Goal: Task Accomplishment & Management: Manage account settings

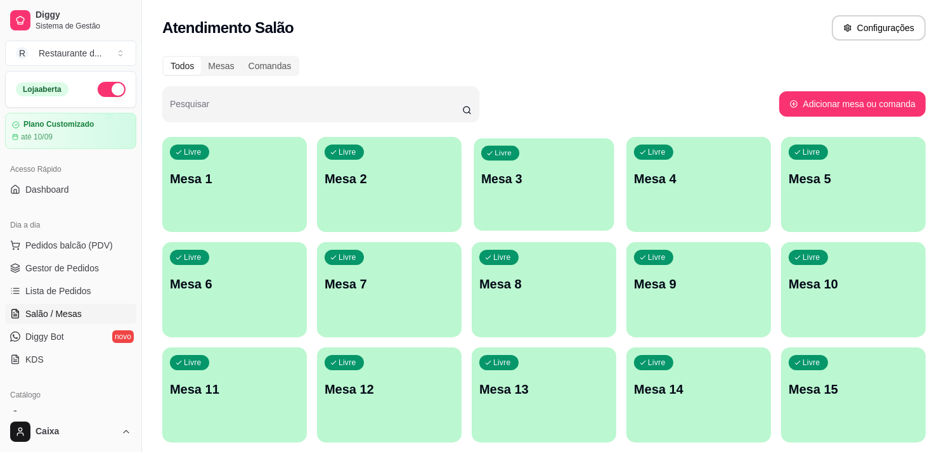
click at [477, 211] on div "Livre Mesa 3" at bounding box center [544, 176] width 140 height 77
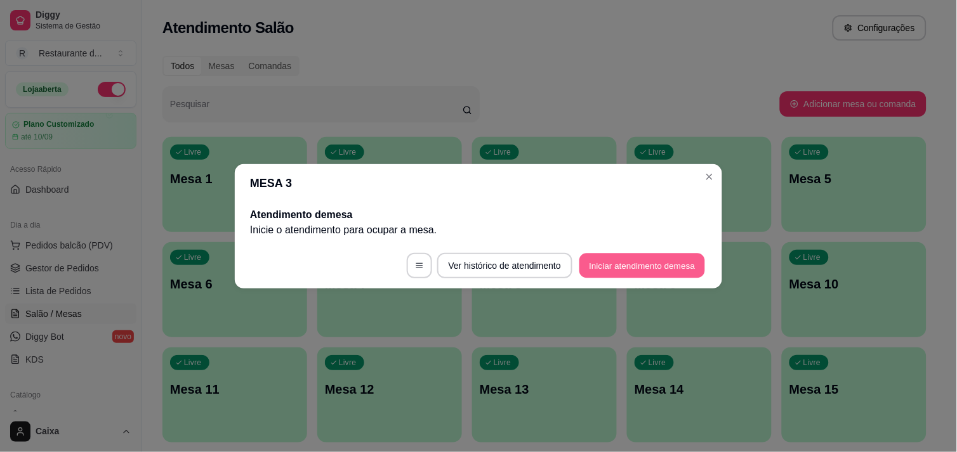
click at [629, 271] on button "Iniciar atendimento de mesa" at bounding box center [642, 265] width 126 height 25
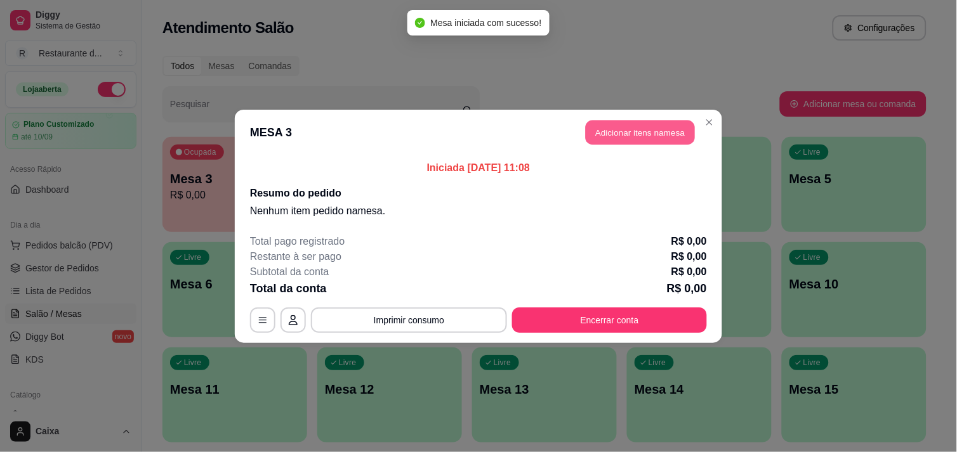
click at [639, 138] on button "Adicionar itens na mesa" at bounding box center [639, 132] width 109 height 25
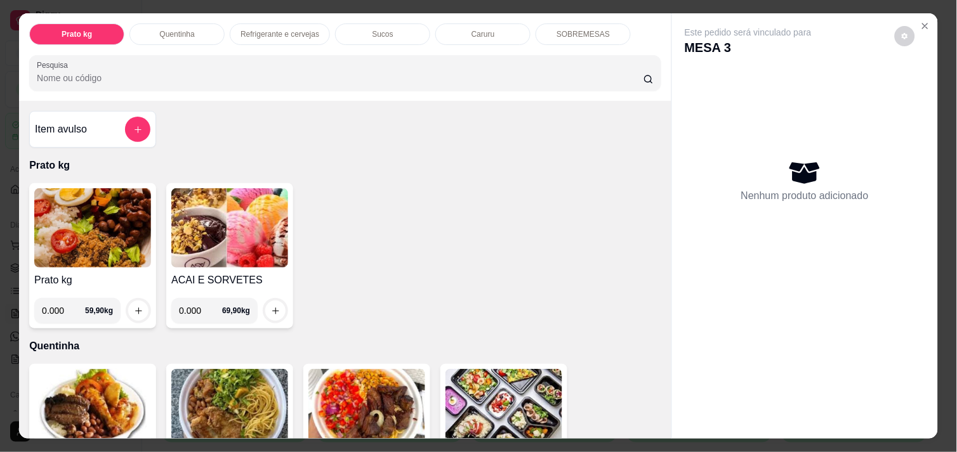
click at [55, 310] on input "0.000" at bounding box center [63, 310] width 43 height 25
click at [57, 308] on input "0.000" at bounding box center [63, 310] width 43 height 25
type input "0.408"
click at [134, 301] on button "increase-product-quantity" at bounding box center [139, 311] width 20 height 20
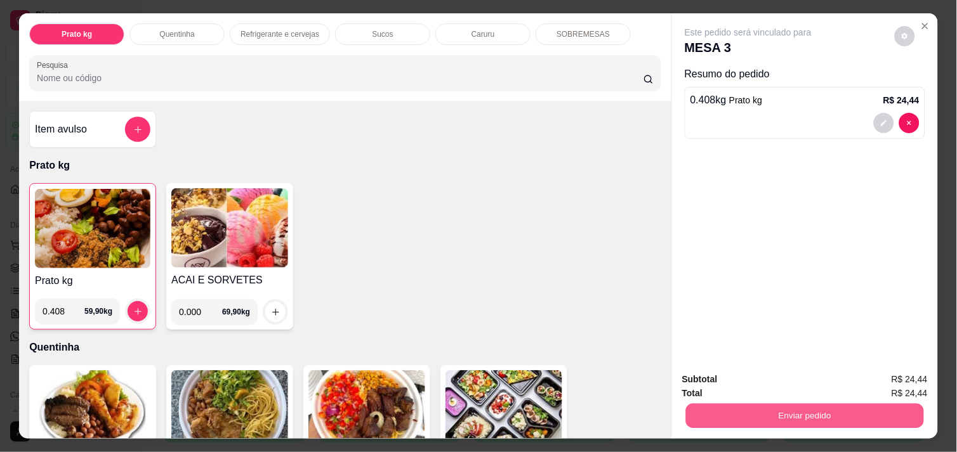
click at [714, 410] on button "Enviar pedido" at bounding box center [805, 415] width 238 height 25
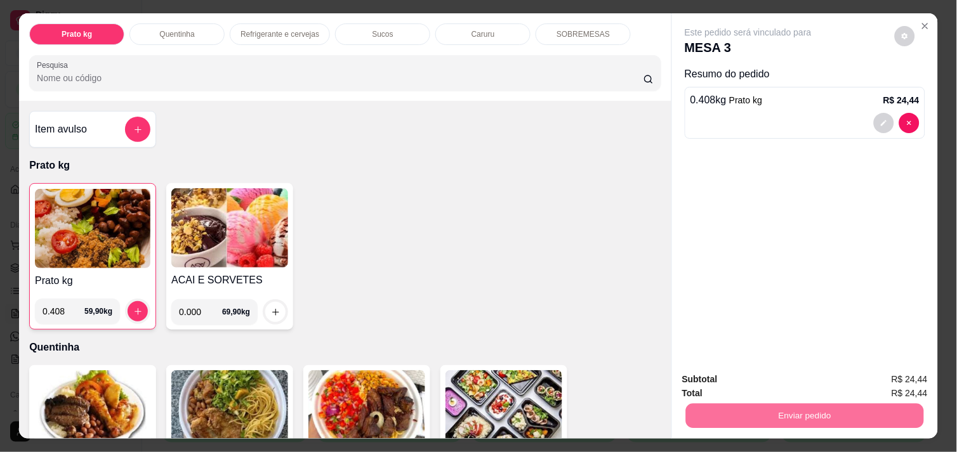
click at [740, 382] on button "Não registrar e enviar pedido" at bounding box center [762, 380] width 132 height 24
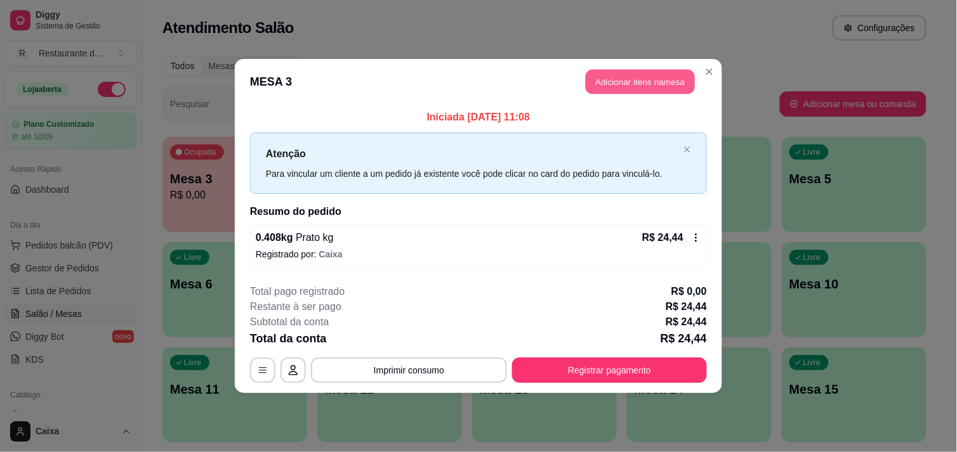
click at [625, 91] on button "Adicionar itens na mesa" at bounding box center [639, 82] width 109 height 25
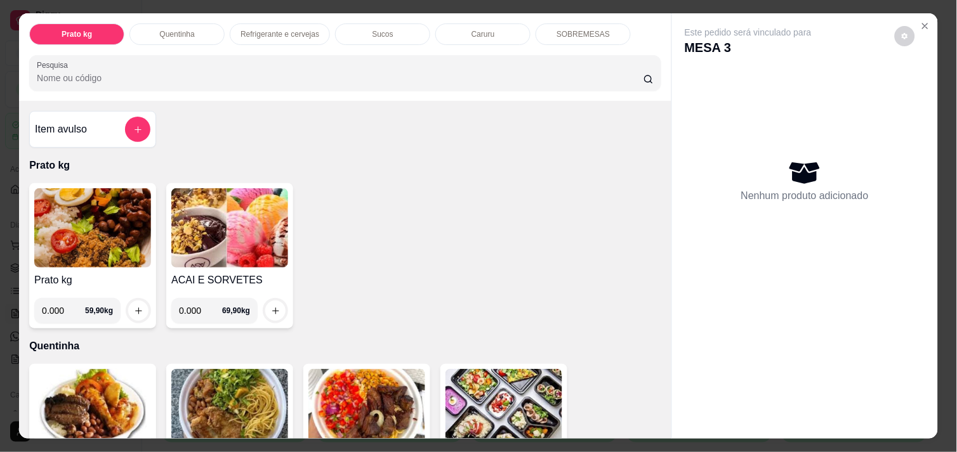
click at [59, 305] on input "0.000" at bounding box center [63, 310] width 43 height 25
type input "0.550"
click at [134, 306] on icon "increase-product-quantity" at bounding box center [139, 311] width 10 height 10
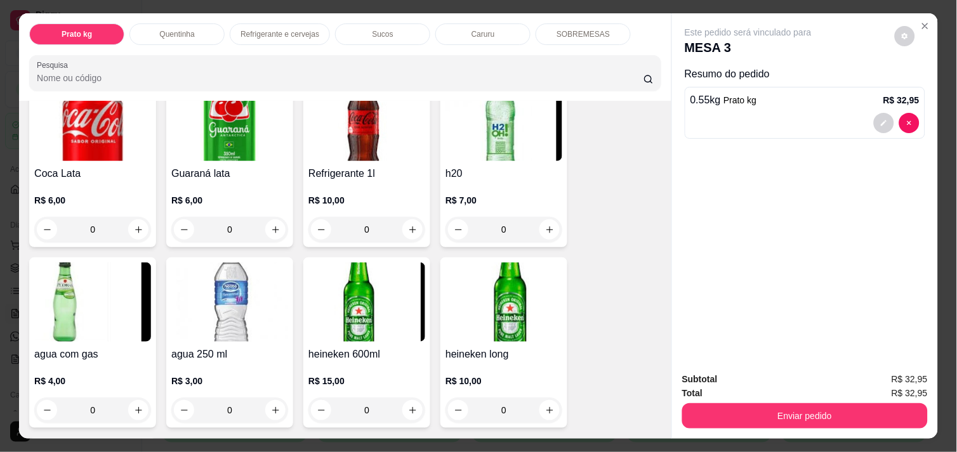
scroll to position [676, 0]
click at [269, 219] on button "increase-product-quantity" at bounding box center [276, 229] width 20 height 20
type input "1"
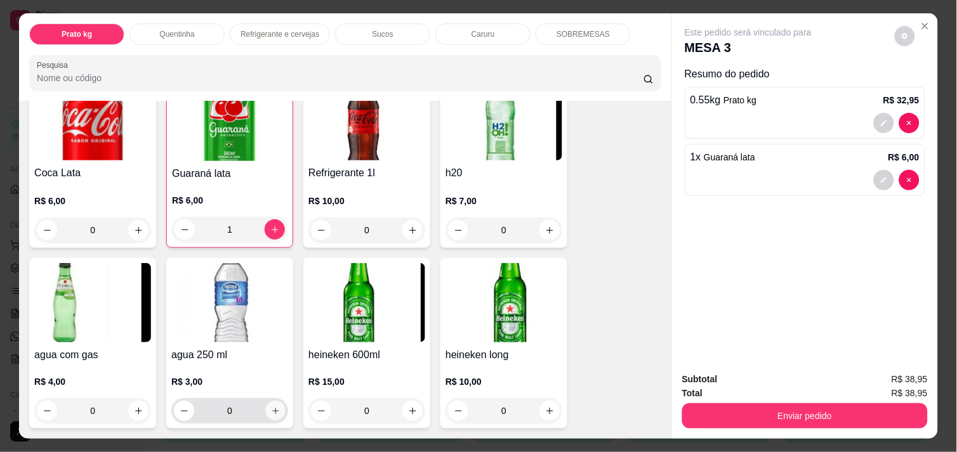
click at [271, 407] on icon "increase-product-quantity" at bounding box center [276, 412] width 10 height 10
type input "1"
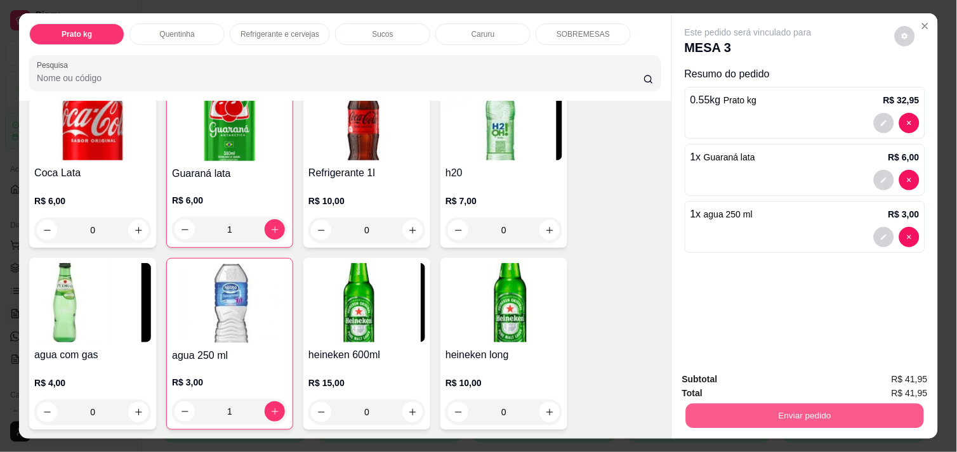
click at [711, 412] on button "Enviar pedido" at bounding box center [805, 415] width 238 height 25
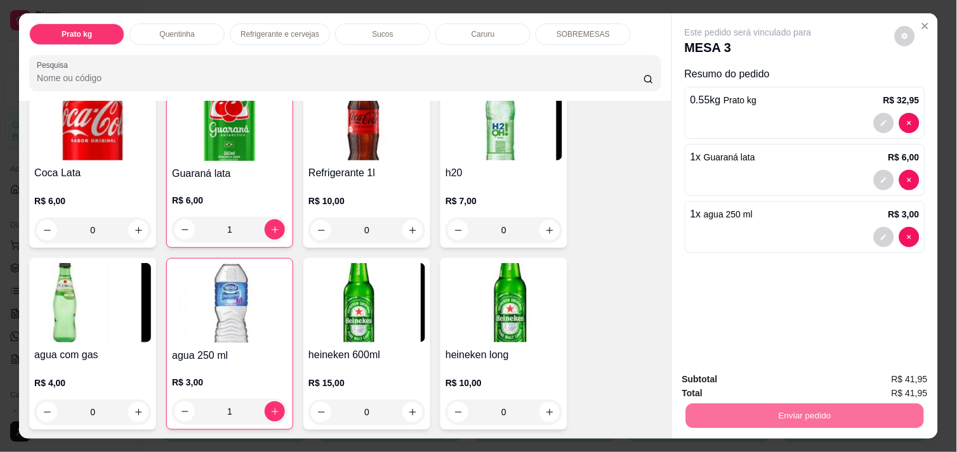
click at [721, 374] on button "Não registrar e enviar pedido" at bounding box center [762, 379] width 128 height 23
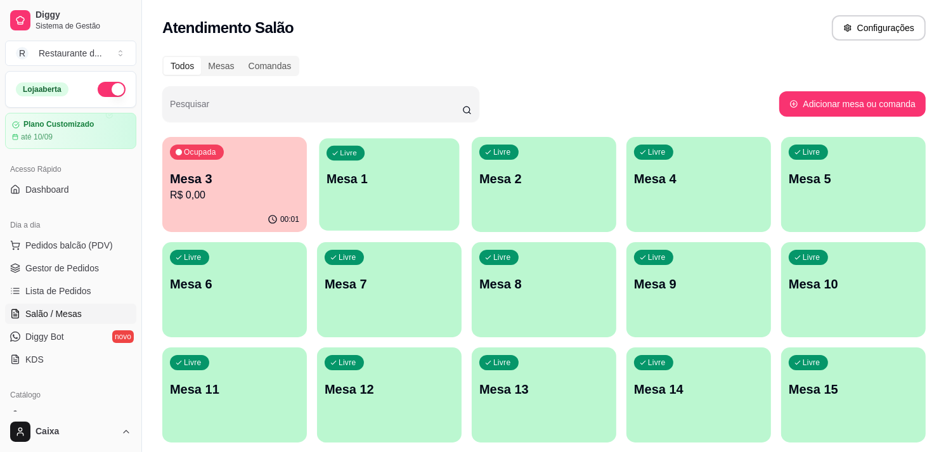
click at [407, 167] on div "Livre Mesa 1" at bounding box center [389, 176] width 140 height 77
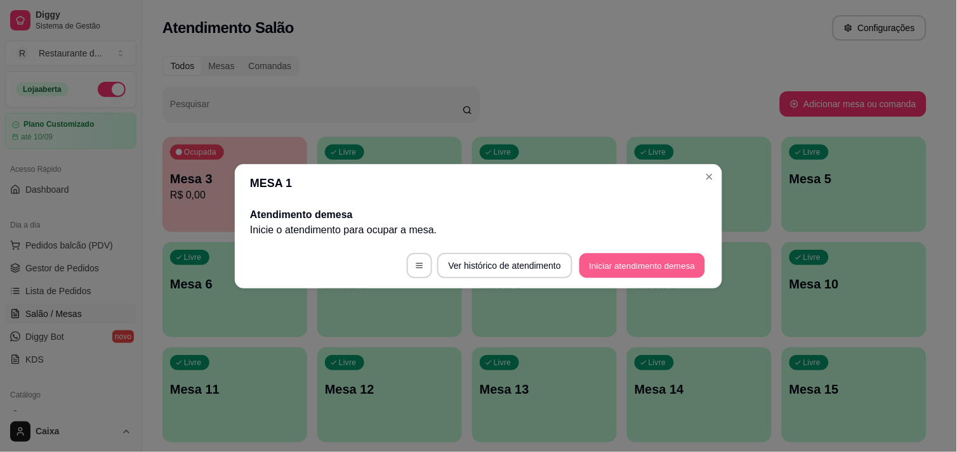
click at [610, 266] on button "Iniciar atendimento de mesa" at bounding box center [642, 265] width 126 height 25
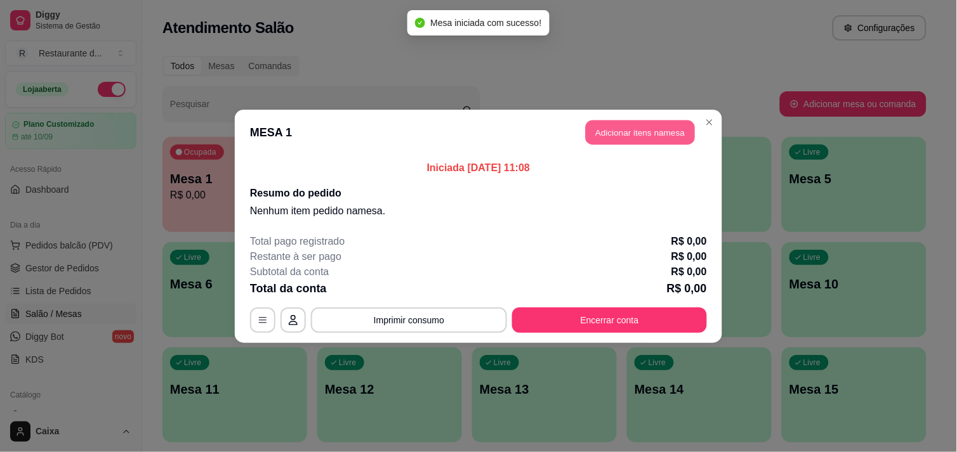
click at [636, 138] on button "Adicionar itens na mesa" at bounding box center [639, 132] width 109 height 25
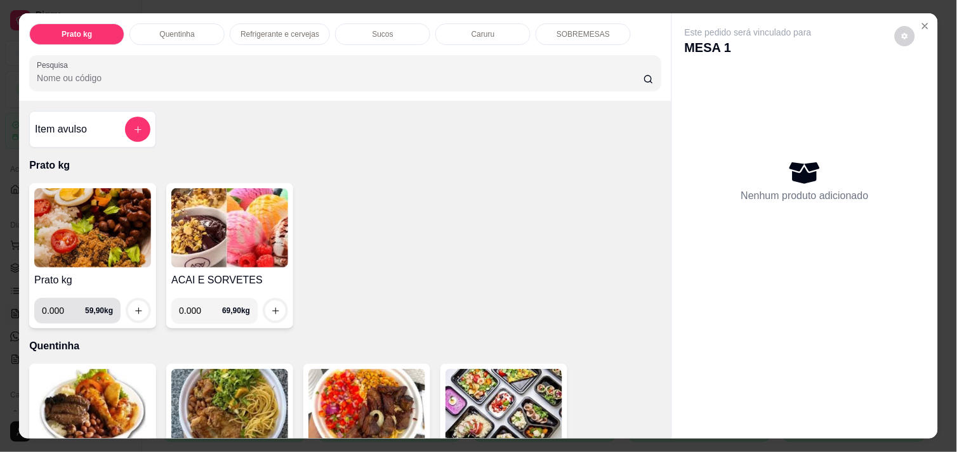
click at [60, 311] on input "0.000" at bounding box center [63, 310] width 43 height 25
type input "0.506"
click at [129, 306] on button "increase-product-quantity" at bounding box center [139, 311] width 20 height 20
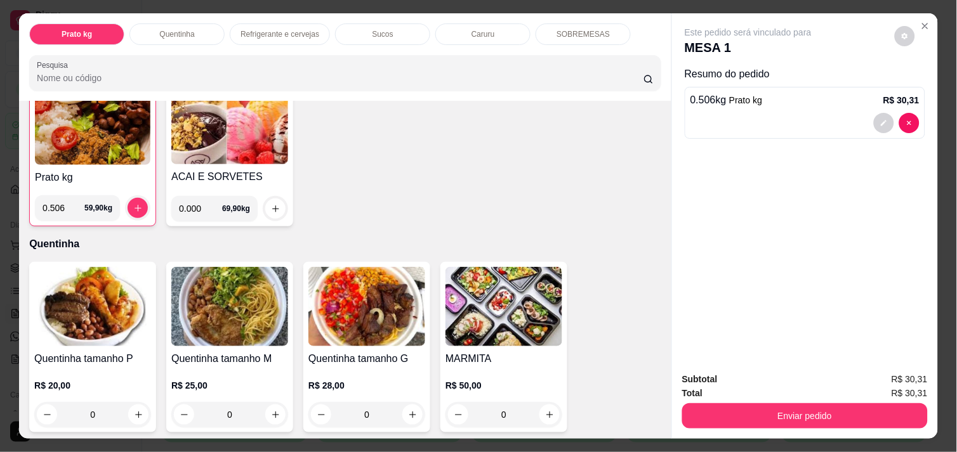
scroll to position [112, 0]
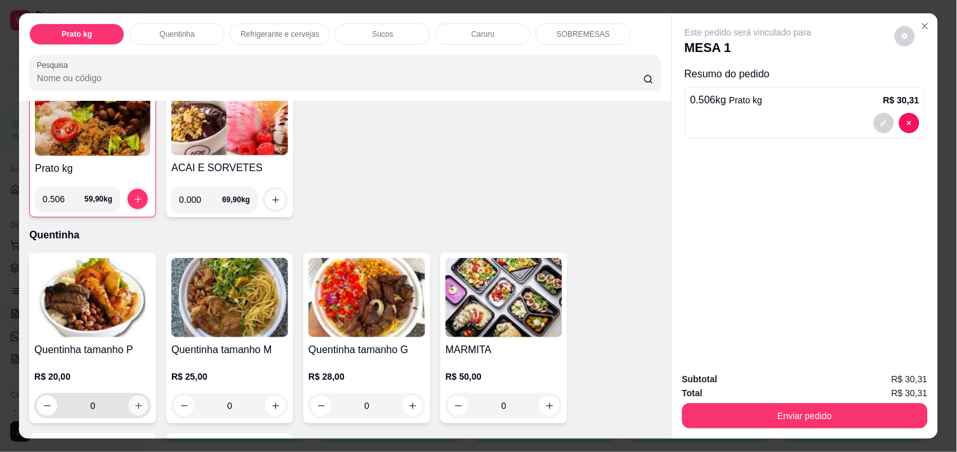
click at [129, 400] on button "increase-product-quantity" at bounding box center [139, 406] width 20 height 20
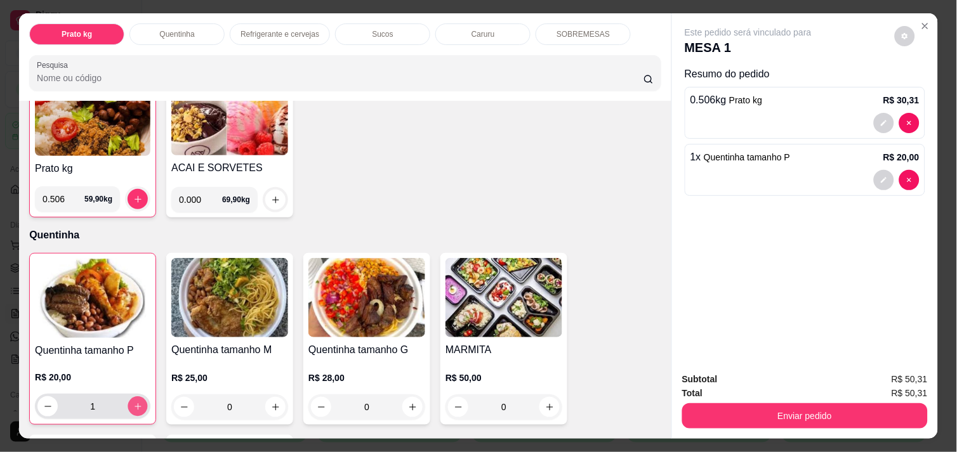
click at [128, 400] on button "increase-product-quantity" at bounding box center [138, 407] width 20 height 20
type input "2"
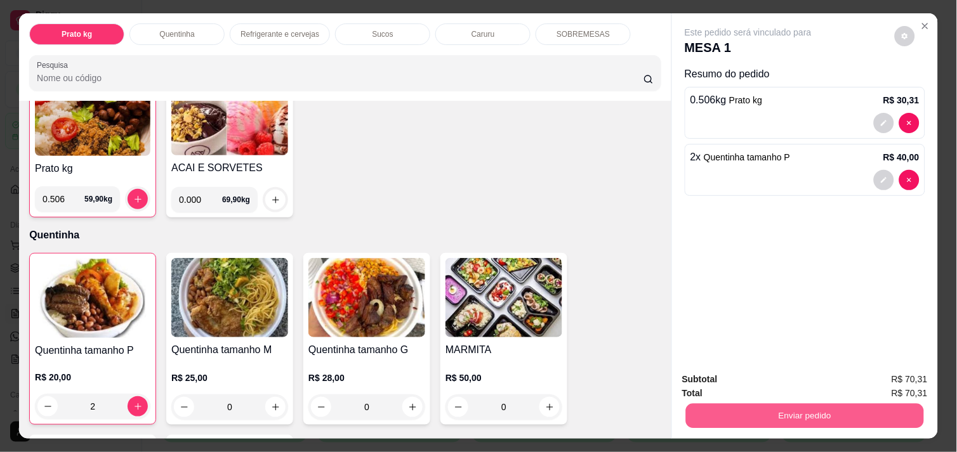
click at [875, 405] on button "Enviar pedido" at bounding box center [805, 415] width 238 height 25
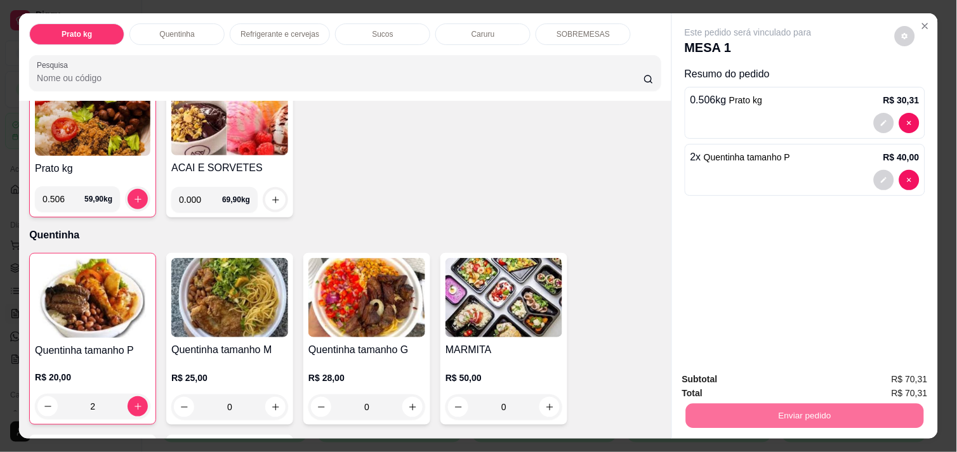
click at [791, 376] on button "Não registrar e enviar pedido" at bounding box center [762, 379] width 128 height 23
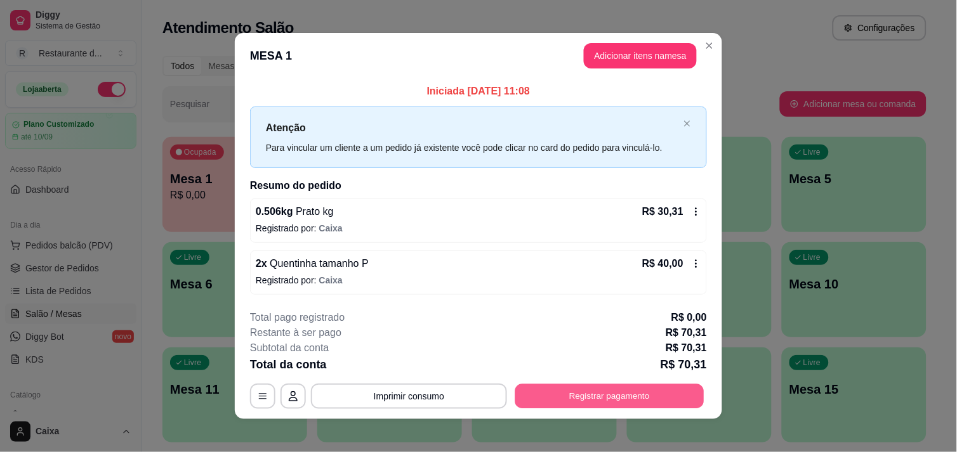
click at [604, 390] on button "Registrar pagamento" at bounding box center [609, 396] width 189 height 25
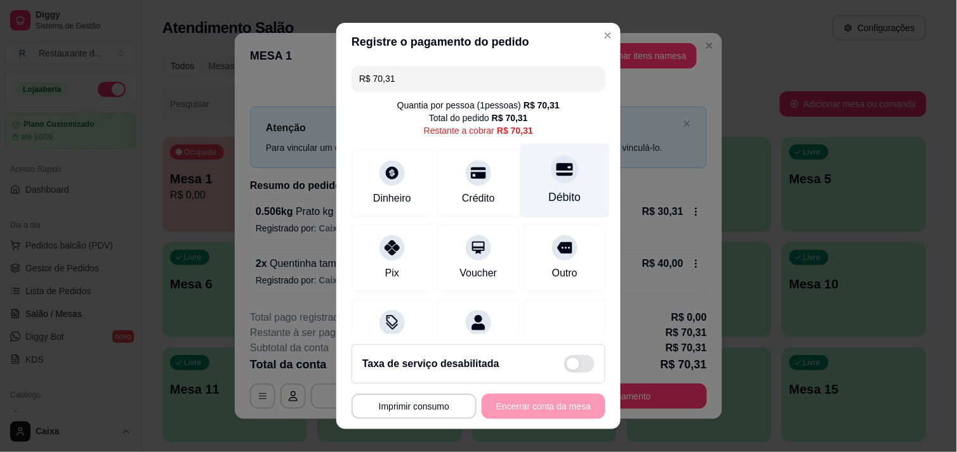
click at [549, 193] on div "Débito" at bounding box center [565, 197] width 32 height 16
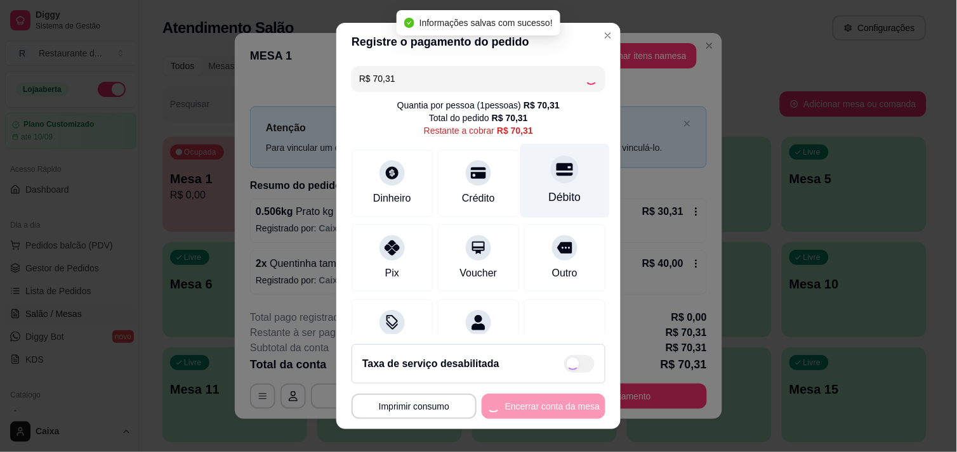
type input "R$ 0,00"
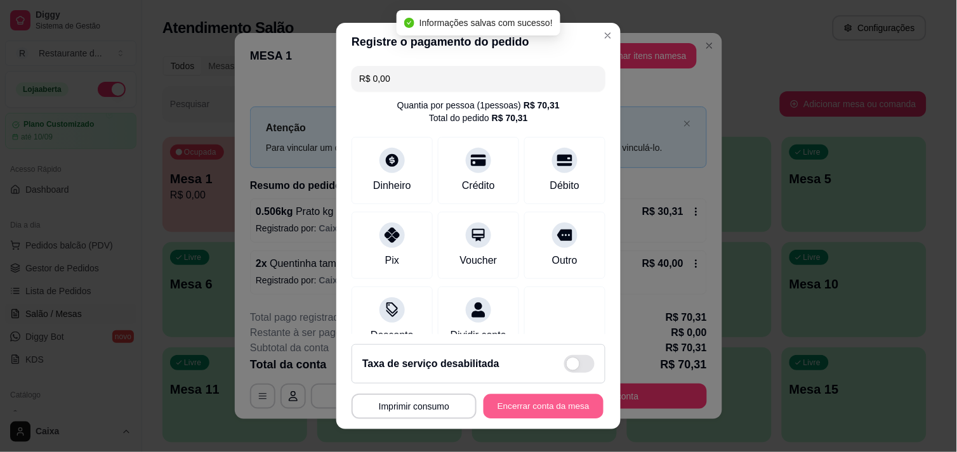
click at [516, 415] on button "Encerrar conta da mesa" at bounding box center [543, 407] width 120 height 25
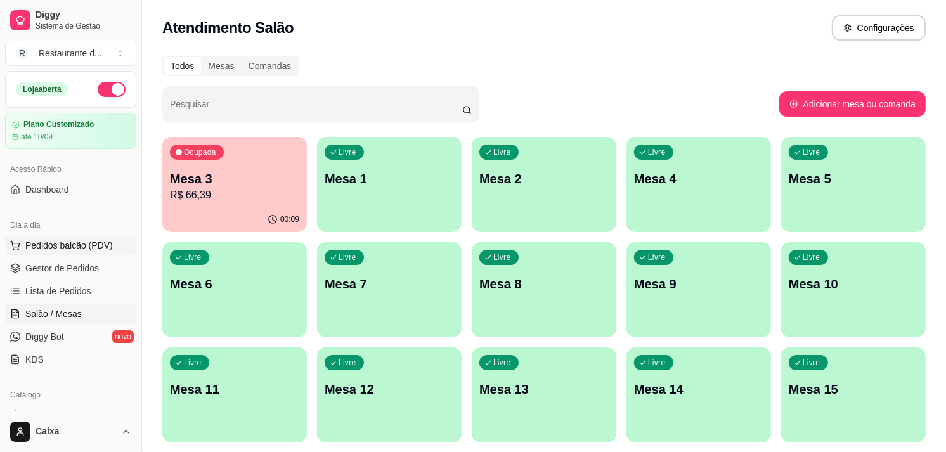
click at [86, 251] on span "Pedidos balcão (PDV)" at bounding box center [69, 245] width 88 height 13
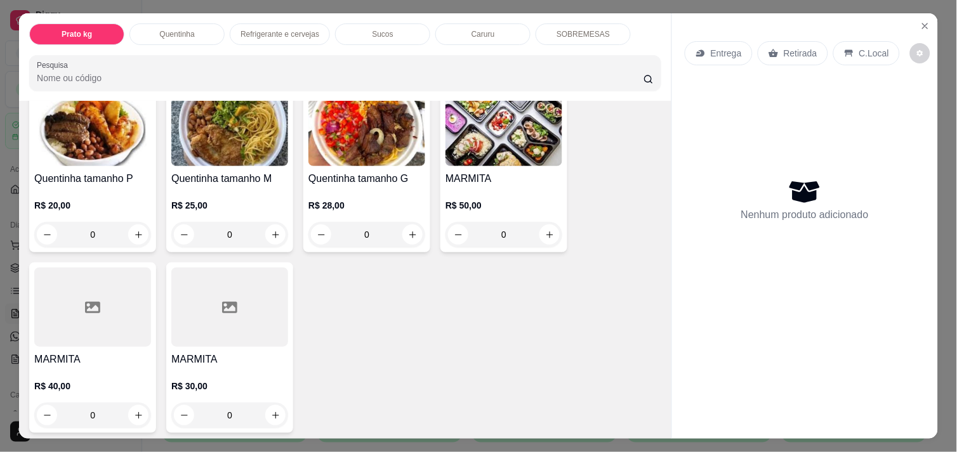
scroll to position [296, 0]
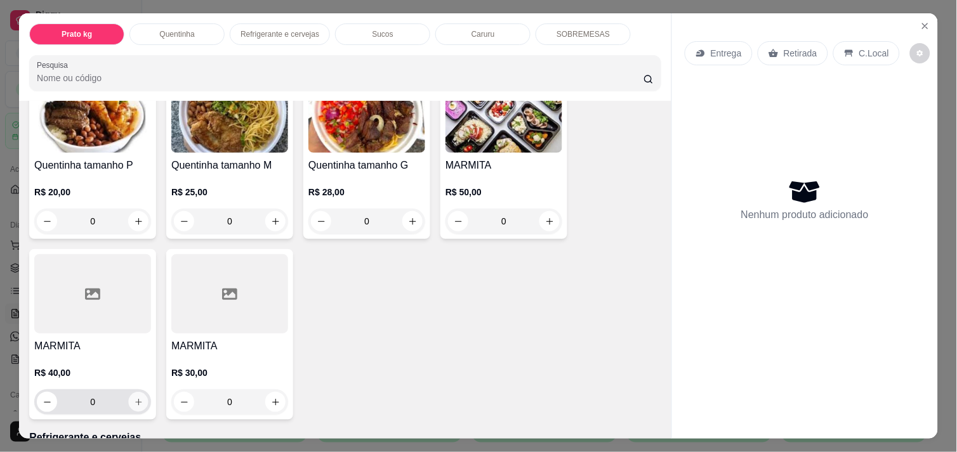
click at [136, 403] on button "increase-product-quantity" at bounding box center [139, 403] width 20 height 20
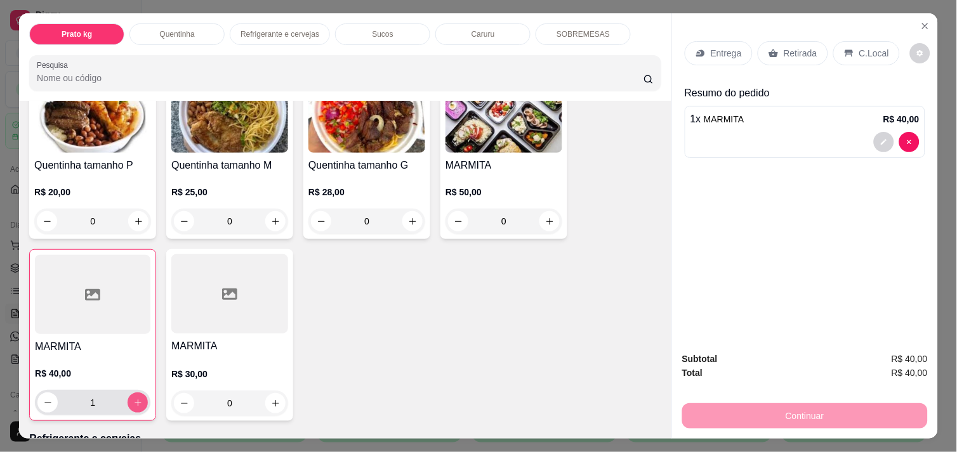
click at [134, 400] on icon "increase-product-quantity" at bounding box center [138, 403] width 10 height 10
type input "2"
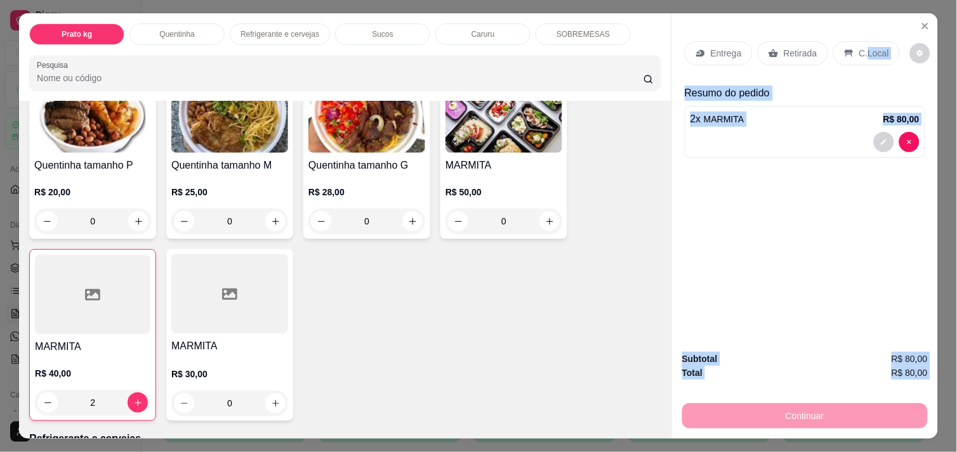
drag, startPoint x: 804, startPoint y: 410, endPoint x: 859, endPoint y: 52, distance: 362.0
click at [859, 52] on div "Entrega Retirada C.Local Resumo do pedido 2 x MARMITA R$ 80,00 Subtotal R$ 80,0…" at bounding box center [804, 225] width 266 height 425
click at [859, 52] on p "C.Local" at bounding box center [874, 53] width 30 height 13
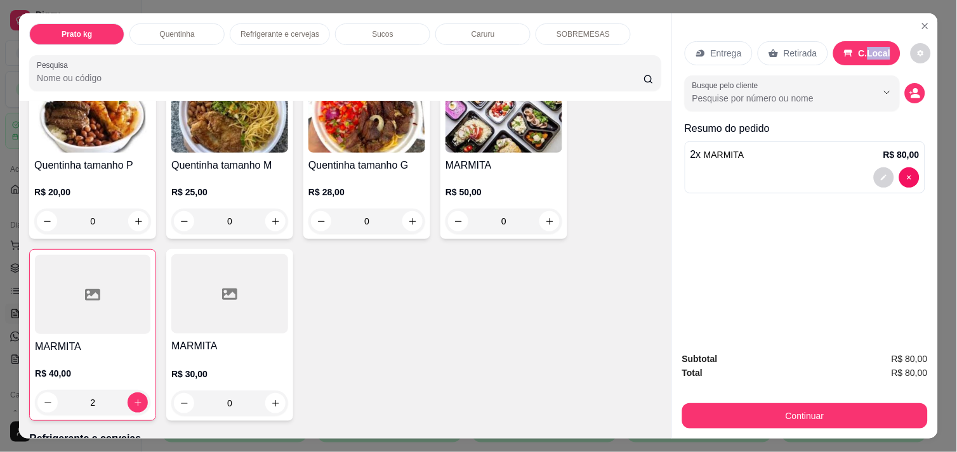
click at [859, 52] on p "C.Local" at bounding box center [874, 53] width 32 height 13
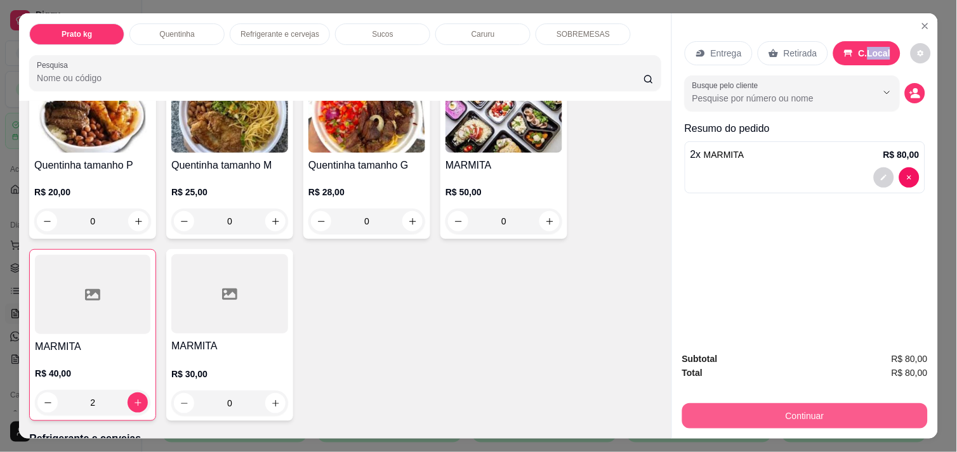
click at [844, 410] on button "Continuar" at bounding box center [804, 415] width 245 height 25
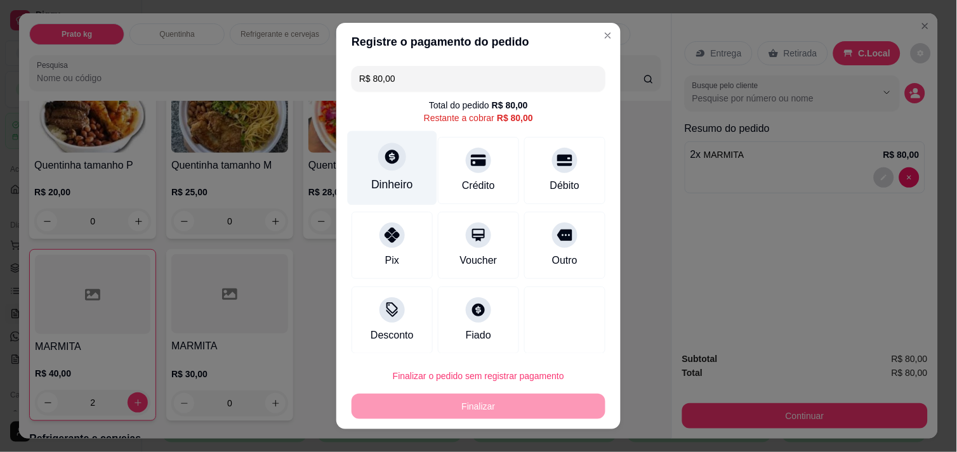
click at [398, 162] on div "Dinheiro" at bounding box center [392, 168] width 89 height 74
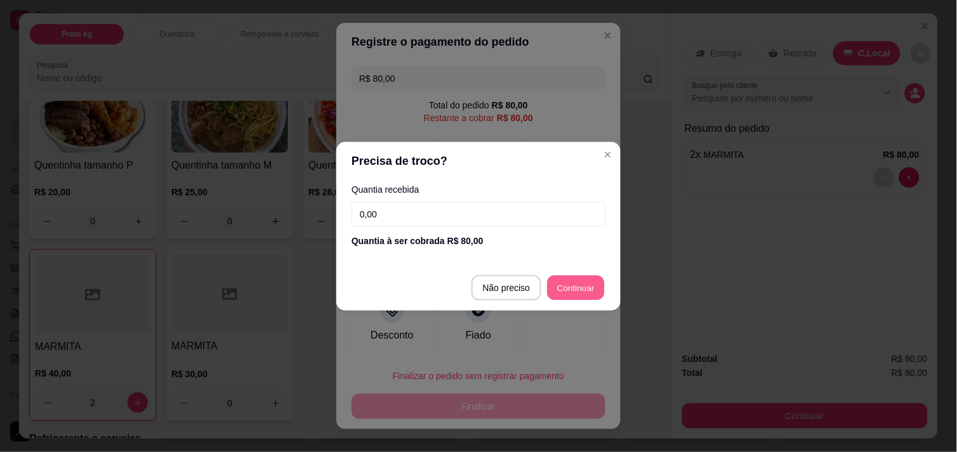
type input "R$ 0,00"
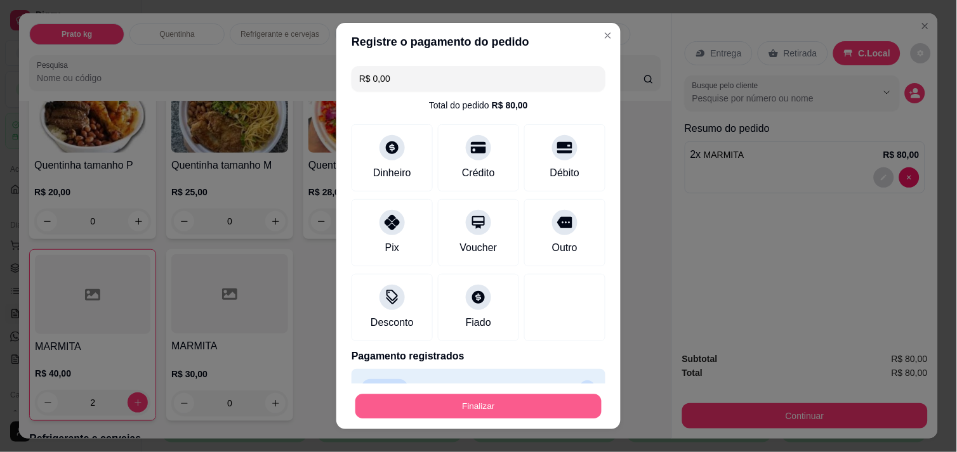
click at [528, 409] on button "Finalizar" at bounding box center [478, 407] width 246 height 25
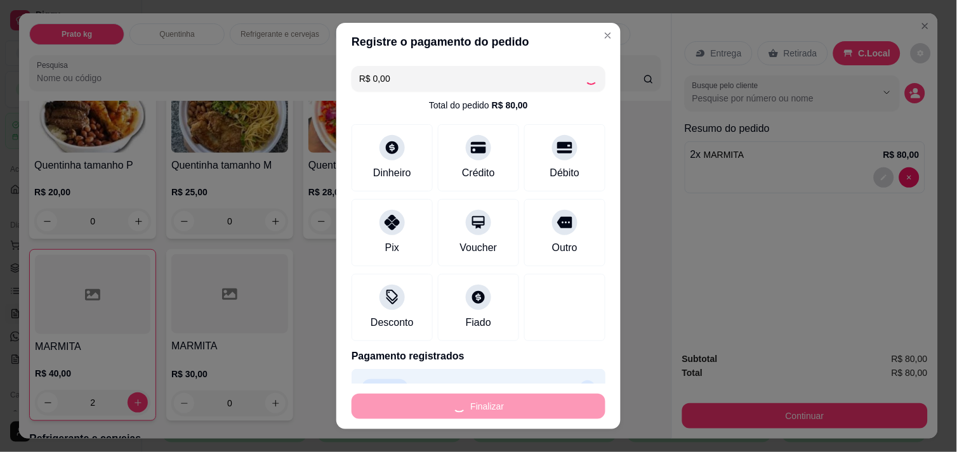
type input "0"
type input "-R$ 80,00"
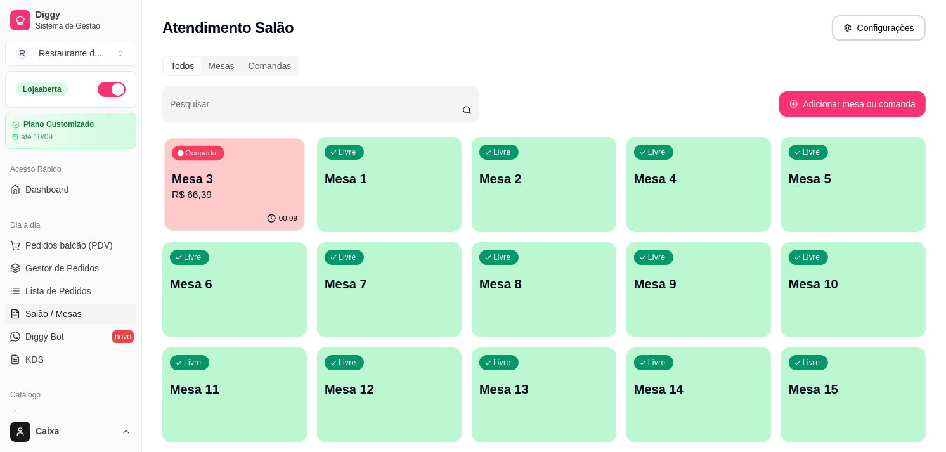
click at [256, 181] on p "Mesa 3" at bounding box center [235, 179] width 126 height 17
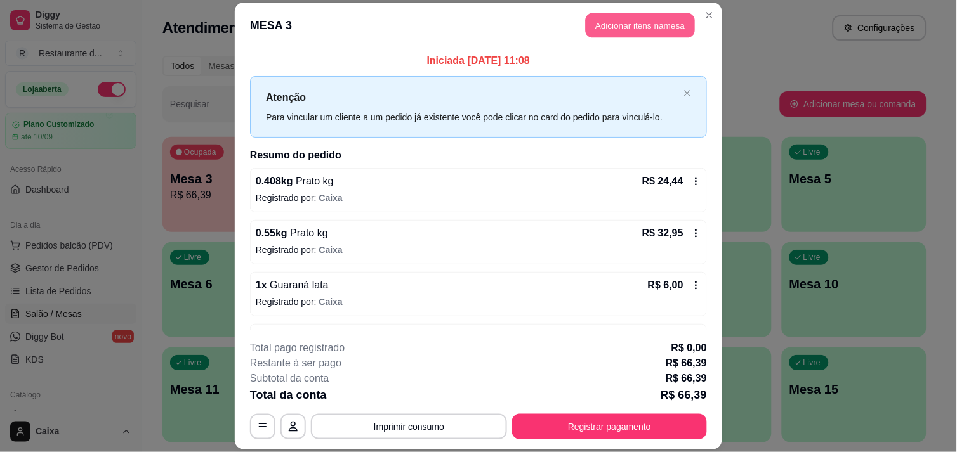
click at [608, 20] on button "Adicionar itens na mesa" at bounding box center [639, 25] width 109 height 25
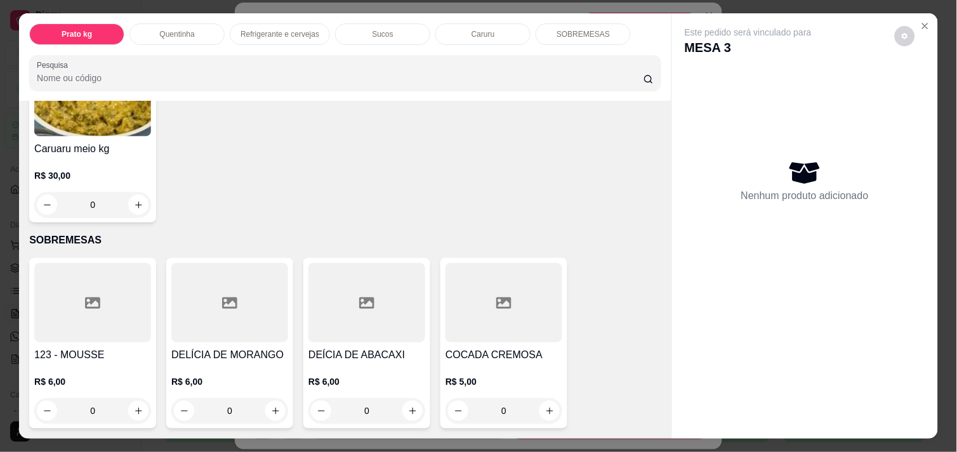
scroll to position [32, 0]
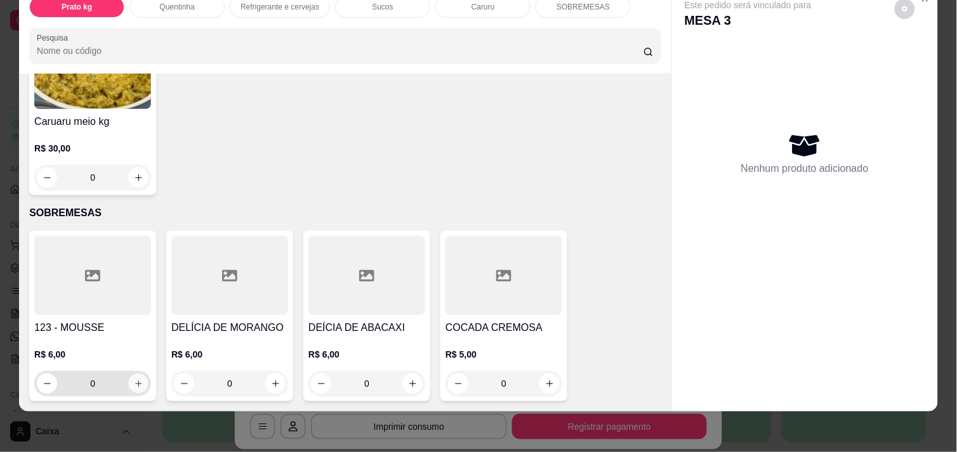
click at [134, 379] on icon "increase-product-quantity" at bounding box center [139, 384] width 10 height 10
type input "1"
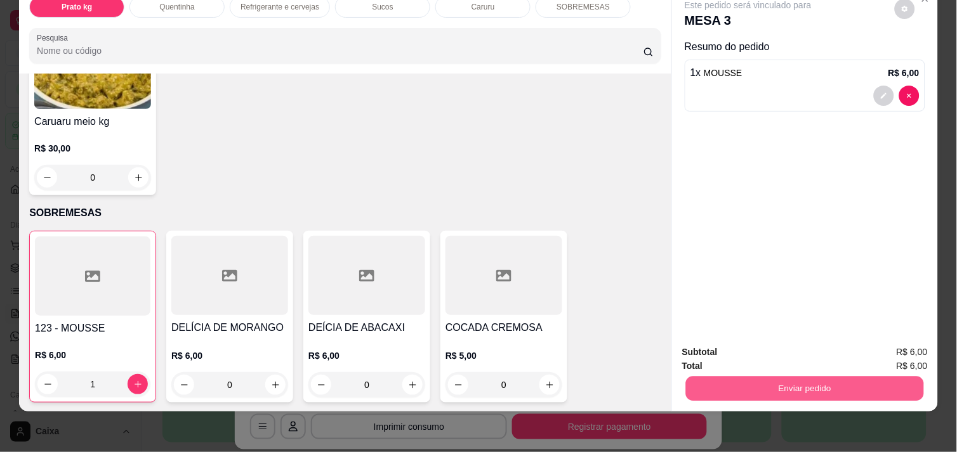
click at [762, 378] on button "Enviar pedido" at bounding box center [805, 388] width 238 height 25
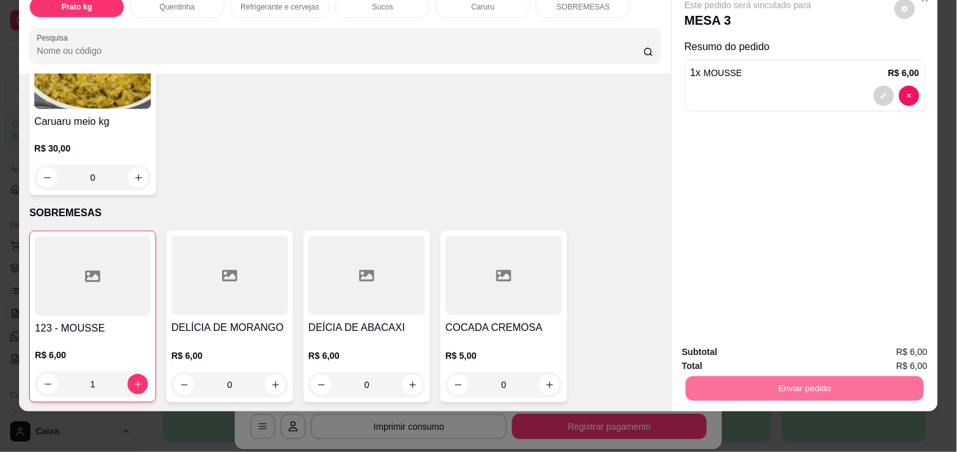
click at [777, 340] on button "Não registrar e enviar pedido" at bounding box center [762, 347] width 128 height 23
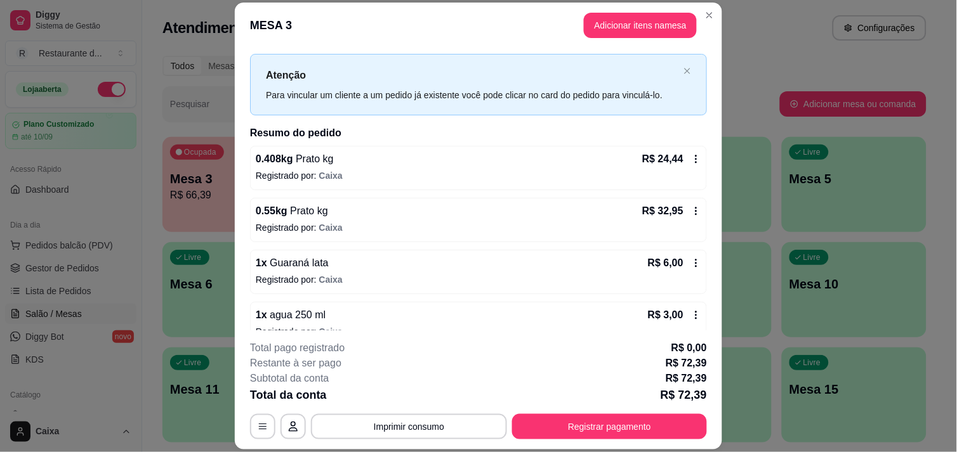
scroll to position [25, 0]
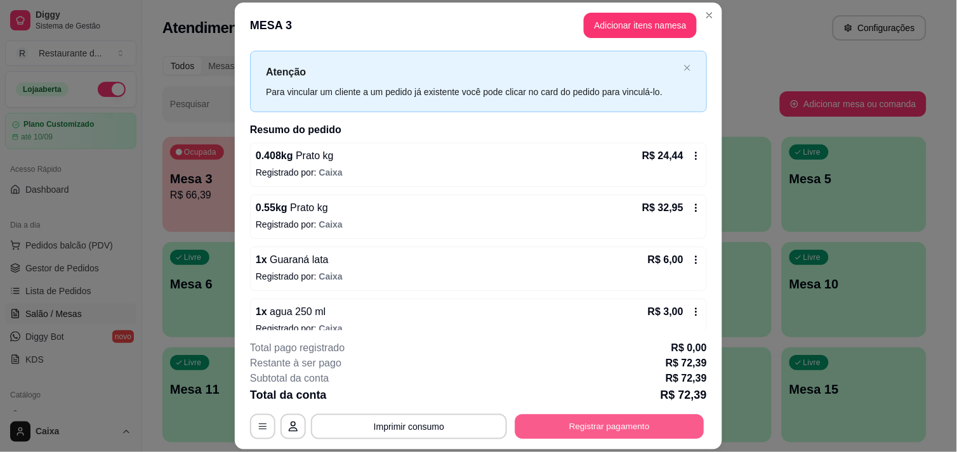
click at [591, 425] on button "Registrar pagamento" at bounding box center [609, 427] width 189 height 25
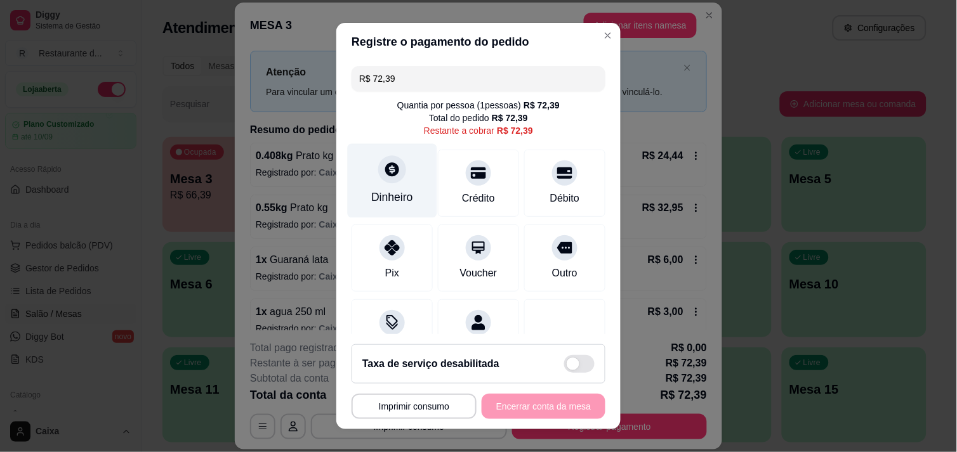
click at [395, 190] on div "Dinheiro" at bounding box center [392, 197] width 42 height 16
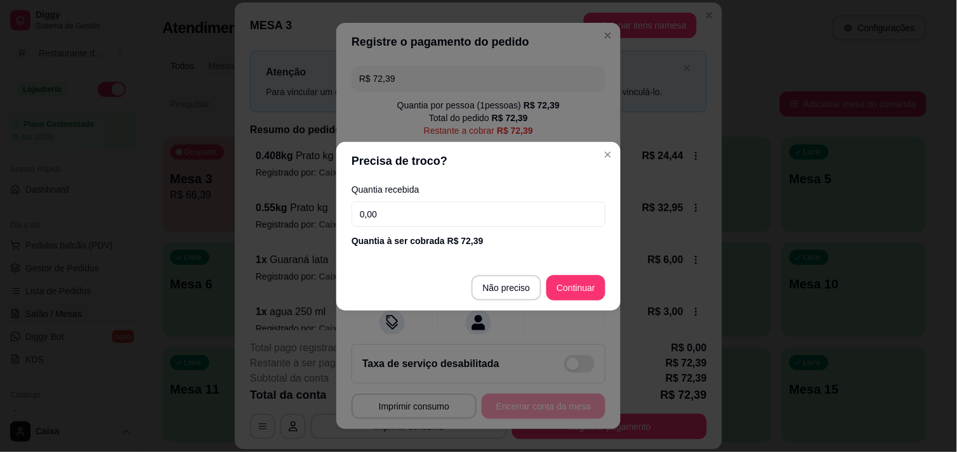
click at [441, 216] on input "0,00" at bounding box center [478, 214] width 254 height 25
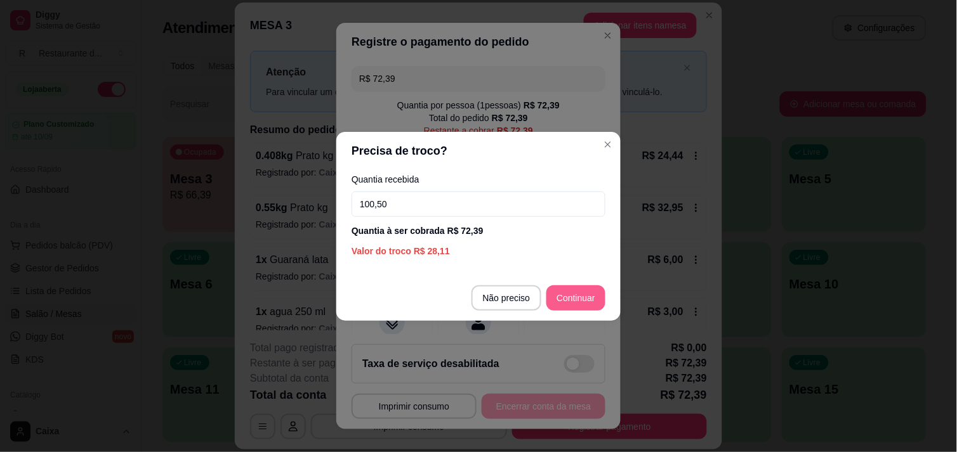
type input "100,50"
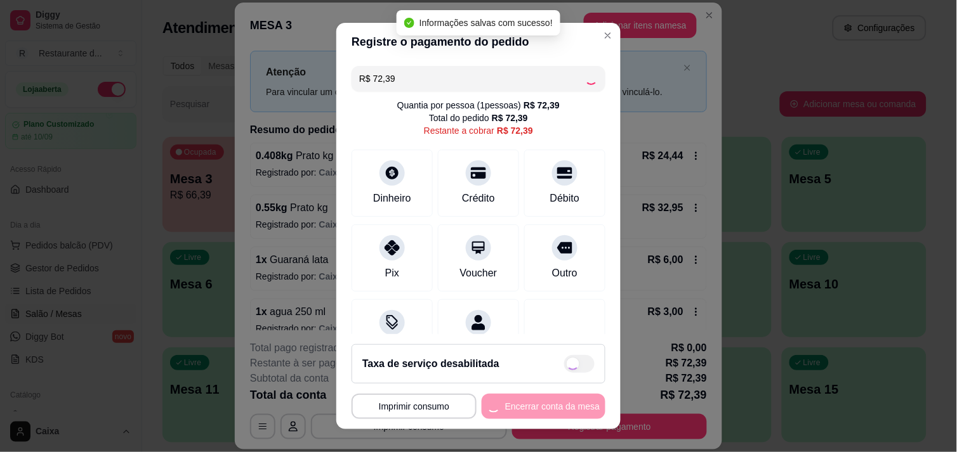
type input "R$ 0,00"
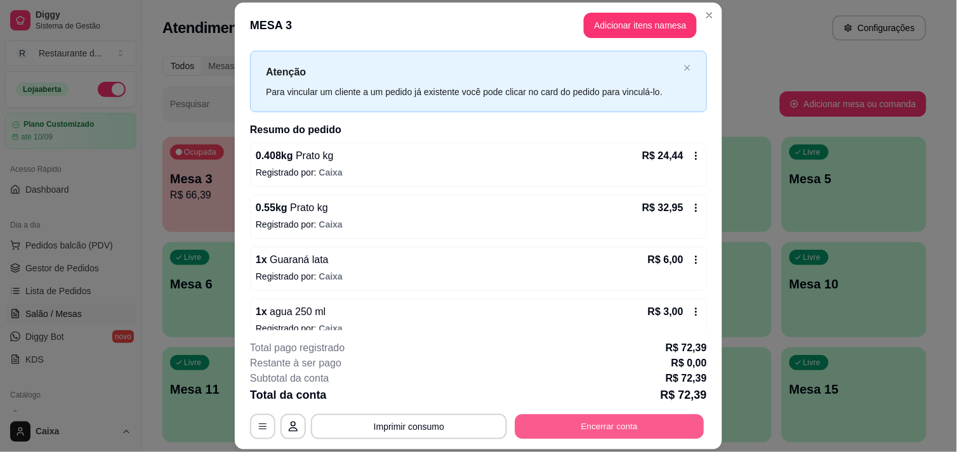
click at [620, 417] on button "Encerrar conta" at bounding box center [609, 427] width 189 height 25
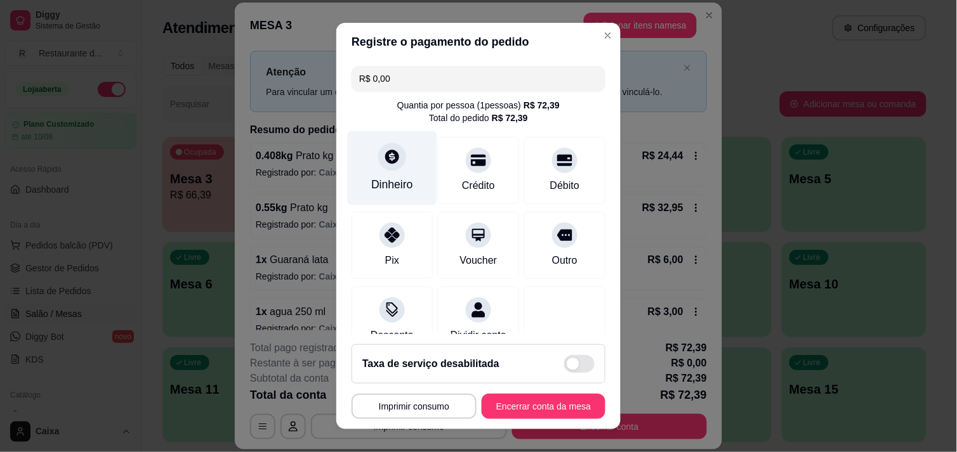
click at [383, 178] on div "Dinheiro" at bounding box center [392, 184] width 42 height 16
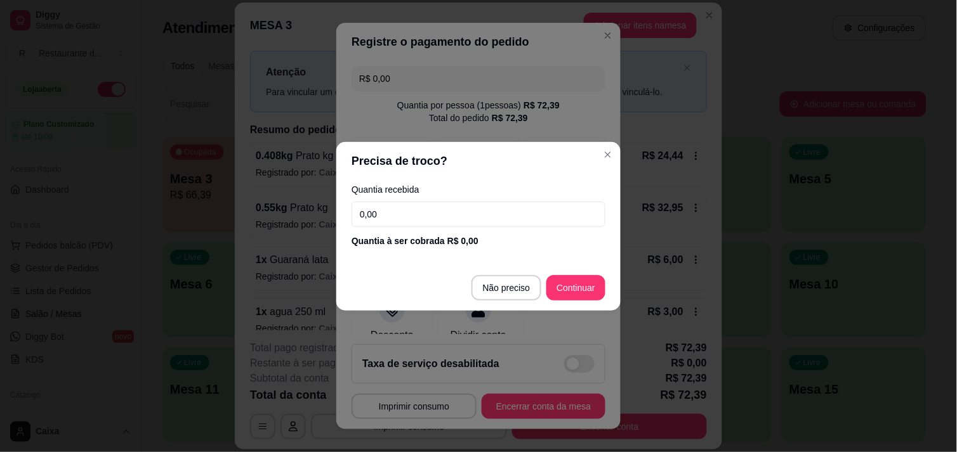
click at [392, 210] on input "0,00" at bounding box center [478, 214] width 254 height 25
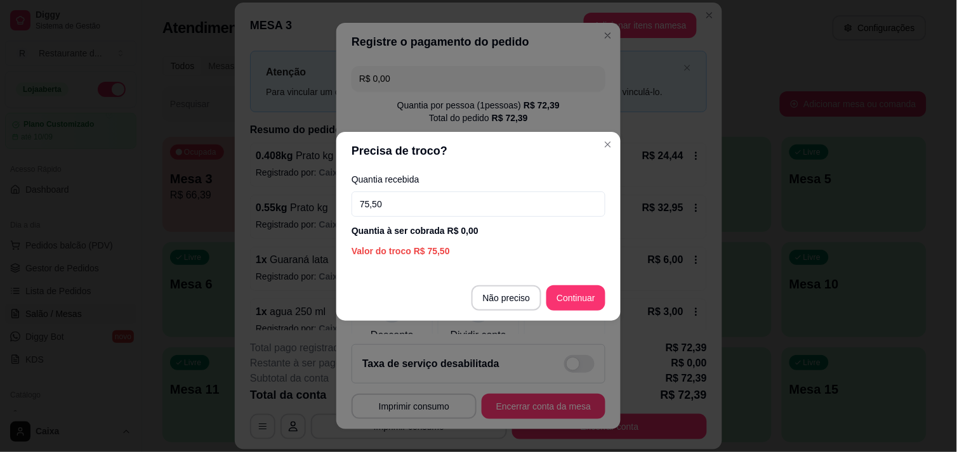
type input "75,50"
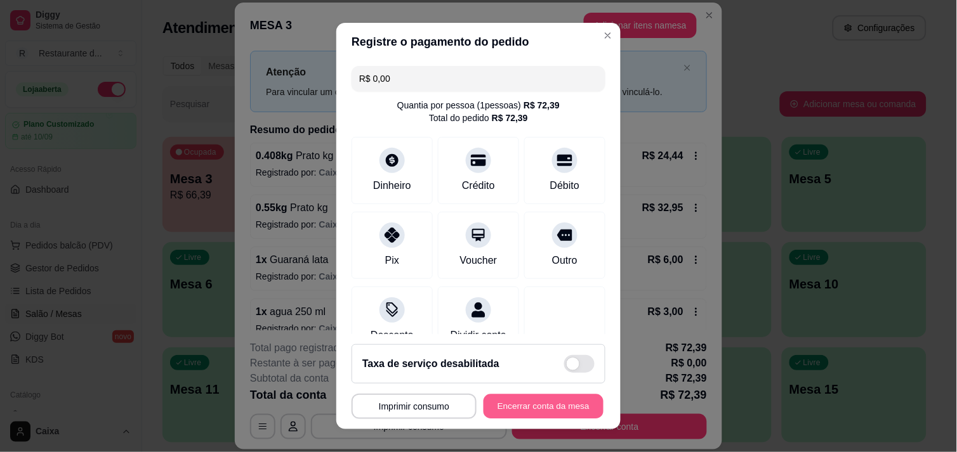
click at [552, 415] on button "Encerrar conta da mesa" at bounding box center [543, 407] width 120 height 25
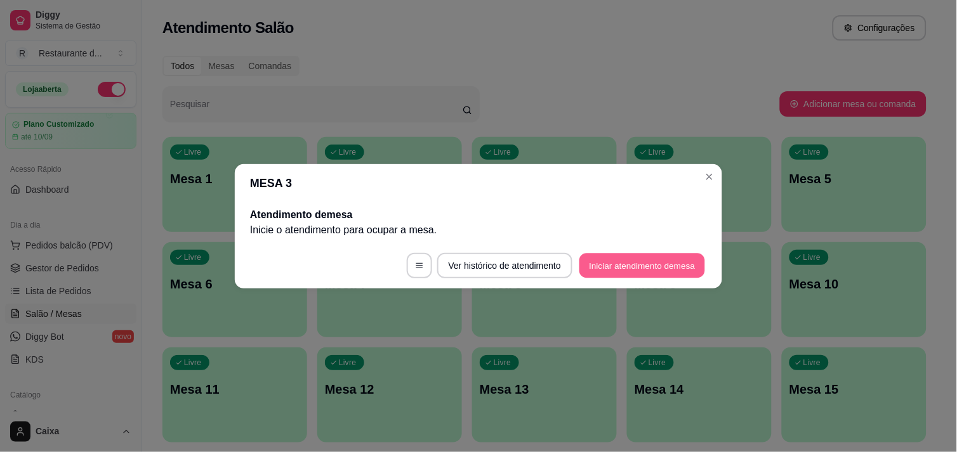
click at [636, 271] on button "Iniciar atendimento de mesa" at bounding box center [642, 265] width 126 height 25
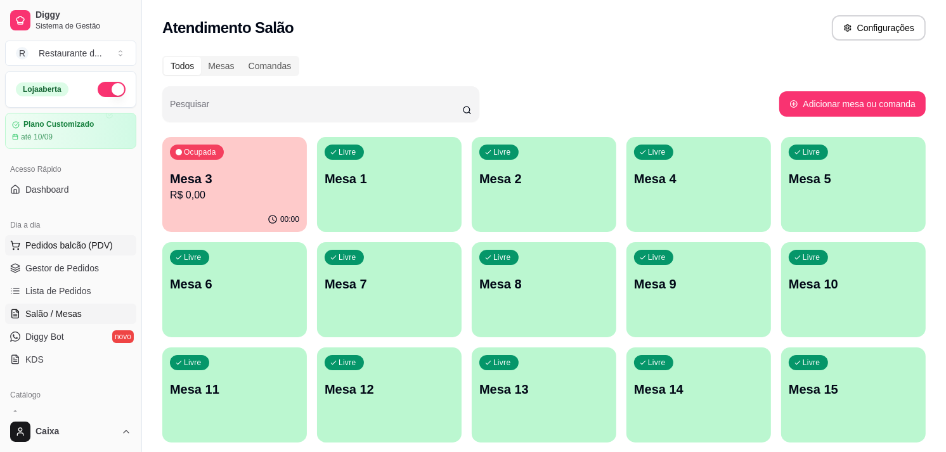
click at [79, 251] on span "Pedidos balcão (PDV)" at bounding box center [69, 245] width 88 height 13
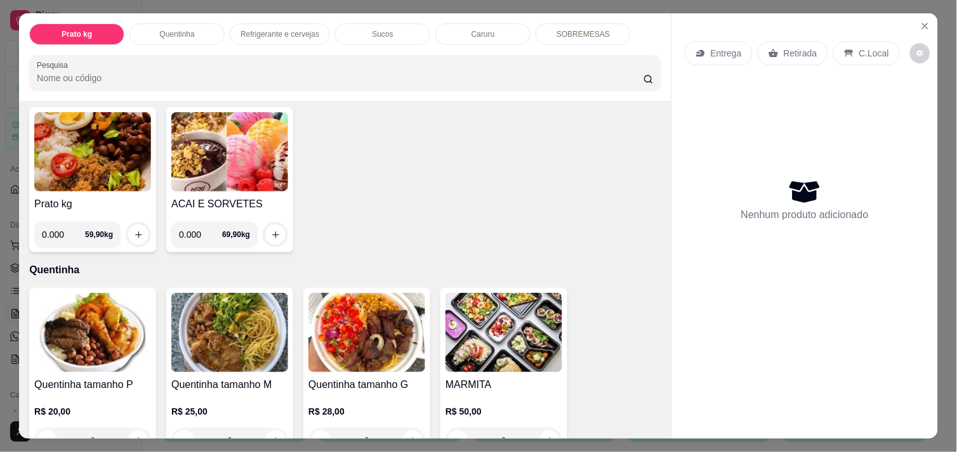
scroll to position [84, 0]
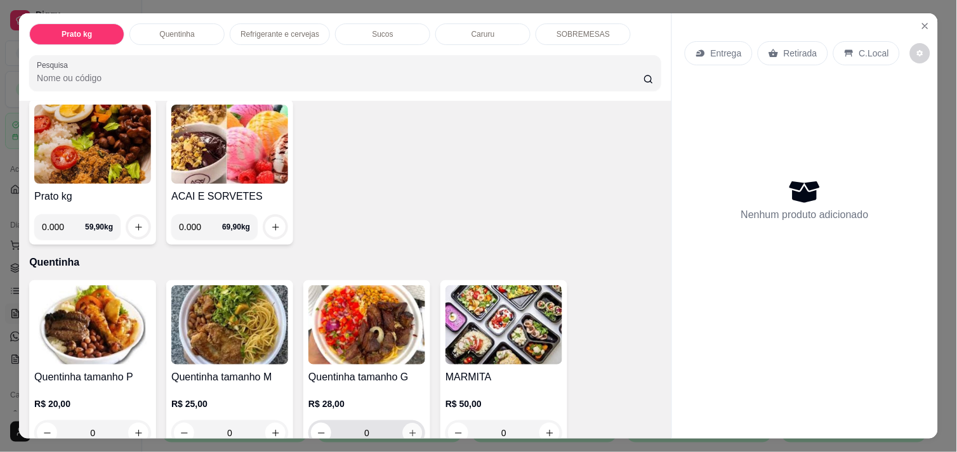
click at [412, 429] on button "increase-product-quantity" at bounding box center [413, 434] width 20 height 20
type input "1"
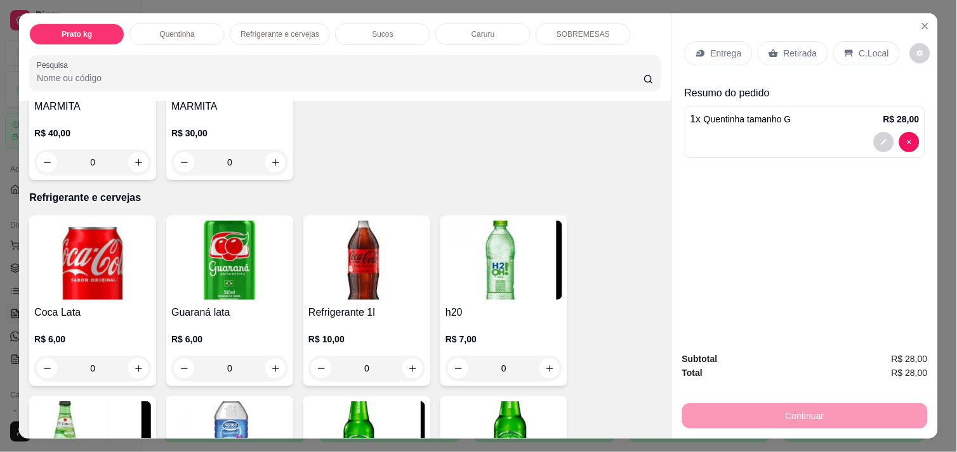
scroll to position [540, 0]
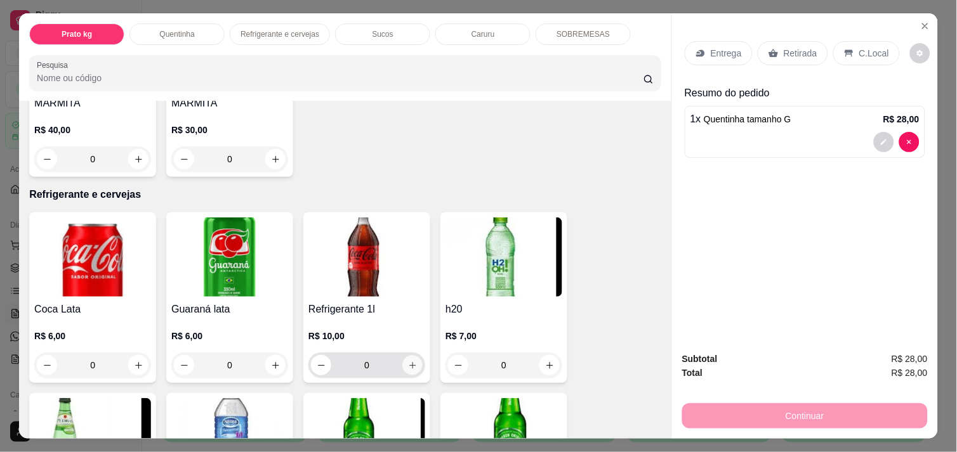
click at [403, 353] on div "0" at bounding box center [367, 365] width 112 height 25
click at [408, 362] on icon "increase-product-quantity" at bounding box center [413, 366] width 10 height 10
type input "1"
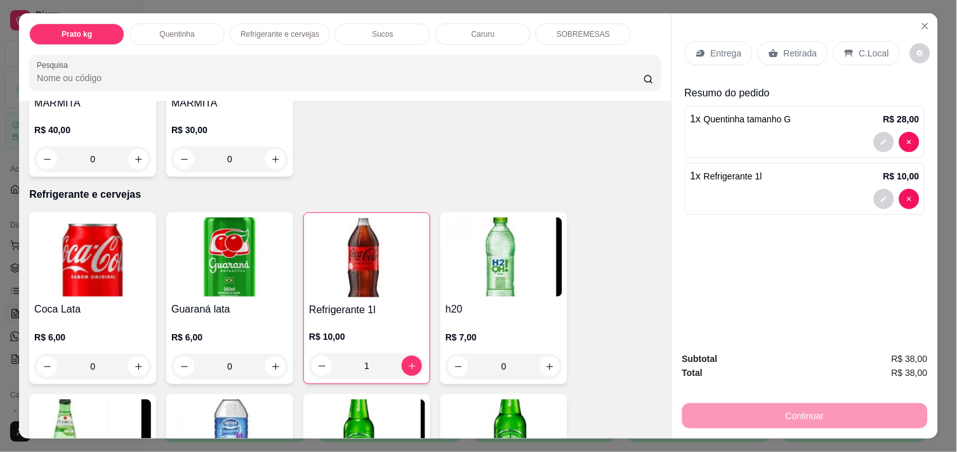
click at [859, 49] on p "C.Local" at bounding box center [874, 53] width 30 height 13
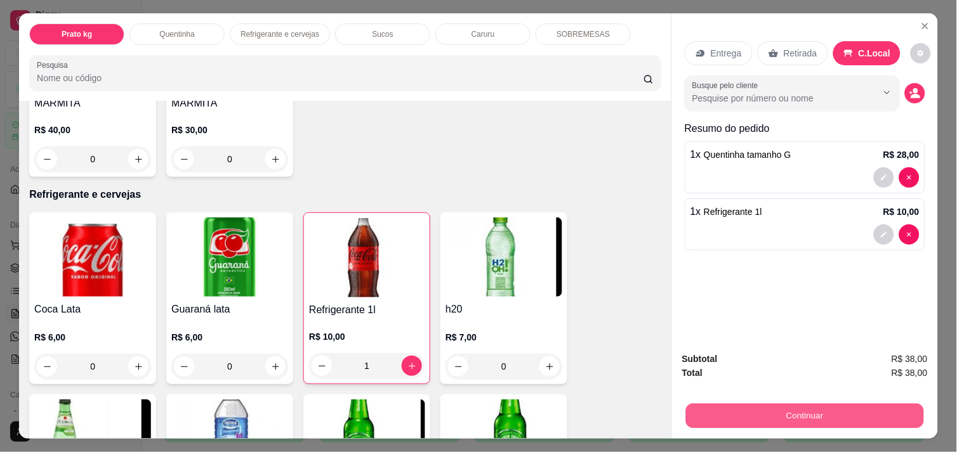
click at [801, 406] on button "Continuar" at bounding box center [805, 415] width 238 height 25
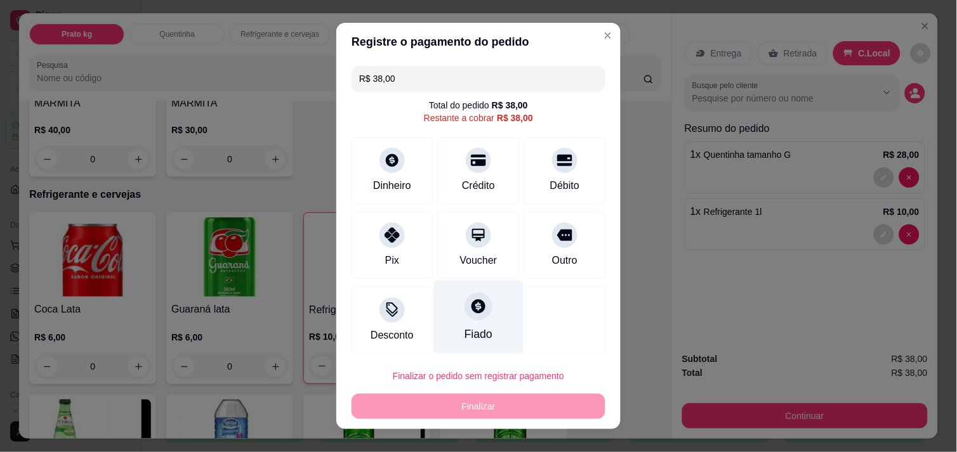
click at [470, 300] on icon at bounding box center [478, 306] width 16 height 16
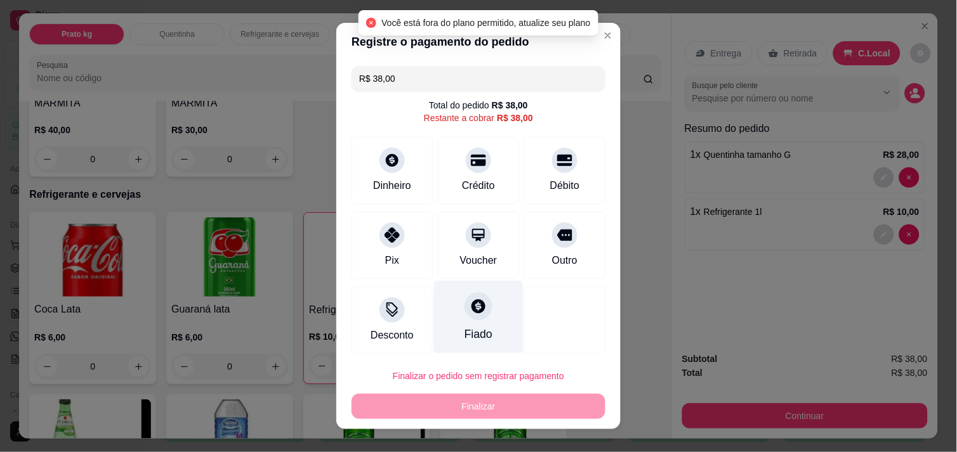
click at [466, 322] on div "Fiado" at bounding box center [478, 317] width 89 height 74
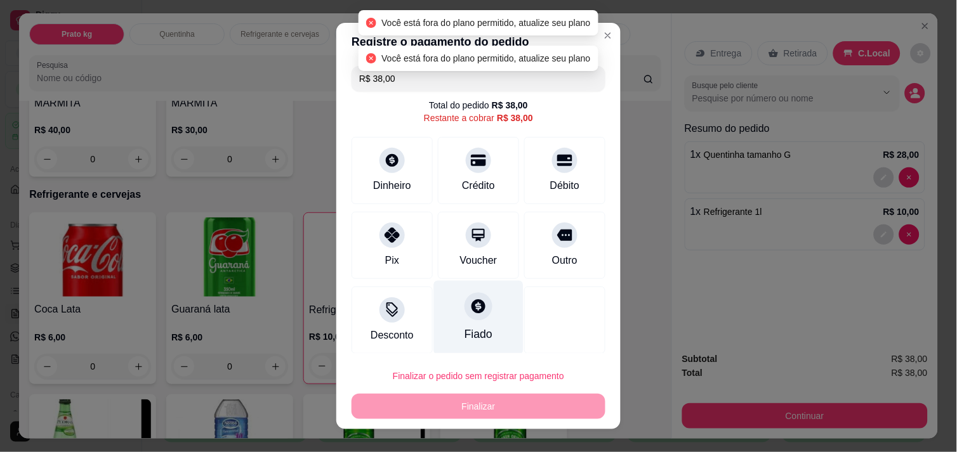
click at [466, 322] on div "Fiado" at bounding box center [478, 317] width 89 height 74
click at [468, 318] on div at bounding box center [478, 306] width 28 height 28
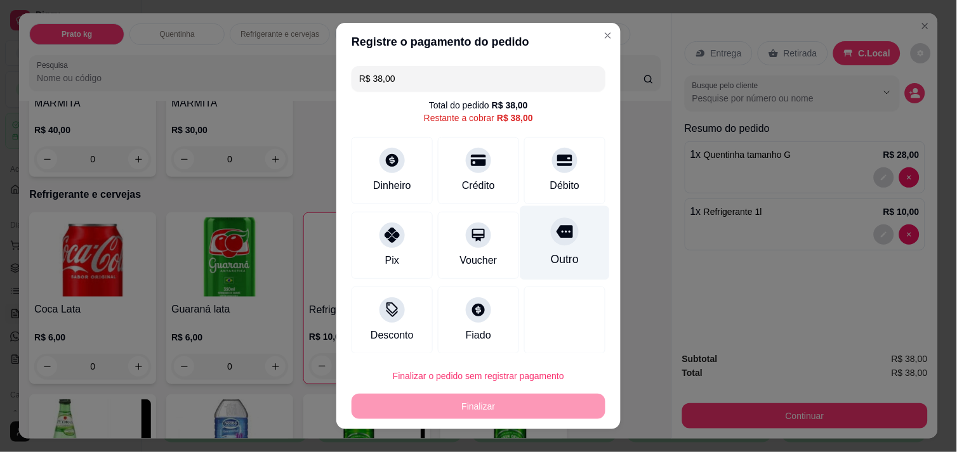
click at [551, 257] on div "Outro" at bounding box center [565, 259] width 28 height 16
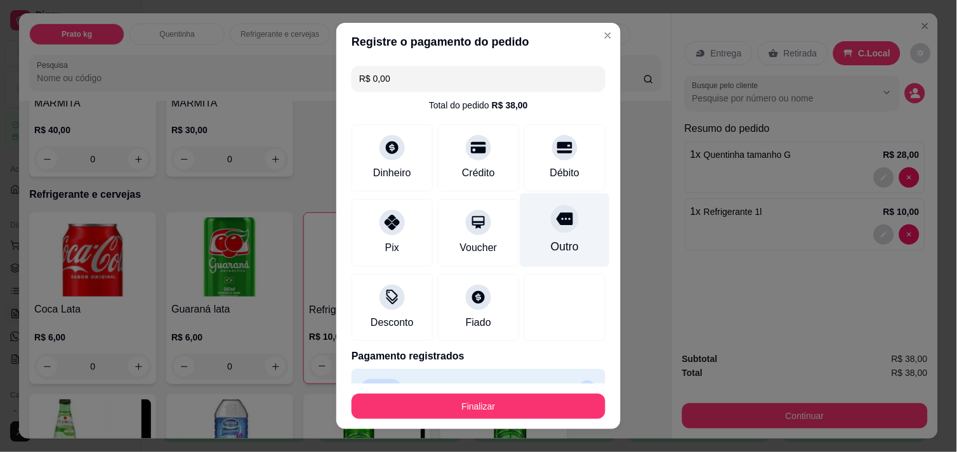
type input "R$ 0,00"
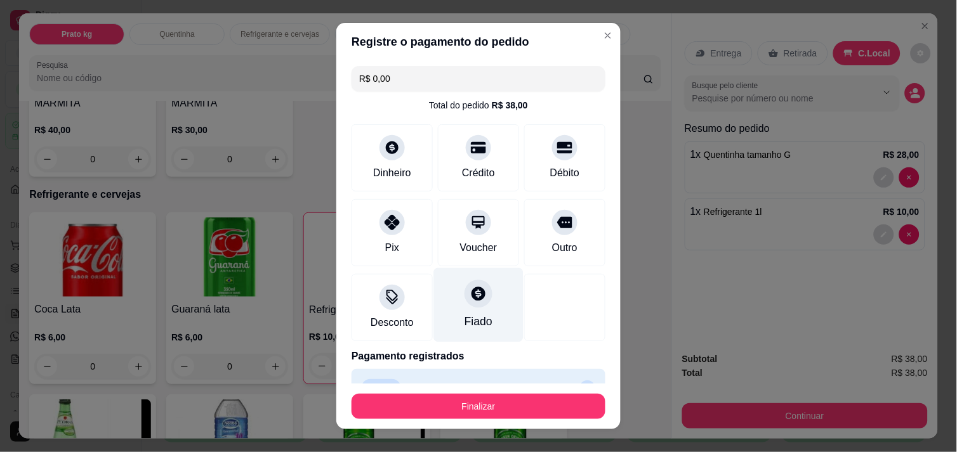
scroll to position [28, 0]
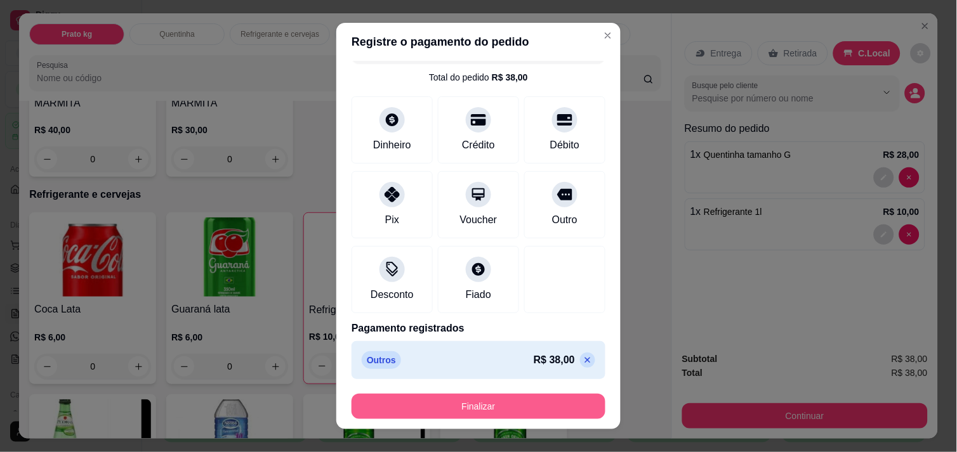
click at [502, 409] on button "Finalizar" at bounding box center [478, 406] width 254 height 25
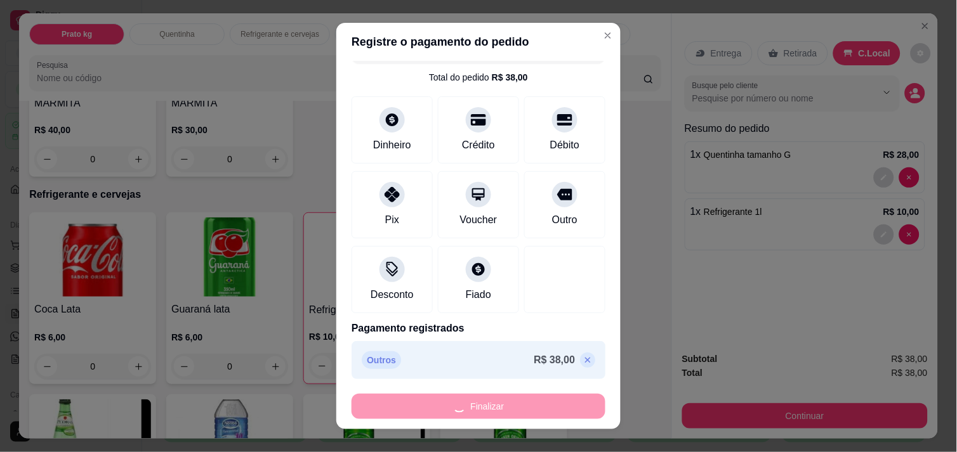
type input "0"
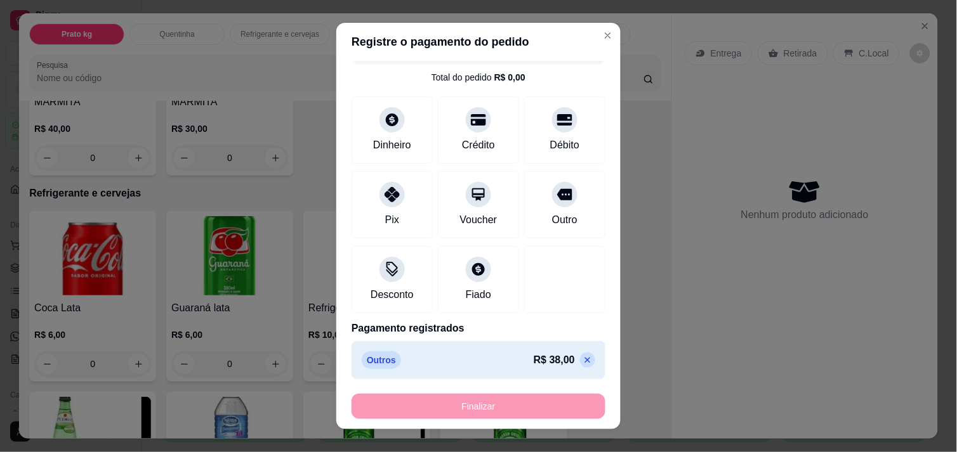
type input "-R$ 38,00"
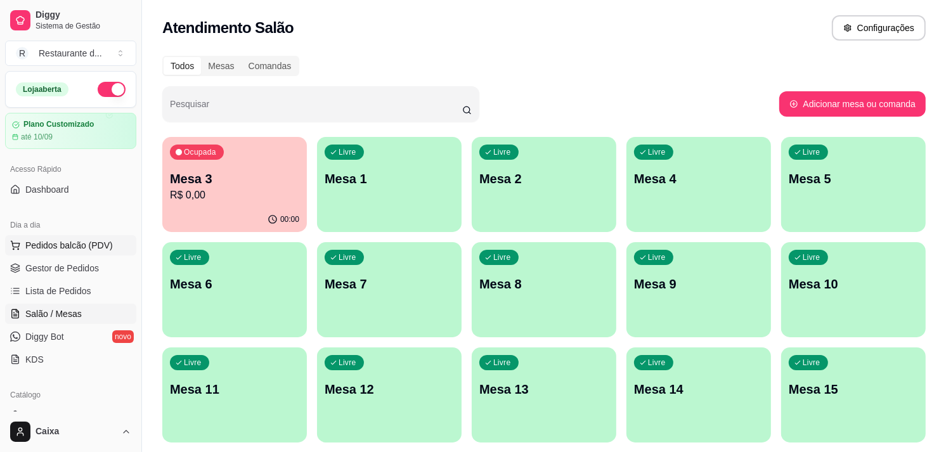
click at [79, 245] on span "Pedidos balcão (PDV)" at bounding box center [69, 245] width 88 height 13
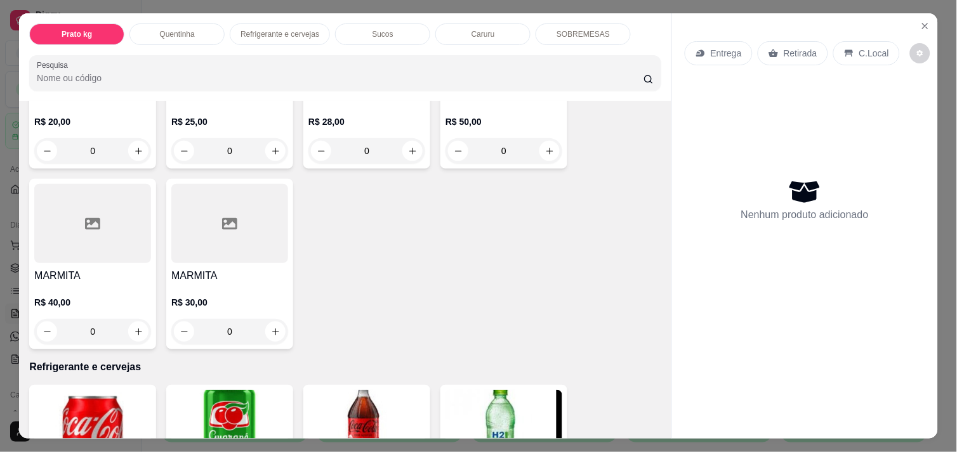
scroll to position [367, 0]
click at [271, 327] on icon "increase-product-quantity" at bounding box center [276, 332] width 10 height 10
type input "1"
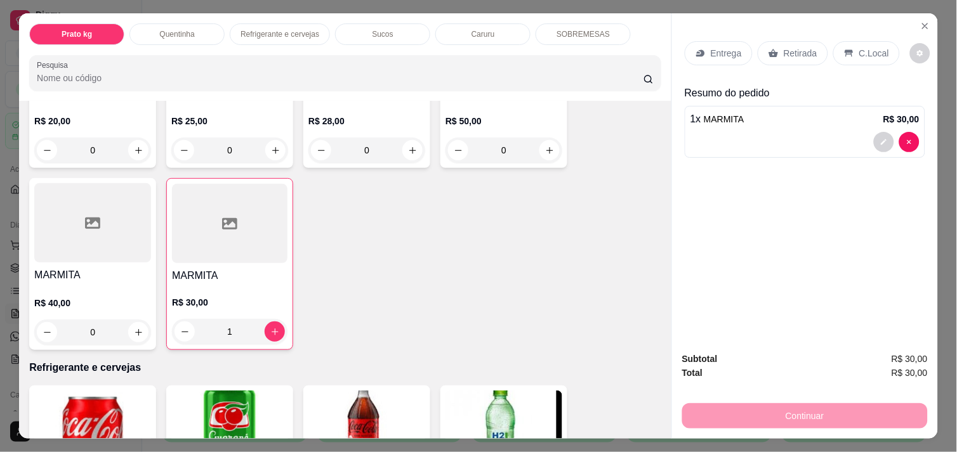
click at [863, 49] on p "C.Local" at bounding box center [874, 53] width 30 height 13
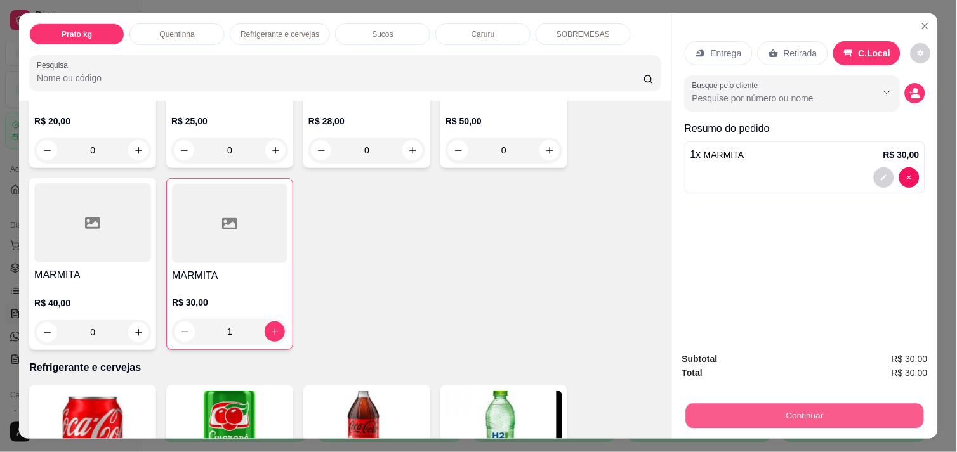
click at [787, 403] on button "Continuar" at bounding box center [805, 415] width 238 height 25
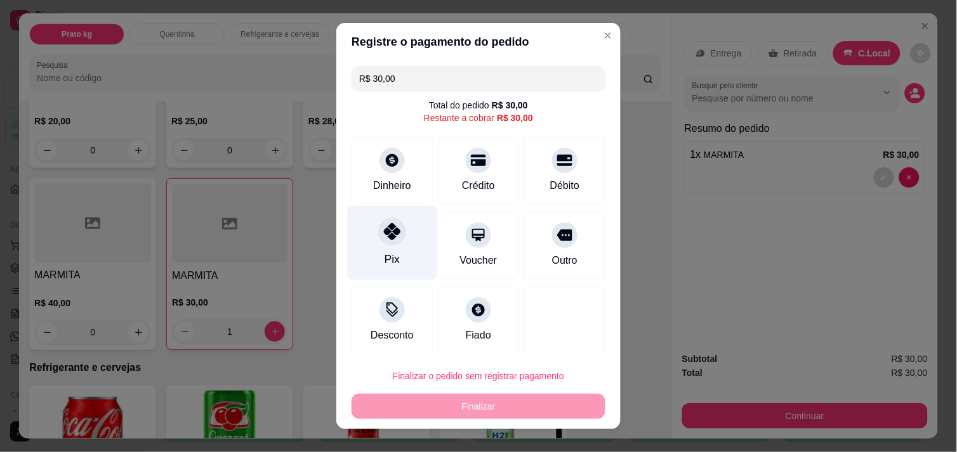
click at [383, 243] on div at bounding box center [392, 232] width 28 height 28
type input "R$ 0,00"
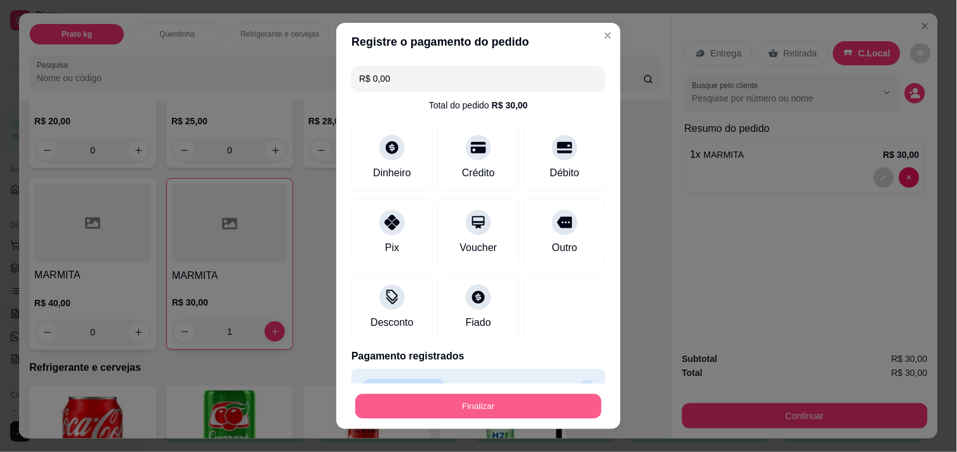
click at [502, 401] on button "Finalizar" at bounding box center [478, 407] width 246 height 25
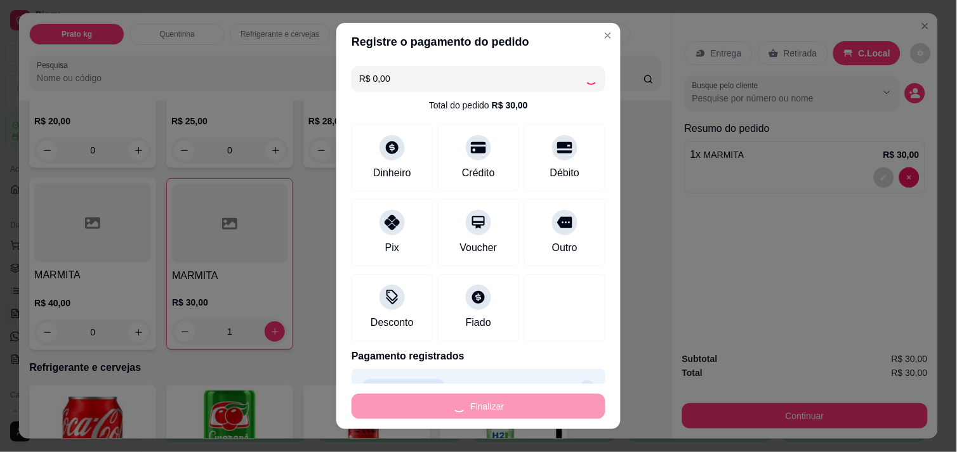
type input "0"
type input "-R$ 30,00"
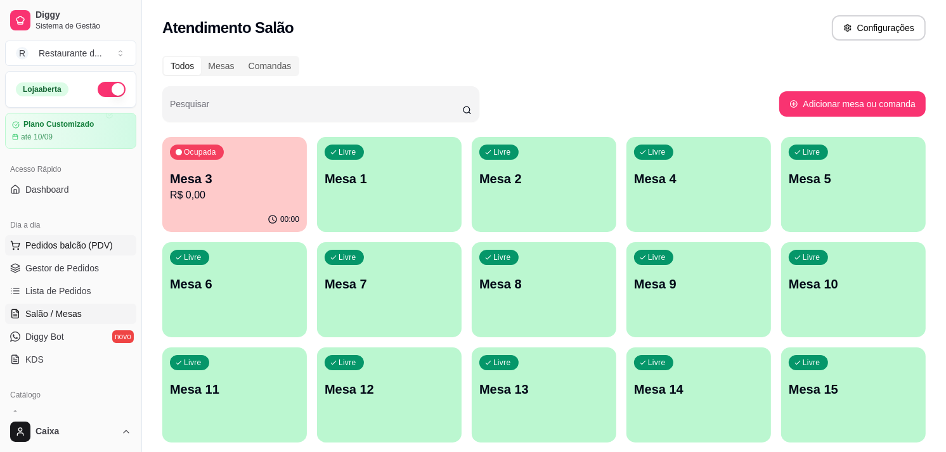
click at [79, 250] on span "Pedidos balcão (PDV)" at bounding box center [69, 245] width 88 height 13
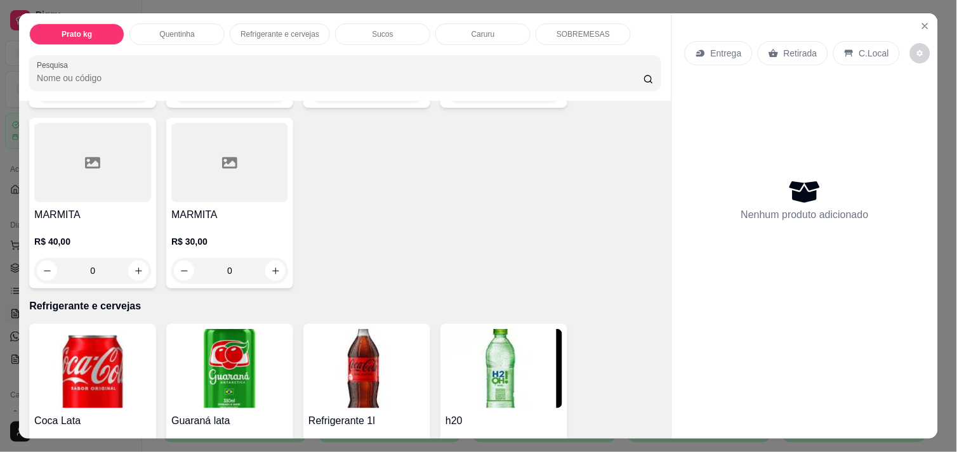
scroll to position [426, 0]
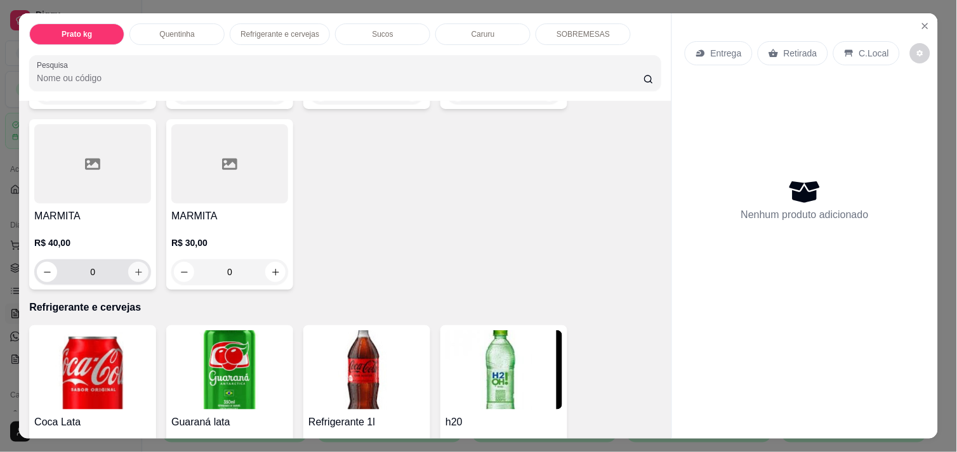
click at [134, 270] on icon "increase-product-quantity" at bounding box center [139, 273] width 10 height 10
type input "1"
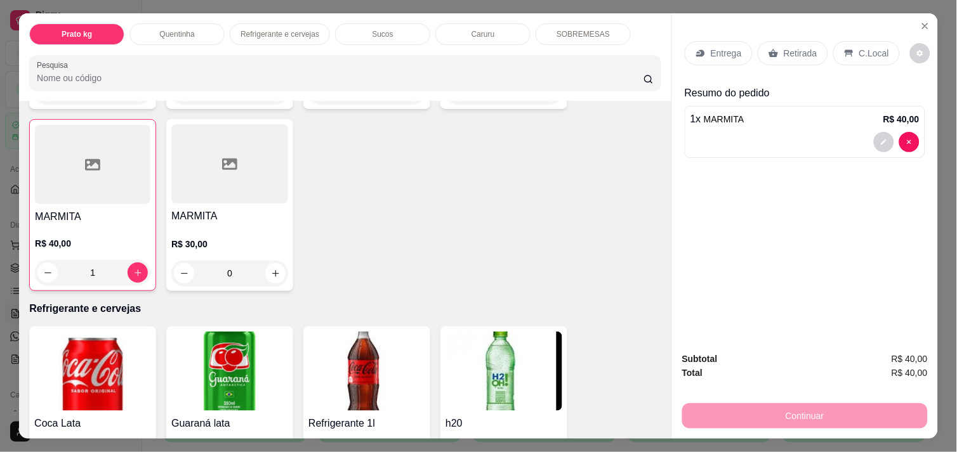
click at [871, 47] on p "C.Local" at bounding box center [874, 53] width 30 height 13
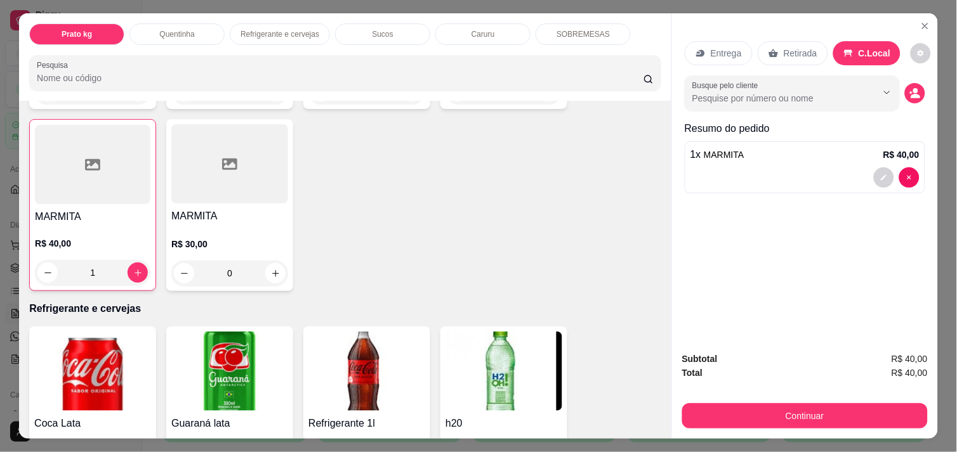
click at [738, 400] on div "Continuar" at bounding box center [804, 414] width 245 height 29
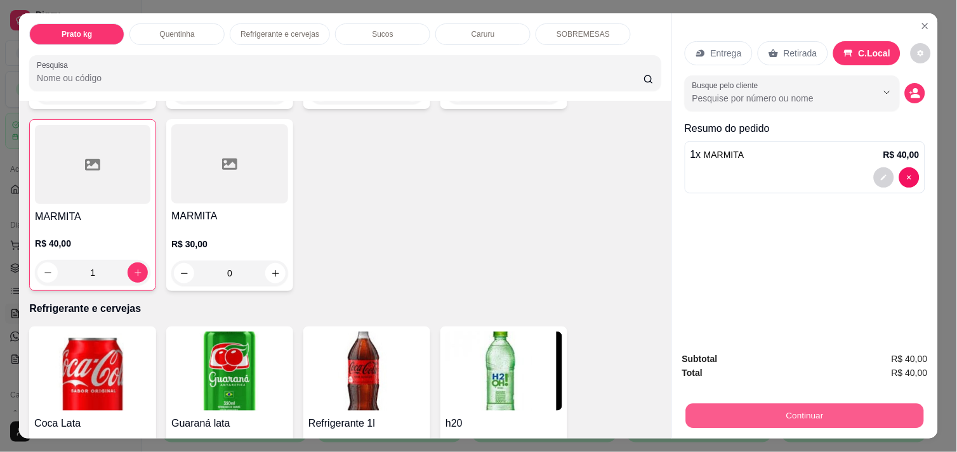
click at [738, 415] on button "Continuar" at bounding box center [805, 415] width 238 height 25
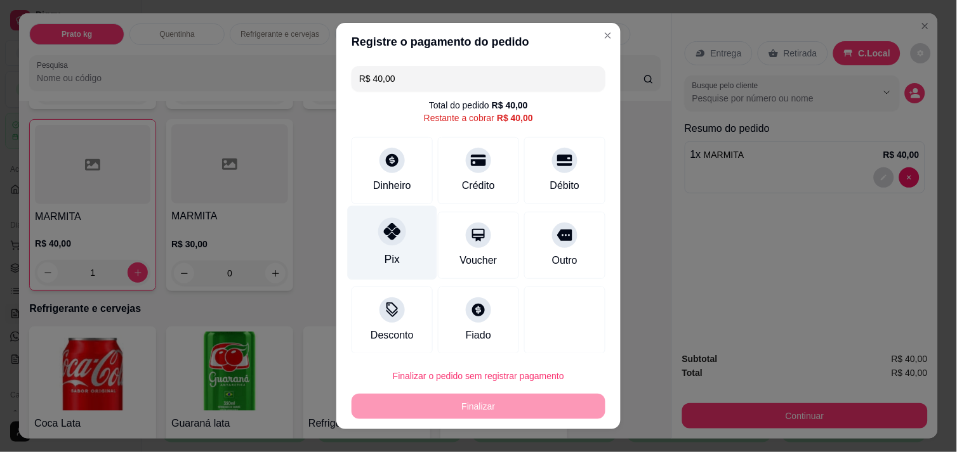
click at [387, 232] on icon at bounding box center [392, 231] width 16 height 16
type input "R$ 0,00"
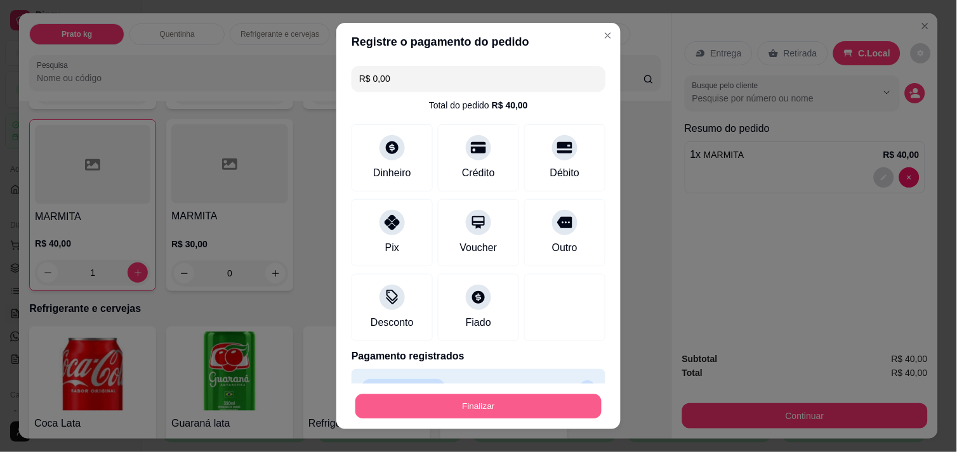
click at [429, 407] on button "Finalizar" at bounding box center [478, 407] width 246 height 25
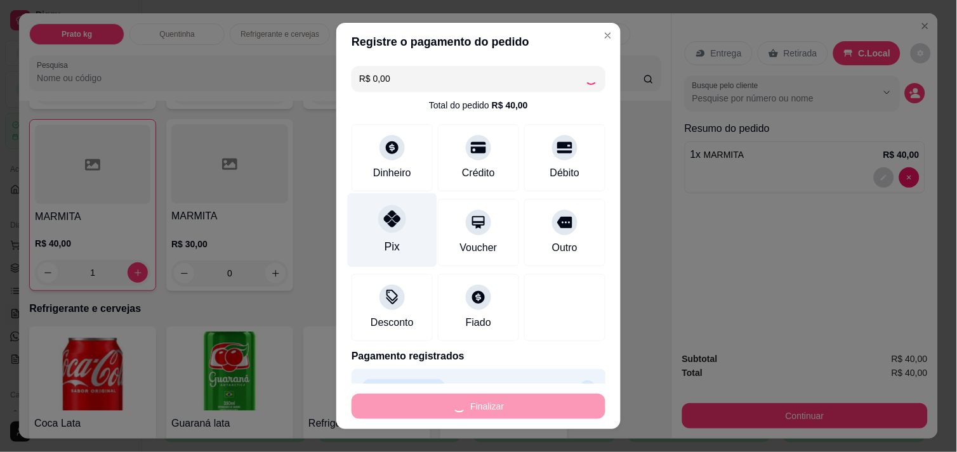
type input "0"
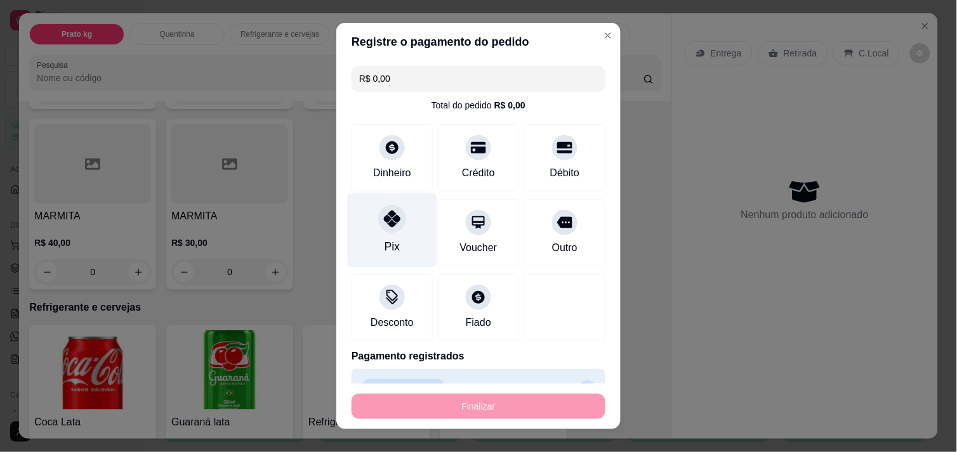
type input "-R$ 40,00"
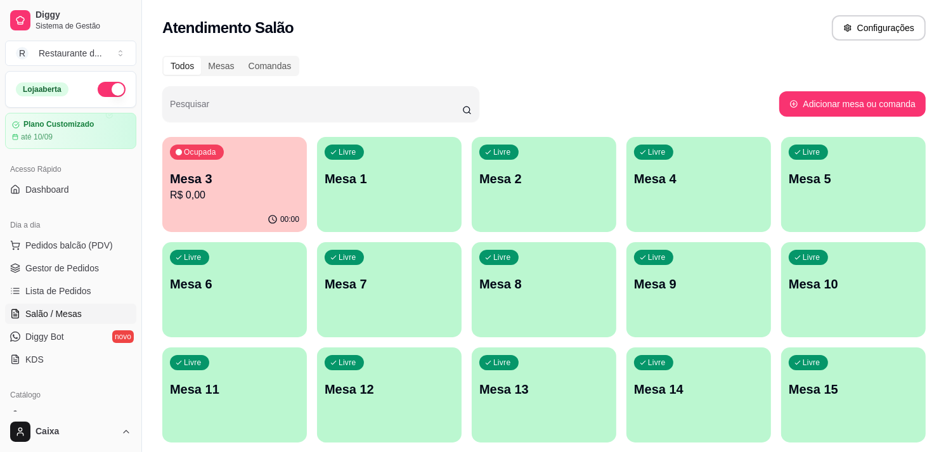
click at [405, 219] on div "button" at bounding box center [389, 224] width 145 height 15
click at [16, 244] on icon at bounding box center [15, 245] width 10 height 10
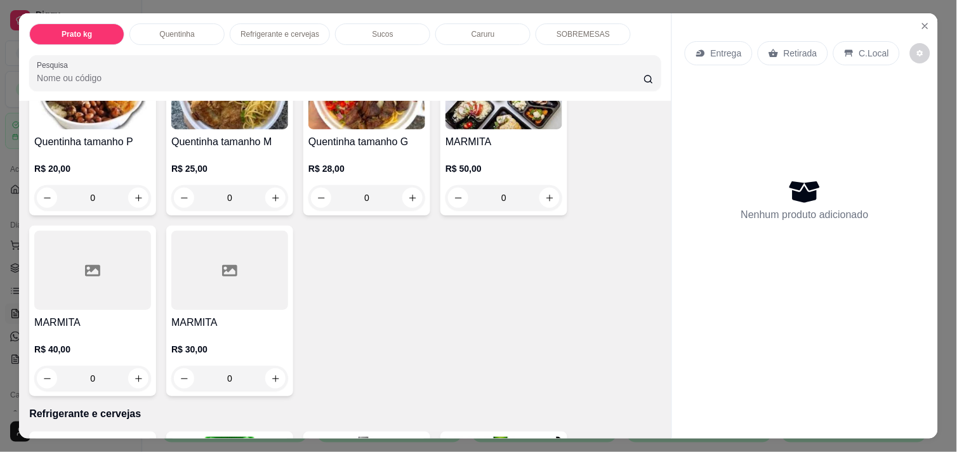
scroll to position [320, 0]
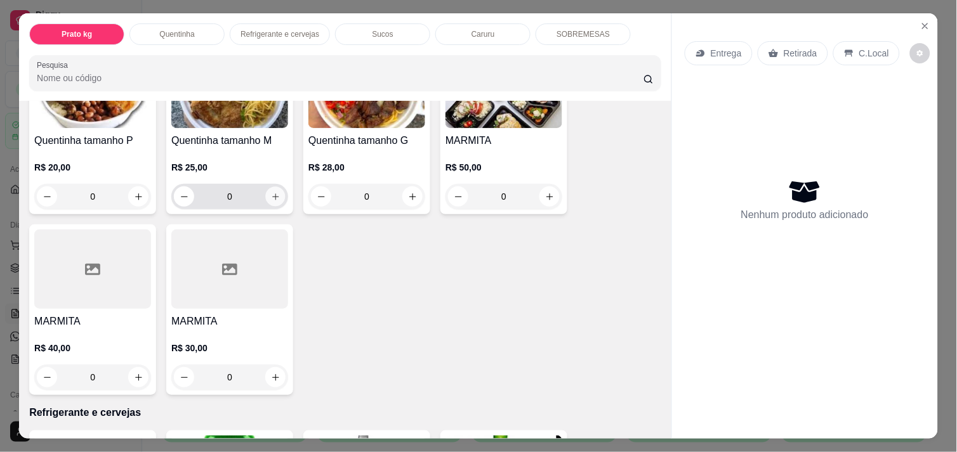
click at [277, 194] on button "increase-product-quantity" at bounding box center [276, 197] width 20 height 20
type input "1"
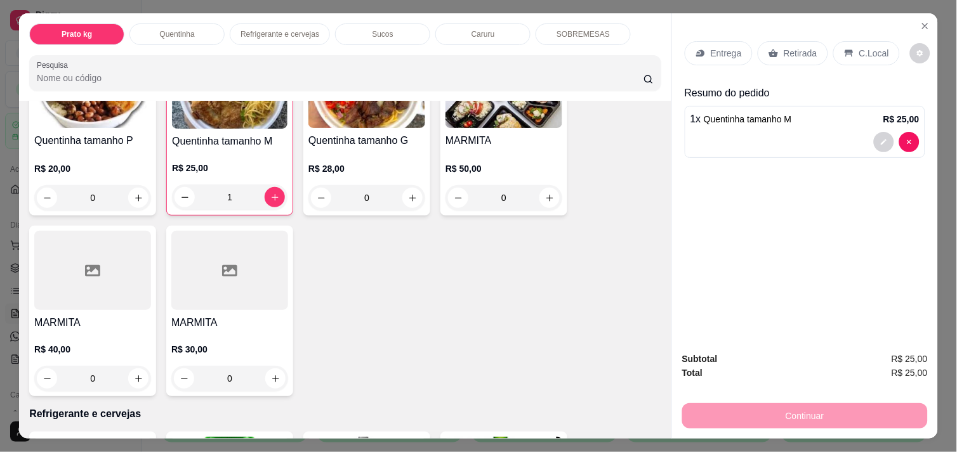
click at [839, 53] on div "C.Local" at bounding box center [866, 53] width 67 height 24
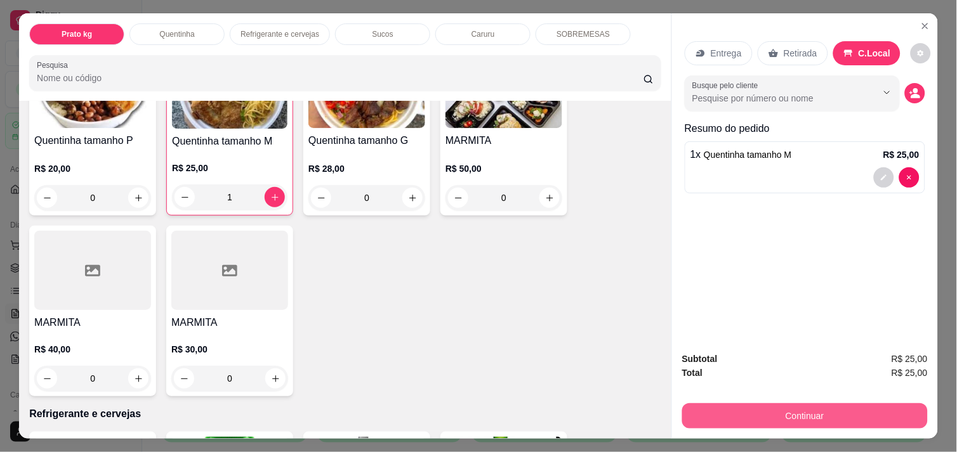
click at [769, 406] on button "Continuar" at bounding box center [804, 415] width 245 height 25
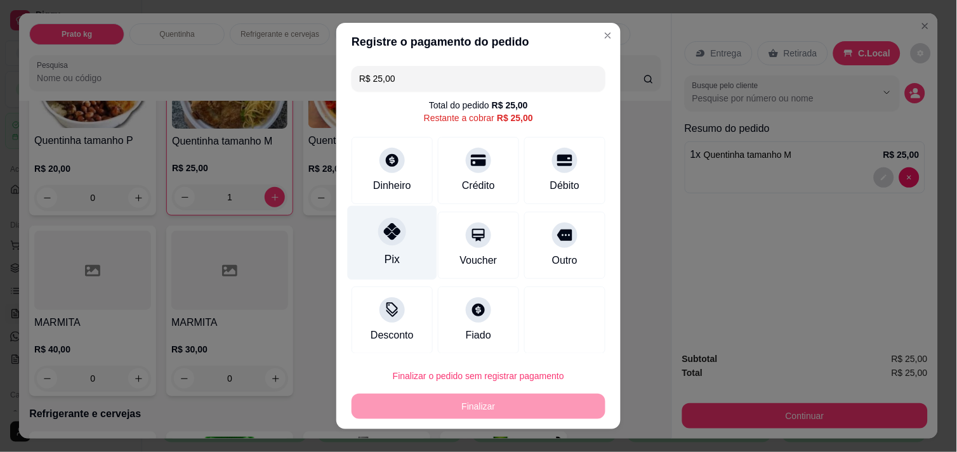
click at [385, 263] on div "Pix" at bounding box center [391, 259] width 15 height 16
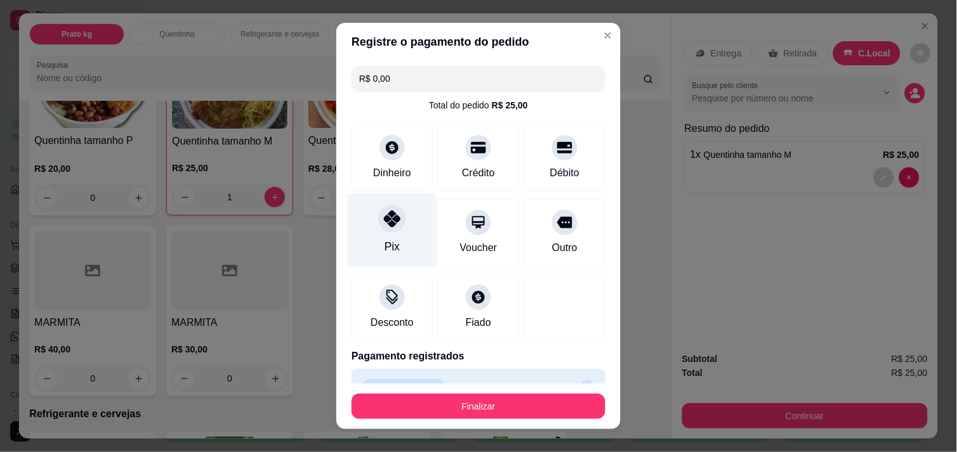
type input "R$ 0,00"
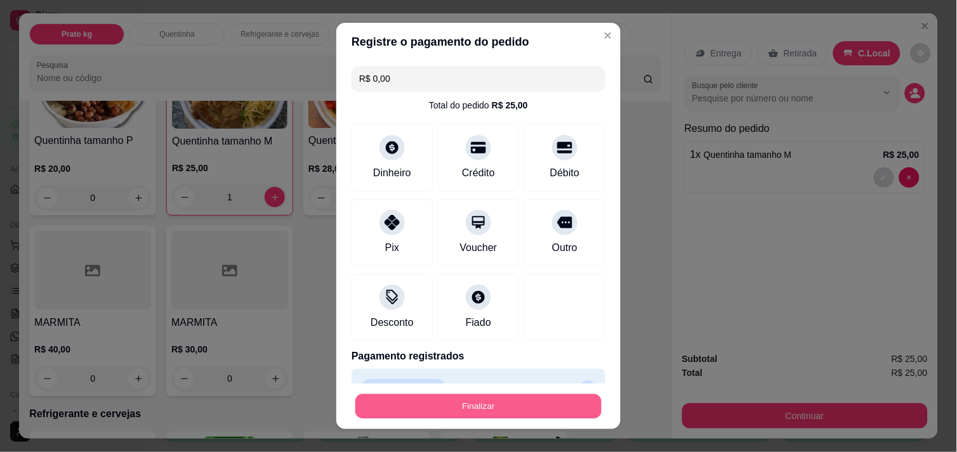
click at [516, 416] on button "Finalizar" at bounding box center [478, 407] width 246 height 25
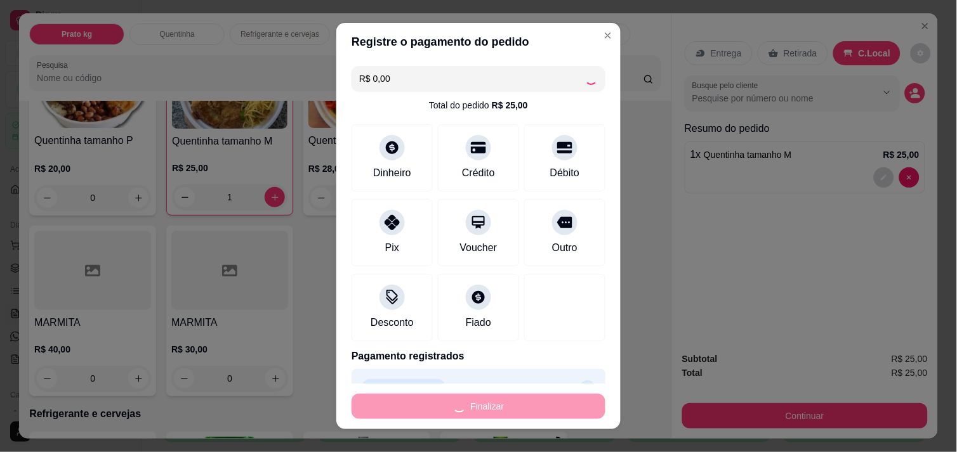
type input "0"
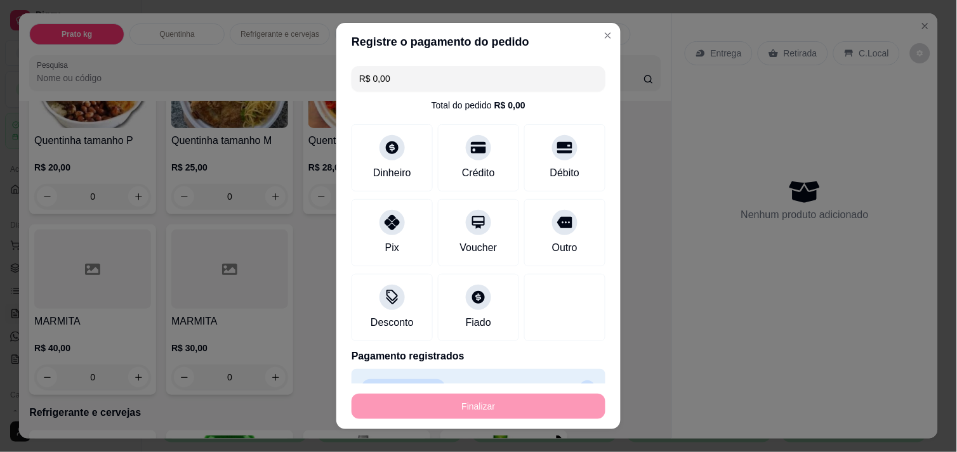
type input "-R$ 25,00"
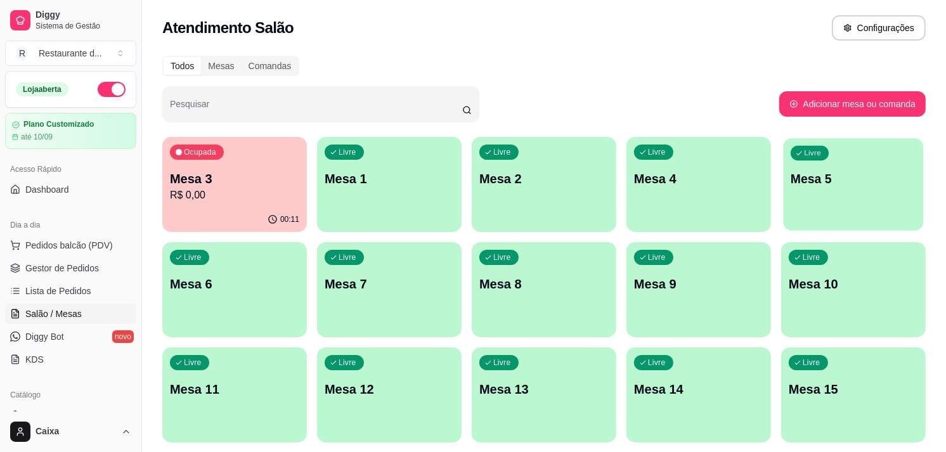
click at [852, 173] on p "Mesa 5" at bounding box center [854, 179] width 126 height 17
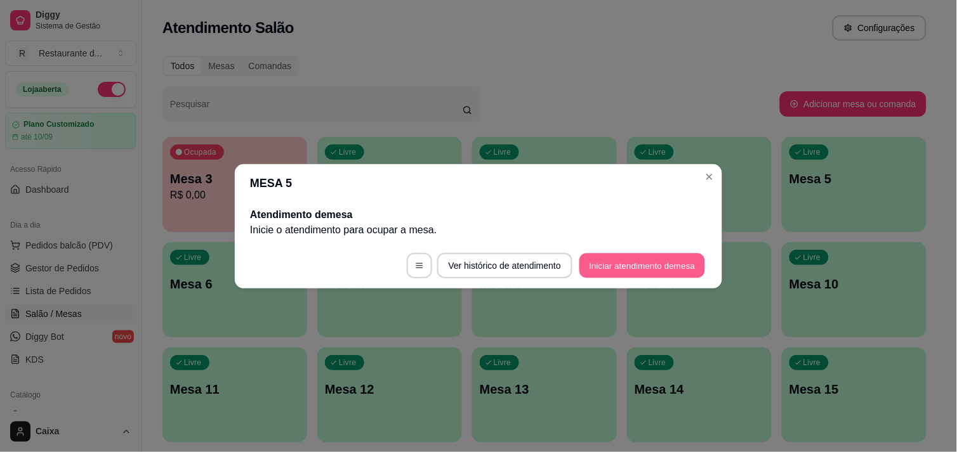
click at [663, 264] on button "Iniciar atendimento de mesa" at bounding box center [642, 265] width 126 height 25
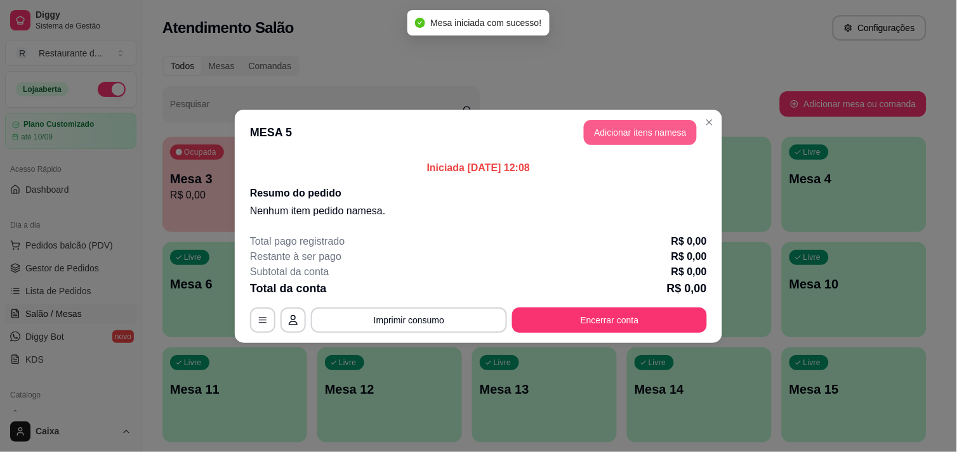
click at [601, 138] on button "Adicionar itens na mesa" at bounding box center [640, 132] width 113 height 25
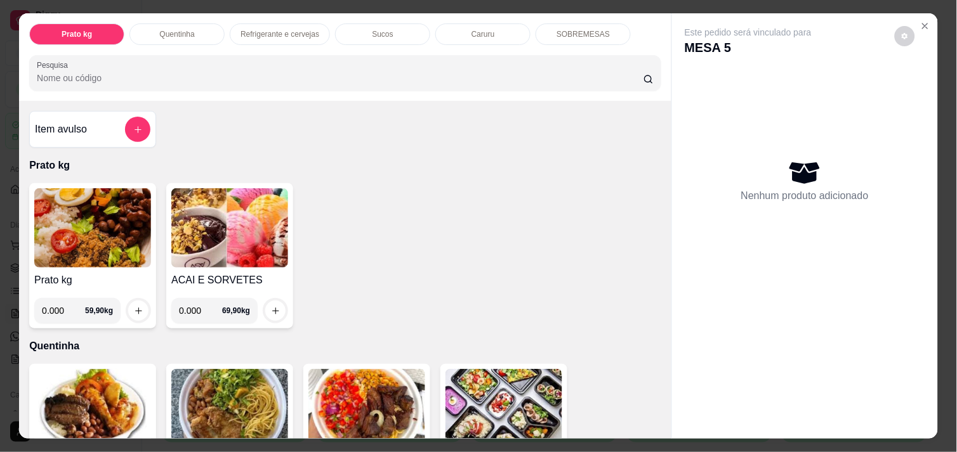
click at [62, 307] on input "0.000" at bounding box center [63, 310] width 43 height 25
type input "0.402"
click at [140, 301] on button "increase-product-quantity" at bounding box center [139, 311] width 20 height 20
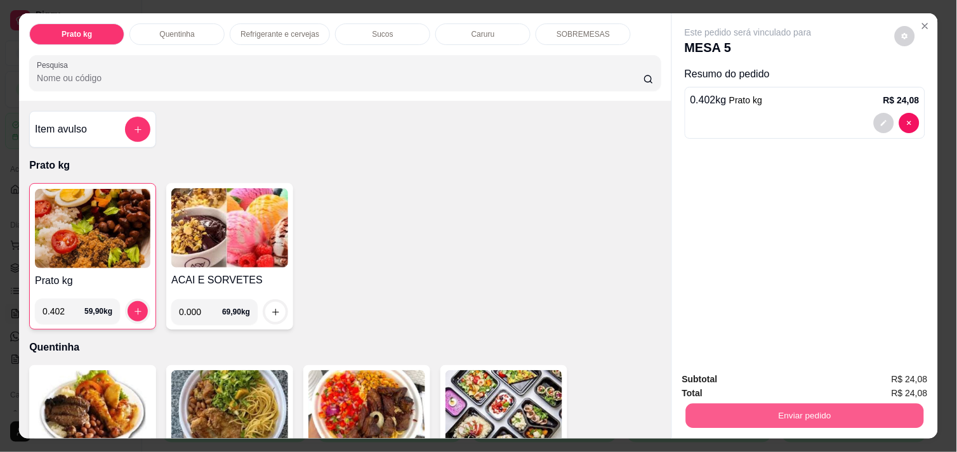
click at [698, 415] on button "Enviar pedido" at bounding box center [805, 415] width 238 height 25
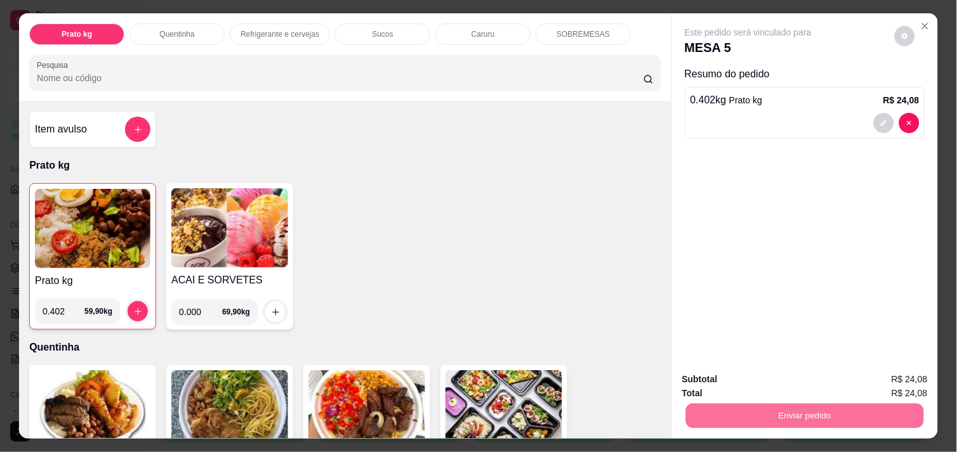
click at [769, 376] on button "Não registrar e enviar pedido" at bounding box center [762, 379] width 128 height 23
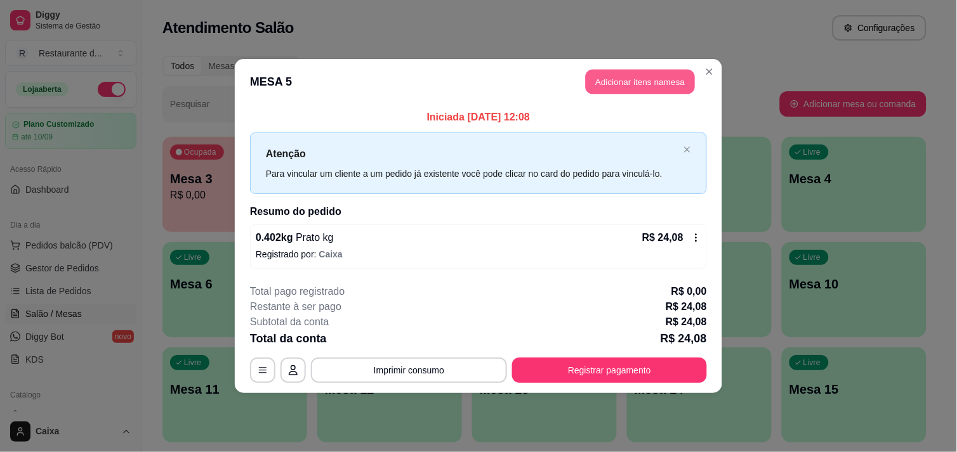
click at [677, 88] on button "Adicionar itens na mesa" at bounding box center [639, 82] width 109 height 25
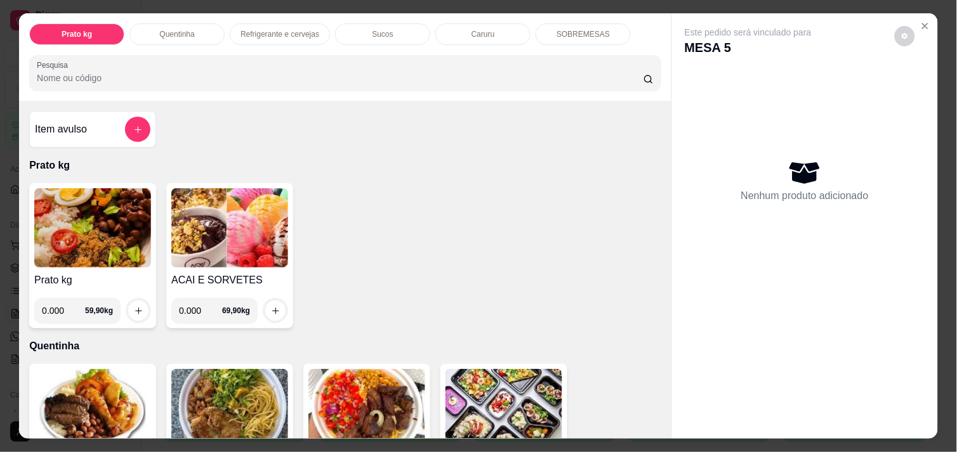
click at [58, 311] on input "0.000" at bounding box center [63, 310] width 43 height 25
type input "3.630"
click at [122, 320] on div "Prato kg 3.630 59,90 kg" at bounding box center [92, 255] width 127 height 145
click at [130, 312] on button "increase-product-quantity" at bounding box center [139, 311] width 20 height 20
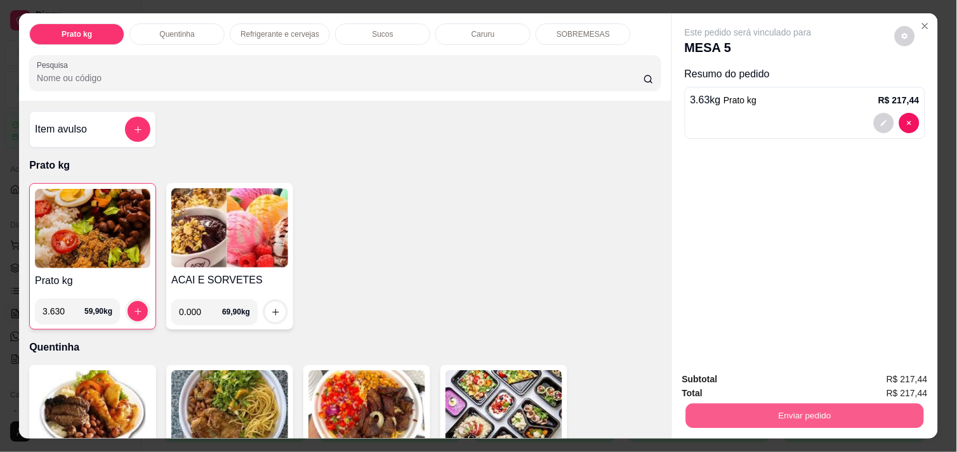
click at [750, 411] on button "Enviar pedido" at bounding box center [805, 415] width 238 height 25
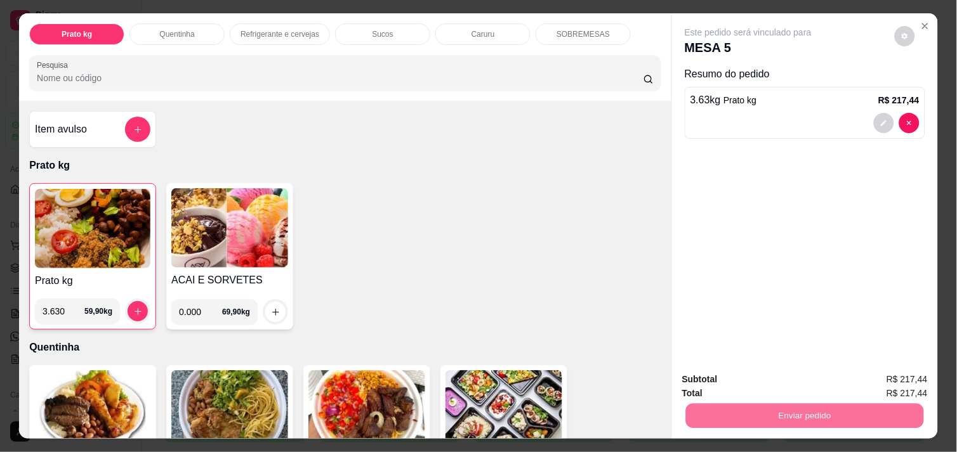
click at [785, 388] on button "Não registrar e enviar pedido" at bounding box center [762, 379] width 128 height 23
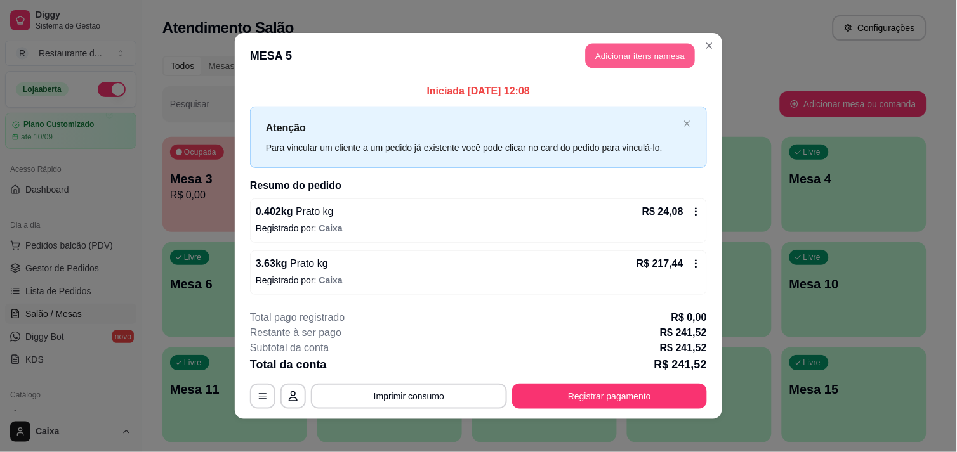
click at [633, 62] on button "Adicionar itens na mesa" at bounding box center [639, 56] width 109 height 25
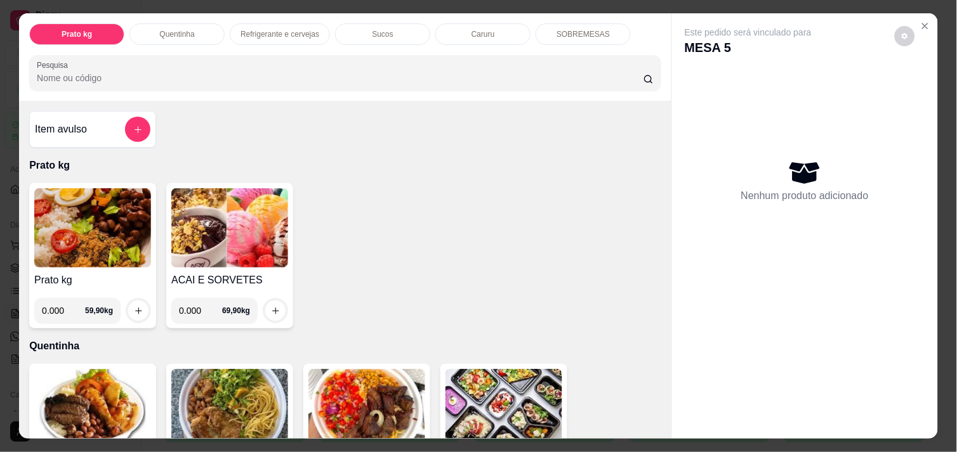
click at [66, 300] on input "0.000" at bounding box center [63, 310] width 43 height 25
type input "0.606"
click at [140, 298] on div at bounding box center [138, 310] width 25 height 25
click at [140, 307] on button "increase-product-quantity" at bounding box center [138, 311] width 20 height 20
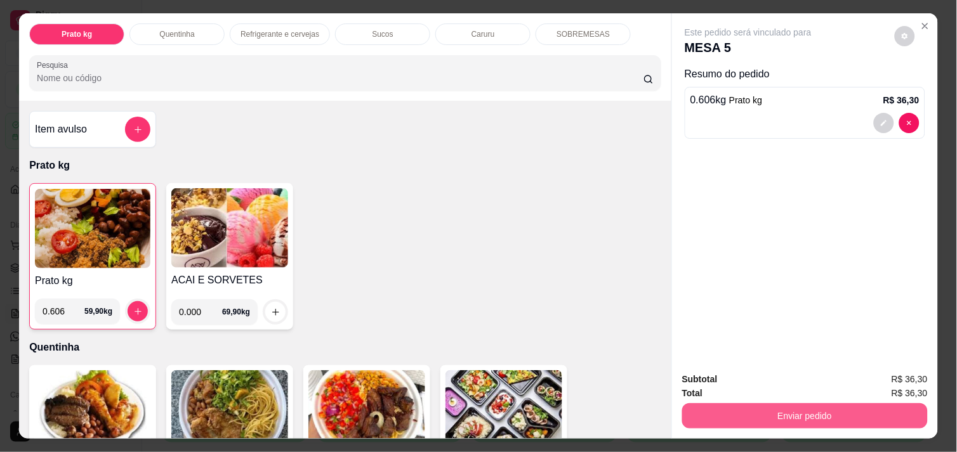
click at [807, 406] on button "Enviar pedido" at bounding box center [804, 415] width 245 height 25
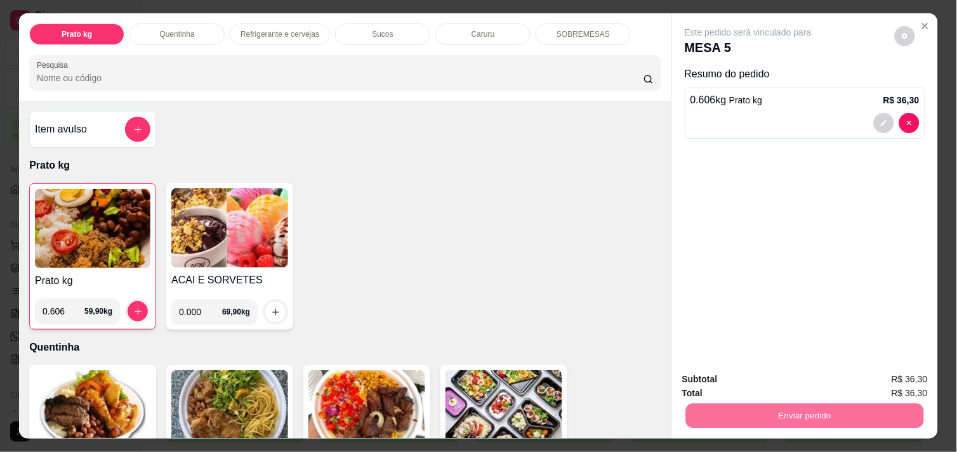
click at [806, 382] on button "Não registrar e enviar pedido" at bounding box center [762, 379] width 128 height 23
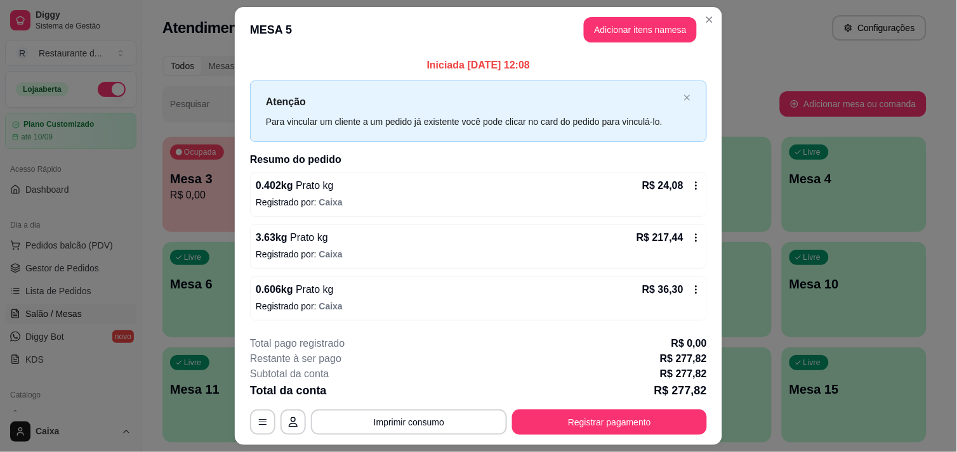
click at [693, 238] on icon at bounding box center [696, 238] width 10 height 10
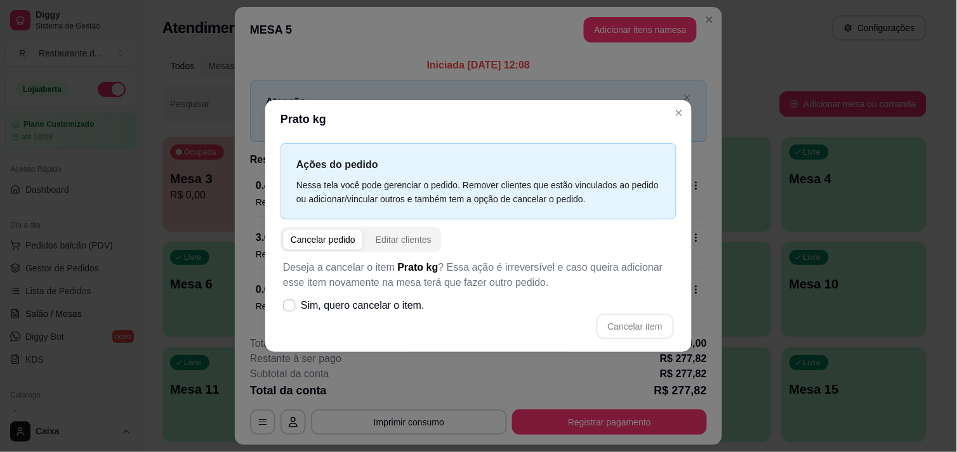
click at [316, 237] on div "Cancelar pedido" at bounding box center [323, 239] width 65 height 13
click at [289, 306] on icon at bounding box center [289, 305] width 10 height 7
click at [289, 308] on input "Sim, quero cancelar o item." at bounding box center [286, 312] width 8 height 8
checkbox input "true"
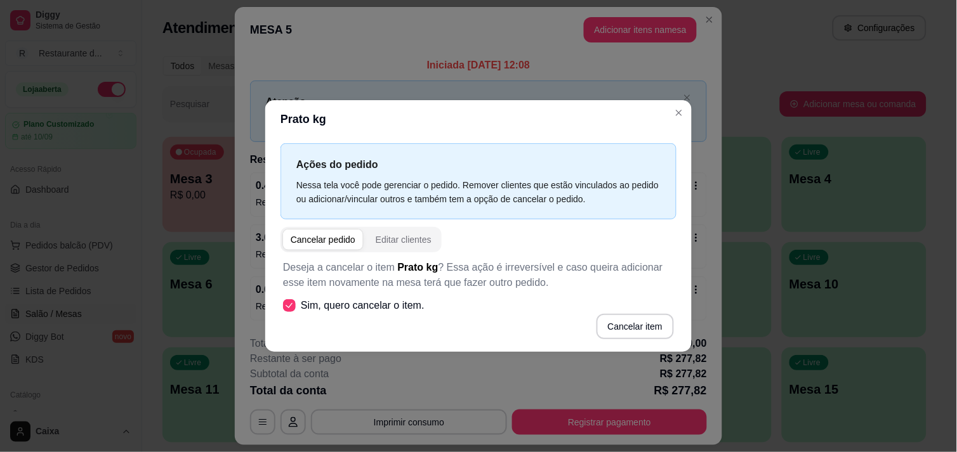
click at [327, 243] on div "Cancelar pedido" at bounding box center [323, 239] width 65 height 13
click at [655, 333] on button "Cancelar item" at bounding box center [634, 326] width 75 height 25
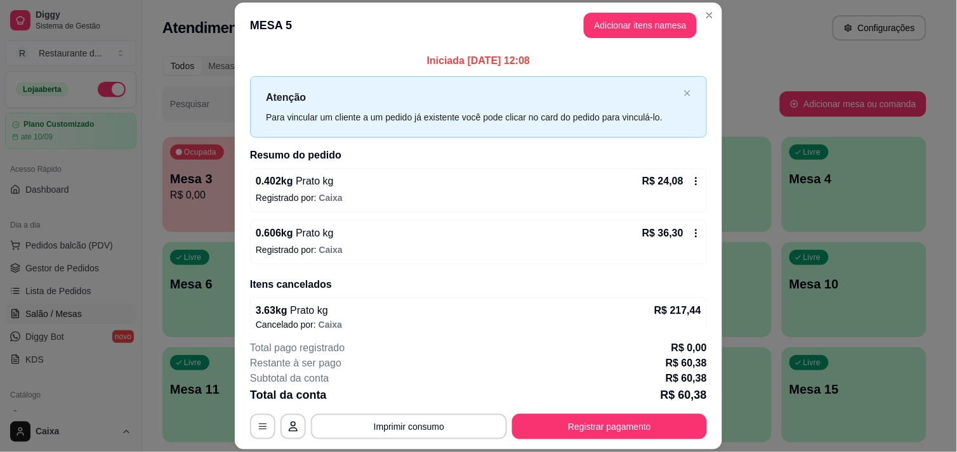
scroll to position [10, 0]
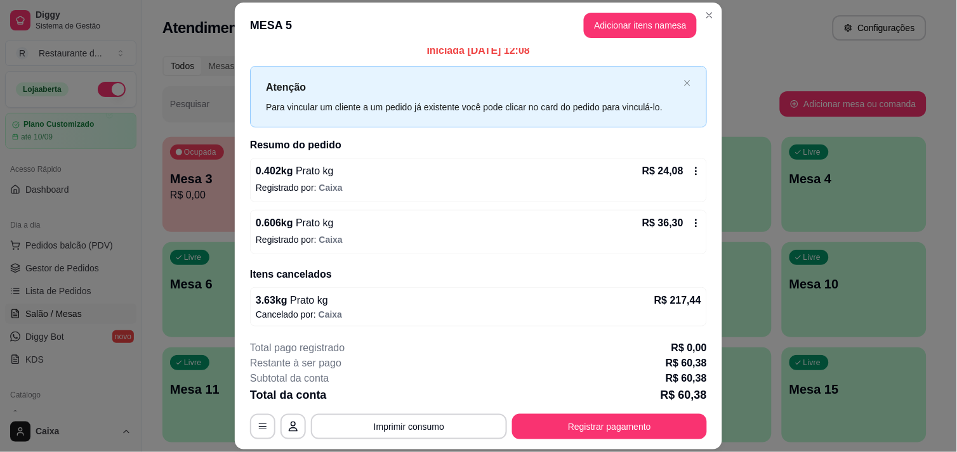
click at [633, 10] on header "MESA 5 Adicionar itens na mesa" at bounding box center [478, 26] width 487 height 46
click at [633, 18] on button "Adicionar itens na mesa" at bounding box center [639, 25] width 109 height 25
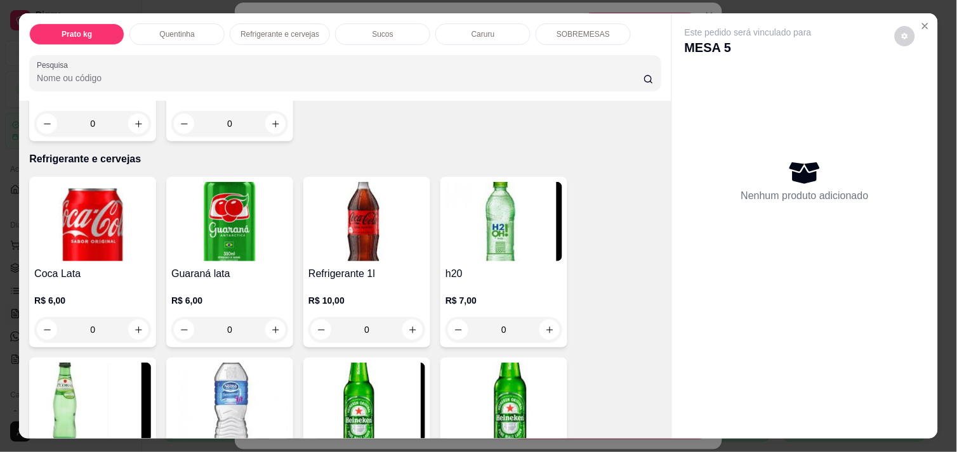
scroll to position [620, 0]
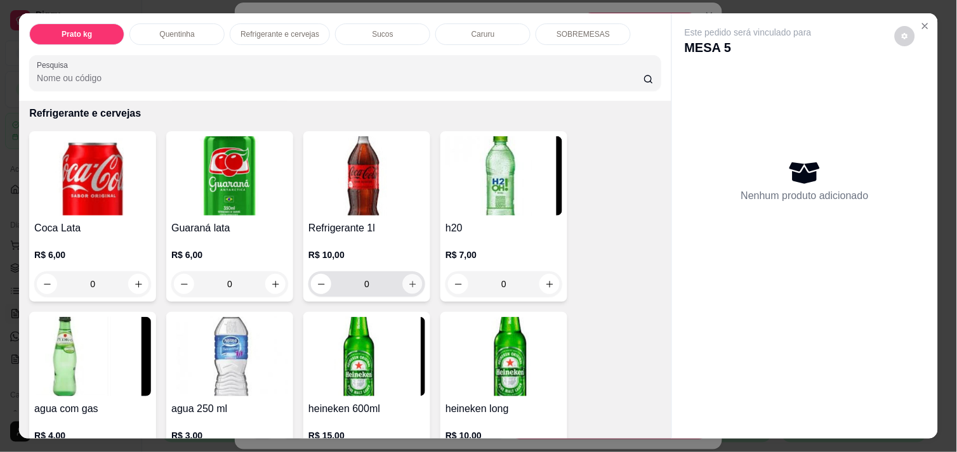
click at [408, 282] on icon "increase-product-quantity" at bounding box center [413, 285] width 10 height 10
type input "1"
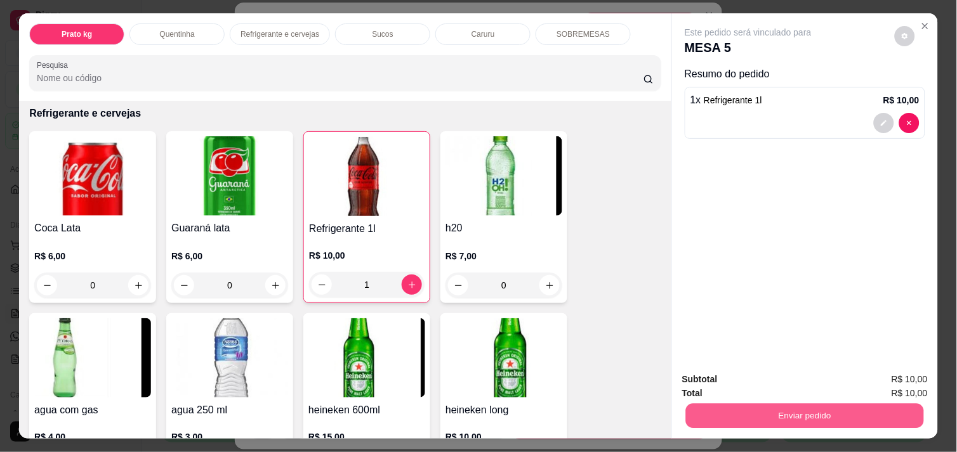
click at [721, 410] on button "Enviar pedido" at bounding box center [805, 415] width 238 height 25
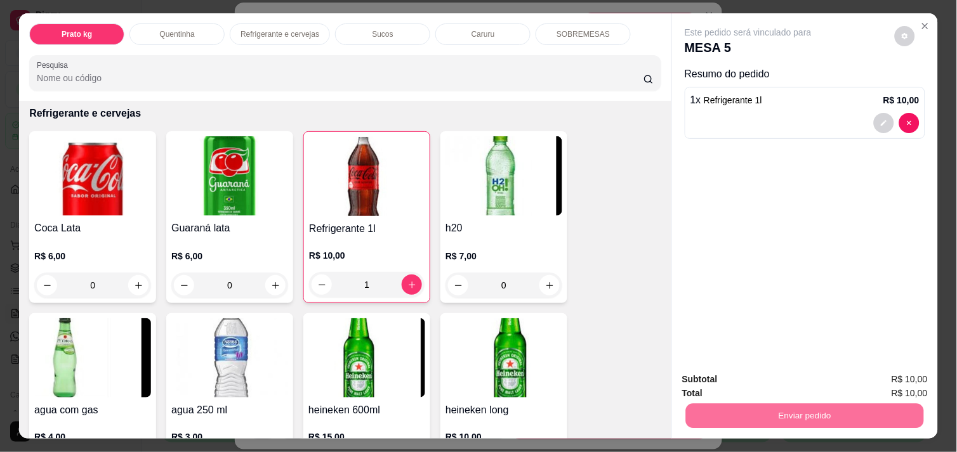
click at [733, 381] on button "Não registrar e enviar pedido" at bounding box center [762, 380] width 132 height 24
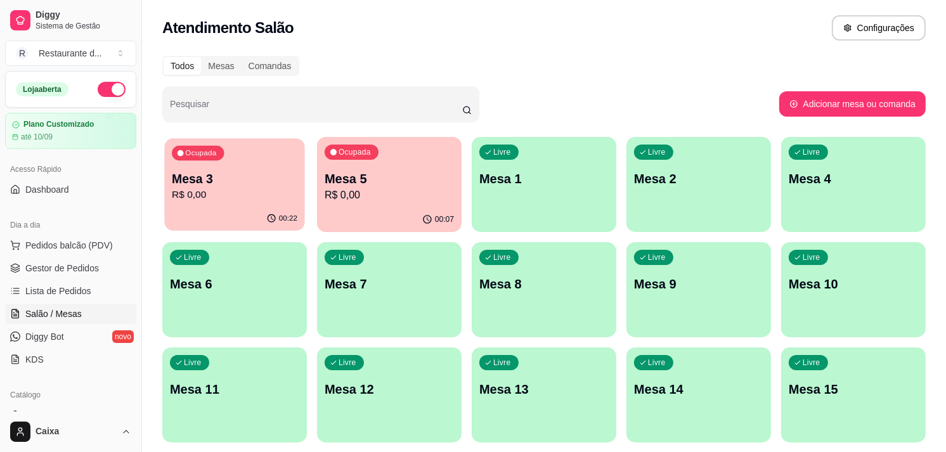
click at [276, 219] on icon "button" at bounding box center [271, 219] width 10 height 10
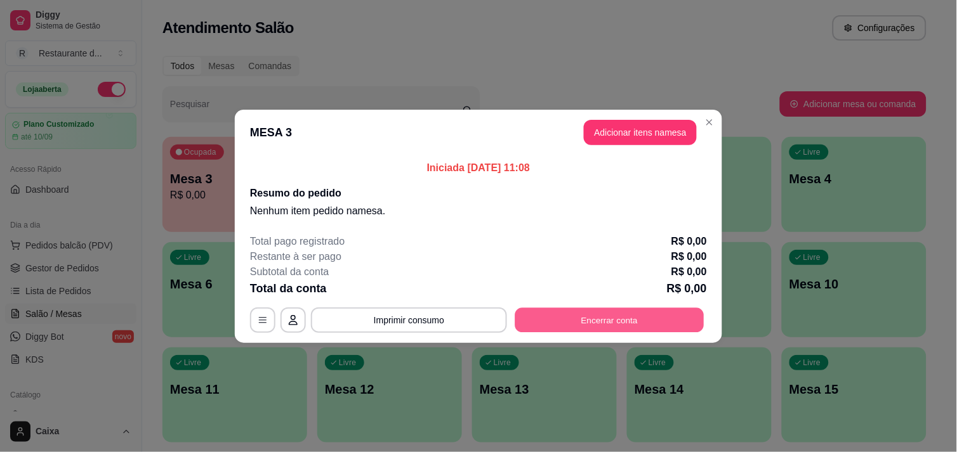
click at [547, 325] on button "Encerrar conta" at bounding box center [609, 320] width 189 height 25
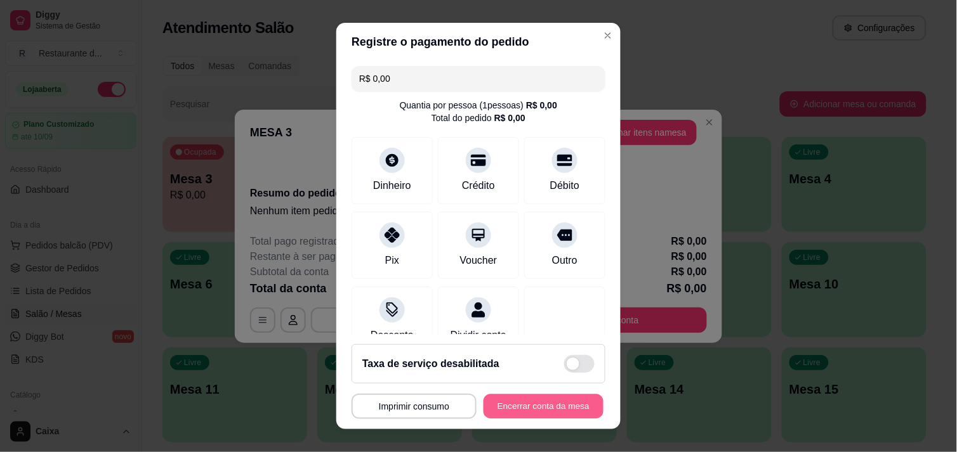
click at [525, 410] on button "Encerrar conta da mesa" at bounding box center [543, 407] width 120 height 25
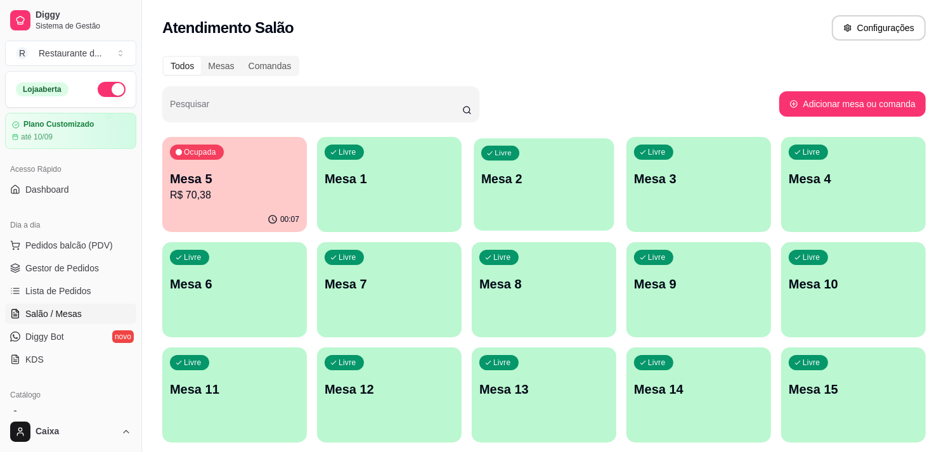
click at [492, 216] on button "Livre Mesa 2" at bounding box center [544, 184] width 140 height 93
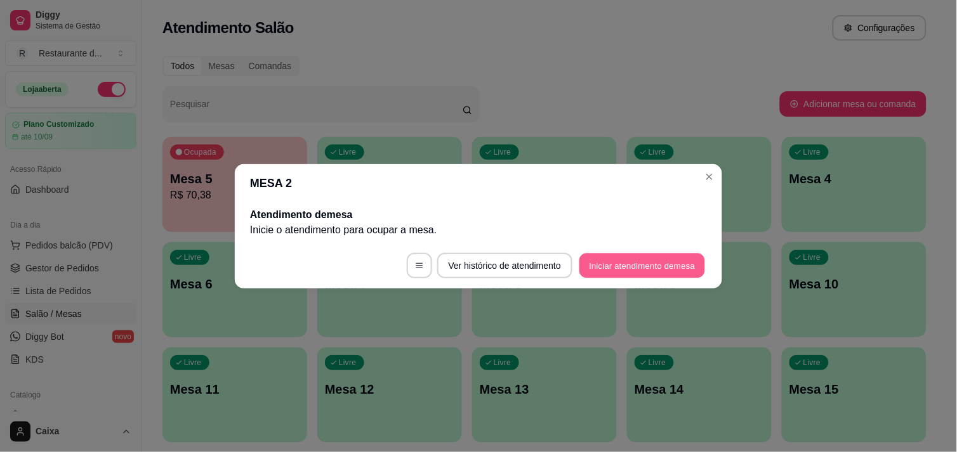
click at [663, 261] on button "Iniciar atendimento de mesa" at bounding box center [642, 265] width 126 height 25
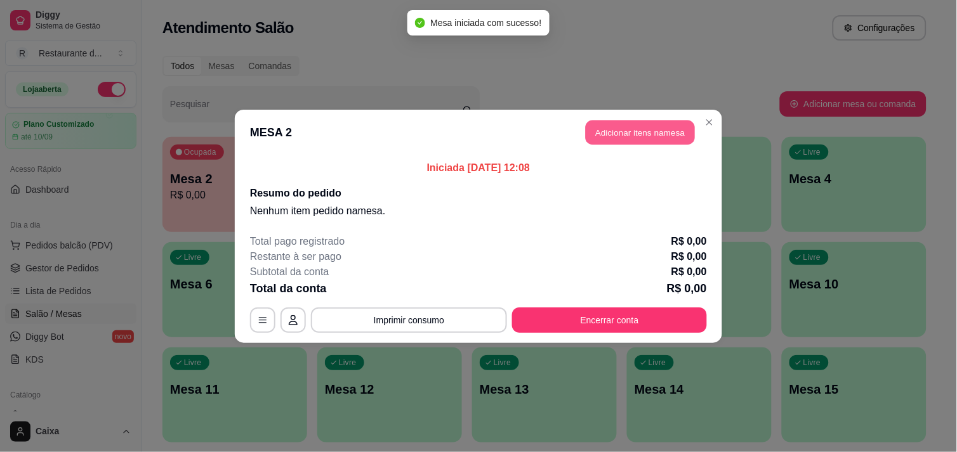
click at [643, 127] on button "Adicionar itens na mesa" at bounding box center [639, 132] width 109 height 25
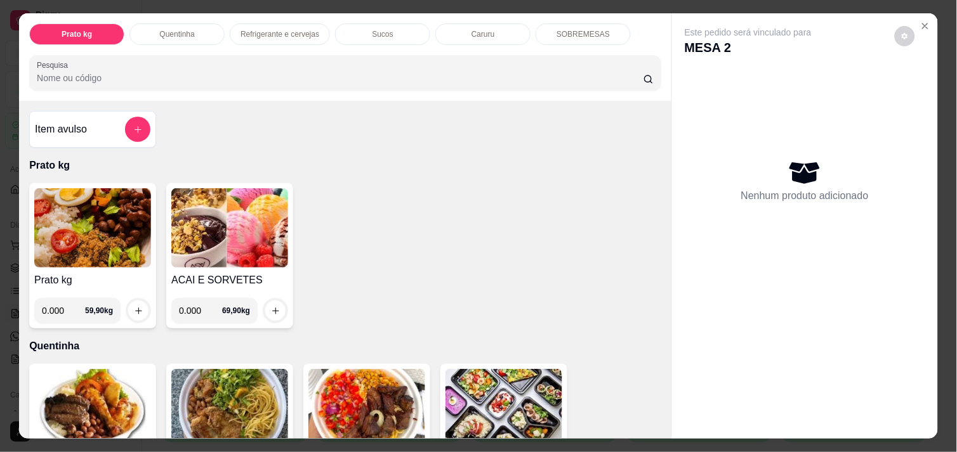
click at [59, 309] on input "0.000" at bounding box center [63, 310] width 43 height 25
type input "0.614"
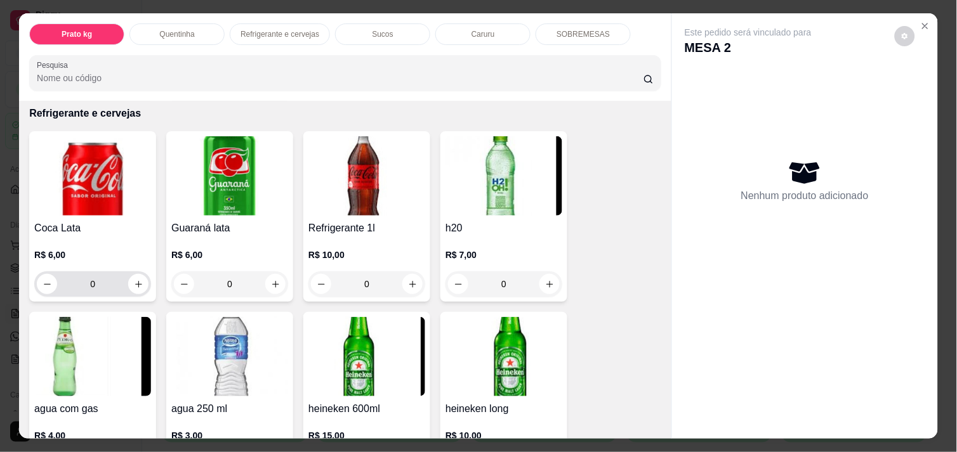
click at [138, 288] on div "0" at bounding box center [93, 283] width 112 height 25
click at [134, 281] on icon "increase-product-quantity" at bounding box center [139, 285] width 10 height 10
type input "1"
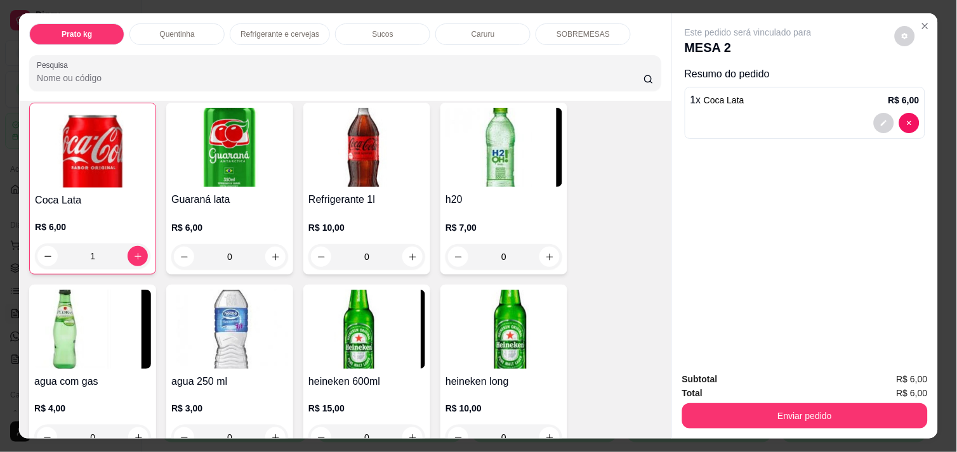
scroll to position [676, 0]
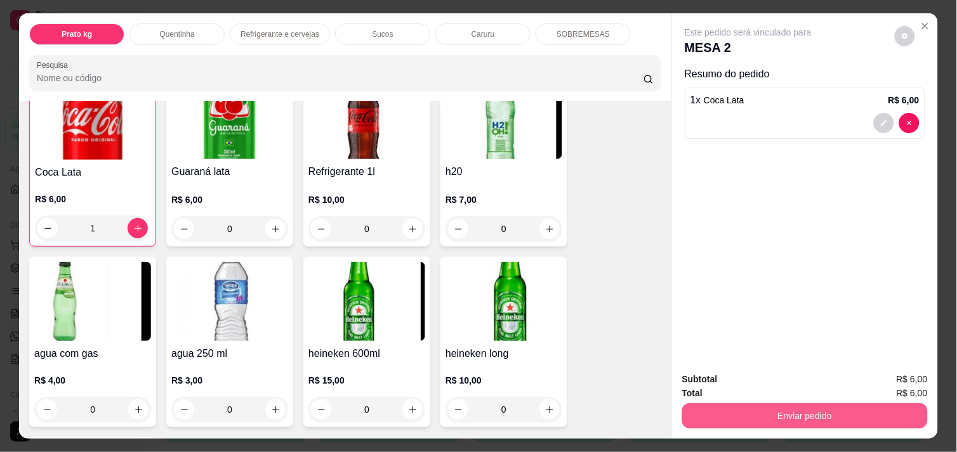
click at [757, 403] on button "Enviar pedido" at bounding box center [804, 415] width 245 height 25
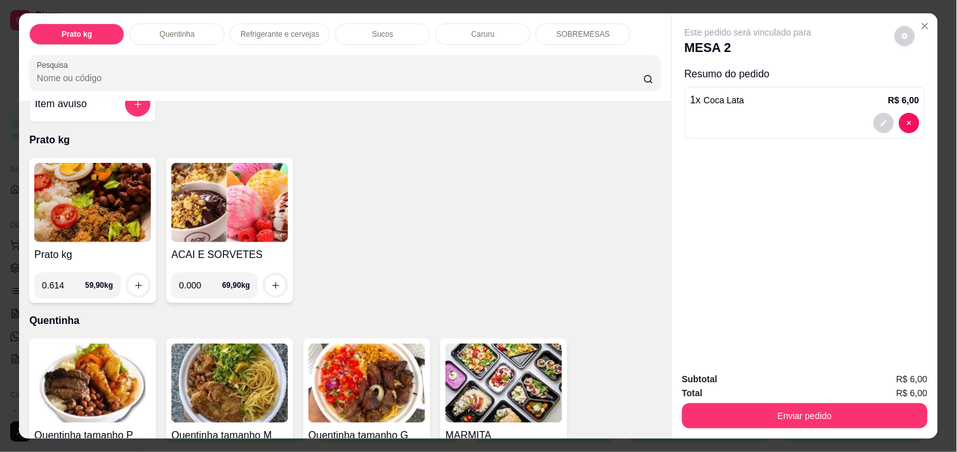
scroll to position [0, 0]
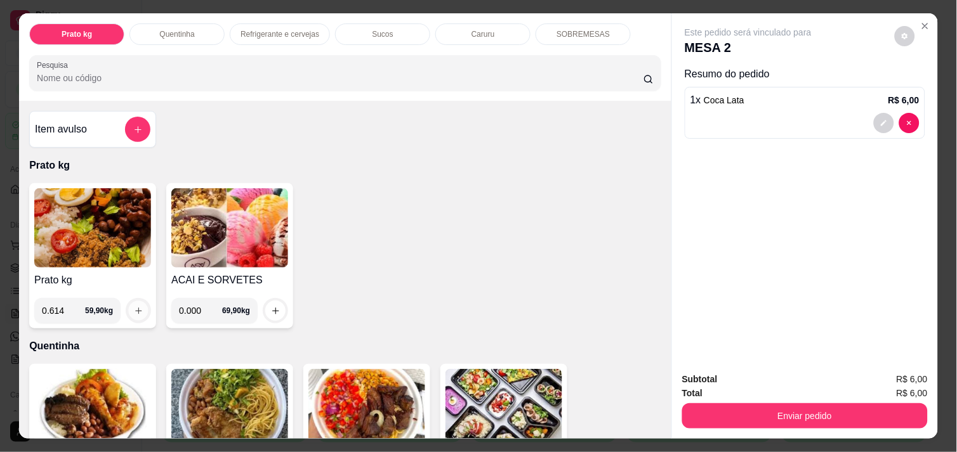
click at [134, 306] on icon "increase-product-quantity" at bounding box center [139, 311] width 10 height 10
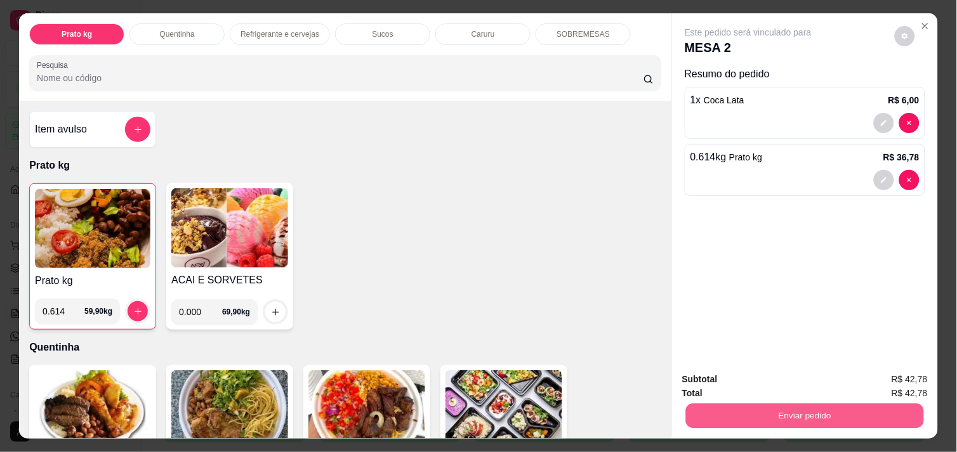
click at [744, 403] on button "Enviar pedido" at bounding box center [805, 415] width 238 height 25
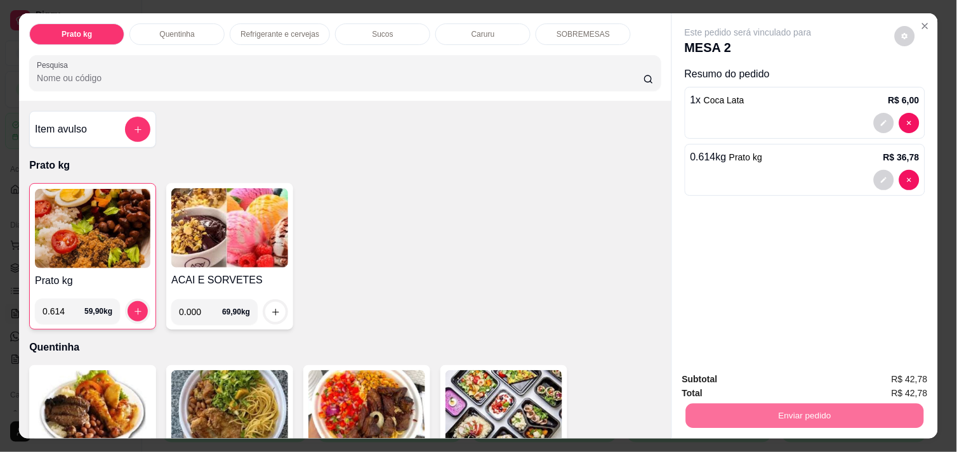
click at [744, 368] on button "Não registrar e enviar pedido" at bounding box center [762, 379] width 128 height 23
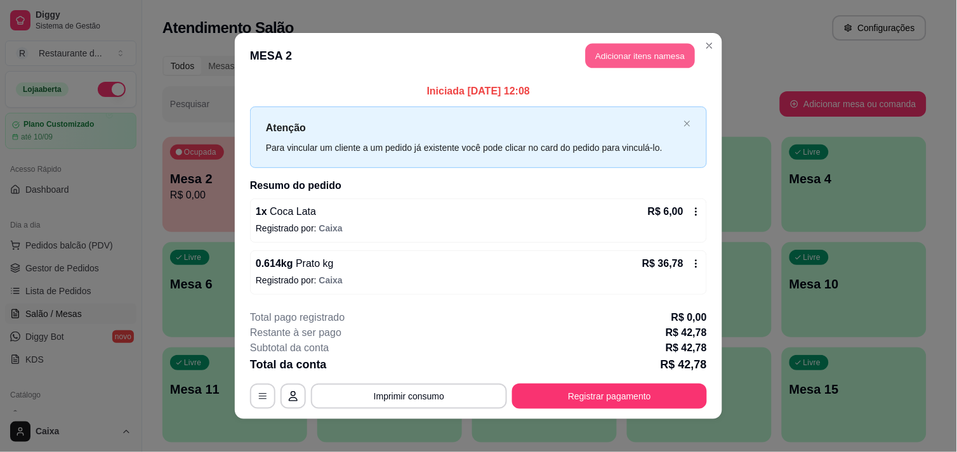
click at [634, 59] on button "Adicionar itens na mesa" at bounding box center [639, 56] width 109 height 25
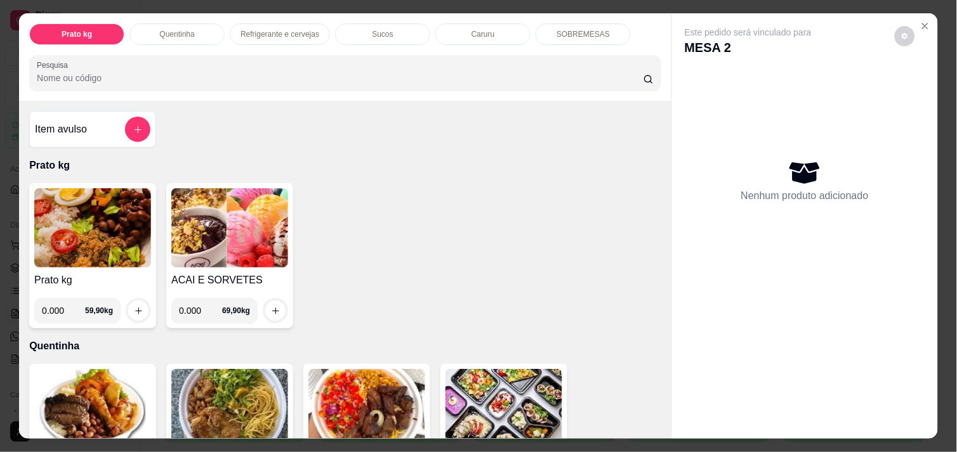
click at [58, 307] on input "0.000" at bounding box center [63, 310] width 43 height 25
type input "0.420"
click at [129, 306] on button "increase-product-quantity" at bounding box center [139, 311] width 20 height 20
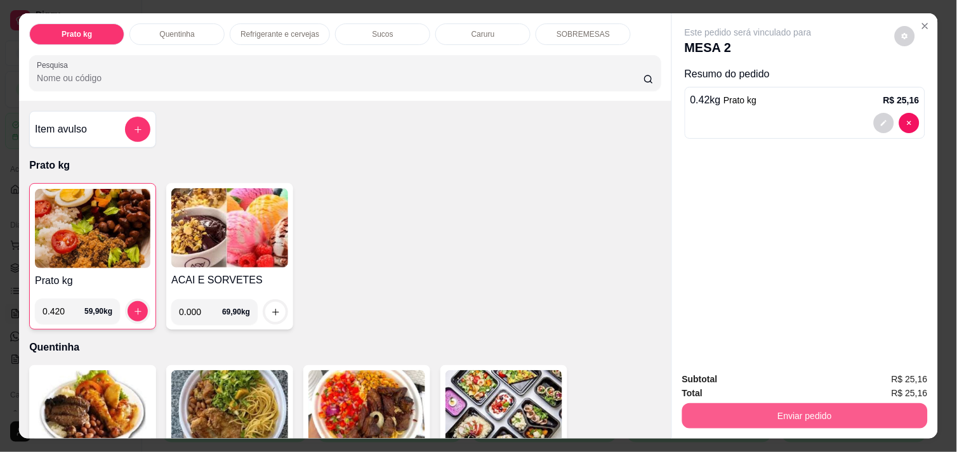
click at [750, 410] on button "Enviar pedido" at bounding box center [804, 415] width 245 height 25
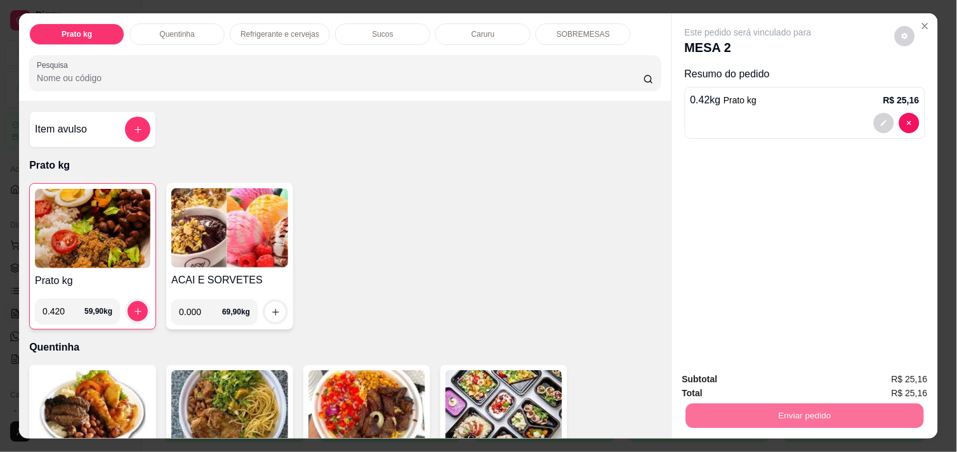
click at [736, 382] on button "Não registrar e enviar pedido" at bounding box center [762, 379] width 128 height 23
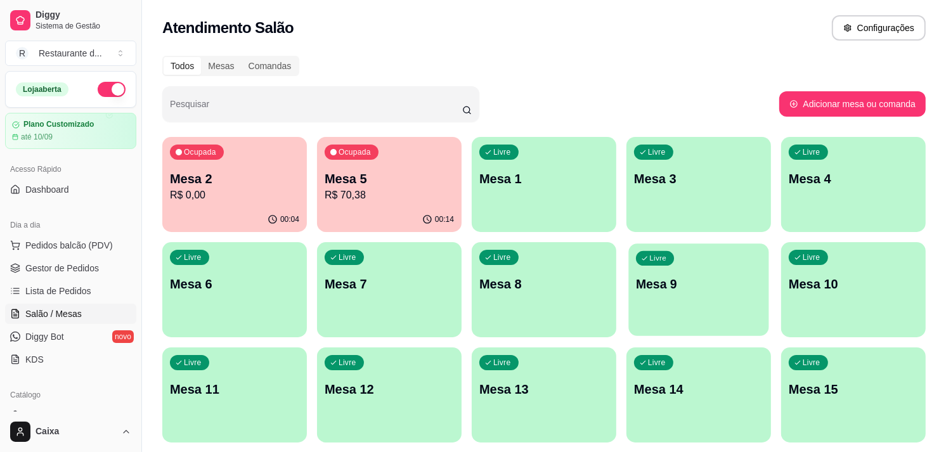
click at [663, 284] on p "Mesa 9" at bounding box center [699, 284] width 126 height 17
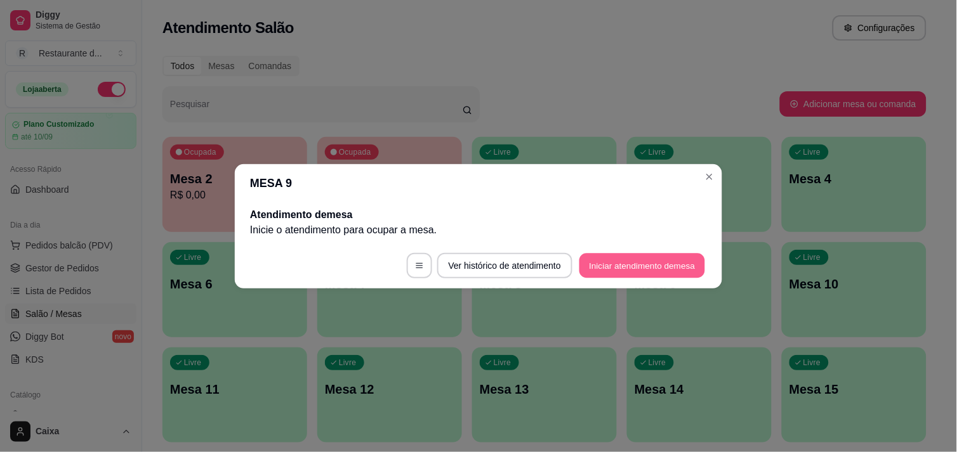
click at [650, 263] on button "Iniciar atendimento de mesa" at bounding box center [642, 265] width 126 height 25
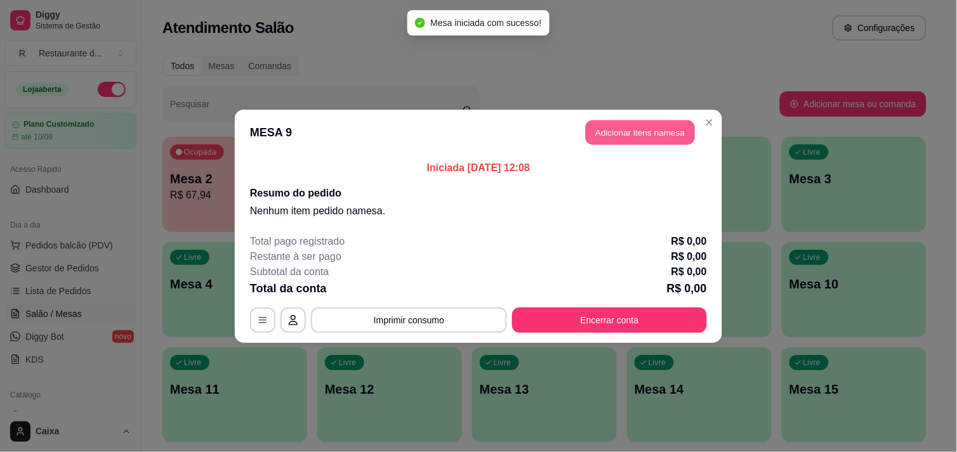
click at [633, 130] on button "Adicionar itens na mesa" at bounding box center [639, 132] width 109 height 25
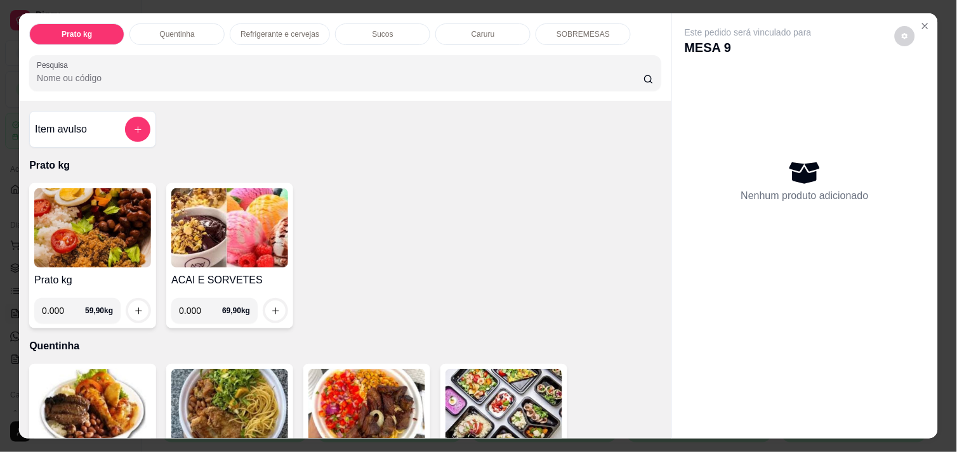
click at [60, 311] on input "0.000" at bounding box center [63, 310] width 43 height 25
type input "0.506"
click at [142, 298] on div at bounding box center [138, 310] width 25 height 25
click at [134, 306] on icon "increase-product-quantity" at bounding box center [139, 311] width 10 height 10
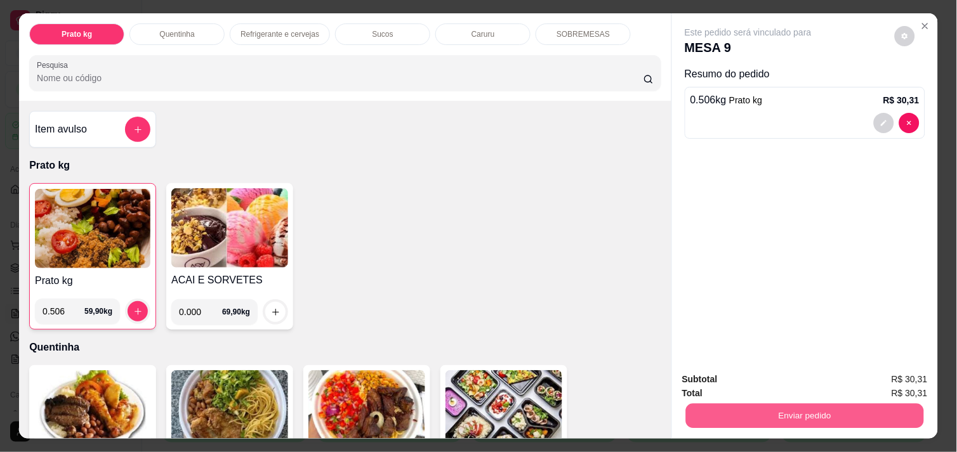
click at [855, 415] on button "Enviar pedido" at bounding box center [805, 415] width 238 height 25
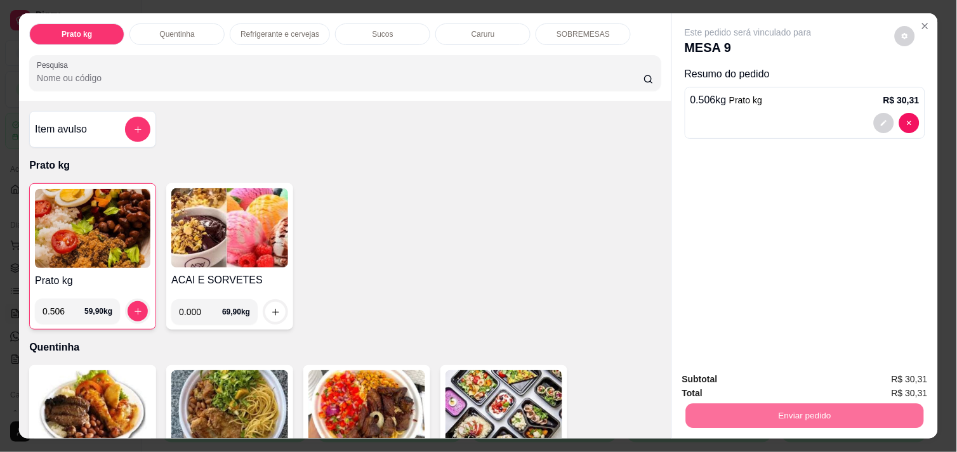
click at [806, 377] on button "Não registrar e enviar pedido" at bounding box center [762, 380] width 132 height 24
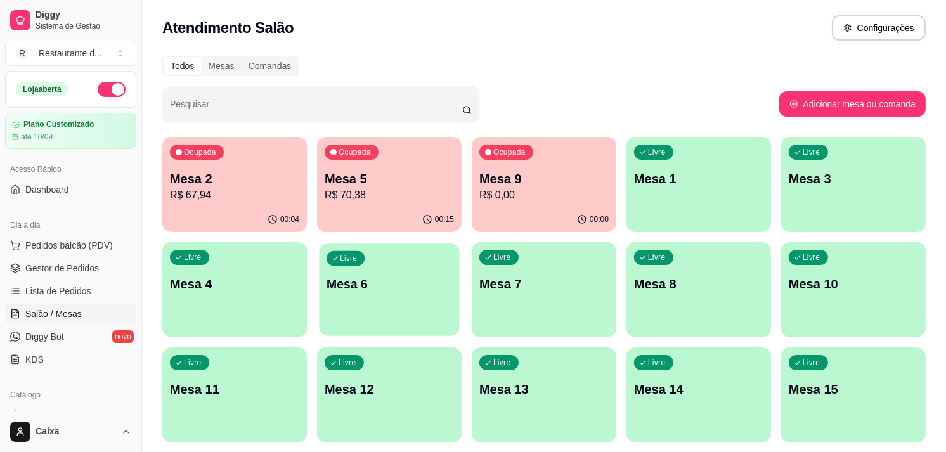
click at [409, 287] on p "Mesa 6" at bounding box center [390, 284] width 126 height 17
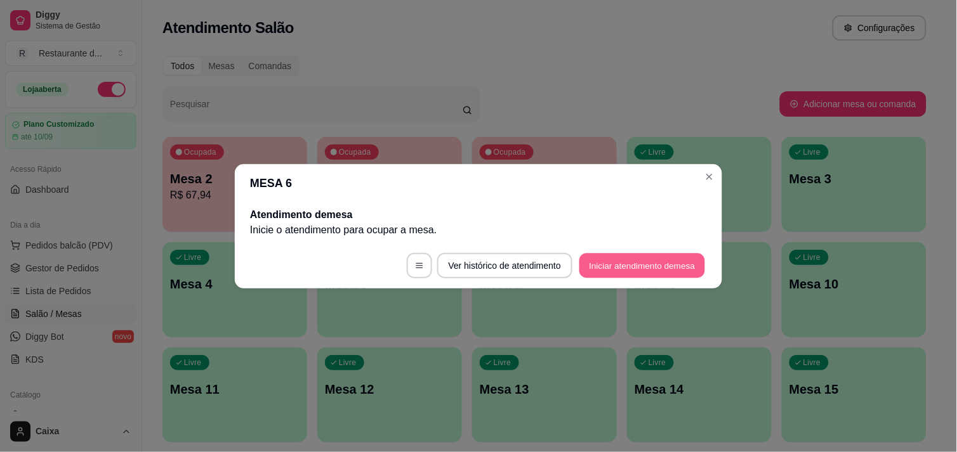
click at [618, 267] on button "Iniciar atendimento de mesa" at bounding box center [642, 265] width 126 height 25
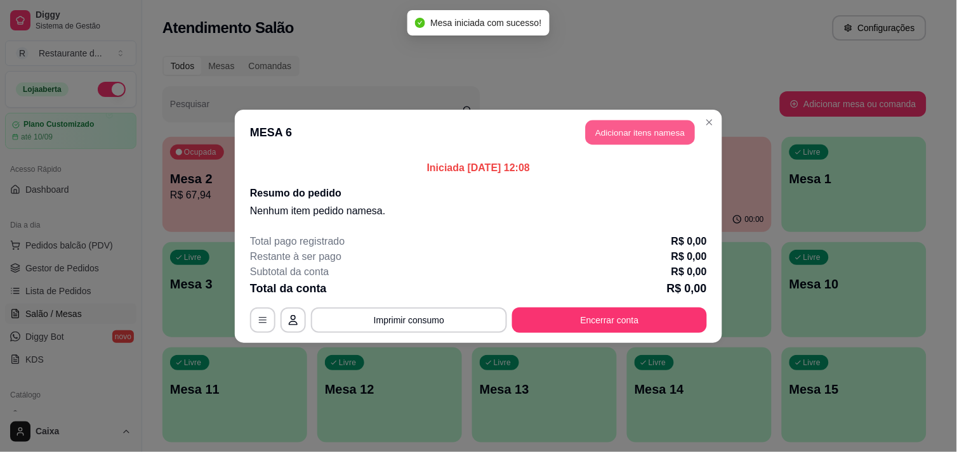
click at [608, 127] on button "Adicionar itens na mesa" at bounding box center [639, 132] width 109 height 25
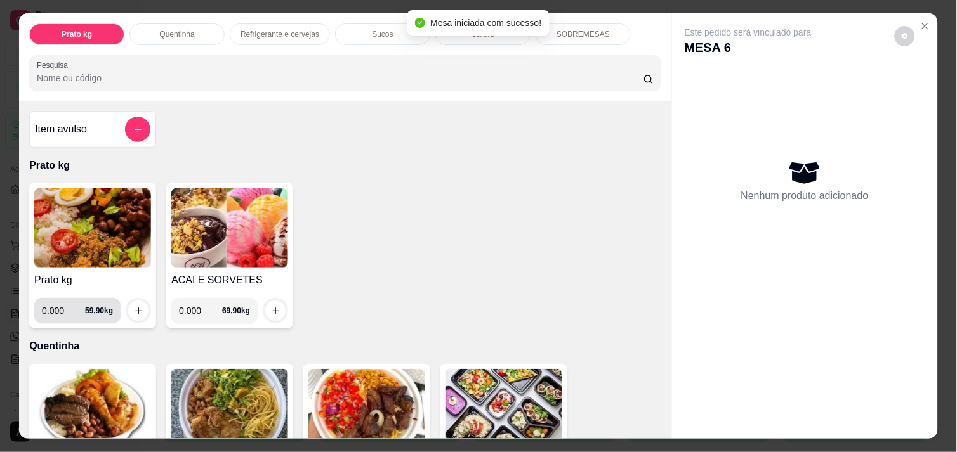
click at [55, 313] on input "0.000" at bounding box center [63, 310] width 43 height 25
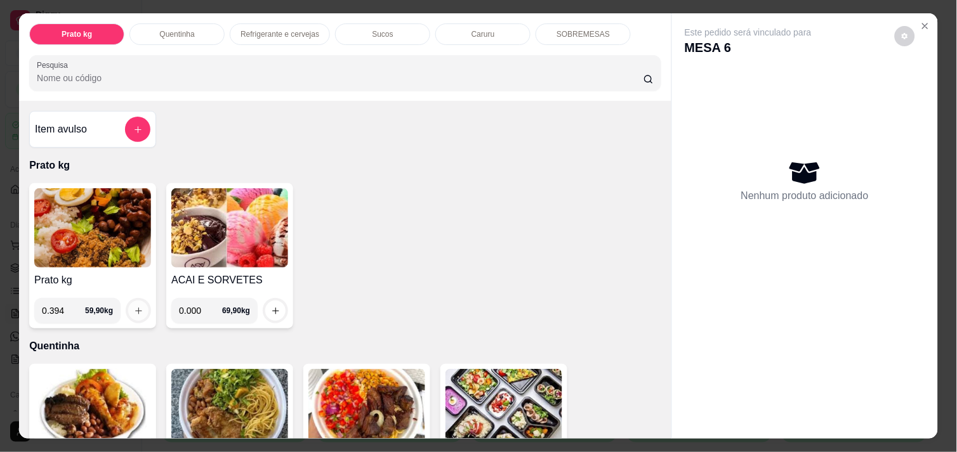
type input "0.394"
click at [134, 309] on icon "increase-product-quantity" at bounding box center [139, 311] width 10 height 10
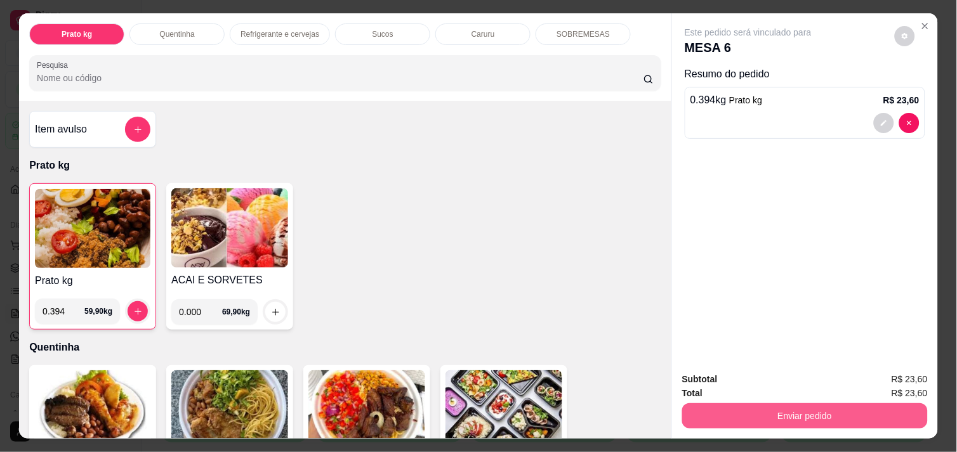
click at [761, 407] on button "Enviar pedido" at bounding box center [804, 415] width 245 height 25
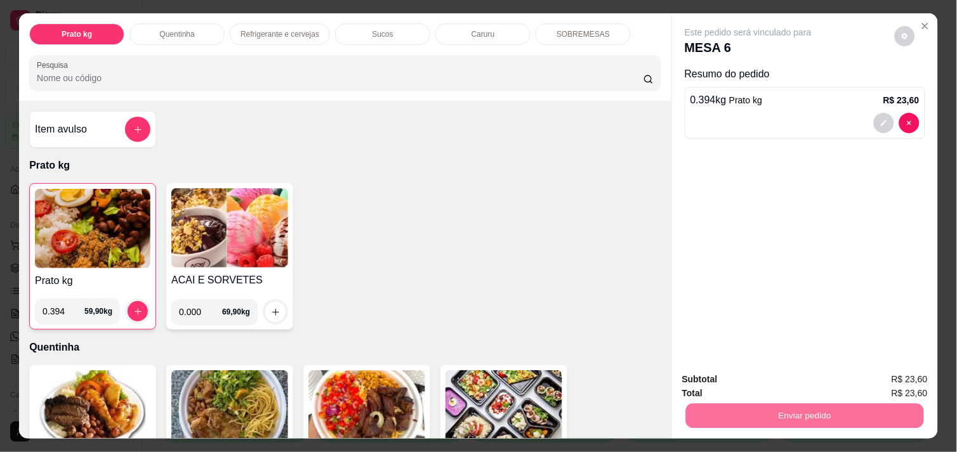
click at [801, 381] on button "Não registrar e enviar pedido" at bounding box center [762, 379] width 128 height 23
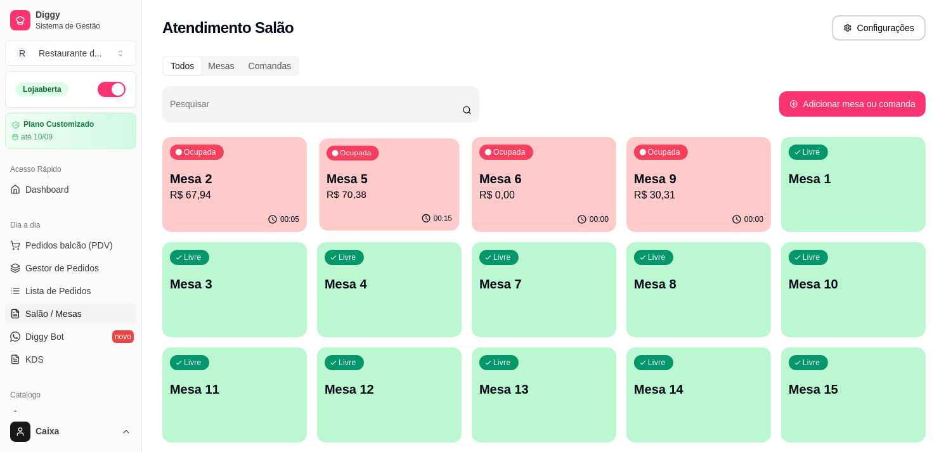
click at [360, 195] on p "R$ 70,38" at bounding box center [390, 195] width 126 height 15
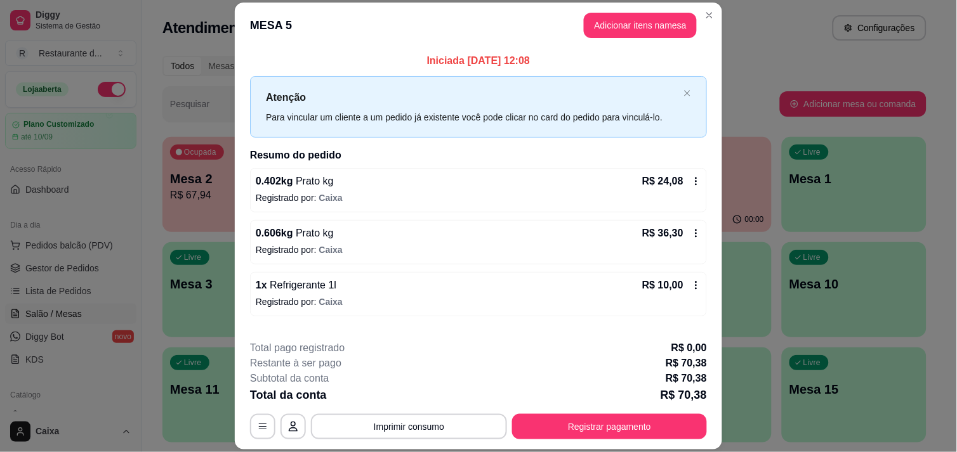
click at [618, 40] on header "MESA 5 Adicionar itens na mesa" at bounding box center [478, 26] width 487 height 46
click at [622, 35] on button "Adicionar itens na mesa" at bounding box center [639, 25] width 109 height 25
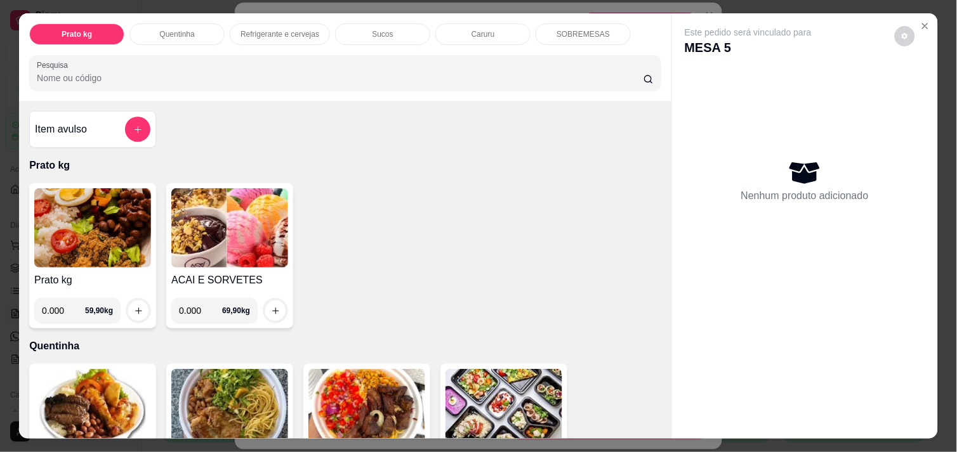
click at [60, 311] on input "0.000" at bounding box center [63, 310] width 43 height 25
type input "0.372"
click at [129, 303] on button "increase-product-quantity" at bounding box center [139, 311] width 20 height 20
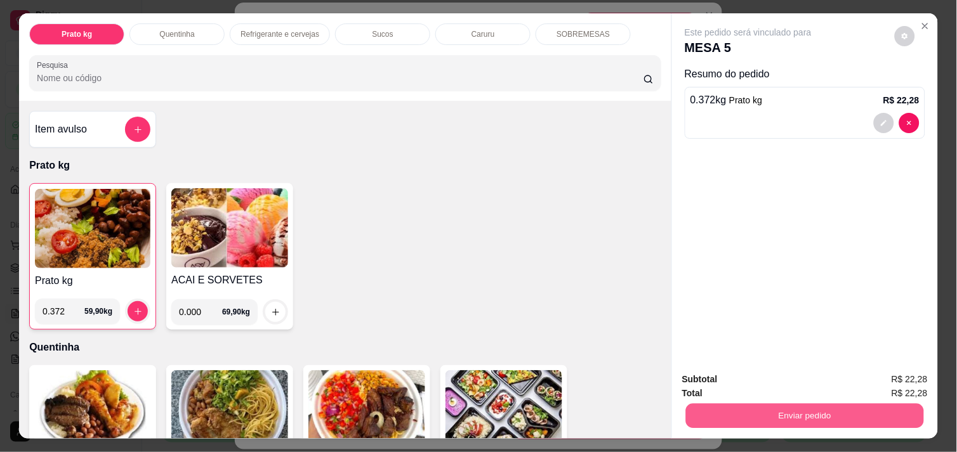
click at [809, 412] on button "Enviar pedido" at bounding box center [805, 415] width 238 height 25
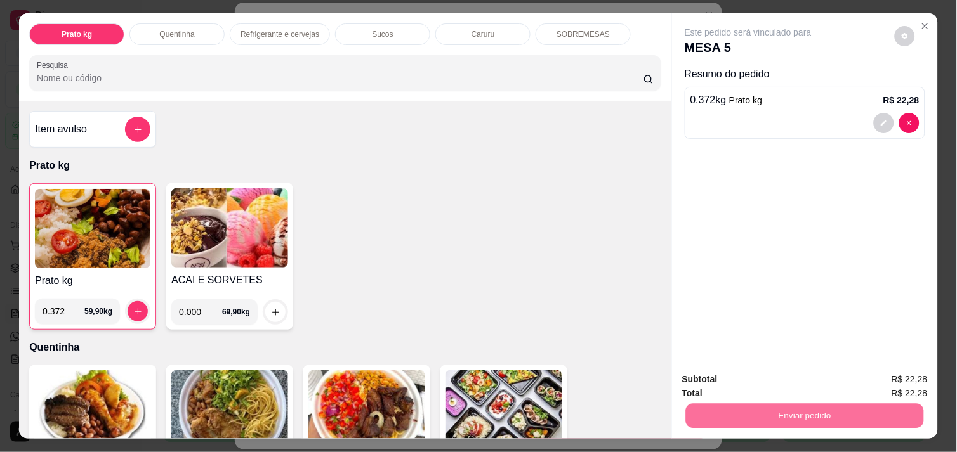
click at [809, 382] on button "Não registrar e enviar pedido" at bounding box center [762, 379] width 128 height 23
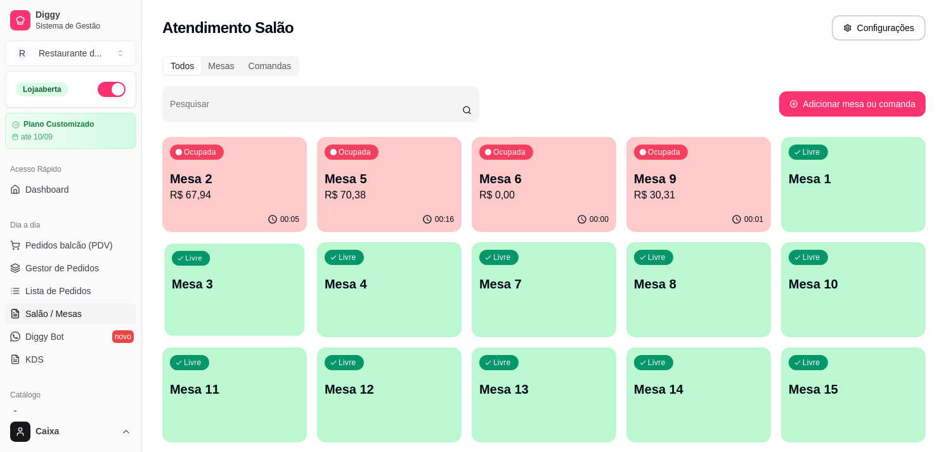
click at [211, 305] on div "Livre Mesa 3" at bounding box center [234, 282] width 140 height 77
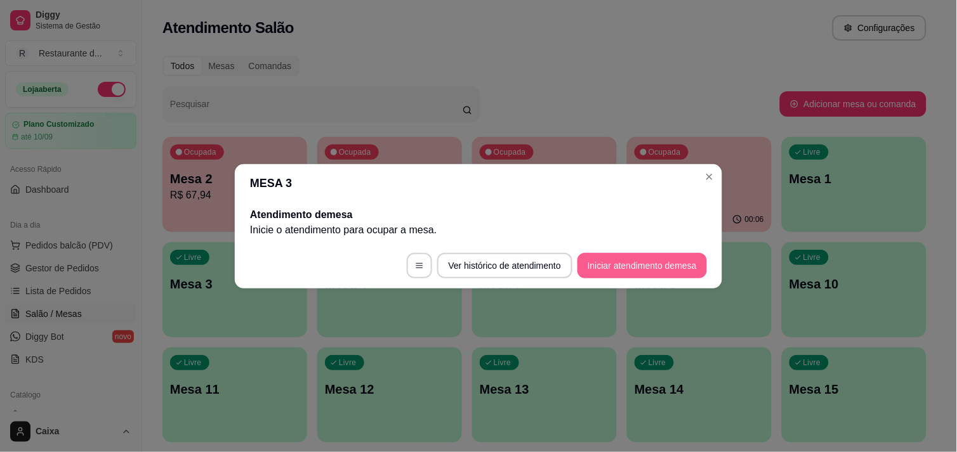
click at [607, 260] on button "Iniciar atendimento de mesa" at bounding box center [641, 265] width 129 height 25
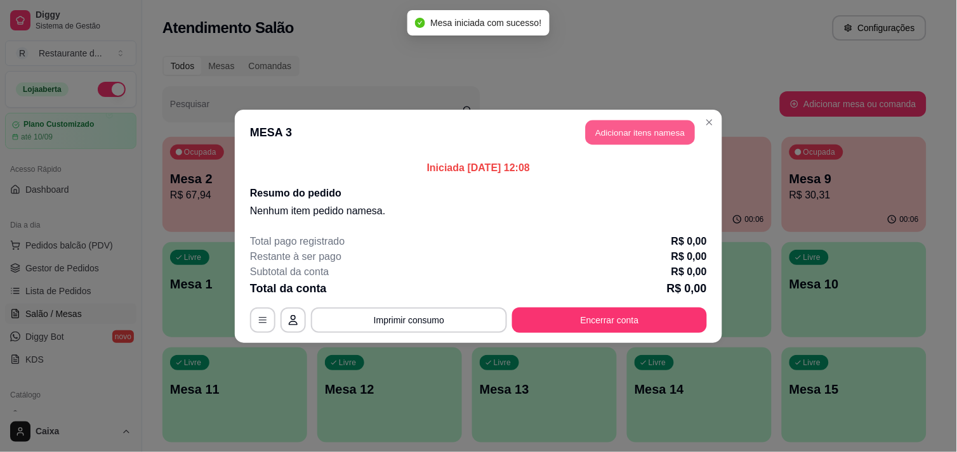
click at [650, 124] on button "Adicionar itens na mesa" at bounding box center [639, 132] width 109 height 25
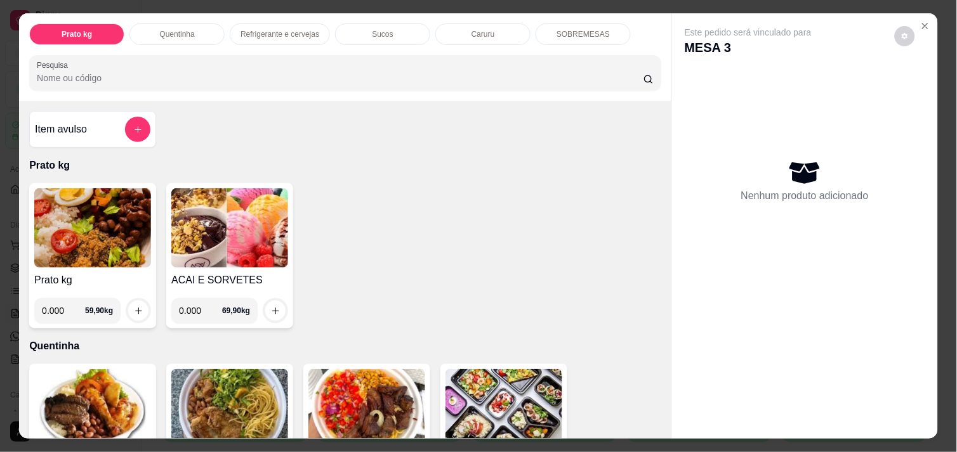
click at [60, 308] on input "0.000" at bounding box center [63, 310] width 43 height 25
type input "0.576"
click at [128, 306] on button "increase-product-quantity" at bounding box center [138, 311] width 20 height 20
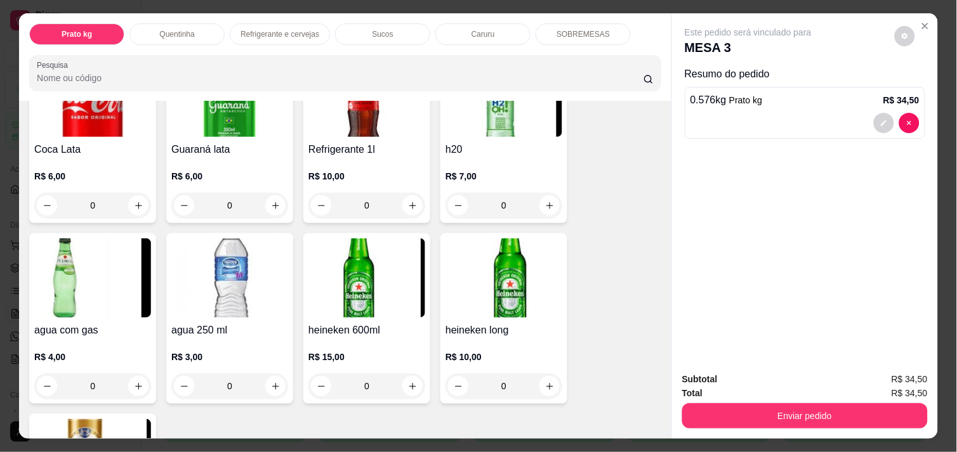
scroll to position [705, 0]
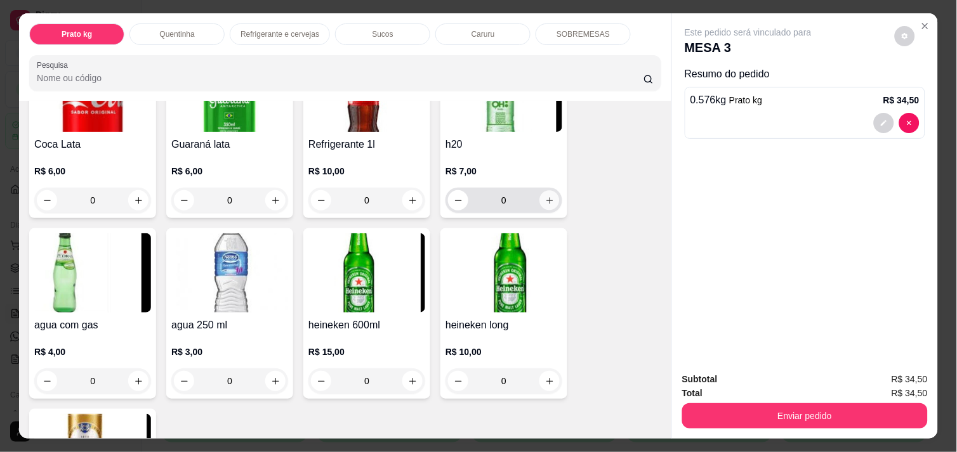
click at [546, 203] on button "increase-product-quantity" at bounding box center [550, 201] width 20 height 20
type input "1"
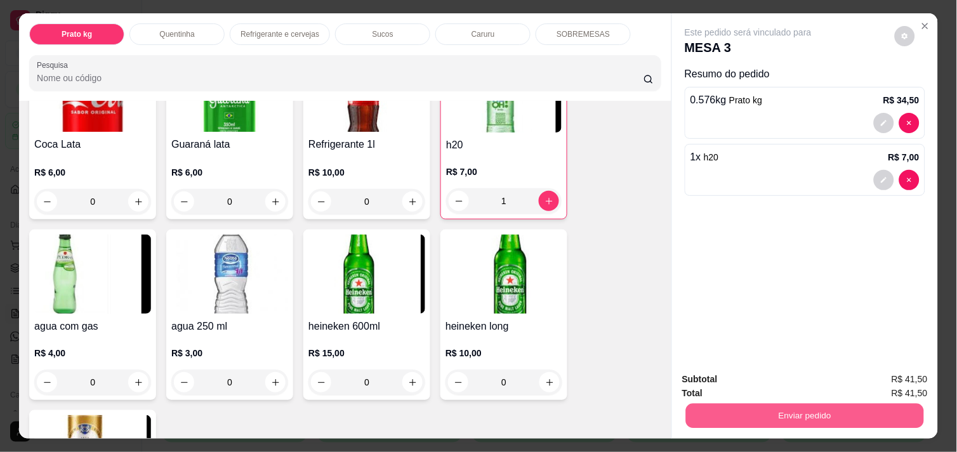
click at [713, 409] on button "Enviar pedido" at bounding box center [805, 415] width 238 height 25
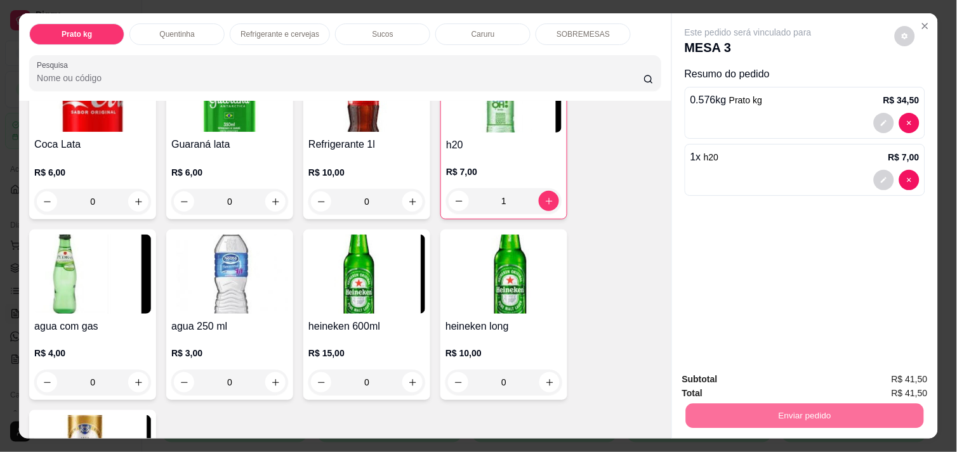
click at [712, 382] on button "Não registrar e enviar pedido" at bounding box center [762, 379] width 128 height 23
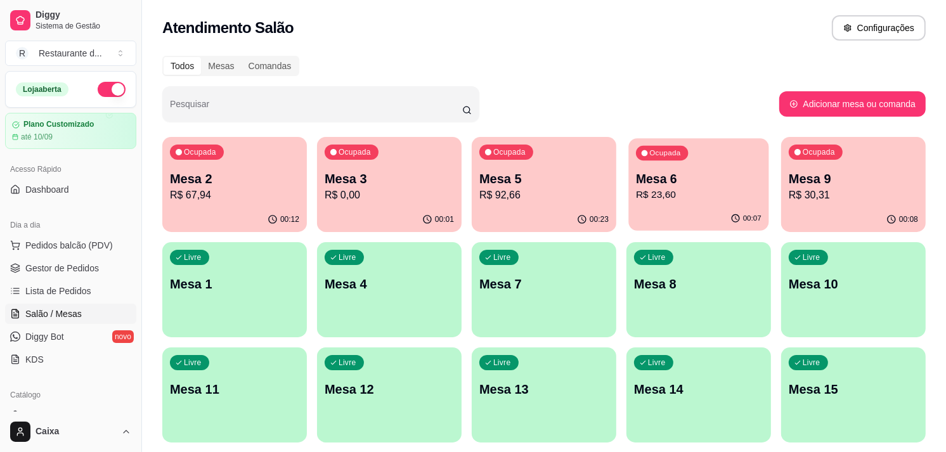
click at [686, 203] on div "Ocupada Mesa 6 R$ 23,60" at bounding box center [699, 172] width 140 height 69
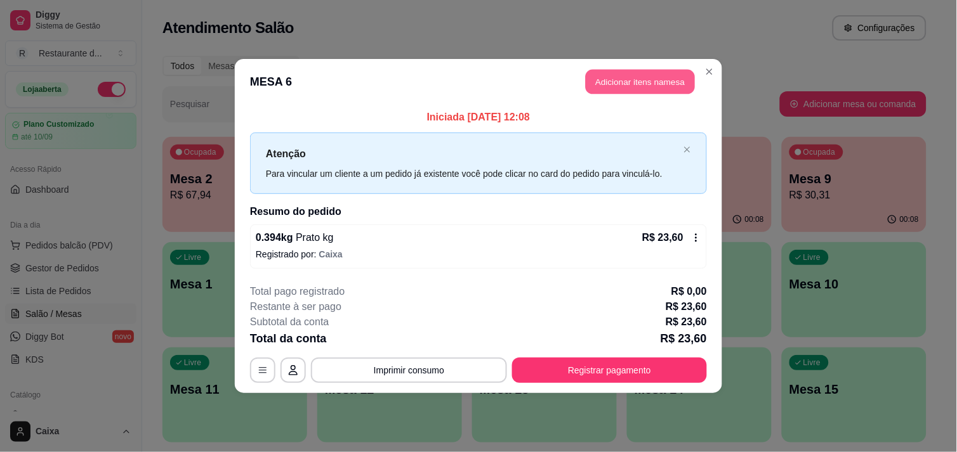
click at [654, 82] on button "Adicionar itens na mesa" at bounding box center [639, 82] width 109 height 25
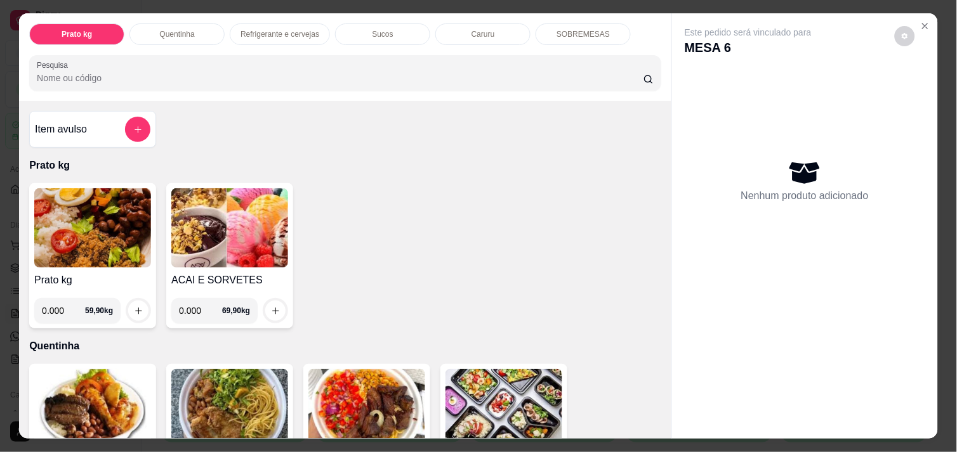
click at [651, 425] on div "Item avulso Prato kg Prato kg 0.000 59,90 kg ACAI E SORVETES 0.000 69,90 kg Que…" at bounding box center [345, 269] width 652 height 337
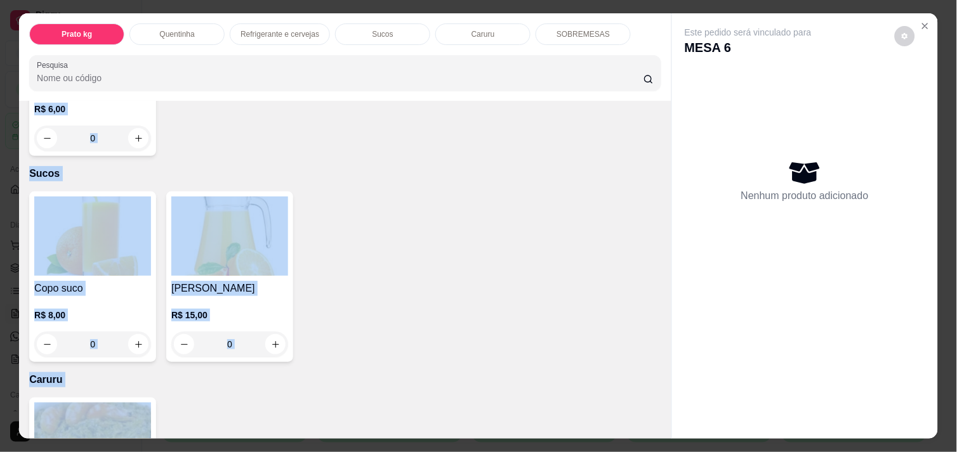
drag, startPoint x: 651, startPoint y: 425, endPoint x: 660, endPoint y: 429, distance: 9.7
click at [660, 429] on div "Item avulso Prato kg Prato kg 0.000 59,90 kg ACAI E SORVETES 0.000 69,90 kg Que…" at bounding box center [345, 269] width 652 height 337
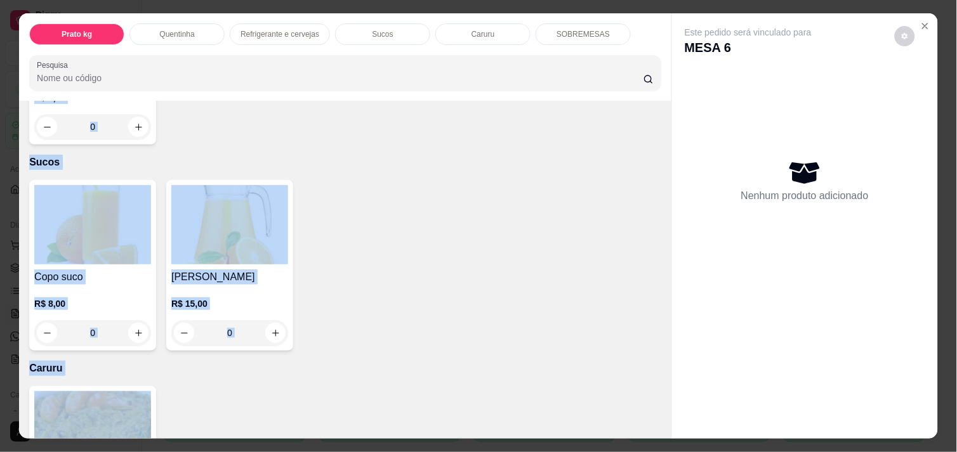
drag, startPoint x: 660, startPoint y: 429, endPoint x: 546, endPoint y: 350, distance: 139.0
click at [546, 350] on div "Item avulso Prato kg Prato kg 0.000 59,90 kg ACAI E SORVETES 0.000 69,90 kg Que…" at bounding box center [345, 269] width 652 height 337
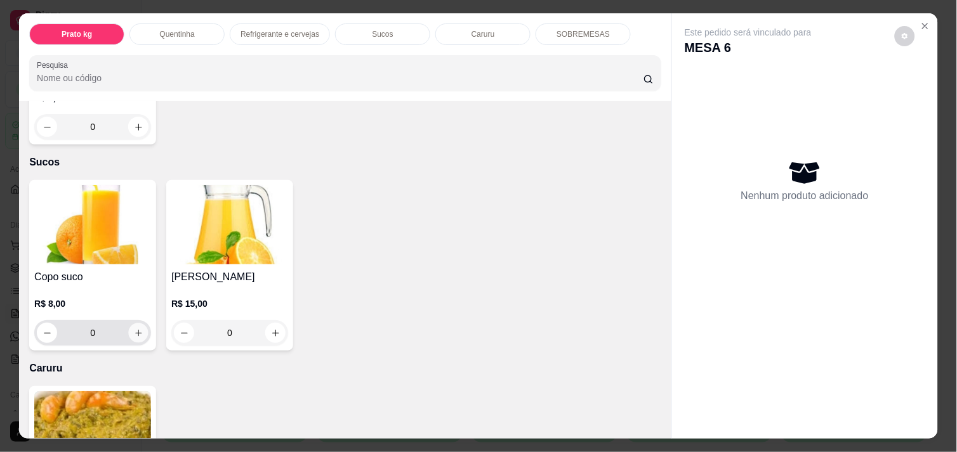
click at [129, 330] on button "increase-product-quantity" at bounding box center [139, 334] width 20 height 20
type input "1"
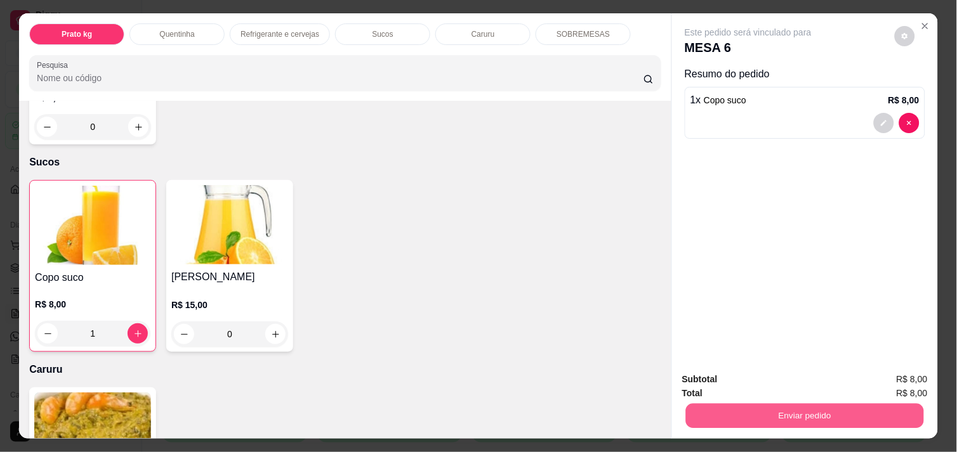
click at [689, 409] on button "Enviar pedido" at bounding box center [805, 415] width 238 height 25
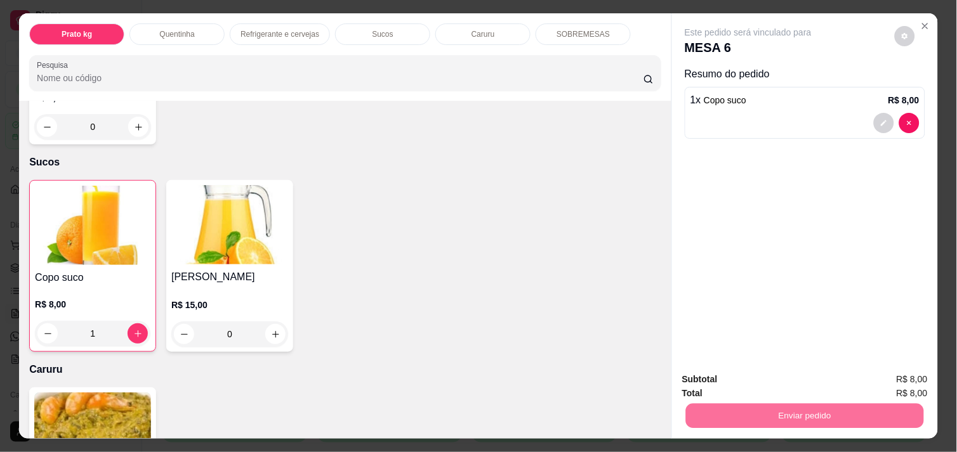
click at [726, 376] on button "Não registrar e enviar pedido" at bounding box center [762, 379] width 128 height 23
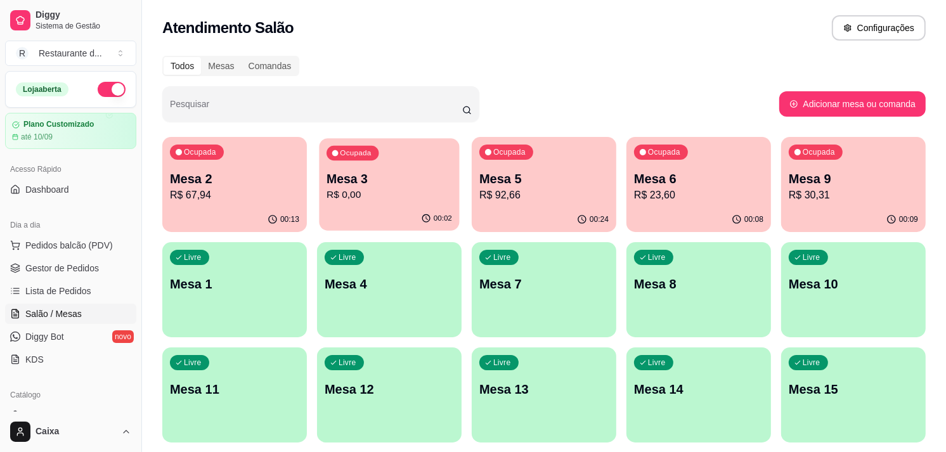
click at [369, 171] on p "Mesa 3" at bounding box center [390, 179] width 126 height 17
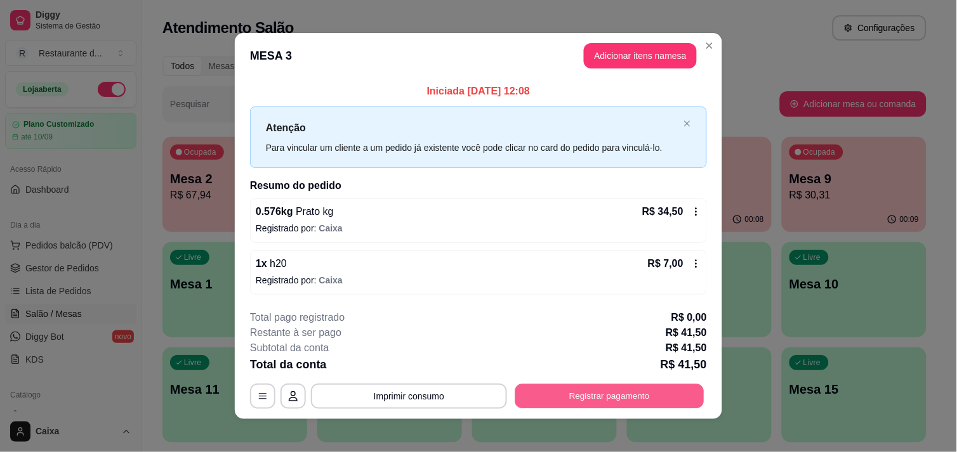
click at [637, 389] on button "Registrar pagamento" at bounding box center [609, 396] width 189 height 25
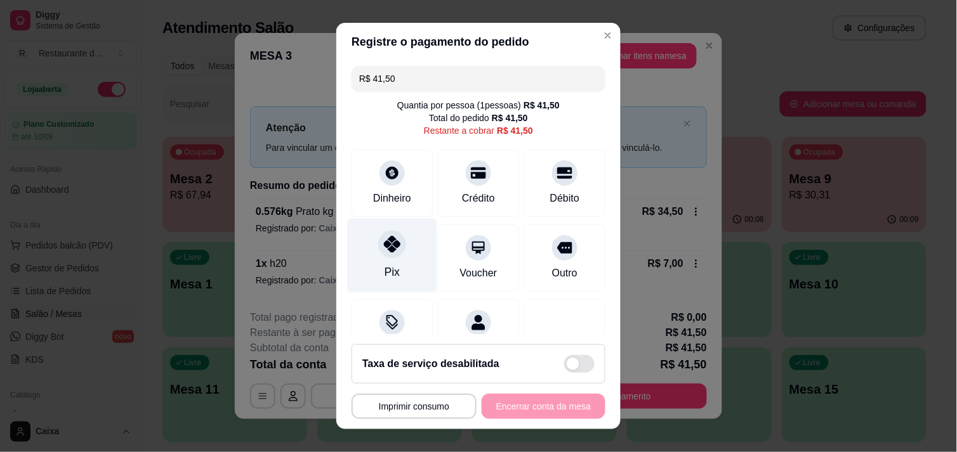
click at [400, 236] on div "Pix" at bounding box center [392, 255] width 89 height 74
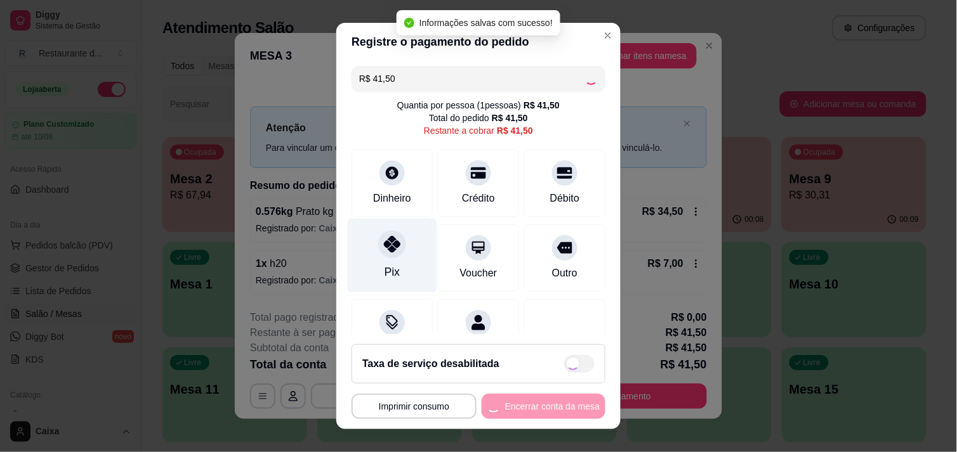
type input "R$ 0,00"
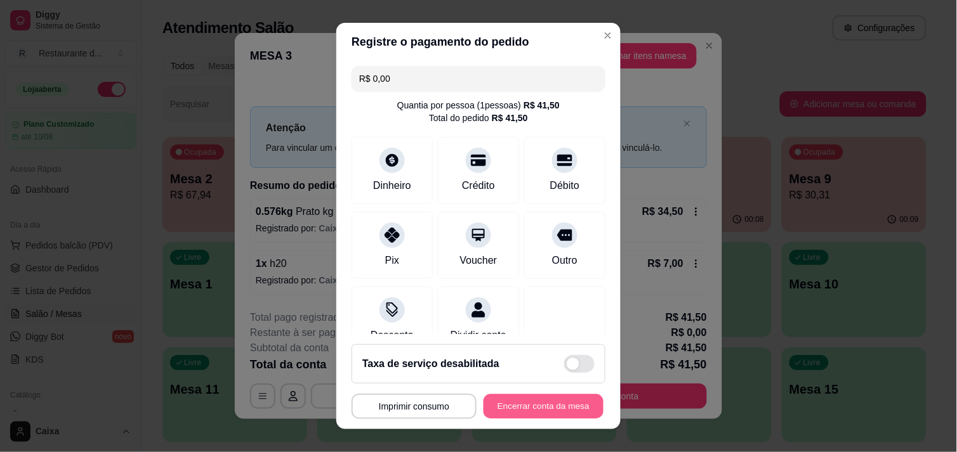
click at [534, 408] on button "Encerrar conta da mesa" at bounding box center [543, 407] width 120 height 25
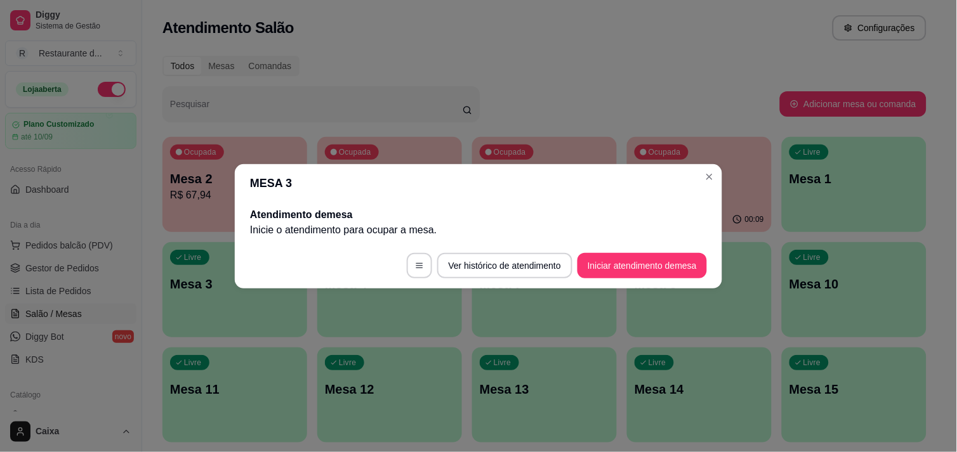
click at [631, 288] on footer "Ver histórico de atendimento Iniciar atendimento de mesa" at bounding box center [478, 266] width 487 height 46
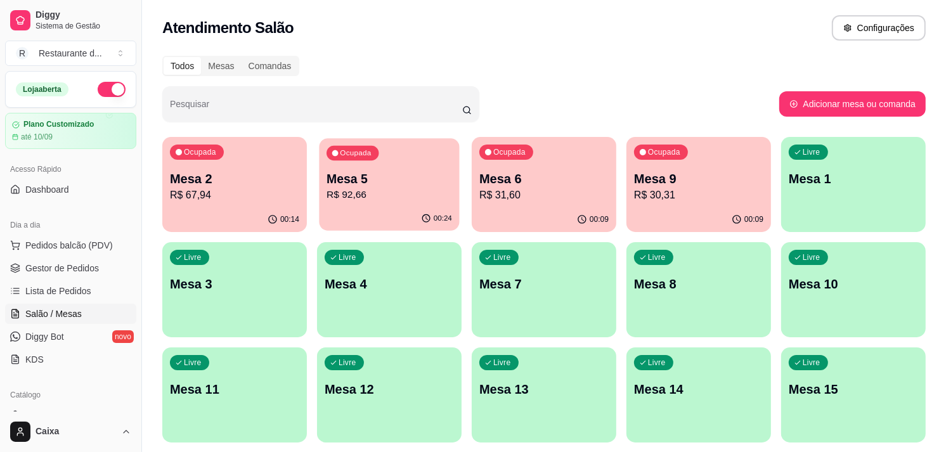
click at [417, 192] on p "R$ 92,66" at bounding box center [390, 195] width 126 height 15
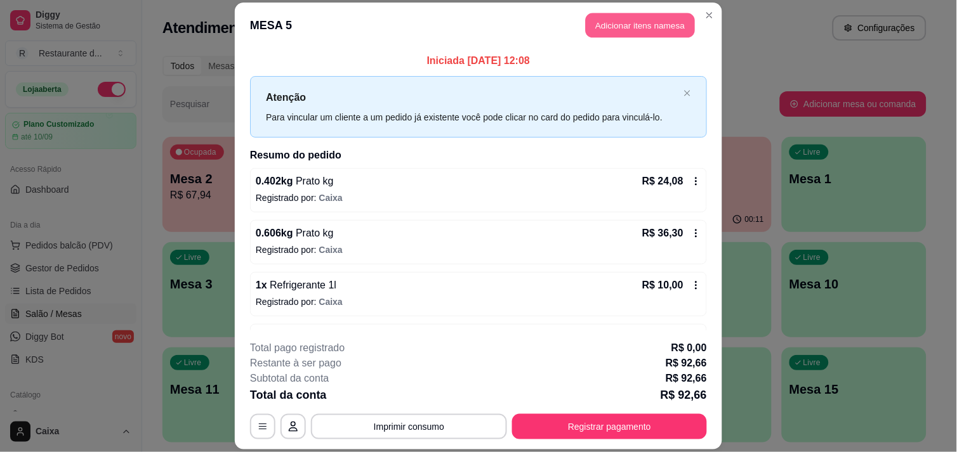
click at [625, 34] on button "Adicionar itens na mesa" at bounding box center [639, 25] width 109 height 25
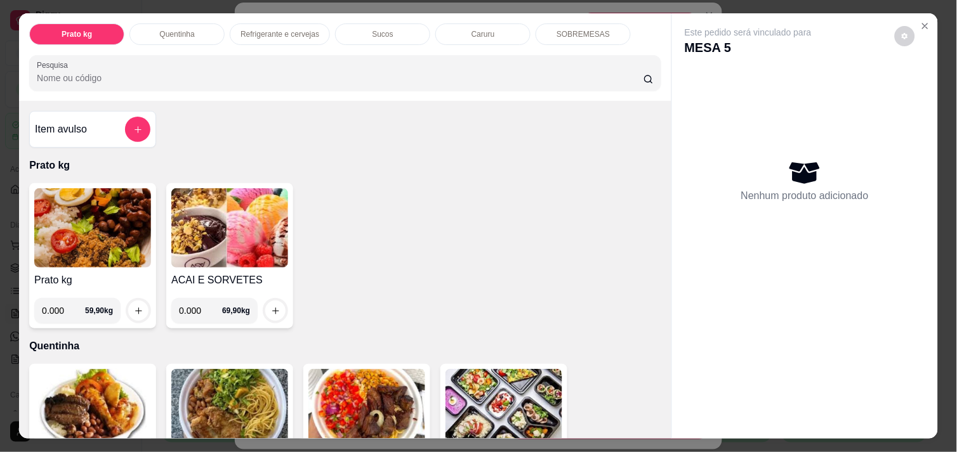
click at [197, 306] on input "0.000" at bounding box center [200, 310] width 43 height 25
type input "0.140"
click at [263, 306] on div at bounding box center [275, 310] width 25 height 25
click at [271, 306] on icon "increase-product-quantity" at bounding box center [276, 311] width 10 height 10
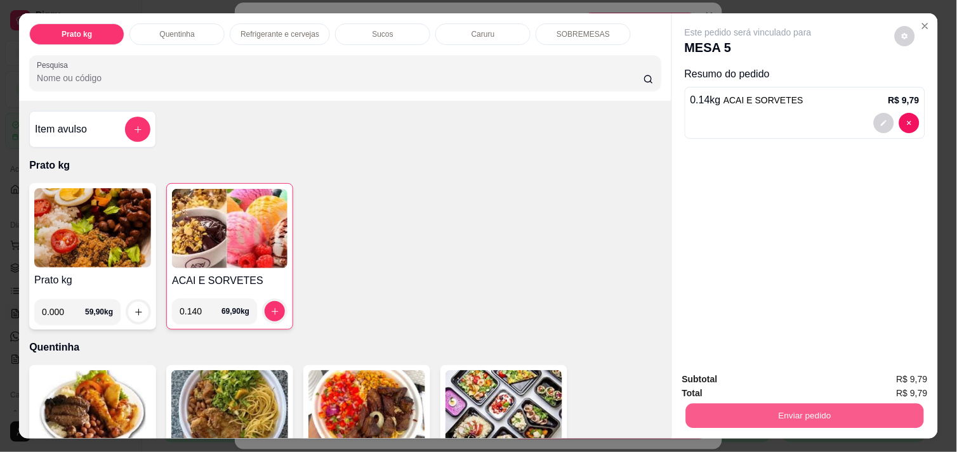
click at [769, 407] on button "Enviar pedido" at bounding box center [805, 415] width 238 height 25
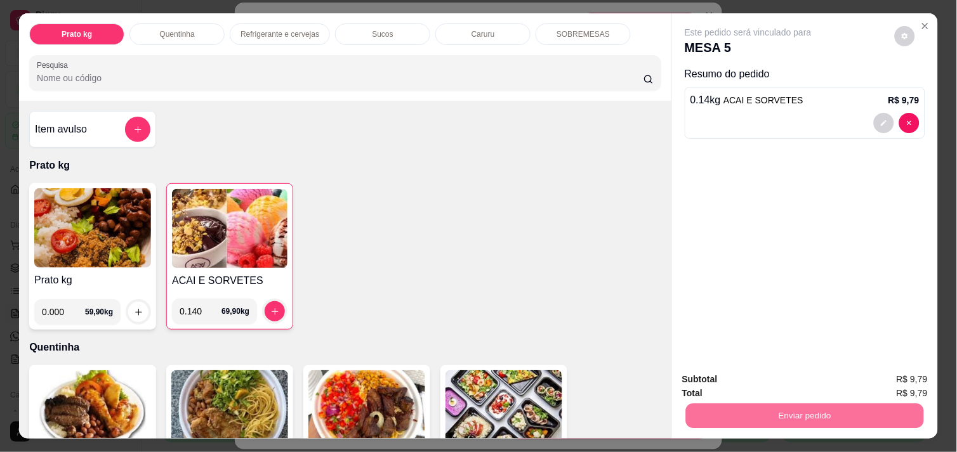
click at [750, 386] on button "Não registrar e enviar pedido" at bounding box center [762, 379] width 128 height 23
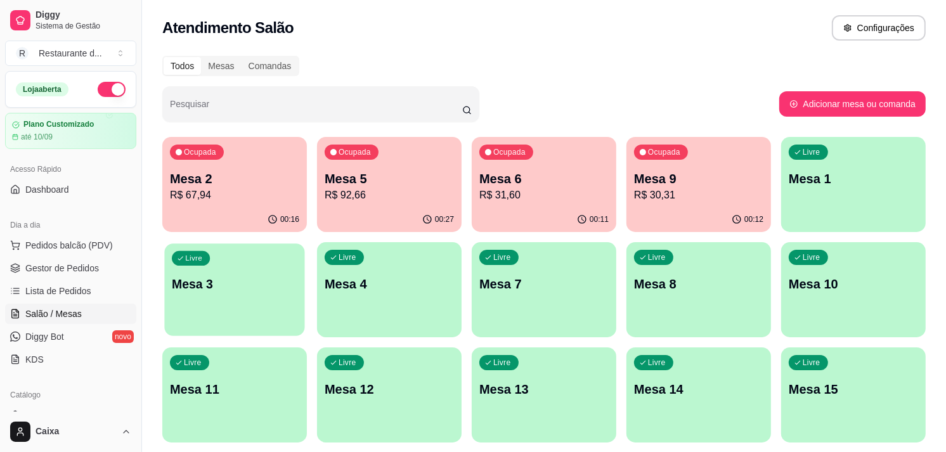
click at [268, 277] on p "Mesa 3" at bounding box center [235, 284] width 126 height 17
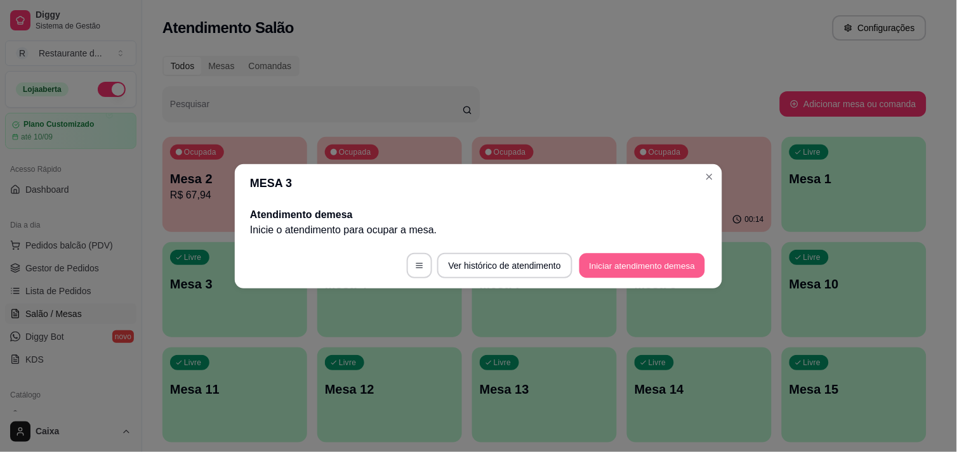
click at [623, 265] on button "Iniciar atendimento de mesa" at bounding box center [642, 265] width 126 height 25
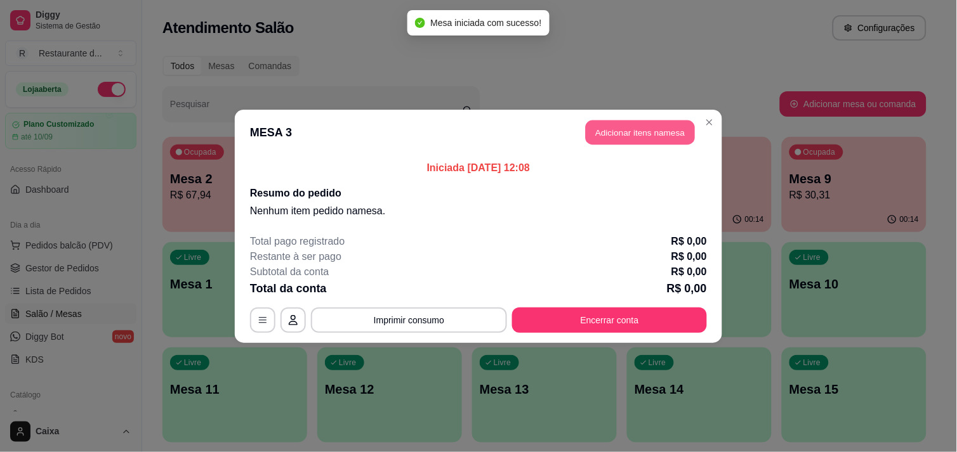
click at [636, 131] on button "Adicionar itens na mesa" at bounding box center [639, 132] width 109 height 25
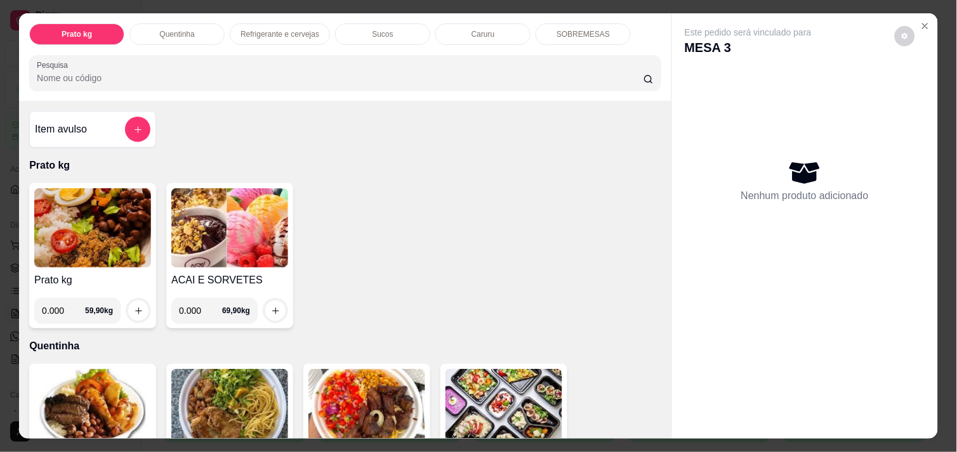
click at [61, 307] on input "0.000" at bounding box center [63, 310] width 43 height 25
type input "0.294"
click at [143, 298] on div "0.294 59,90 kg" at bounding box center [92, 310] width 117 height 25
click at [128, 308] on button "increase-product-quantity" at bounding box center [138, 311] width 20 height 20
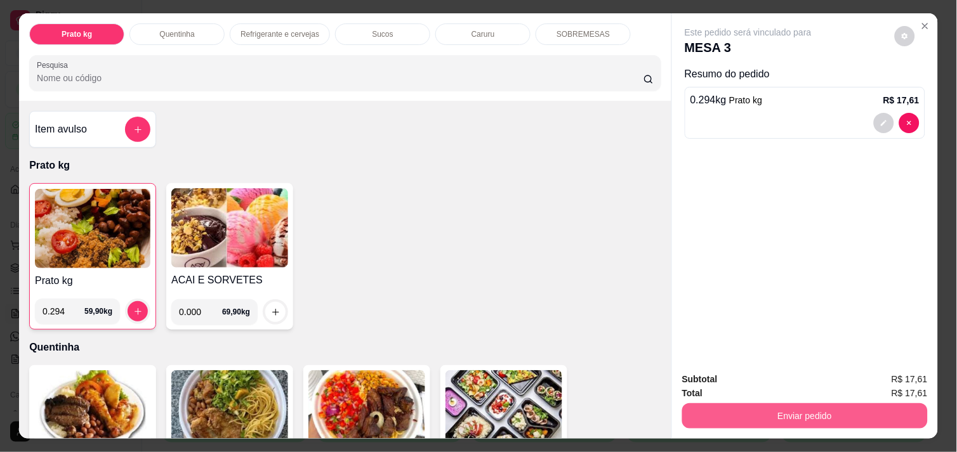
click at [782, 413] on button "Enviar pedido" at bounding box center [804, 415] width 245 height 25
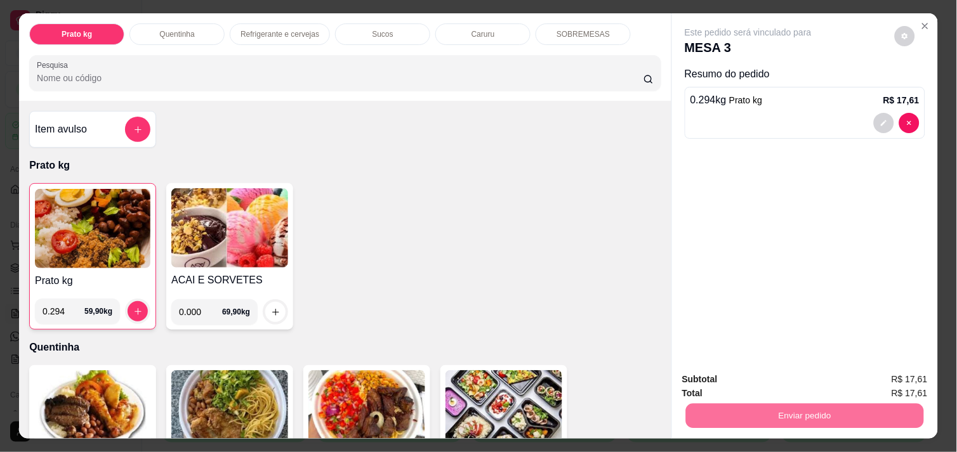
click at [784, 376] on button "Não registrar e enviar pedido" at bounding box center [762, 379] width 128 height 23
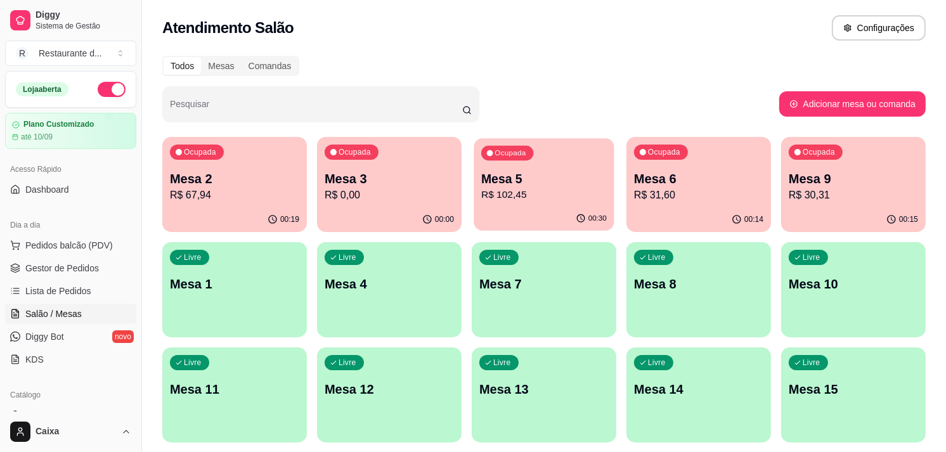
click at [544, 193] on p "R$ 102,45" at bounding box center [544, 195] width 126 height 15
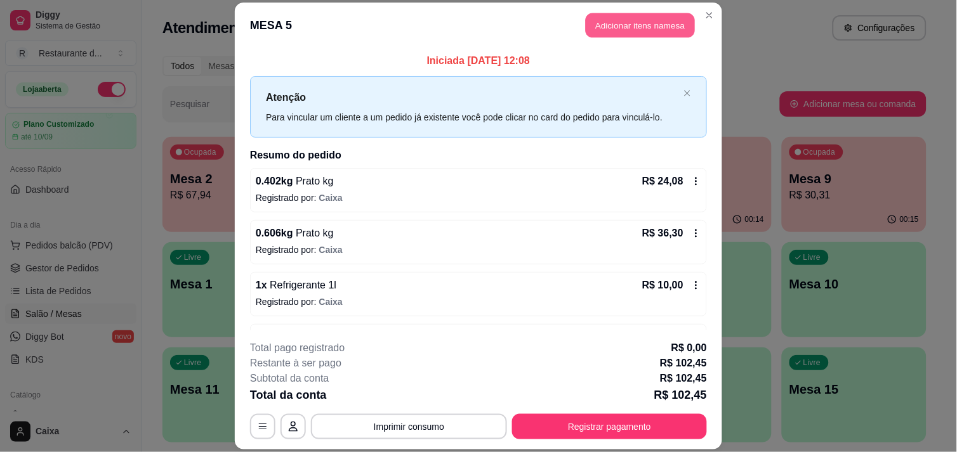
click at [637, 32] on button "Adicionar itens na mesa" at bounding box center [639, 25] width 109 height 25
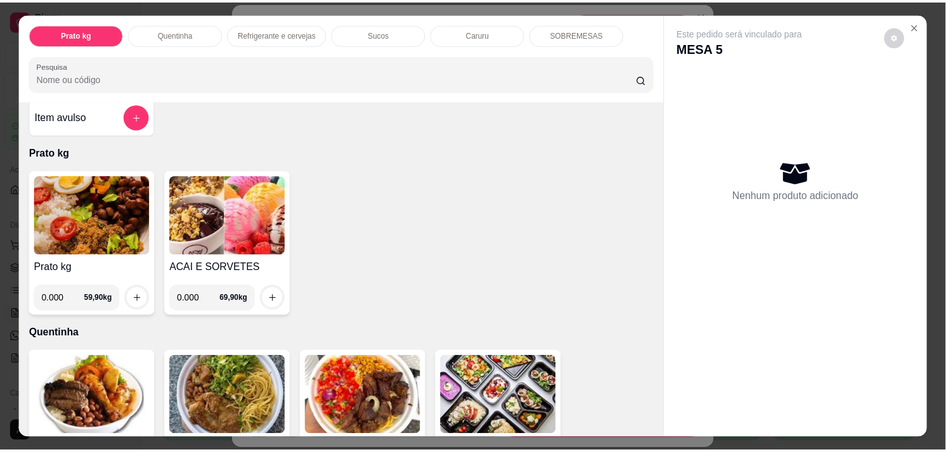
scroll to position [11, 0]
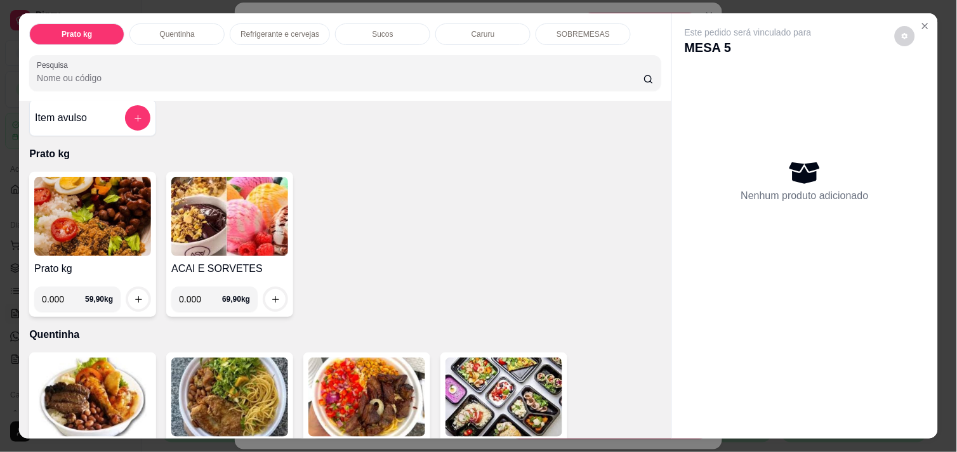
click at [195, 296] on input "0.000" at bounding box center [200, 299] width 43 height 25
type input "0.082"
click at [271, 295] on icon "increase-product-quantity" at bounding box center [276, 300] width 10 height 10
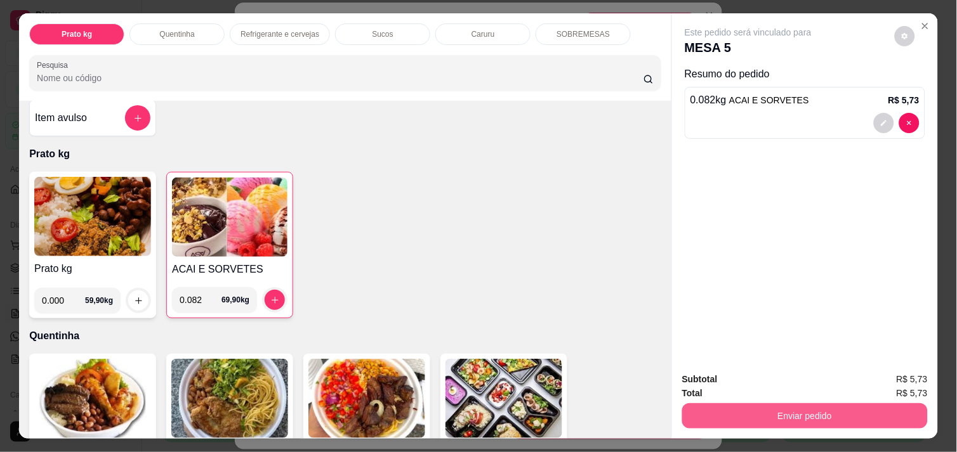
click at [714, 409] on button "Enviar pedido" at bounding box center [804, 415] width 245 height 25
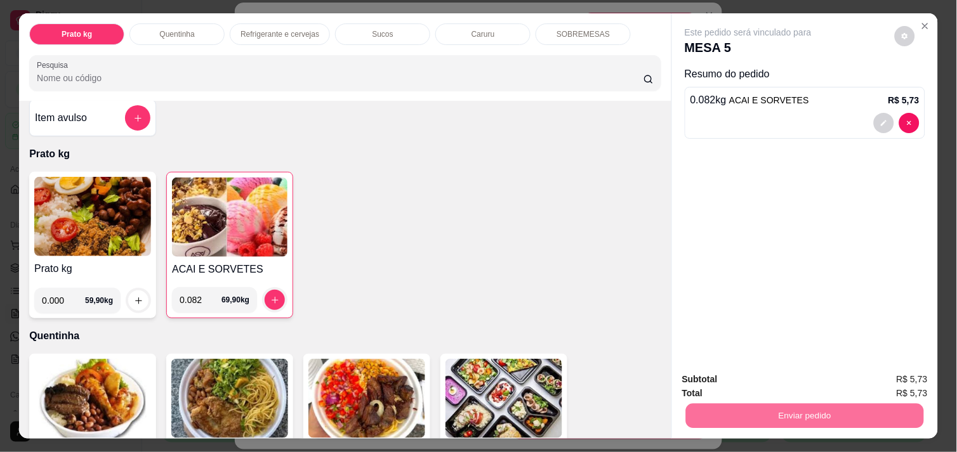
click at [762, 372] on button "Não registrar e enviar pedido" at bounding box center [762, 380] width 132 height 24
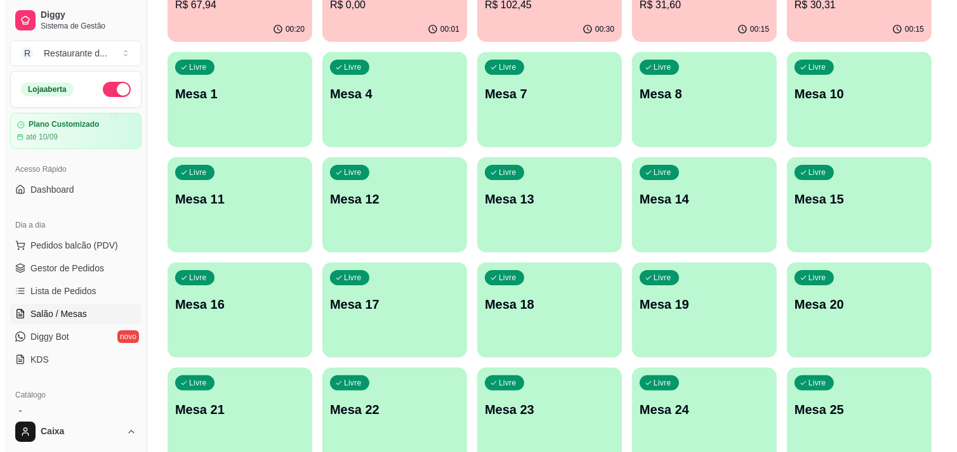
scroll to position [0, 0]
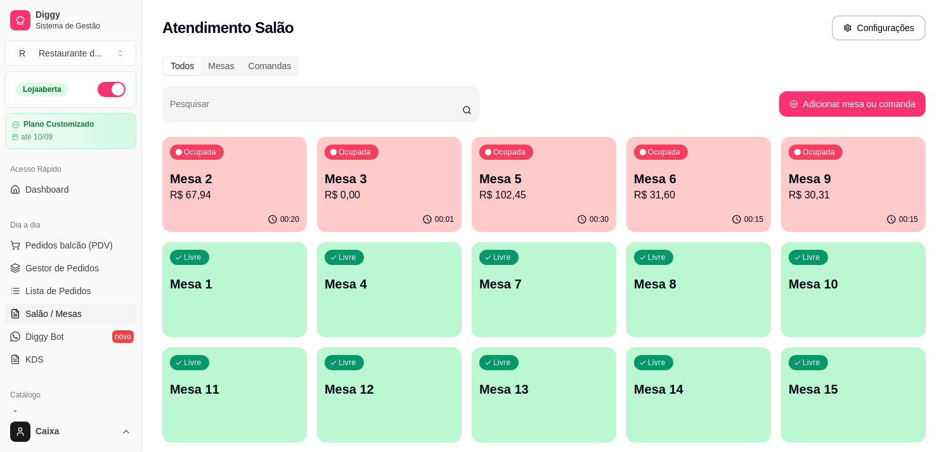
click at [574, 67] on div "Todos Mesas Comandas" at bounding box center [544, 66] width 764 height 20
click at [99, 251] on span "Pedidos balcão (PDV)" at bounding box center [69, 245] width 88 height 13
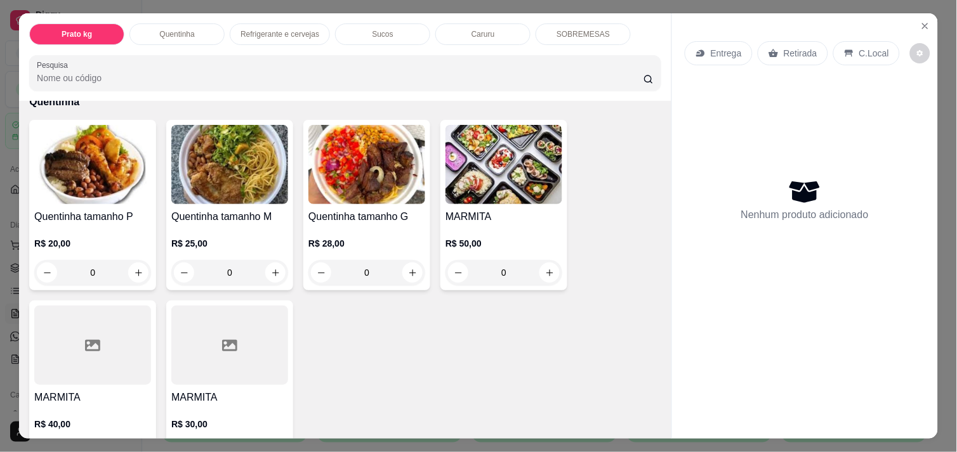
scroll to position [245, 0]
click at [268, 273] on button "increase-product-quantity" at bounding box center [276, 273] width 20 height 20
type input "1"
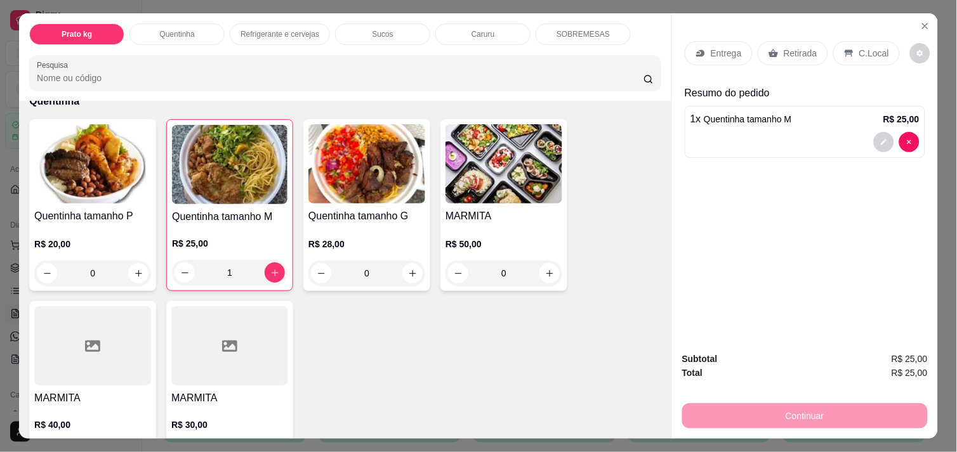
scroll to position [0, 0]
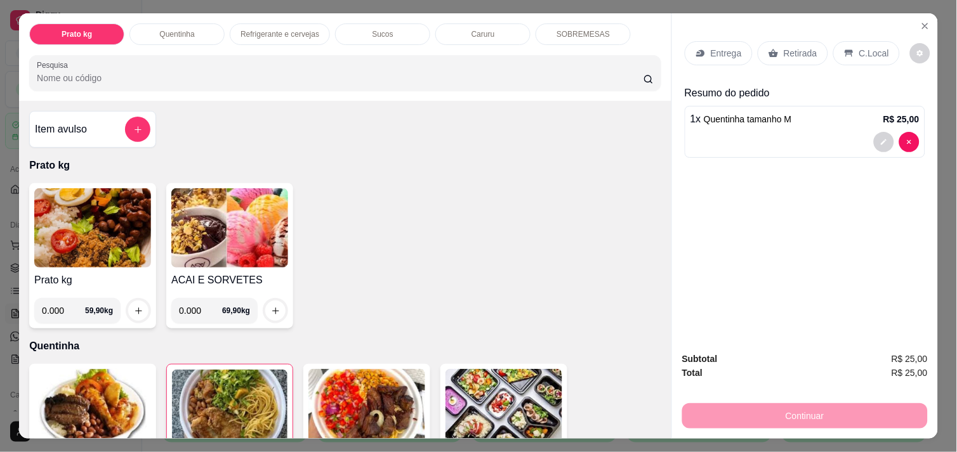
click at [200, 308] on input "0.000" at bounding box center [200, 310] width 43 height 25
type input "0.246"
click at [277, 301] on button "increase-product-quantity" at bounding box center [276, 311] width 20 height 20
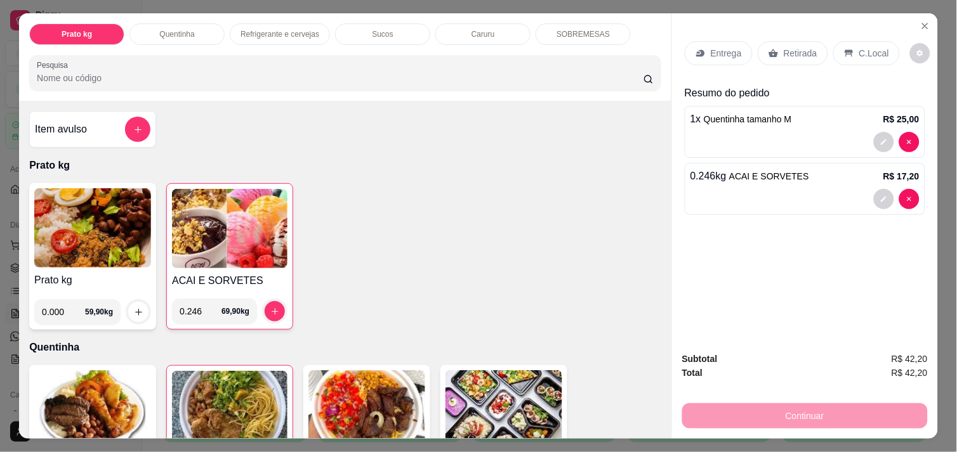
click at [859, 47] on p "C.Local" at bounding box center [874, 53] width 30 height 13
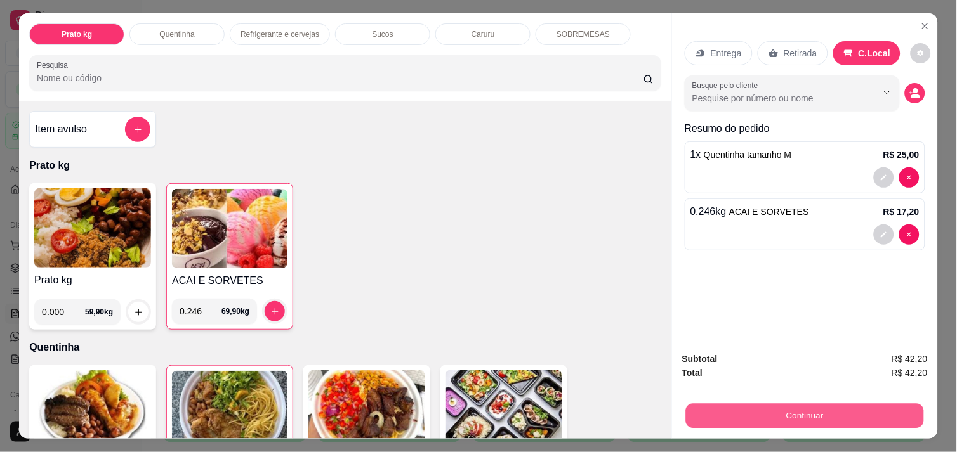
click at [785, 408] on button "Continuar" at bounding box center [805, 415] width 238 height 25
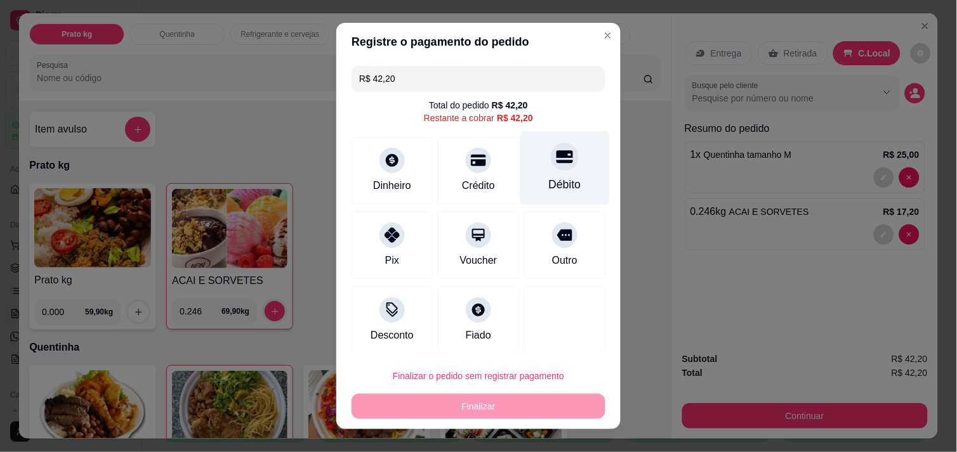
click at [551, 166] on div at bounding box center [565, 157] width 28 height 28
type input "R$ 0,00"
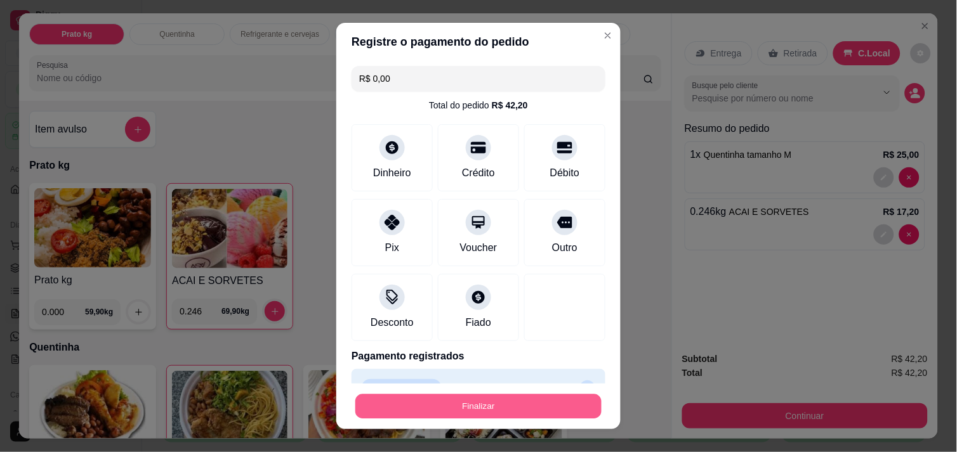
click at [462, 405] on button "Finalizar" at bounding box center [478, 407] width 246 height 25
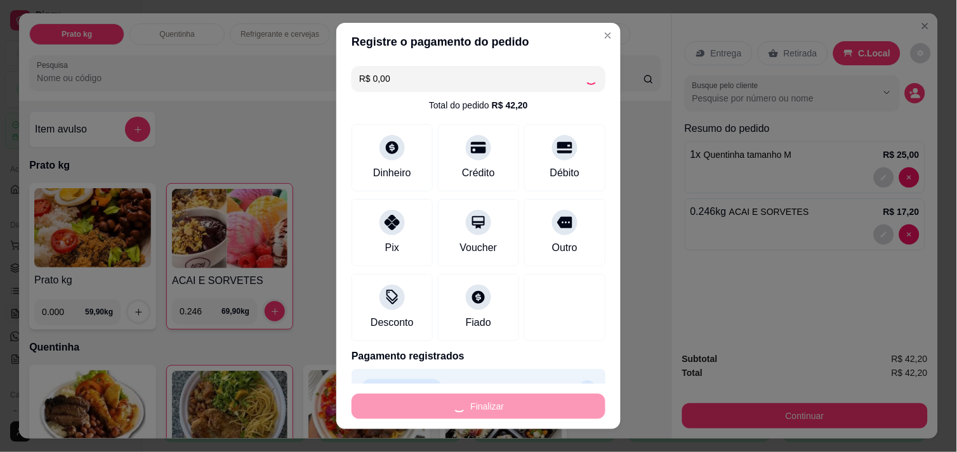
type input "0"
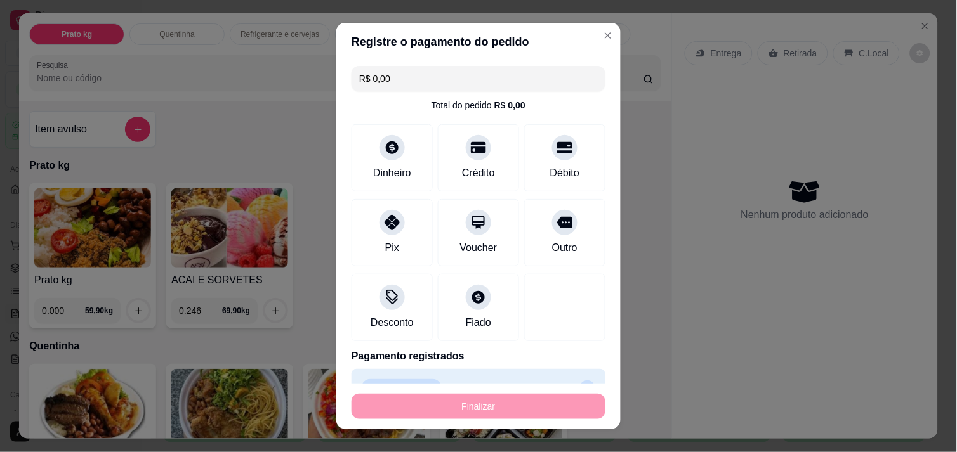
type input "-R$ 42,20"
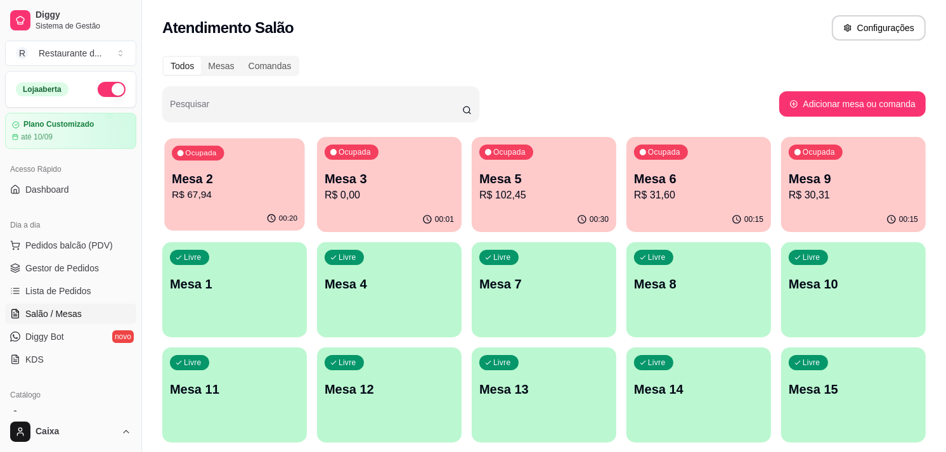
click at [231, 188] on p "R$ 67,94" at bounding box center [235, 195] width 126 height 15
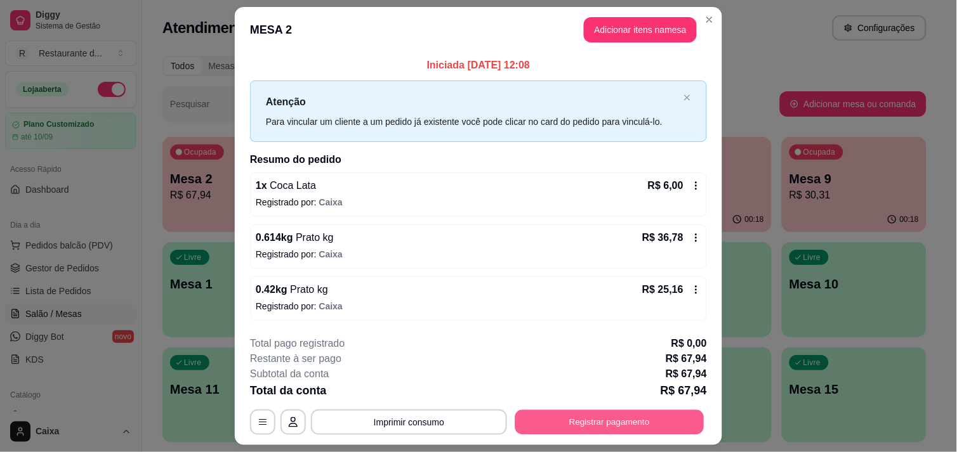
click at [637, 429] on button "Registrar pagamento" at bounding box center [609, 422] width 189 height 25
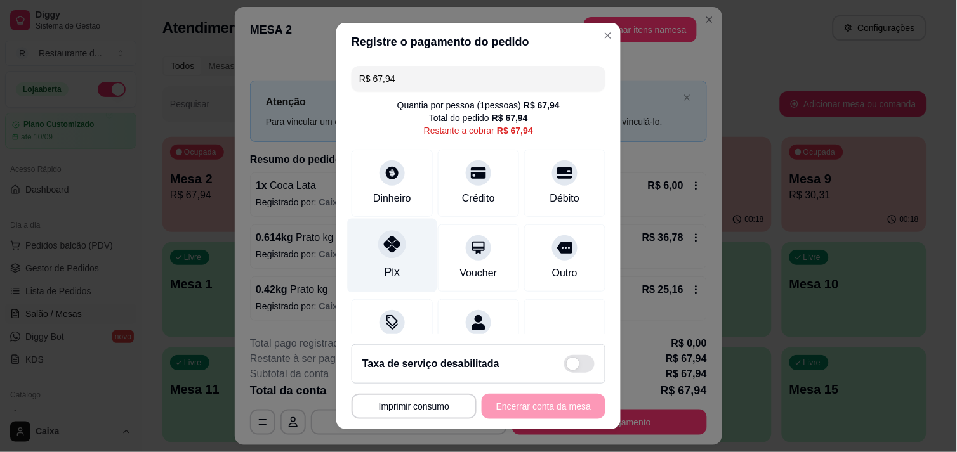
click at [391, 244] on icon at bounding box center [392, 244] width 16 height 16
type input "R$ 0,00"
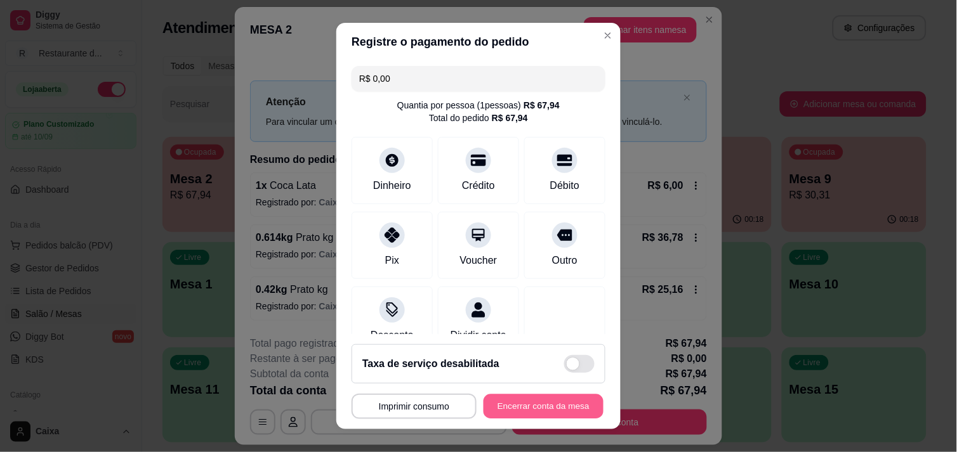
click at [530, 402] on button "Encerrar conta da mesa" at bounding box center [543, 407] width 120 height 25
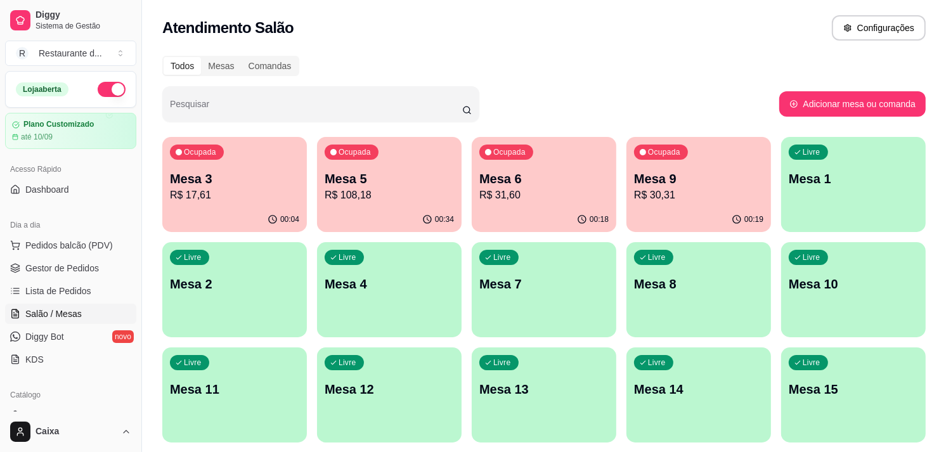
drag, startPoint x: 611, startPoint y: 51, endPoint x: 533, endPoint y: 32, distance: 80.8
click at [533, 32] on div "Atendimento Salão Configurações" at bounding box center [544, 27] width 764 height 25
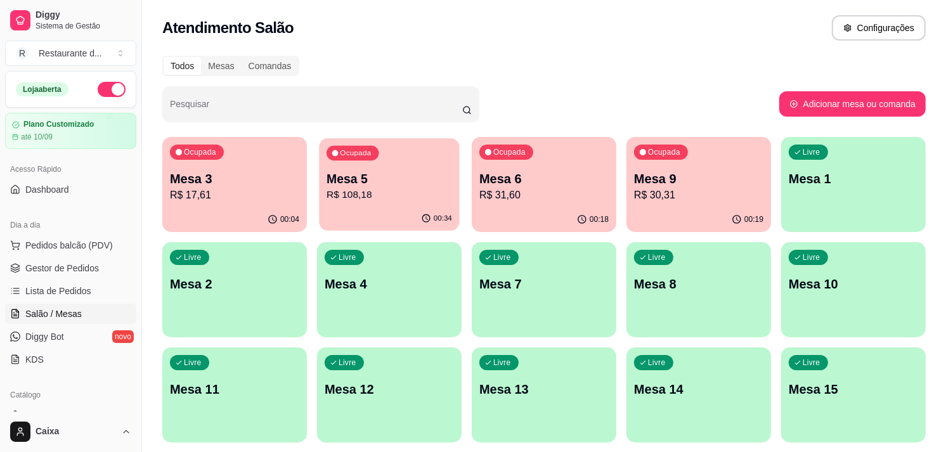
click at [353, 180] on p "Mesa 5" at bounding box center [390, 179] width 126 height 17
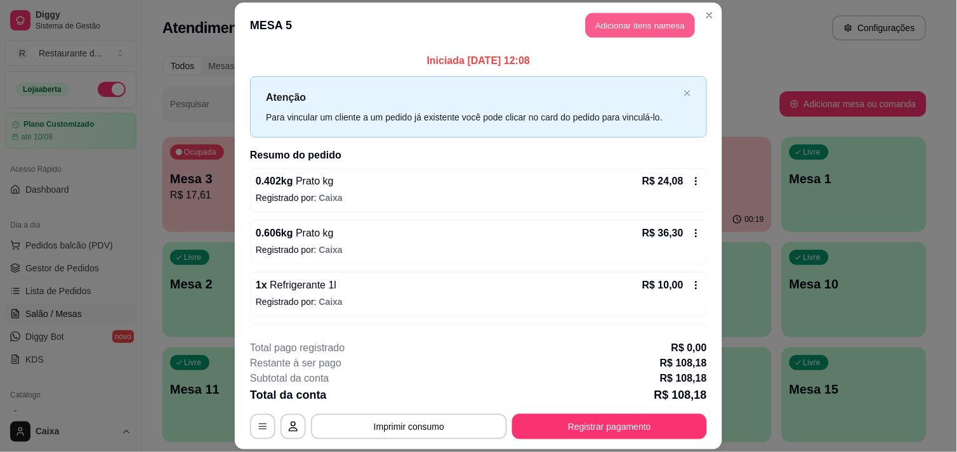
click at [613, 21] on button "Adicionar itens na mesa" at bounding box center [639, 25] width 109 height 25
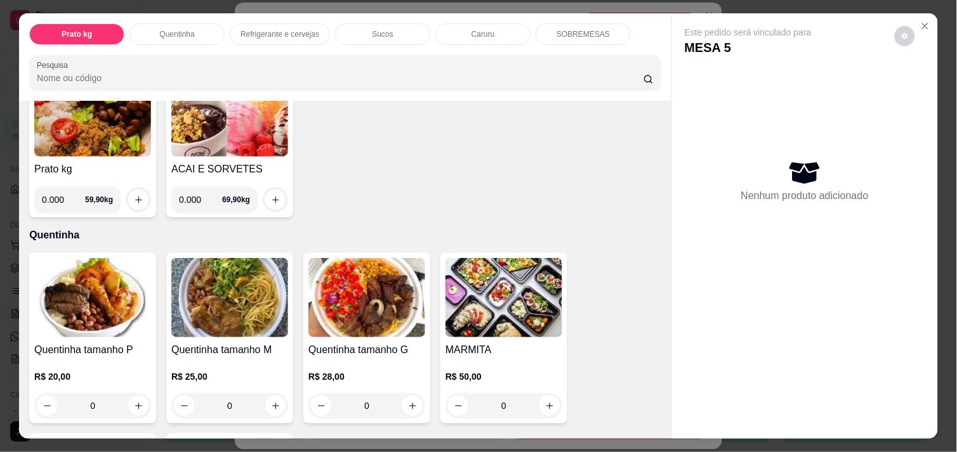
scroll to position [112, 0]
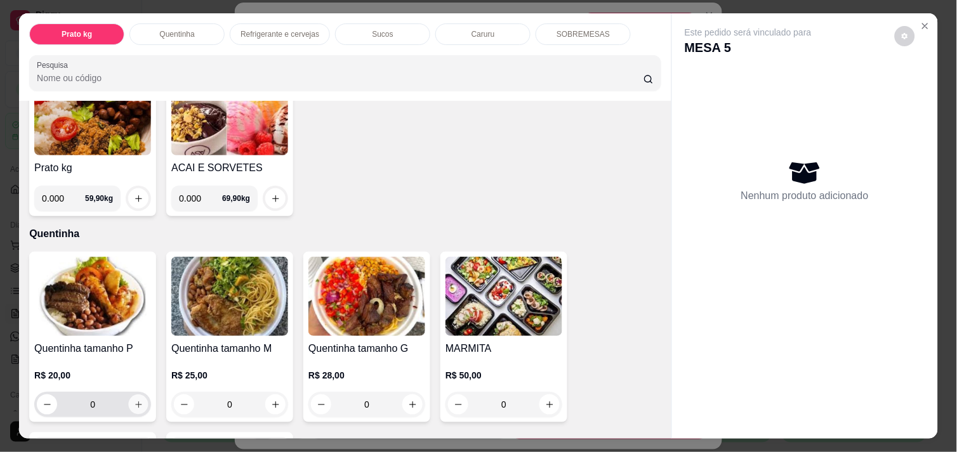
click at [134, 400] on icon "increase-product-quantity" at bounding box center [139, 405] width 10 height 10
type input "1"
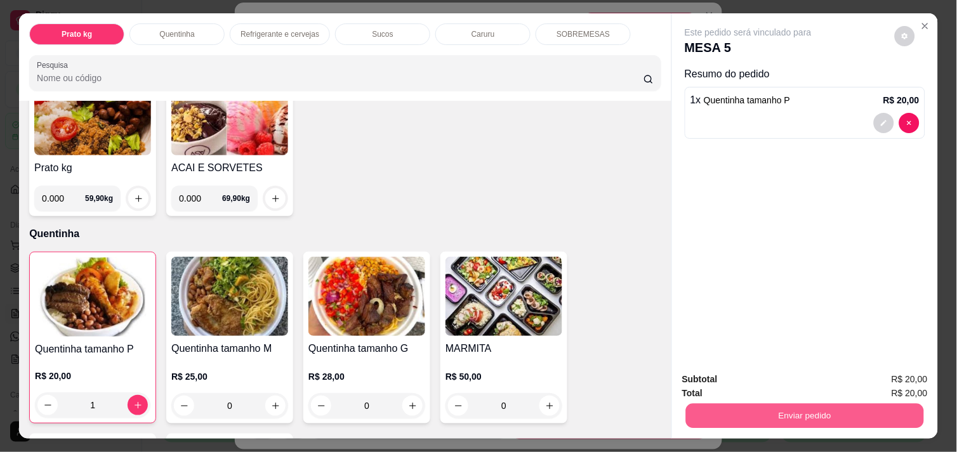
click at [898, 410] on button "Enviar pedido" at bounding box center [805, 415] width 238 height 25
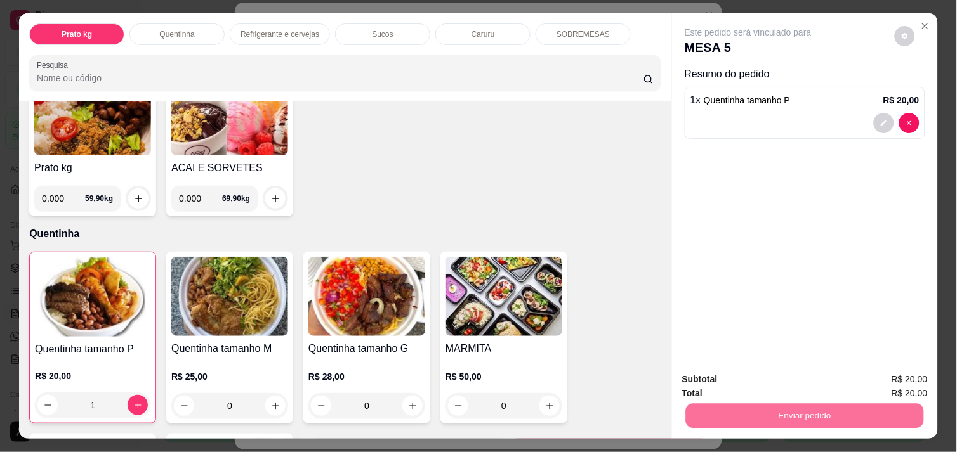
click at [795, 384] on button "Não registrar e enviar pedido" at bounding box center [761, 379] width 128 height 23
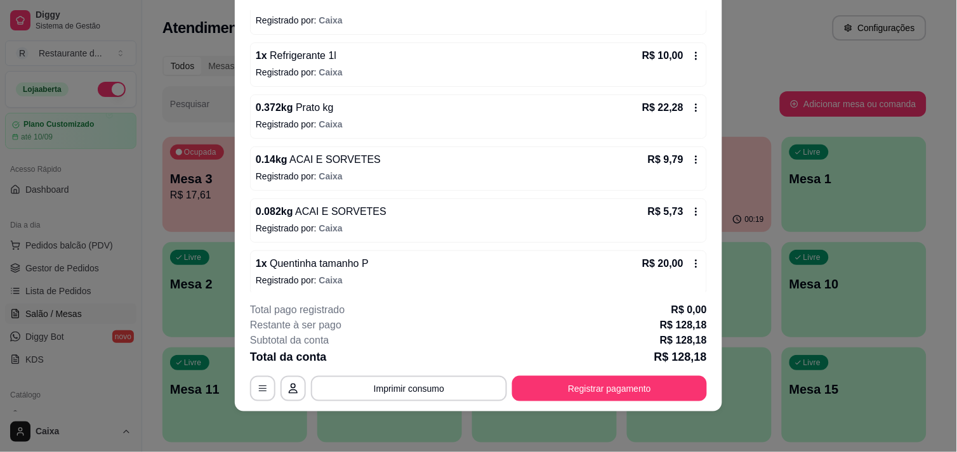
scroll to position [271, 0]
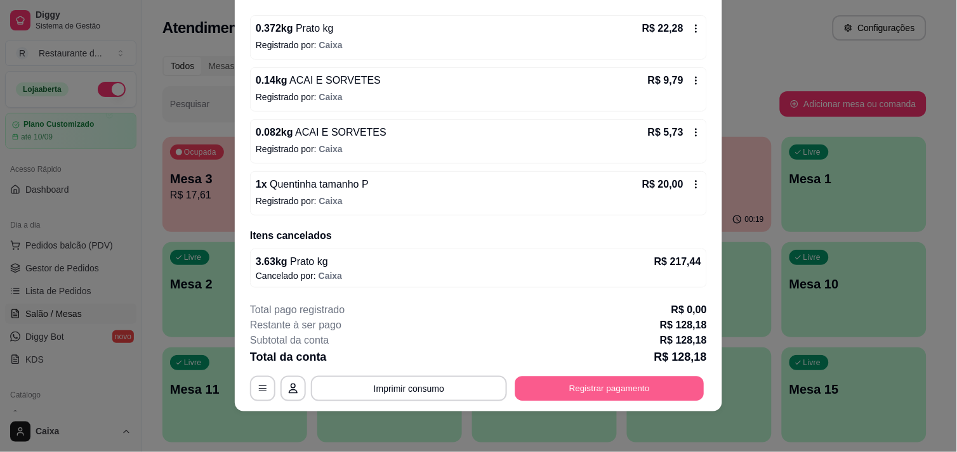
click at [611, 377] on button "Registrar pagamento" at bounding box center [609, 389] width 189 height 25
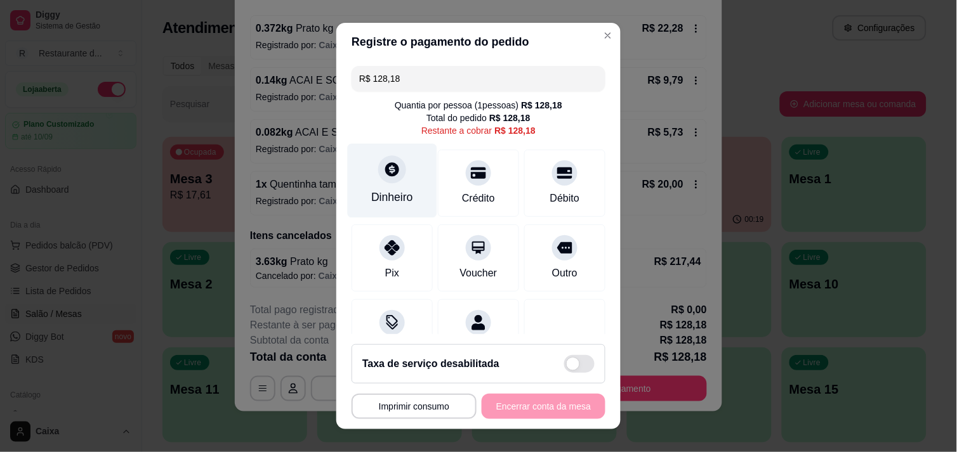
click at [396, 181] on div "Dinheiro" at bounding box center [392, 180] width 89 height 74
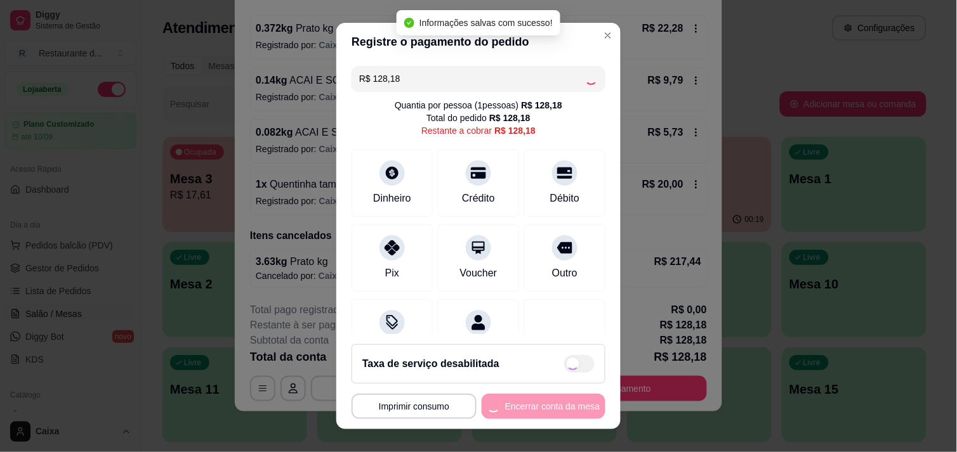
type input "R$ 0,00"
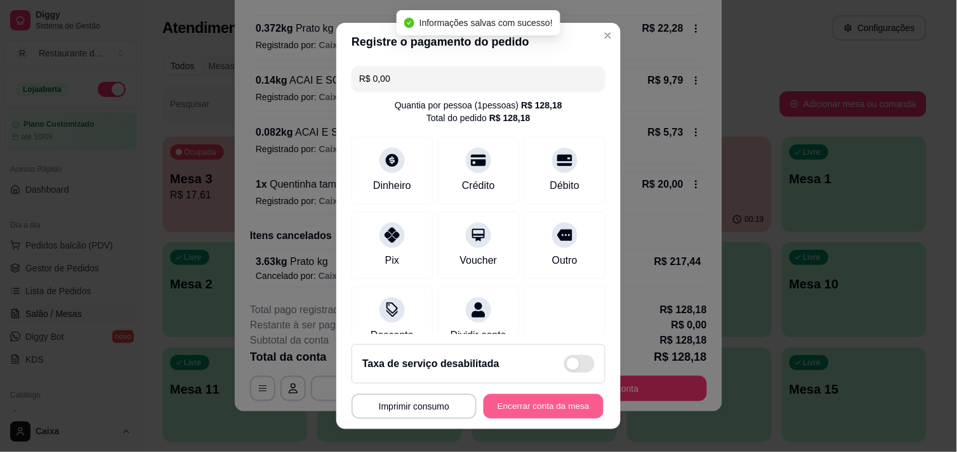
click at [547, 409] on button "Encerrar conta da mesa" at bounding box center [543, 407] width 120 height 25
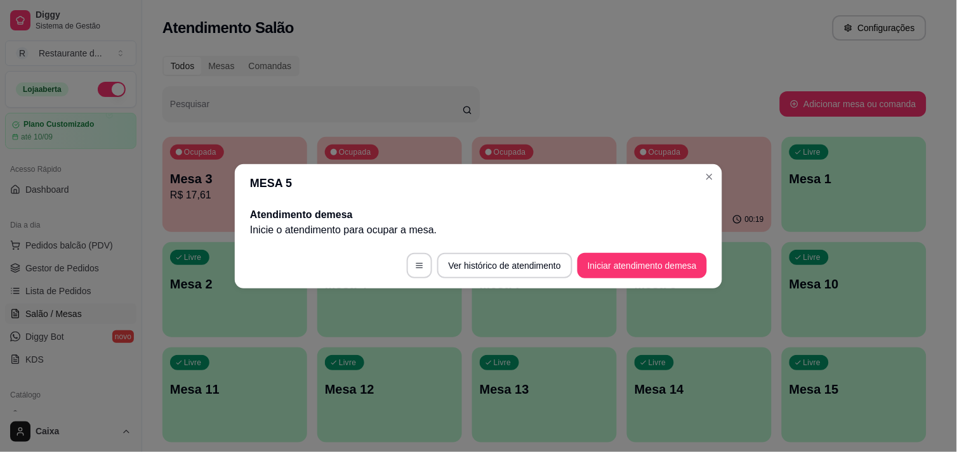
scroll to position [0, 0]
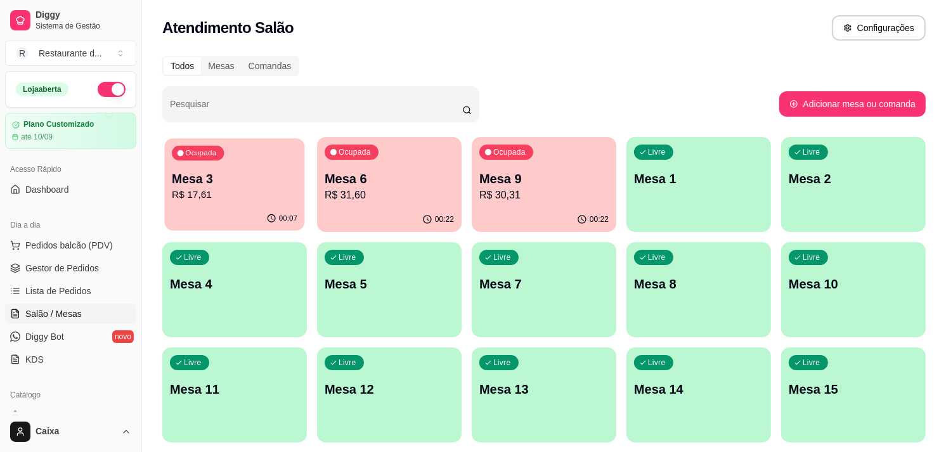
click at [224, 180] on p "Mesa 3" at bounding box center [235, 179] width 126 height 17
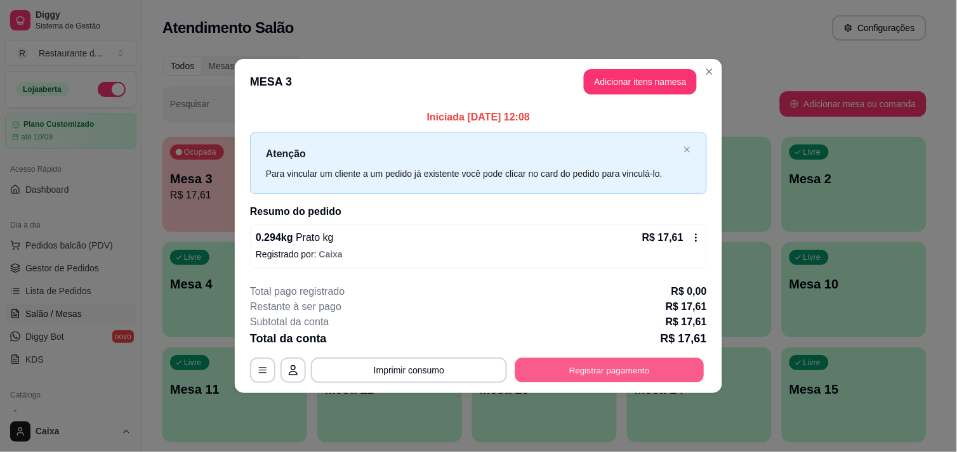
click at [540, 373] on button "Registrar pagamento" at bounding box center [609, 370] width 189 height 25
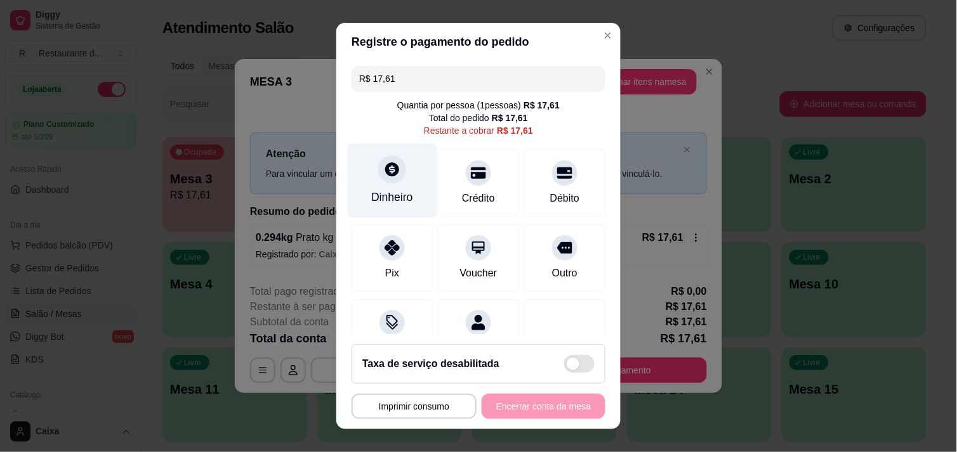
click at [383, 200] on div "Dinheiro" at bounding box center [392, 197] width 42 height 16
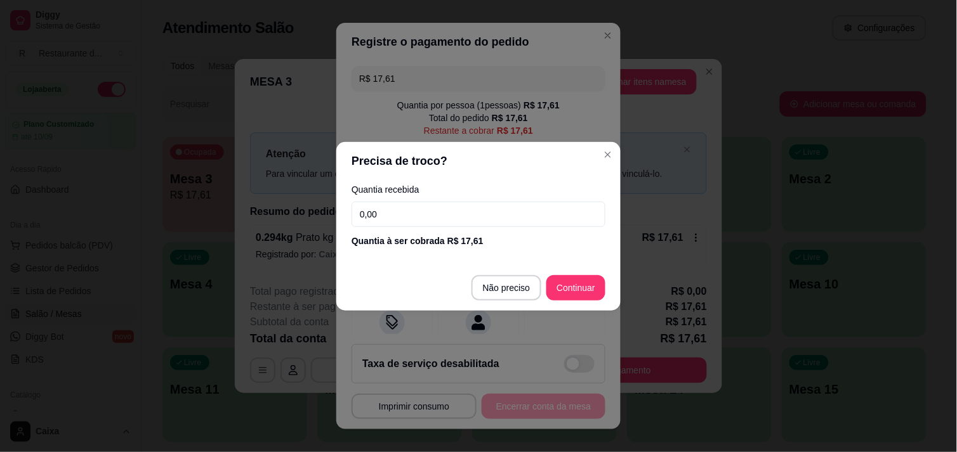
click at [436, 214] on input "0,00" at bounding box center [478, 214] width 254 height 25
type input "17,60"
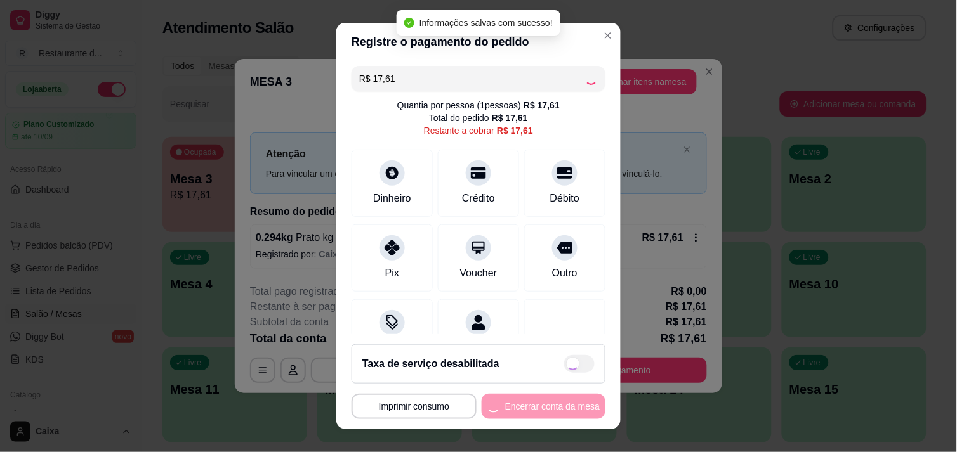
type input "R$ 0,00"
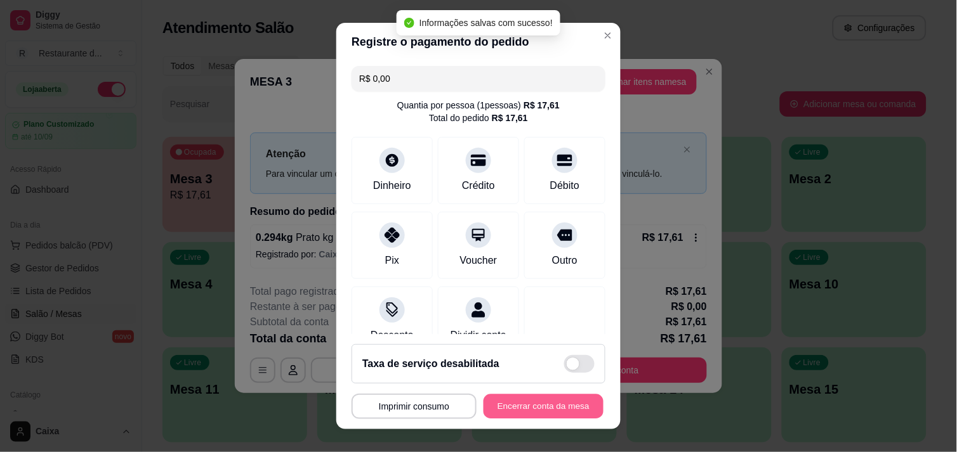
click at [518, 405] on button "Encerrar conta da mesa" at bounding box center [543, 407] width 120 height 25
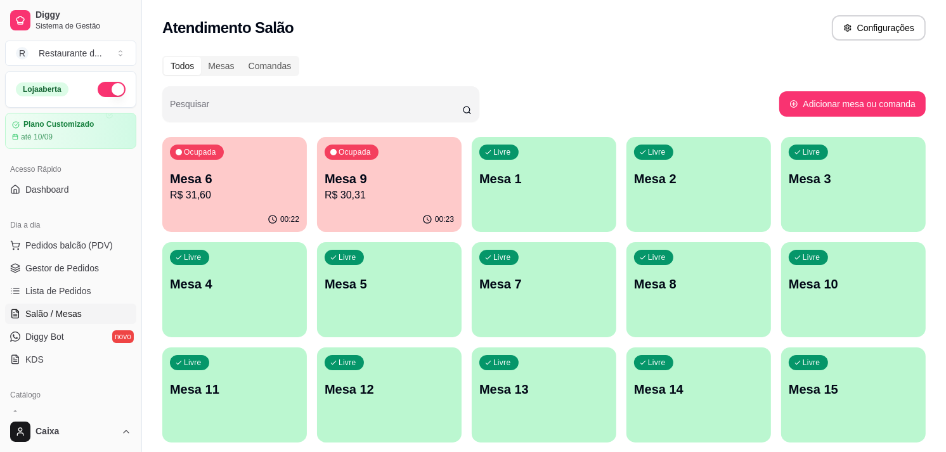
click at [507, 74] on div "Todos Mesas Comandas" at bounding box center [544, 66] width 764 height 20
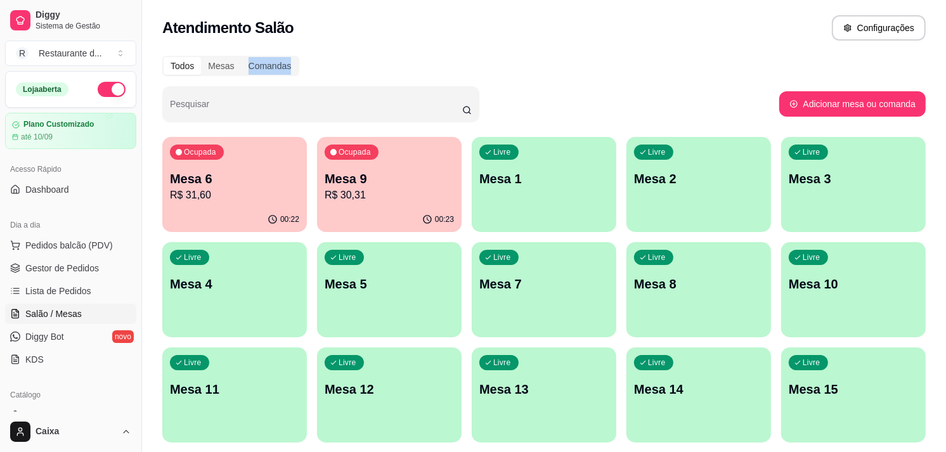
drag, startPoint x: 507, startPoint y: 74, endPoint x: 466, endPoint y: 54, distance: 46.3
click at [531, 193] on div "Livre Mesa 1" at bounding box center [544, 176] width 140 height 77
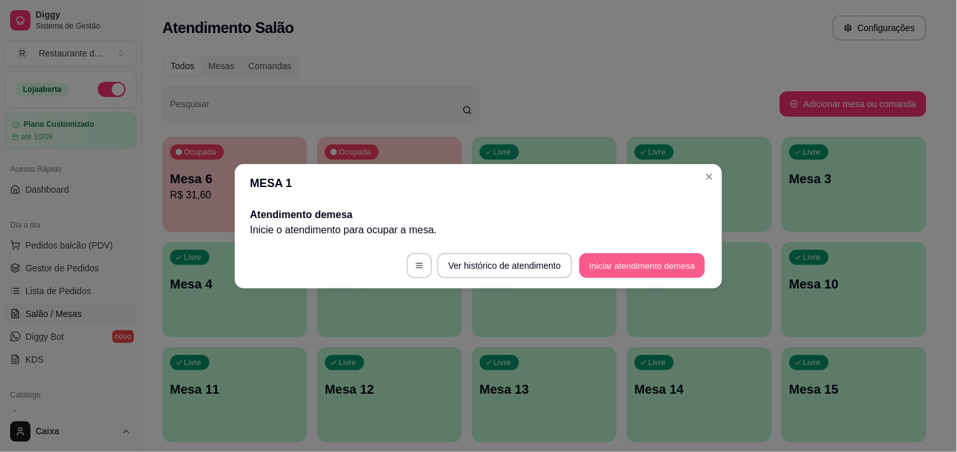
click at [652, 261] on button "Iniciar atendimento de mesa" at bounding box center [642, 265] width 126 height 25
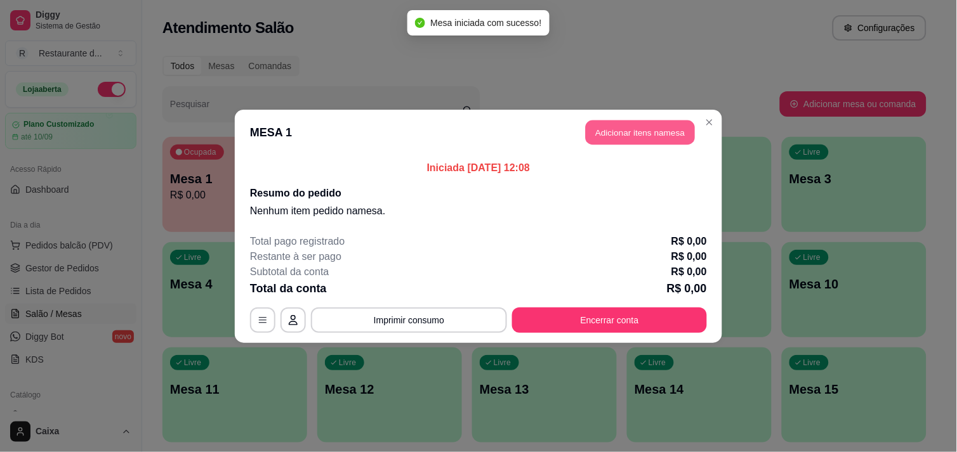
click at [636, 138] on button "Adicionar itens na mesa" at bounding box center [639, 132] width 109 height 25
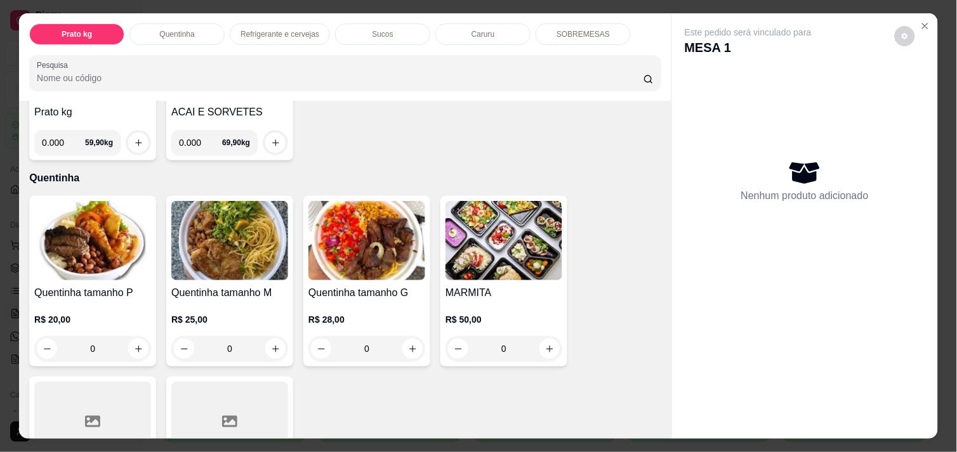
scroll to position [169, 0]
click at [134, 344] on icon "increase-product-quantity" at bounding box center [139, 349] width 10 height 10
type input "1"
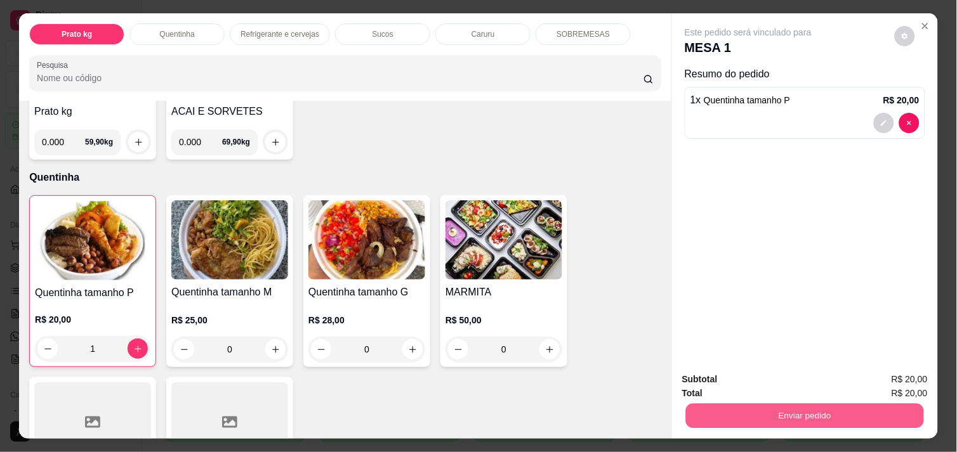
click at [870, 409] on button "Enviar pedido" at bounding box center [805, 415] width 238 height 25
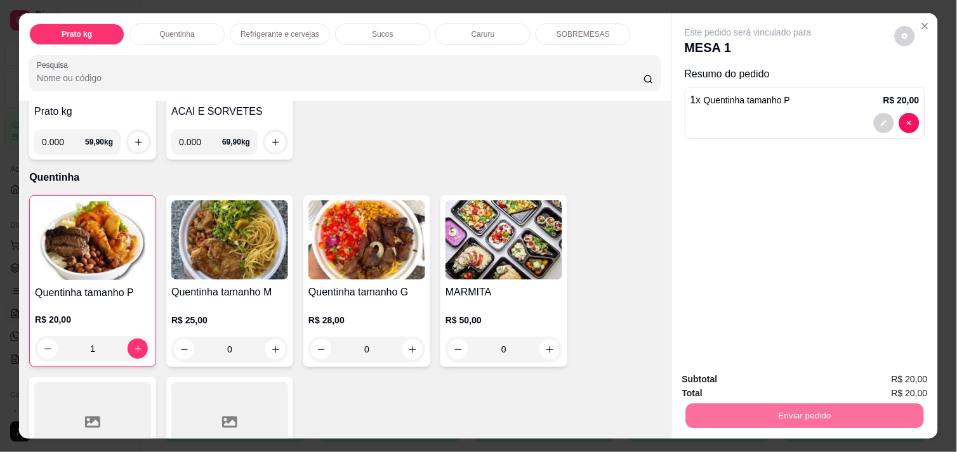
click at [777, 387] on button "Não registrar e enviar pedido" at bounding box center [762, 379] width 128 height 23
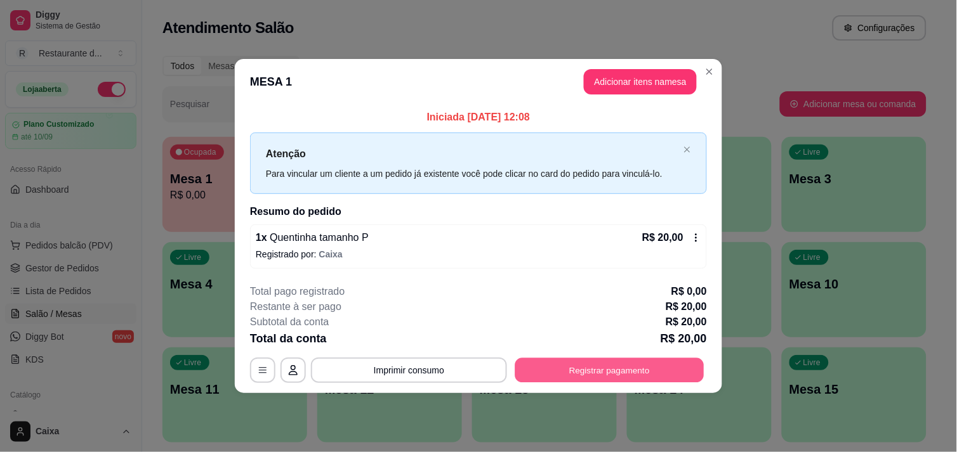
click at [598, 373] on button "Registrar pagamento" at bounding box center [609, 370] width 189 height 25
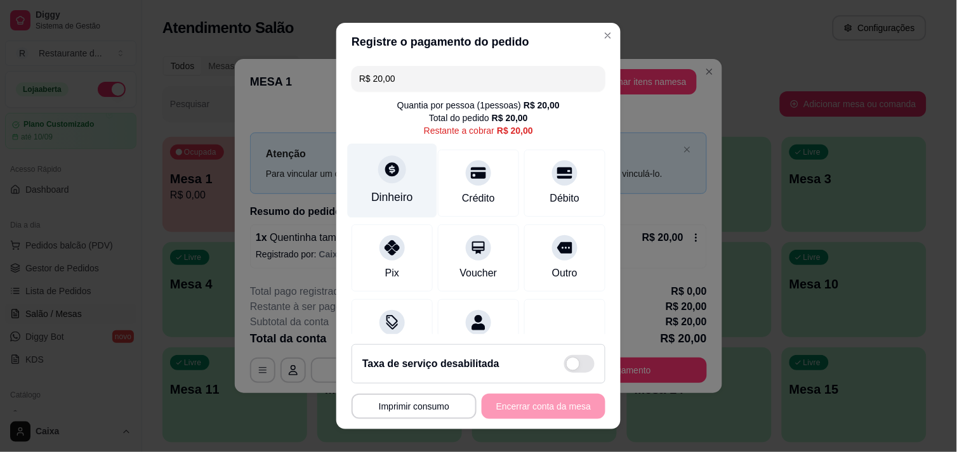
click at [394, 195] on div "Dinheiro" at bounding box center [392, 197] width 42 height 16
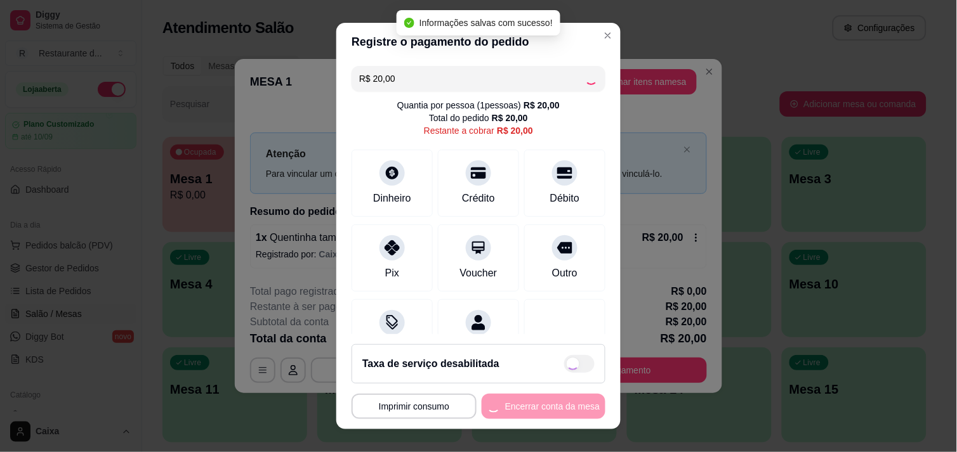
type input "R$ 0,00"
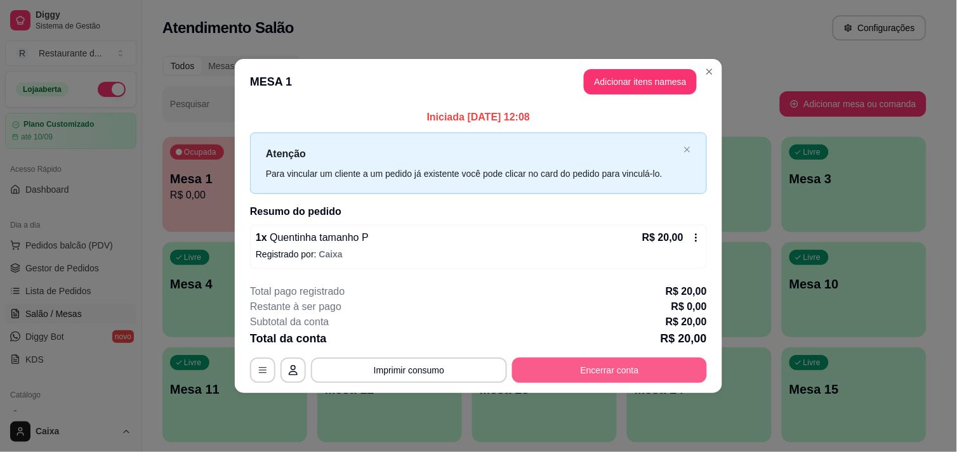
click at [633, 363] on button "Encerrar conta" at bounding box center [609, 370] width 195 height 25
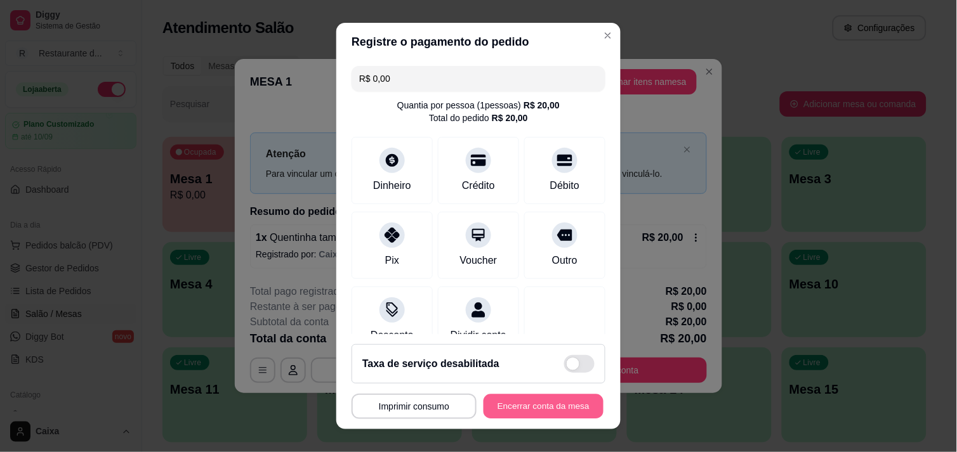
click at [533, 412] on button "Encerrar conta da mesa" at bounding box center [543, 407] width 120 height 25
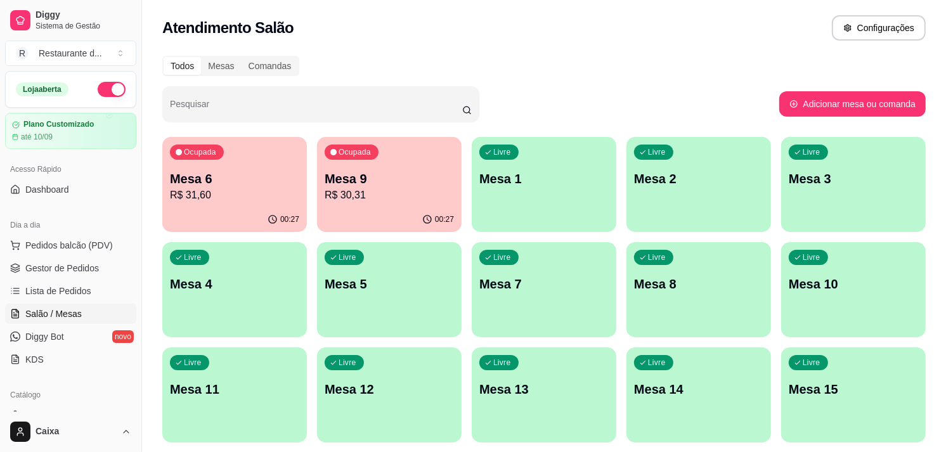
click at [818, 193] on div "Livre Mesa 3" at bounding box center [853, 177] width 145 height 80
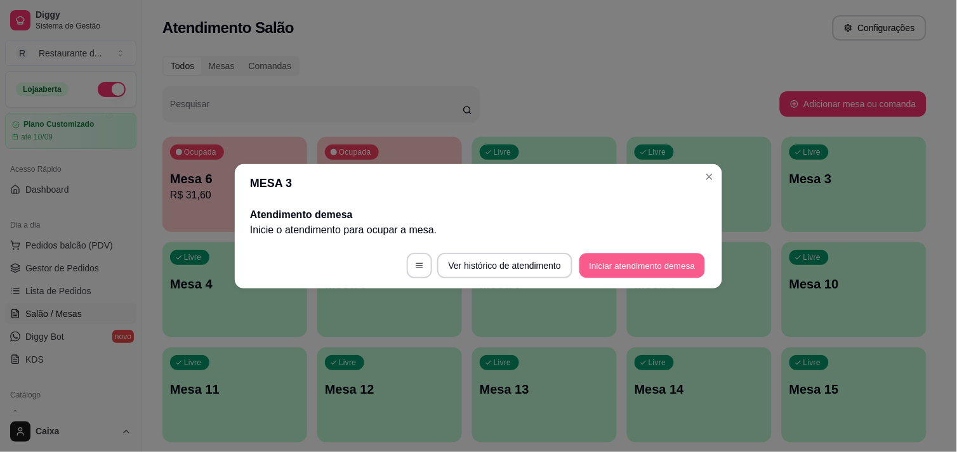
click at [639, 265] on button "Iniciar atendimento de mesa" at bounding box center [642, 265] width 126 height 25
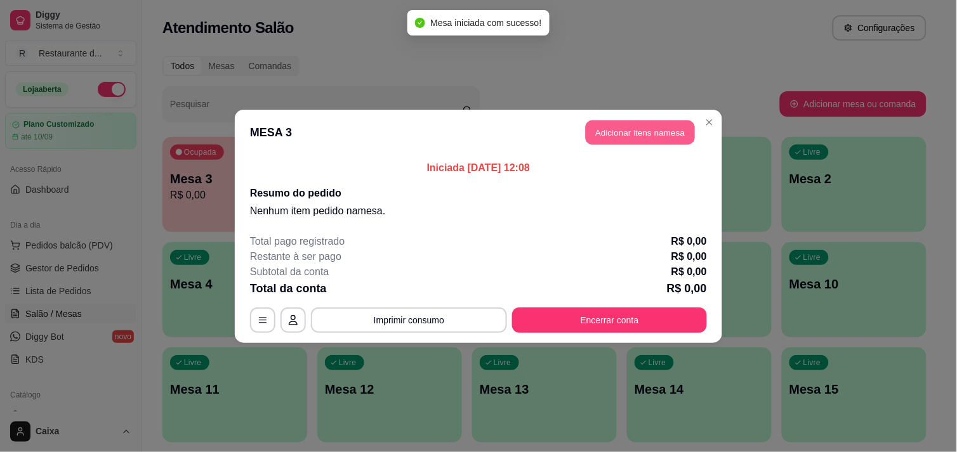
click at [631, 124] on button "Adicionar itens na mesa" at bounding box center [639, 132] width 109 height 25
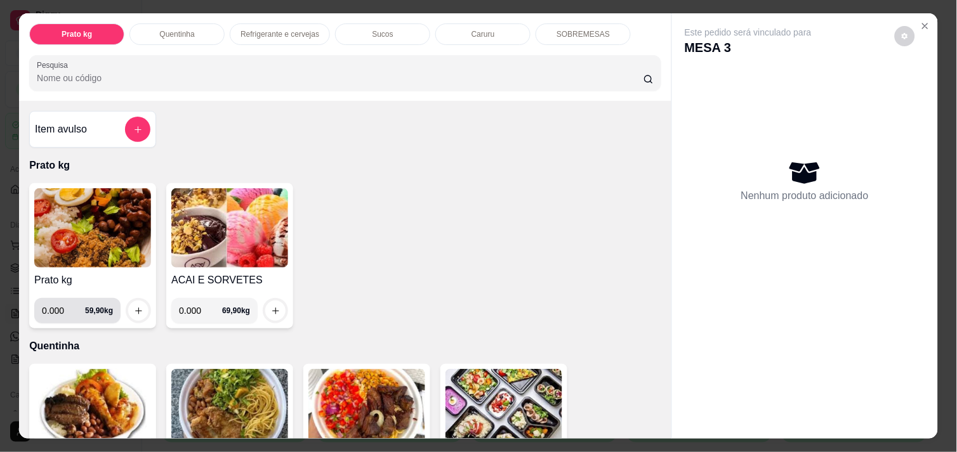
click at [55, 306] on input "0.000" at bounding box center [63, 310] width 43 height 25
type input "0.430"
click at [135, 306] on icon "increase-product-quantity" at bounding box center [139, 311] width 10 height 10
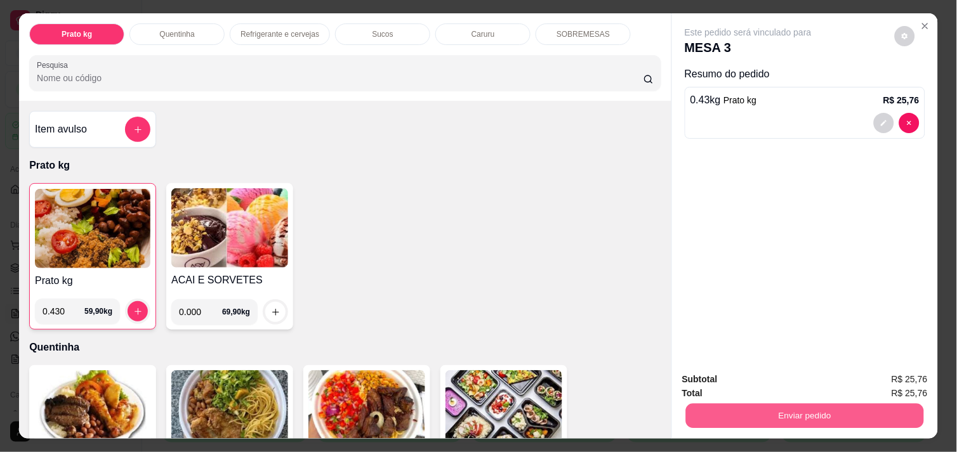
click at [737, 421] on button "Enviar pedido" at bounding box center [805, 415] width 238 height 25
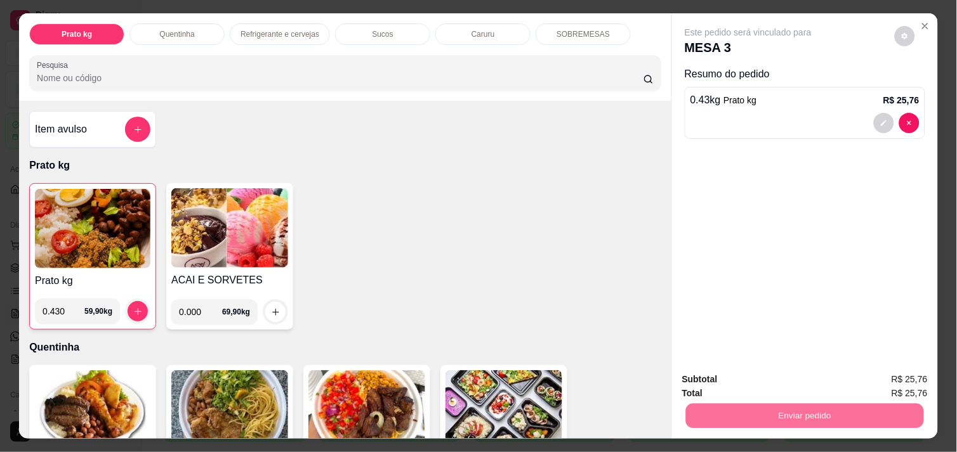
click at [740, 372] on button "Não registrar e enviar pedido" at bounding box center [762, 379] width 128 height 23
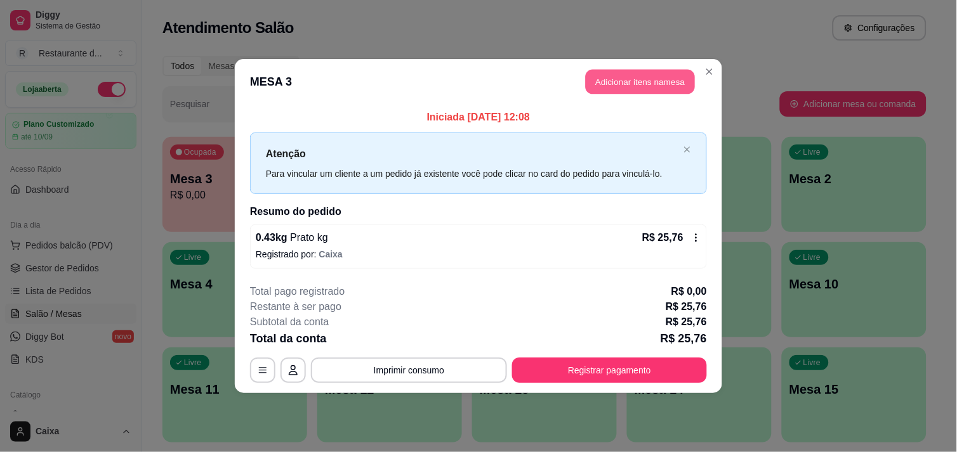
click at [643, 89] on button "Adicionar itens na mesa" at bounding box center [639, 82] width 109 height 25
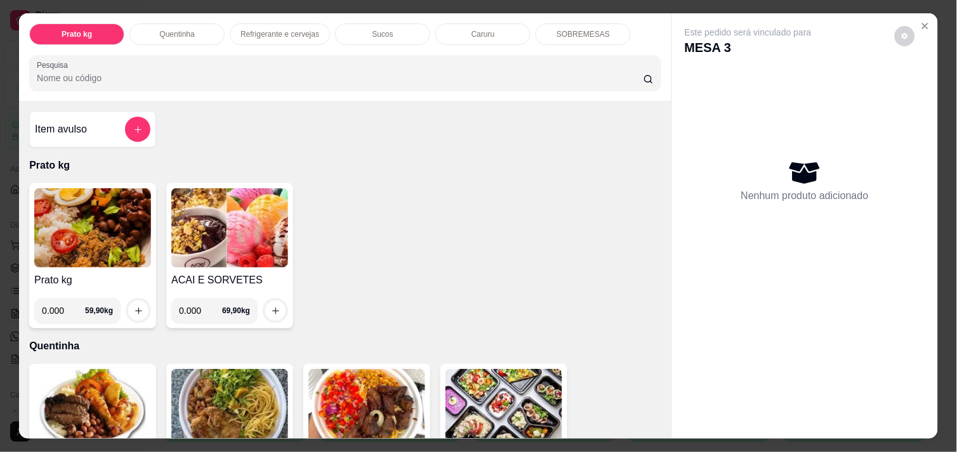
click at [55, 306] on input "0.000" at bounding box center [63, 310] width 43 height 25
type input "0.400"
click at [129, 303] on button "increase-product-quantity" at bounding box center [139, 311] width 20 height 20
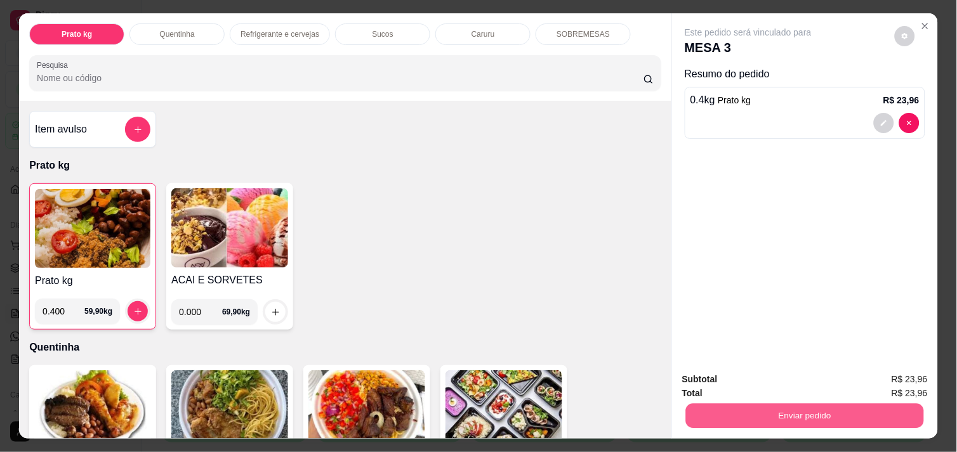
click at [736, 409] on button "Enviar pedido" at bounding box center [805, 415] width 238 height 25
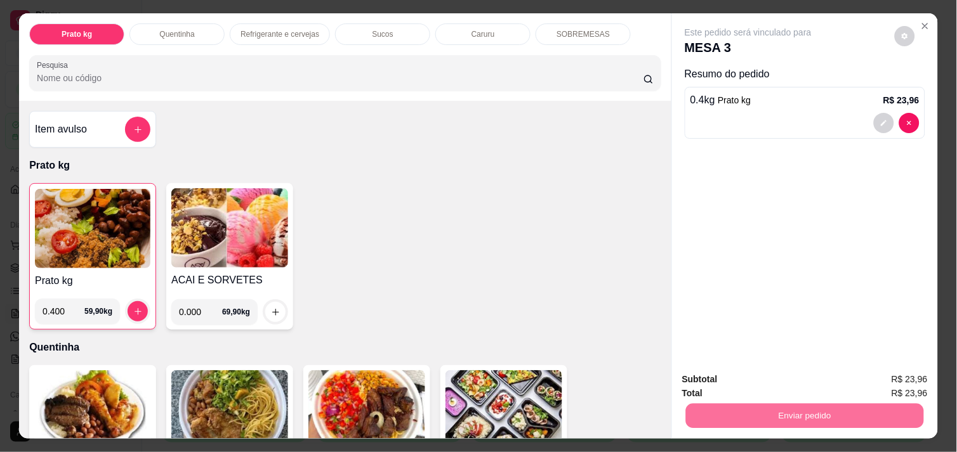
click at [746, 377] on button "Não registrar e enviar pedido" at bounding box center [762, 379] width 128 height 23
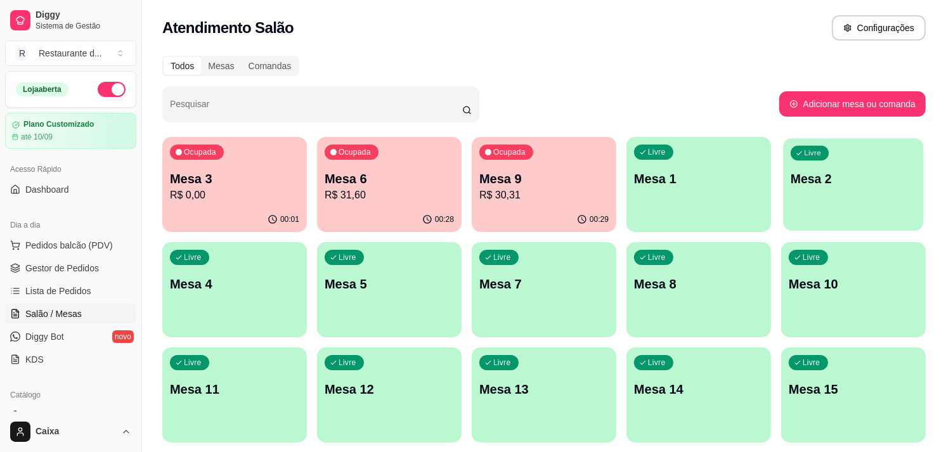
click at [808, 174] on p "Mesa 2" at bounding box center [854, 179] width 126 height 17
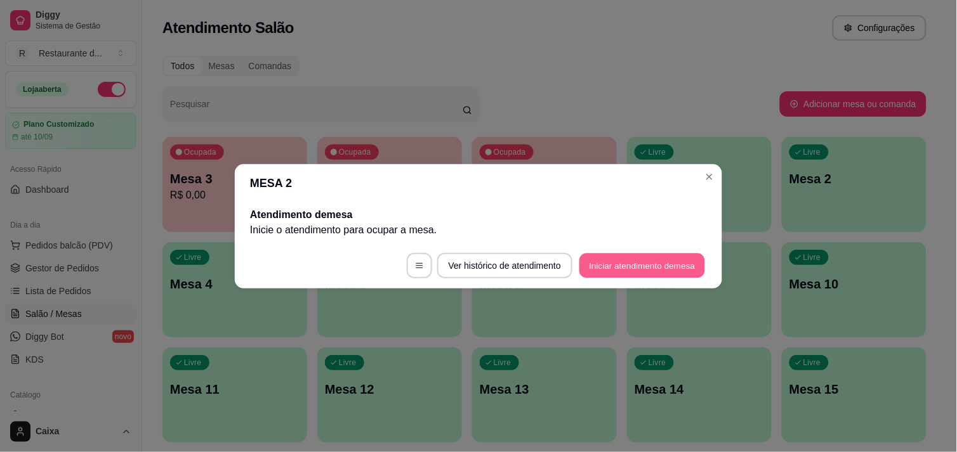
click at [645, 273] on button "Iniciar atendimento de mesa" at bounding box center [642, 265] width 126 height 25
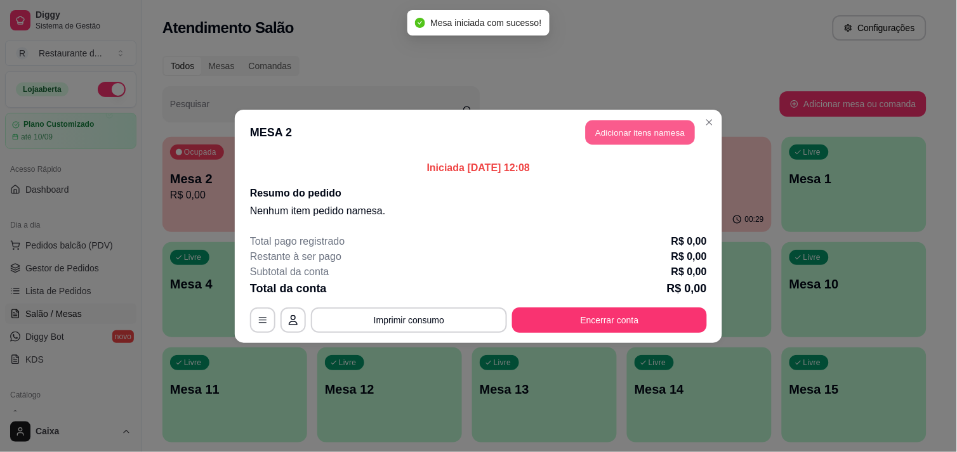
click at [650, 120] on button "Adicionar itens na mesa" at bounding box center [639, 132] width 109 height 25
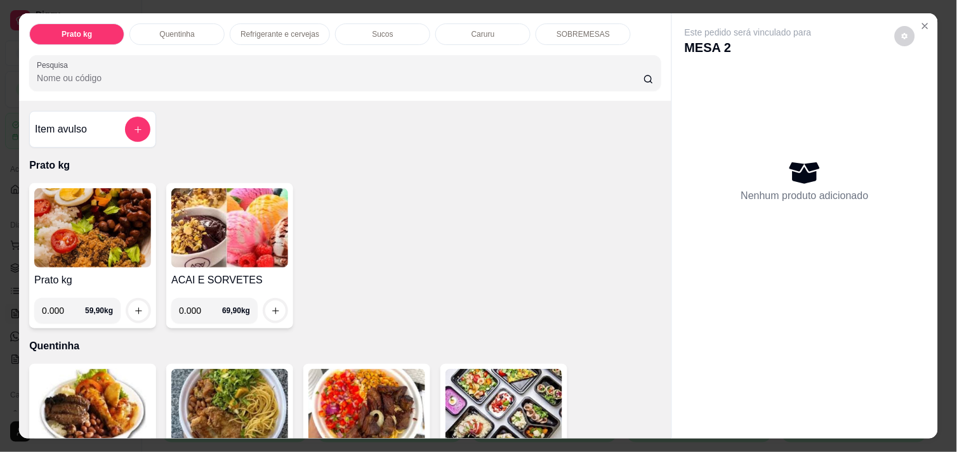
click at [55, 305] on input "0.000" at bounding box center [63, 310] width 43 height 25
click at [58, 307] on input "0.000" at bounding box center [63, 310] width 43 height 25
type input "0.622"
click at [129, 303] on button "increase-product-quantity" at bounding box center [139, 311] width 20 height 20
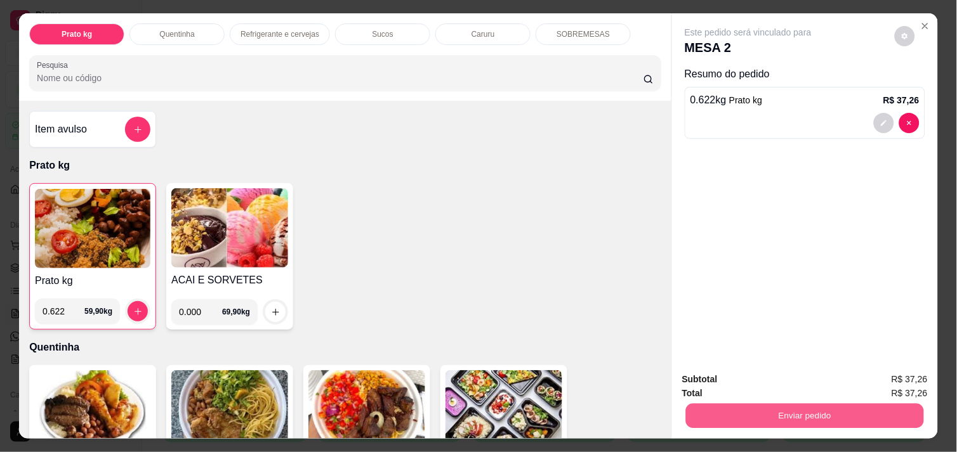
click at [713, 404] on button "Enviar pedido" at bounding box center [805, 415] width 238 height 25
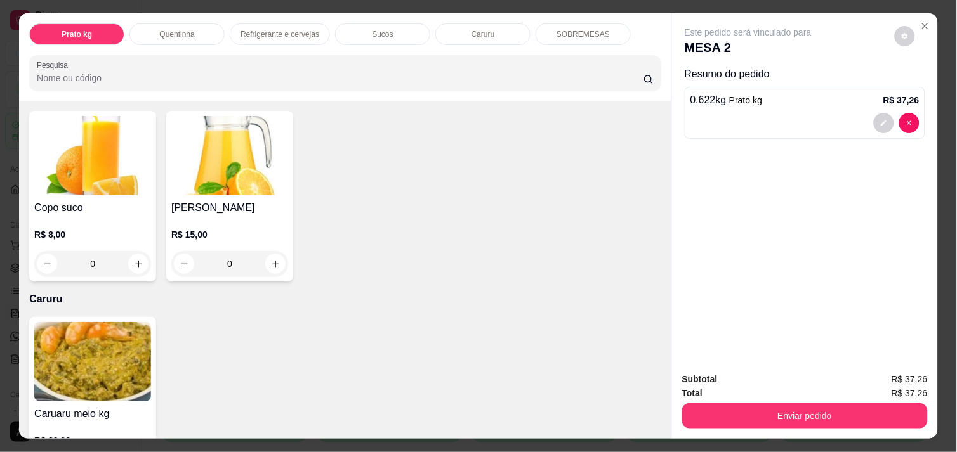
scroll to position [1212, 0]
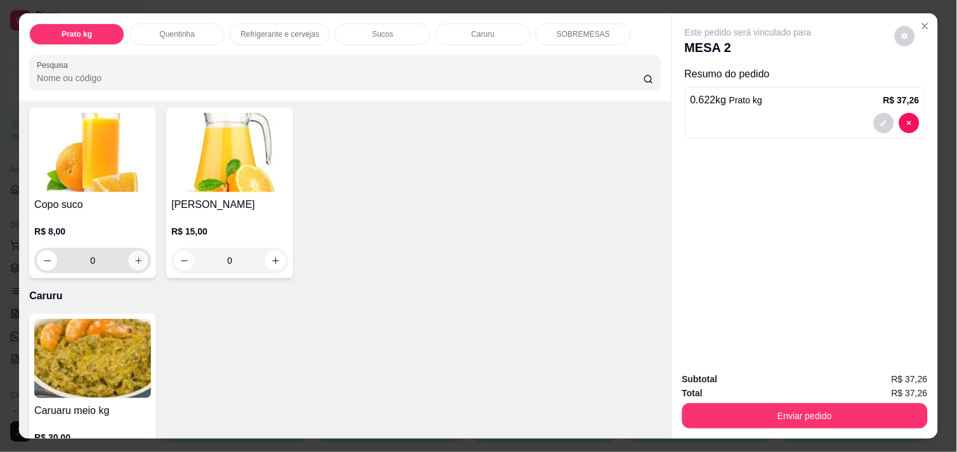
click at [134, 257] on icon "increase-product-quantity" at bounding box center [139, 261] width 10 height 10
type input "1"
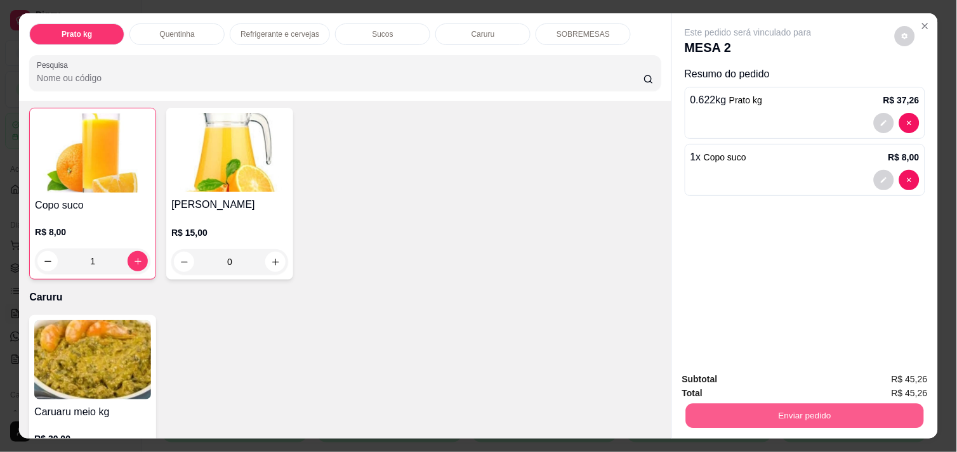
click at [764, 408] on button "Enviar pedido" at bounding box center [805, 415] width 238 height 25
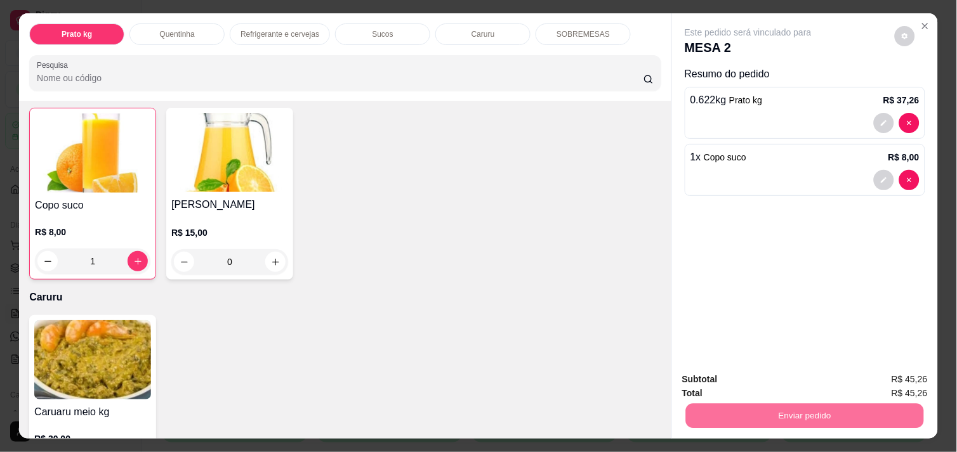
click at [759, 372] on button "Não registrar e enviar pedido" at bounding box center [762, 379] width 128 height 23
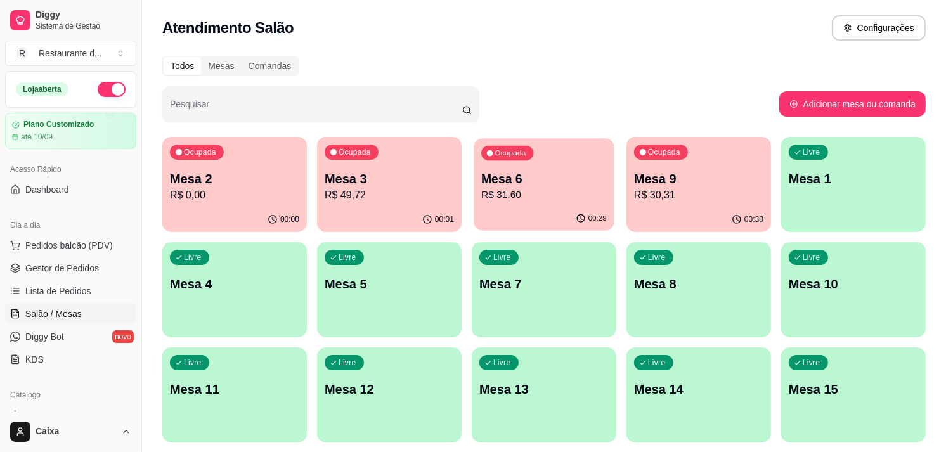
click at [594, 223] on div "00:29" at bounding box center [544, 219] width 140 height 24
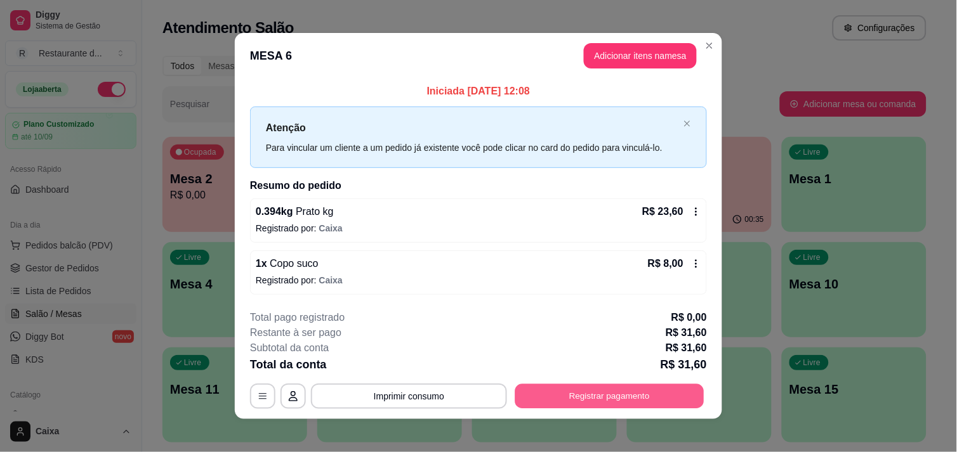
click at [593, 398] on button "Registrar pagamento" at bounding box center [609, 396] width 189 height 25
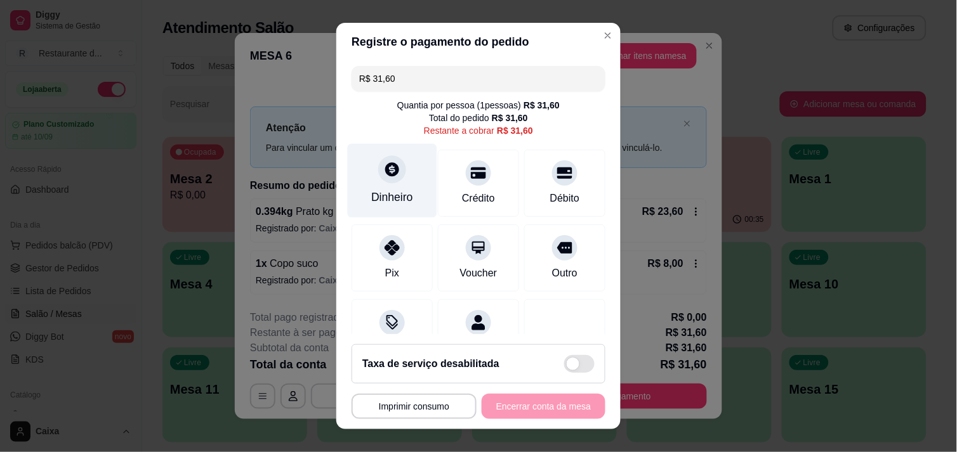
click at [369, 166] on div "Dinheiro" at bounding box center [392, 180] width 89 height 74
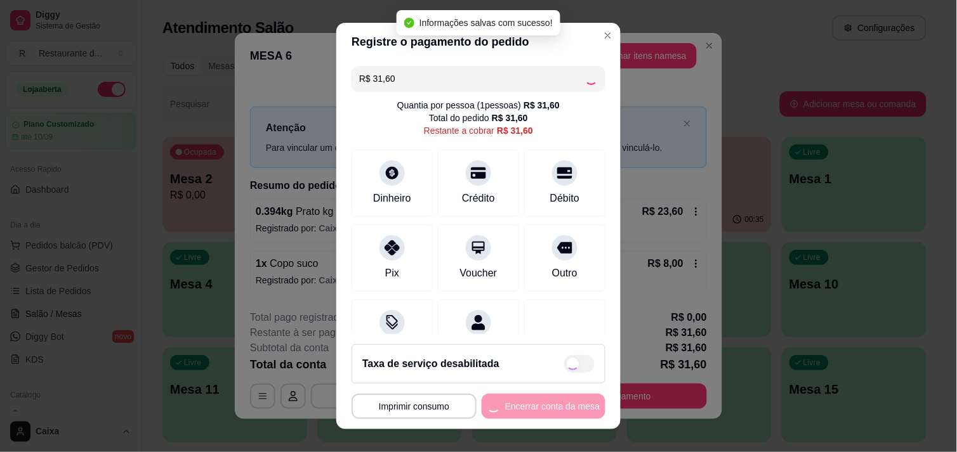
type input "R$ 0,00"
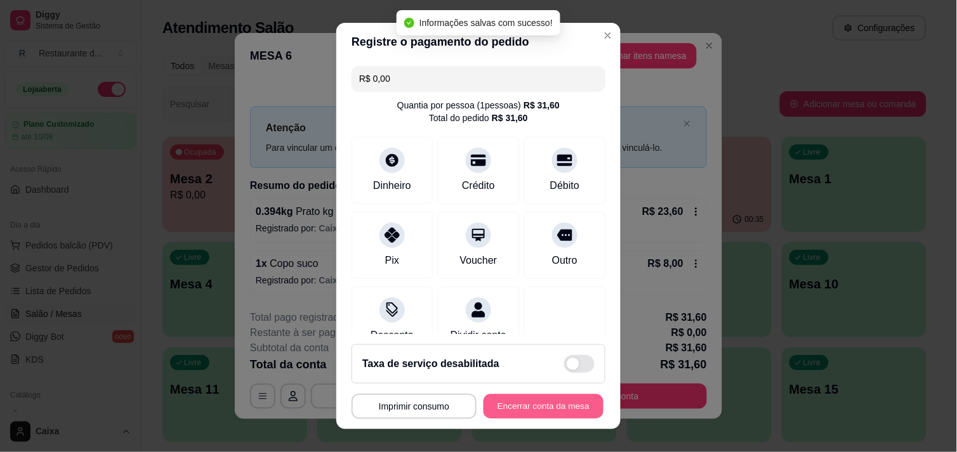
click at [510, 406] on button "Encerrar conta da mesa" at bounding box center [543, 407] width 120 height 25
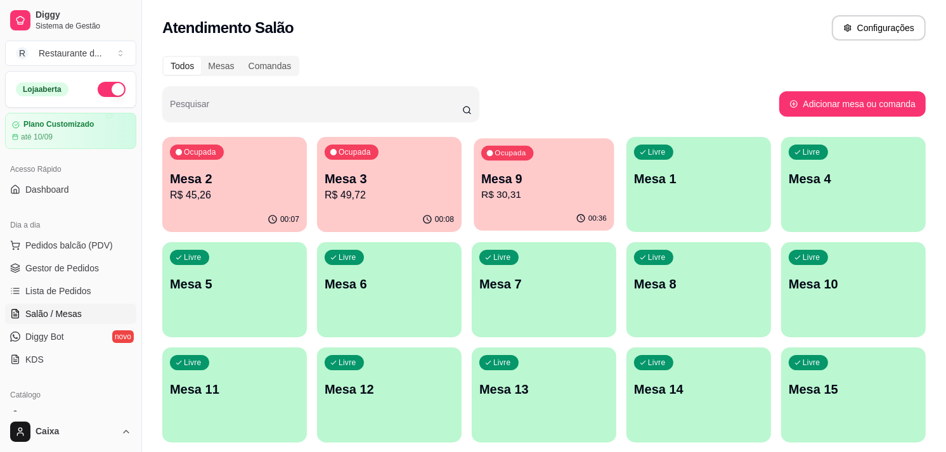
click at [566, 191] on p "R$ 30,31" at bounding box center [544, 195] width 126 height 15
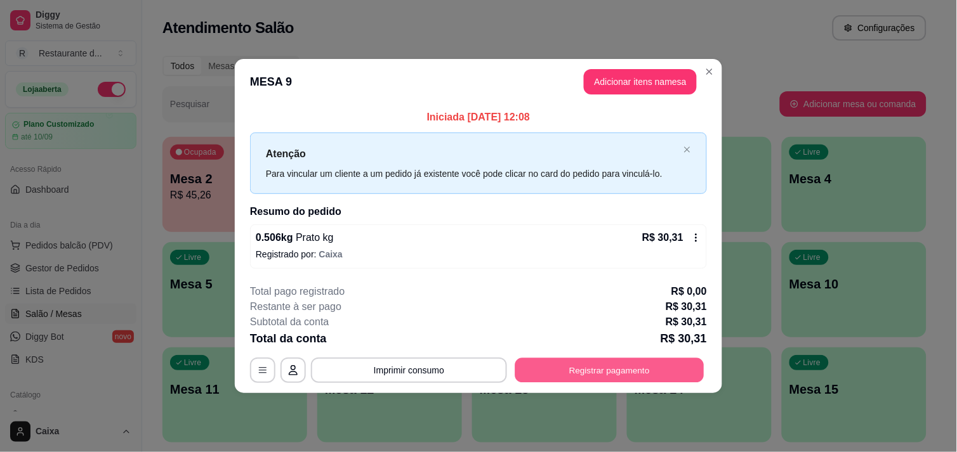
click at [573, 370] on button "Registrar pagamento" at bounding box center [609, 370] width 189 height 25
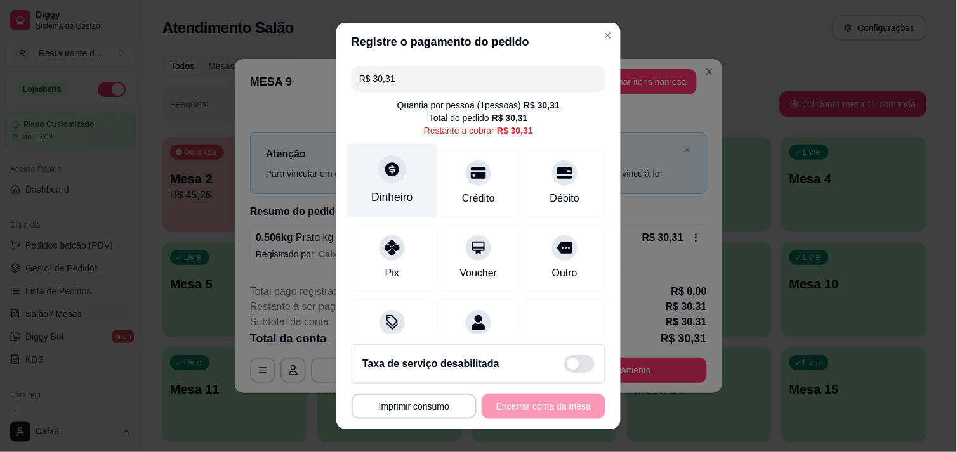
click at [378, 180] on div at bounding box center [392, 169] width 28 height 28
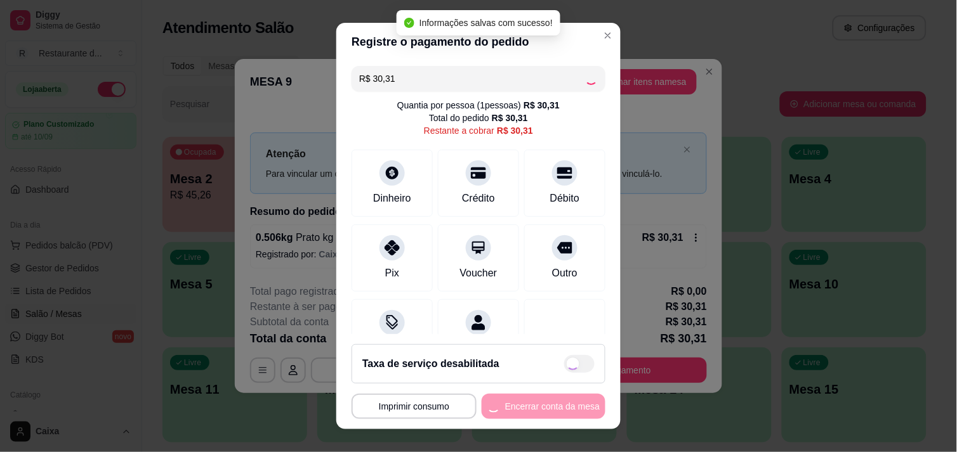
type input "R$ 0,00"
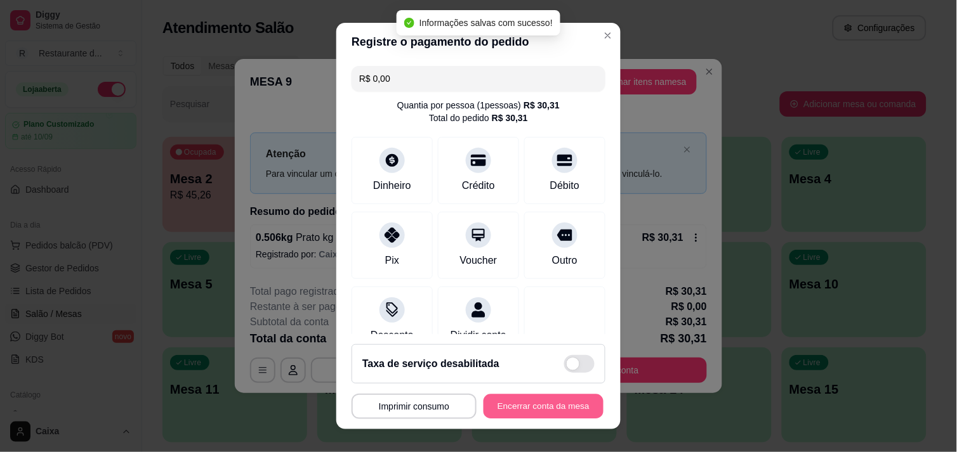
click at [525, 412] on button "Encerrar conta da mesa" at bounding box center [543, 407] width 120 height 25
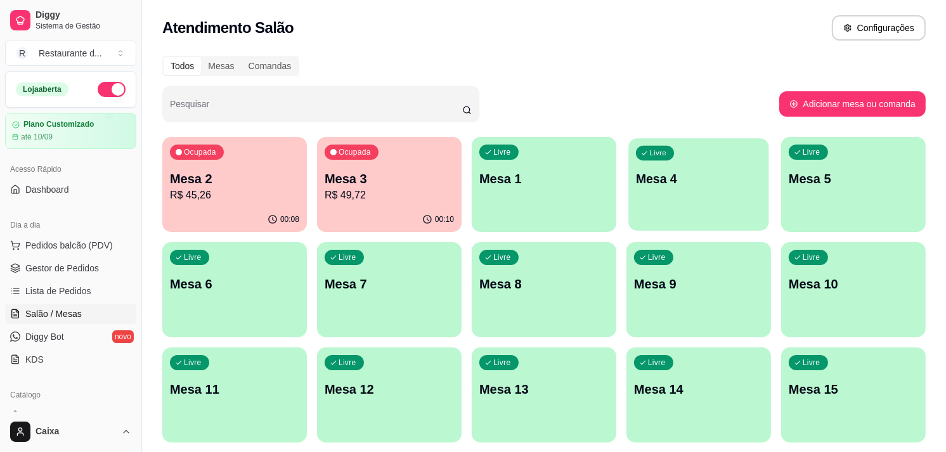
click at [706, 188] on div "Livre Mesa 4" at bounding box center [699, 176] width 140 height 77
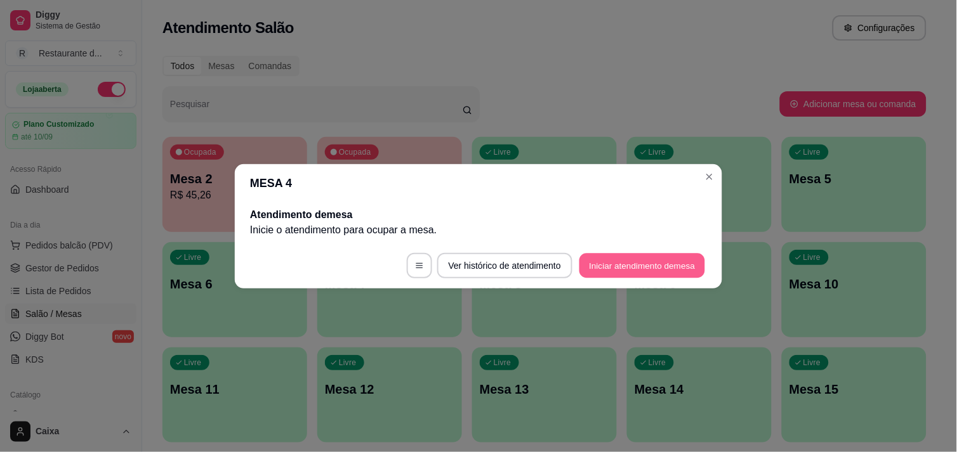
click at [658, 266] on button "Iniciar atendimento de mesa" at bounding box center [642, 265] width 126 height 25
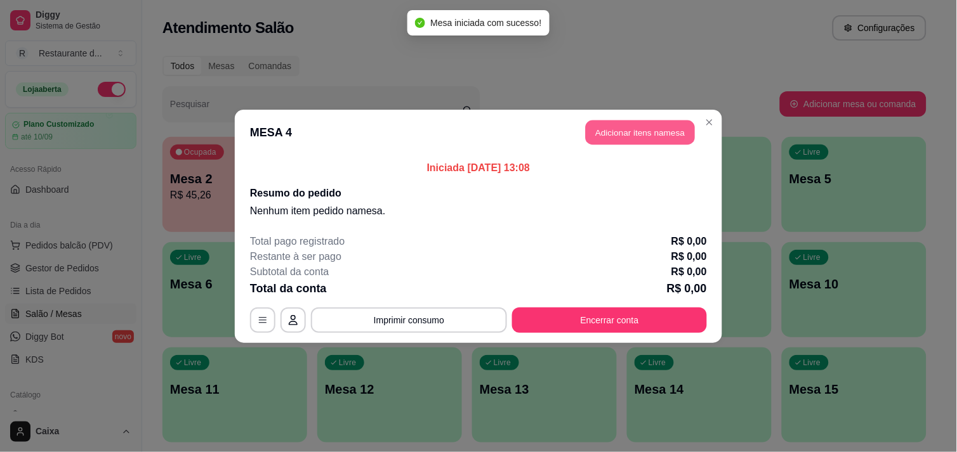
click at [648, 131] on button "Adicionar itens na mesa" at bounding box center [639, 132] width 109 height 25
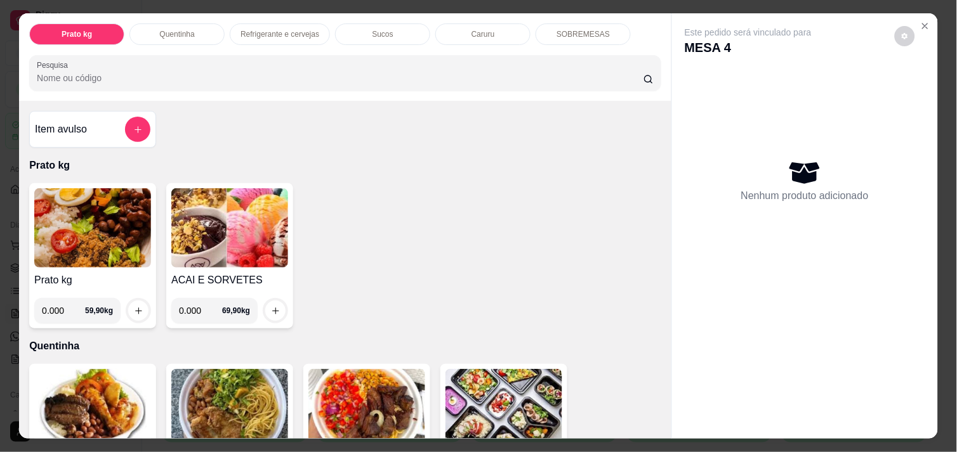
click at [62, 304] on input "0.000" at bounding box center [63, 310] width 43 height 25
type input "0.504"
click at [133, 301] on button "increase-product-quantity" at bounding box center [139, 311] width 20 height 20
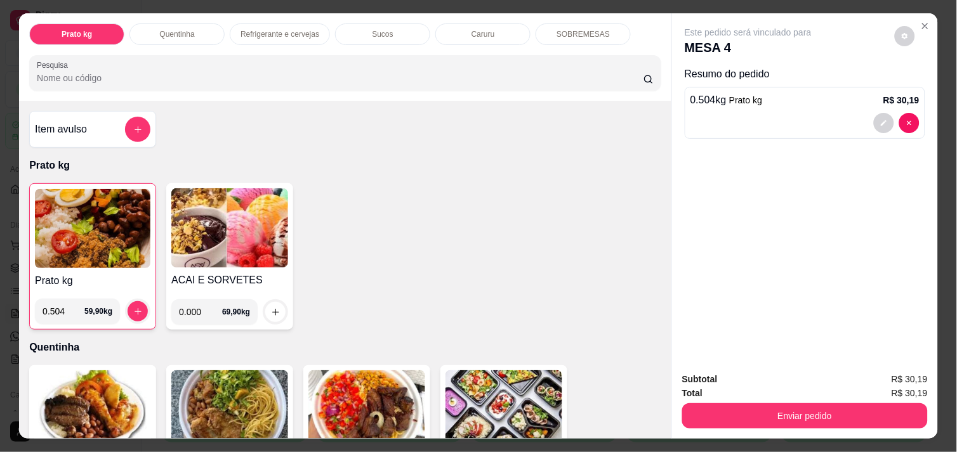
click at [742, 424] on div "Subtotal R$ 30,19 Total R$ 30,19 Enviar pedido" at bounding box center [805, 400] width 266 height 77
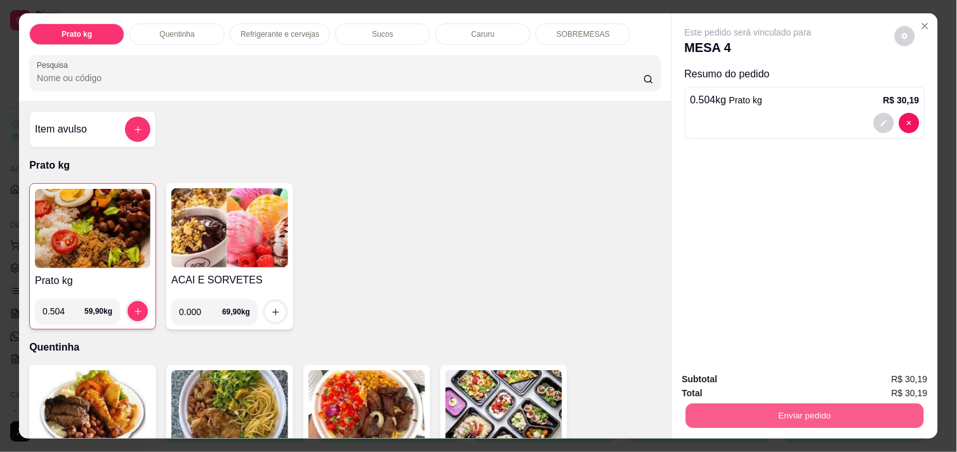
click at [734, 414] on button "Enviar pedido" at bounding box center [805, 415] width 238 height 25
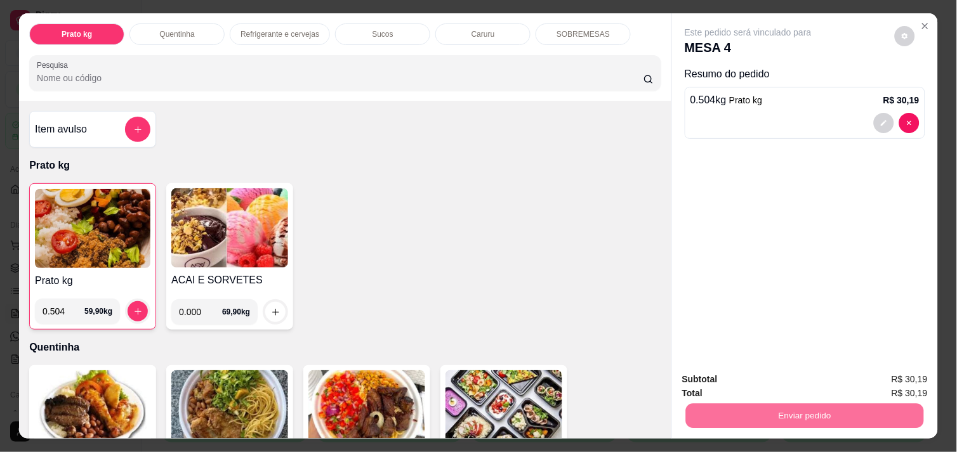
click at [722, 384] on button "Não registrar e enviar pedido" at bounding box center [762, 379] width 128 height 23
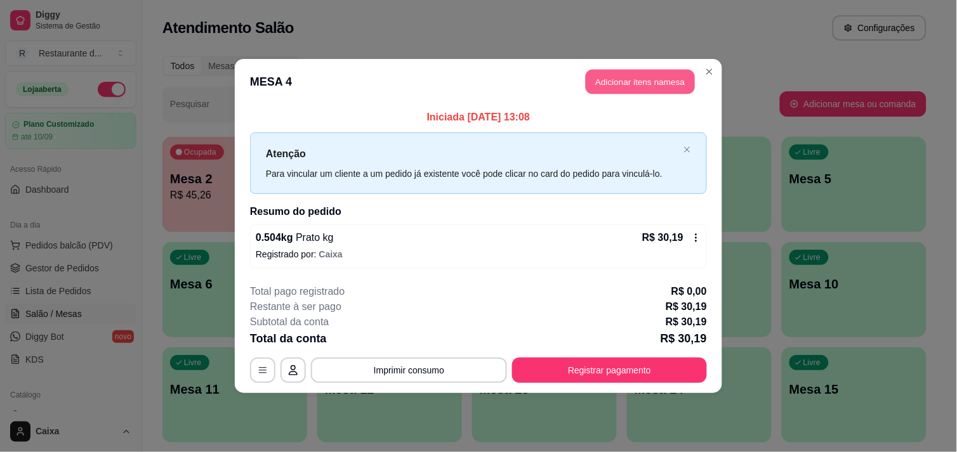
click at [617, 74] on button "Adicionar itens na mesa" at bounding box center [639, 82] width 109 height 25
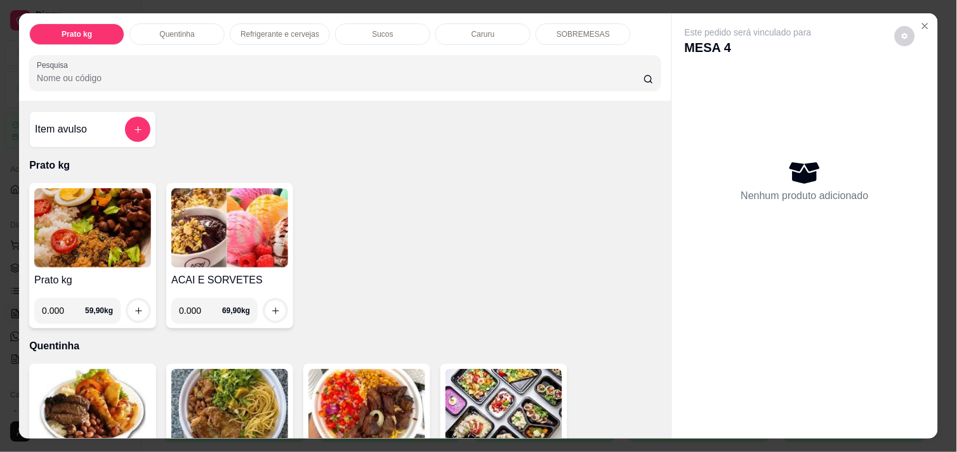
click at [59, 307] on input "0.000" at bounding box center [63, 310] width 43 height 25
type input "0.440"
click at [134, 301] on button "increase-product-quantity" at bounding box center [139, 311] width 20 height 20
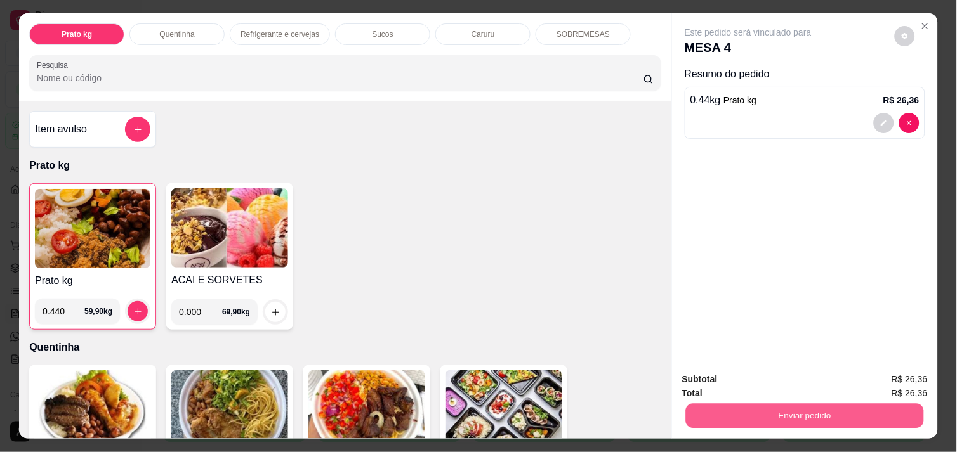
click at [749, 408] on button "Enviar pedido" at bounding box center [805, 415] width 238 height 25
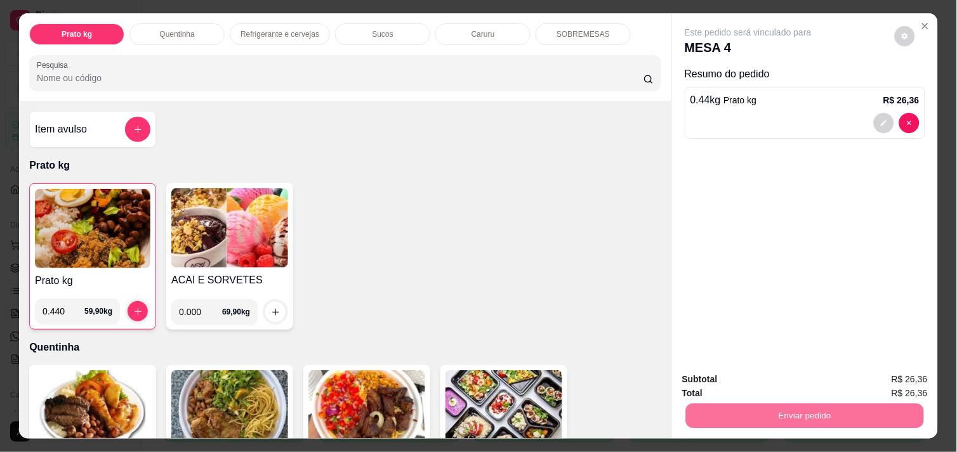
click at [736, 381] on button "Não registrar e enviar pedido" at bounding box center [762, 379] width 128 height 23
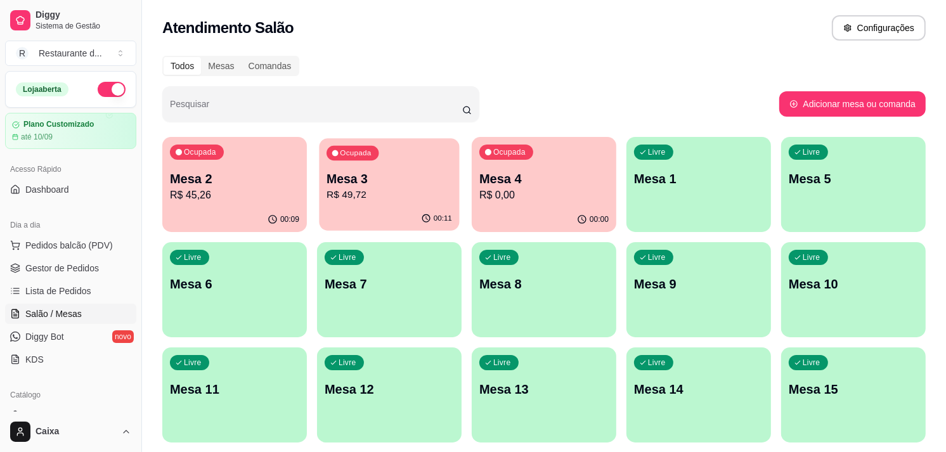
click at [421, 165] on div "Ocupada Mesa 3 R$ 49,72" at bounding box center [389, 172] width 140 height 69
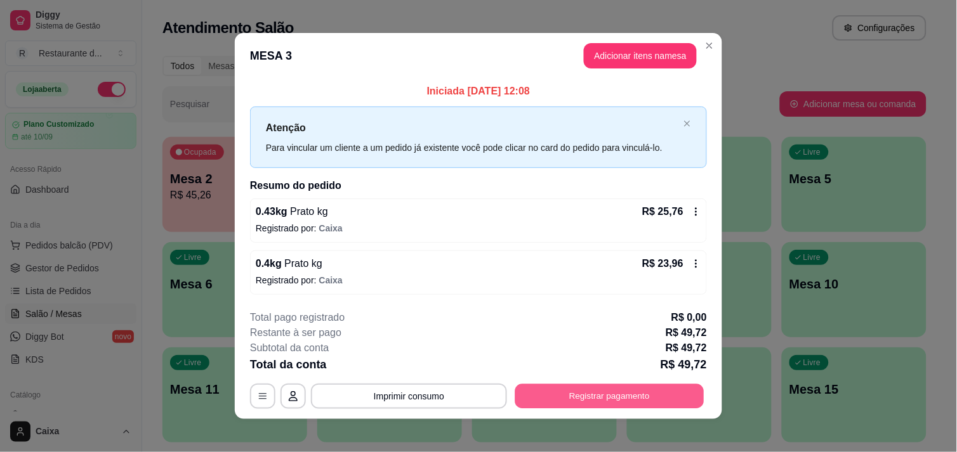
click at [624, 394] on button "Registrar pagamento" at bounding box center [609, 396] width 189 height 25
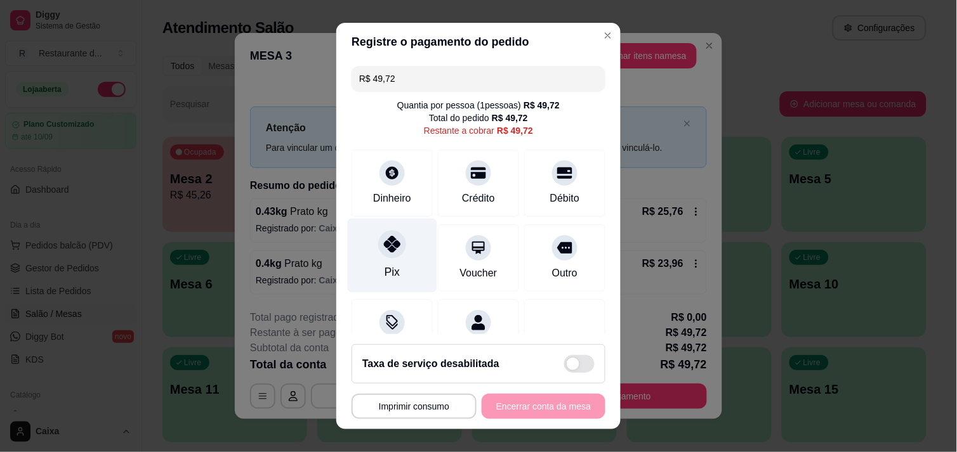
click at [386, 258] on div "Pix" at bounding box center [392, 255] width 89 height 74
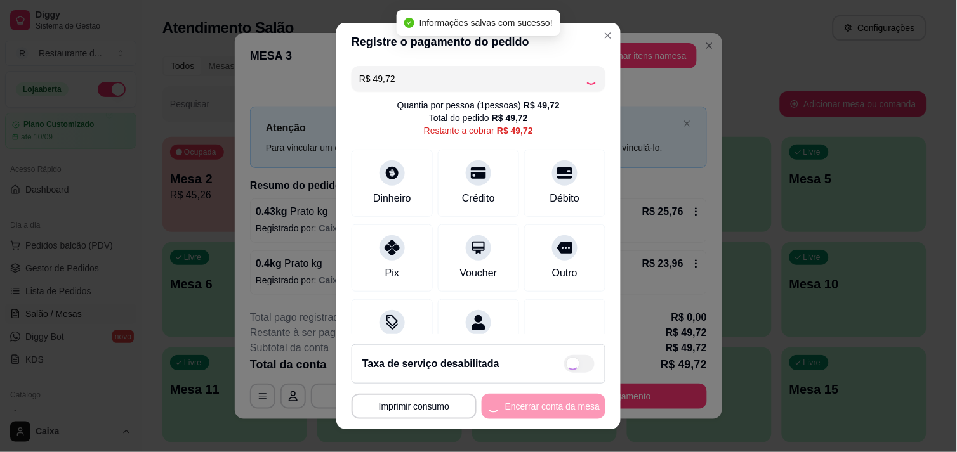
type input "R$ 0,00"
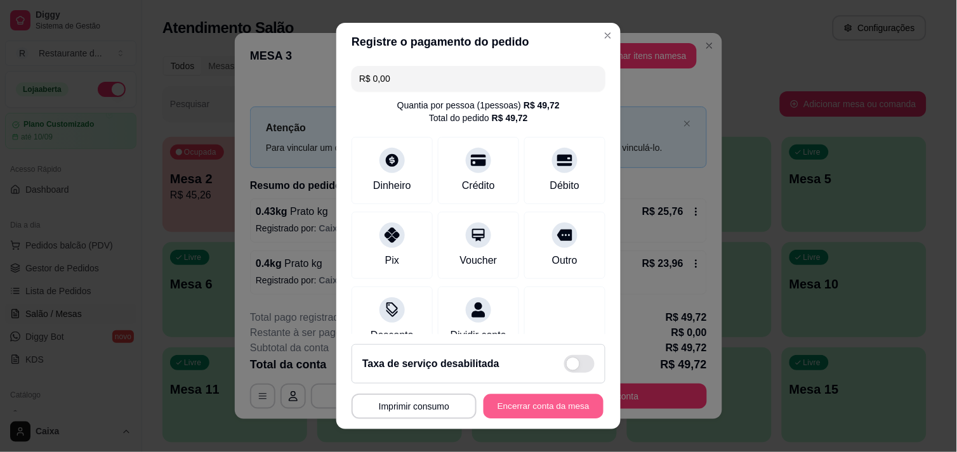
click at [503, 396] on button "Encerrar conta da mesa" at bounding box center [543, 407] width 120 height 25
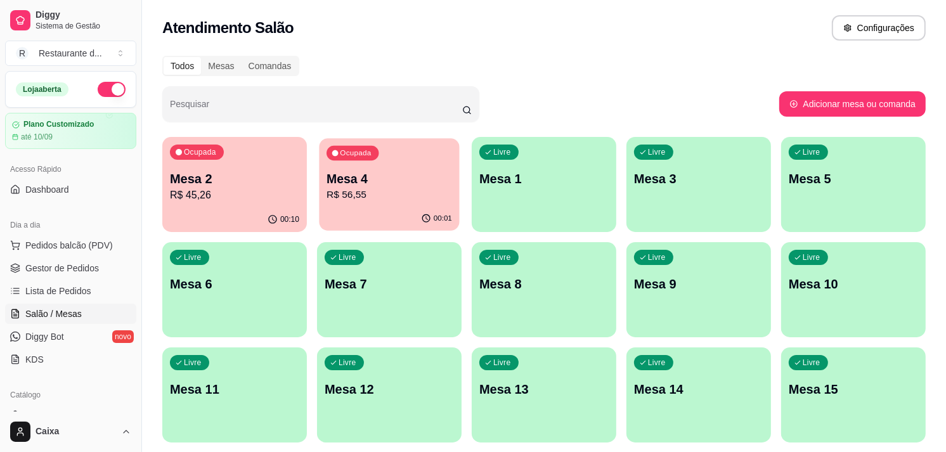
click at [421, 174] on p "Mesa 4" at bounding box center [390, 179] width 126 height 17
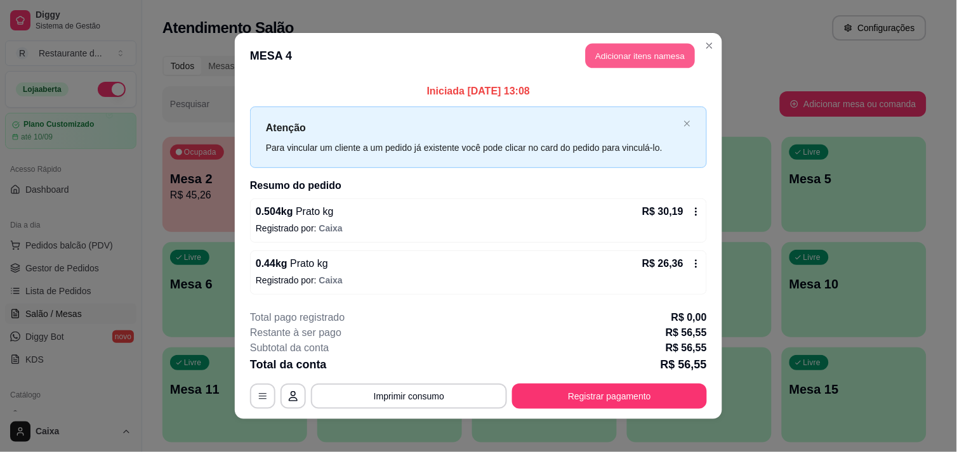
click at [652, 46] on button "Adicionar itens na mesa" at bounding box center [639, 56] width 109 height 25
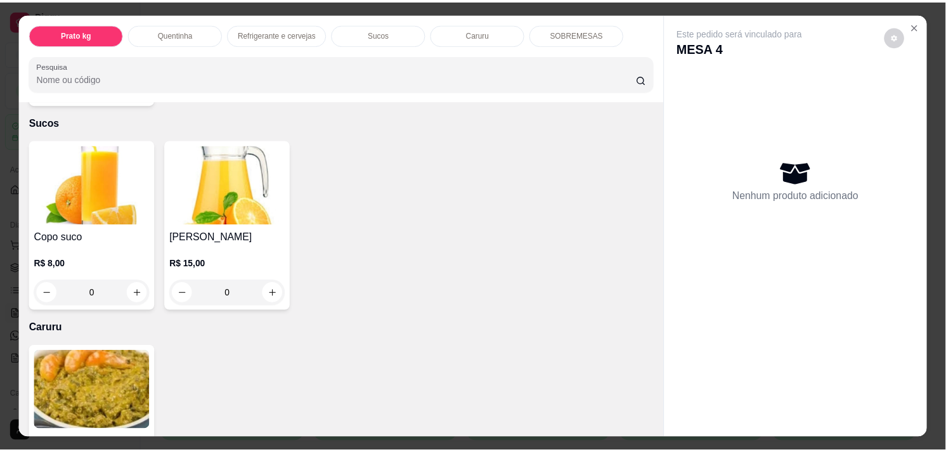
scroll to position [1184, 0]
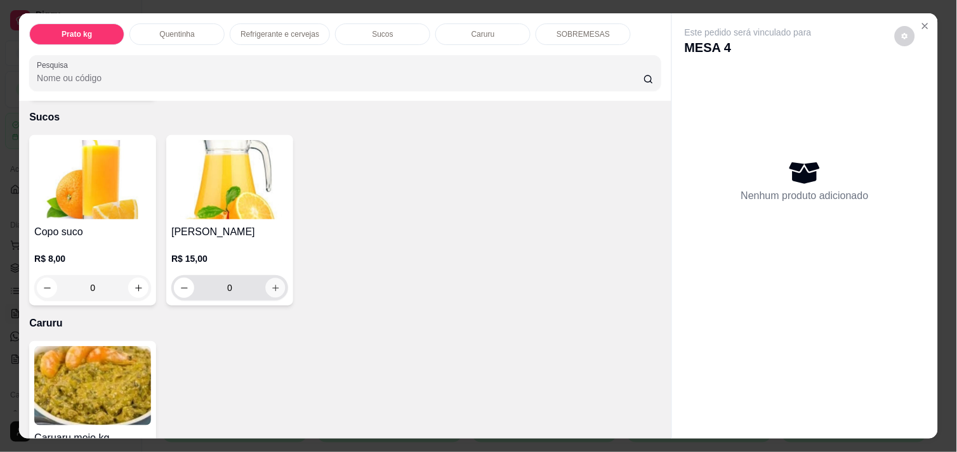
click at [273, 284] on icon "increase-product-quantity" at bounding box center [276, 289] width 10 height 10
type input "1"
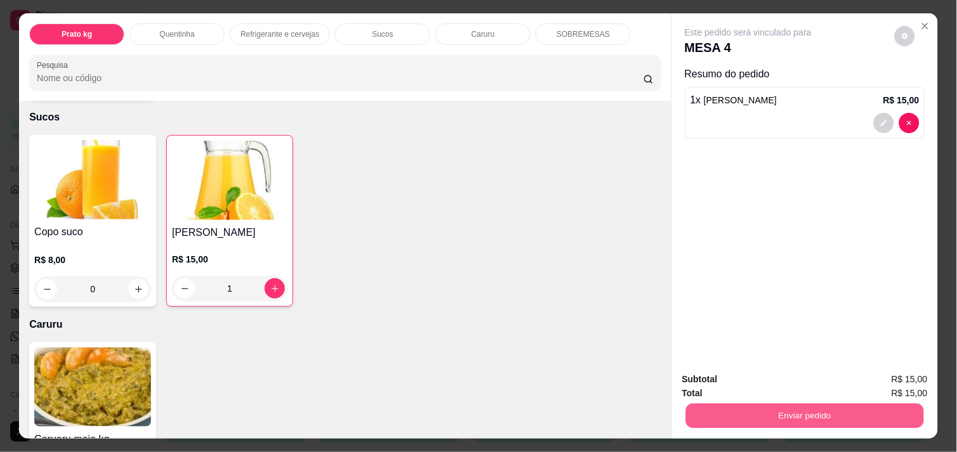
click at [759, 407] on button "Enviar pedido" at bounding box center [805, 415] width 238 height 25
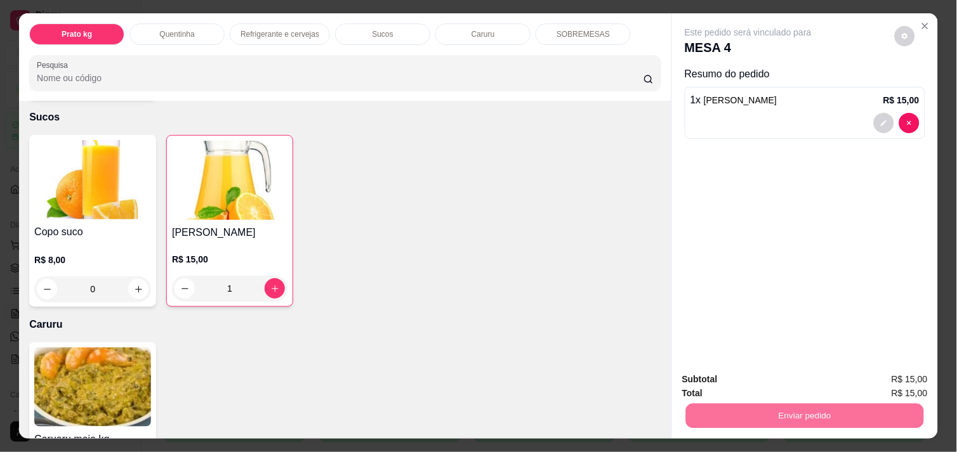
click at [730, 372] on button "Não registrar e enviar pedido" at bounding box center [762, 379] width 128 height 23
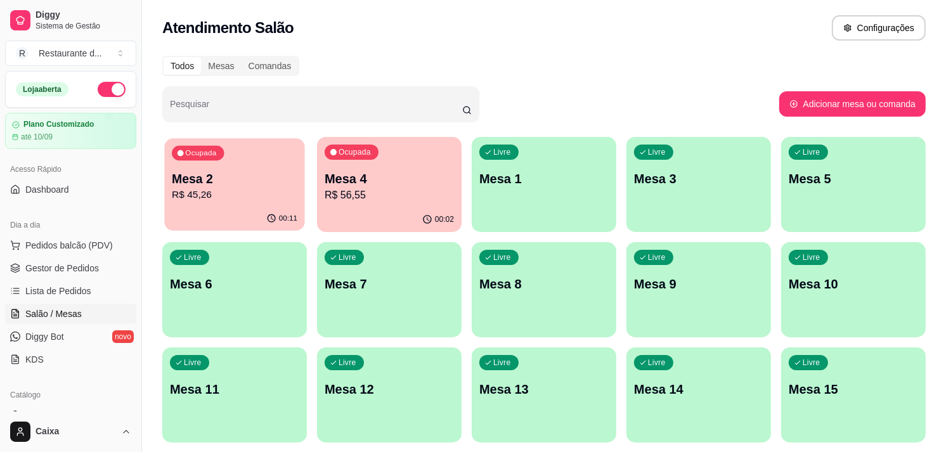
click at [221, 217] on div "00:11" at bounding box center [234, 219] width 140 height 24
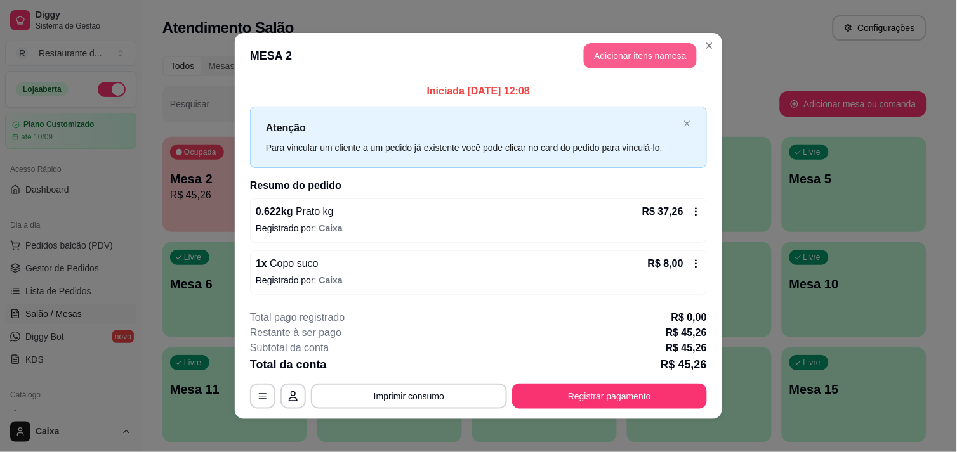
click at [643, 54] on button "Adicionar itens na mesa" at bounding box center [640, 55] width 113 height 25
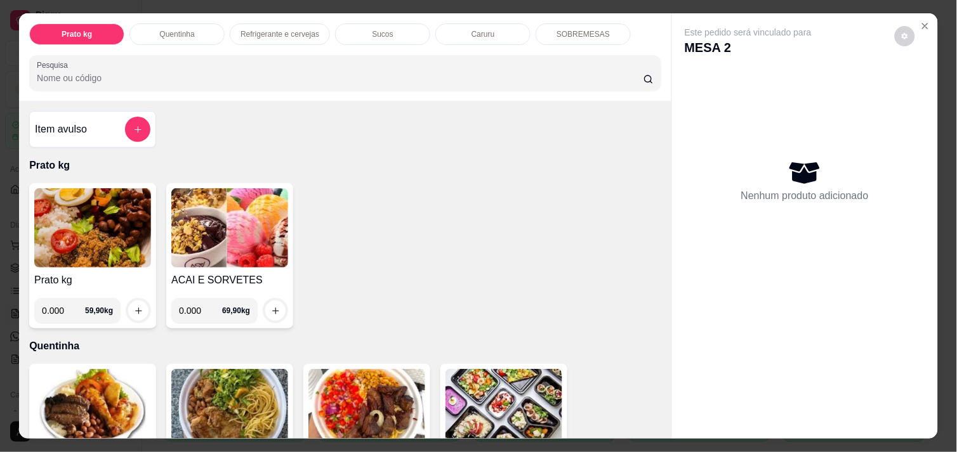
click at [195, 307] on input "0.000" at bounding box center [200, 310] width 43 height 25
type input "0.154"
click at [273, 306] on icon "increase-product-quantity" at bounding box center [276, 311] width 10 height 10
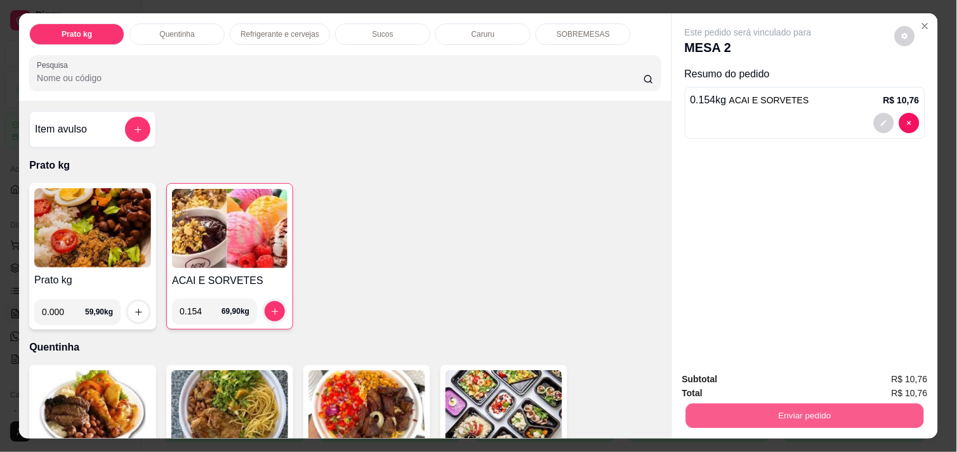
click at [827, 406] on button "Enviar pedido" at bounding box center [805, 415] width 238 height 25
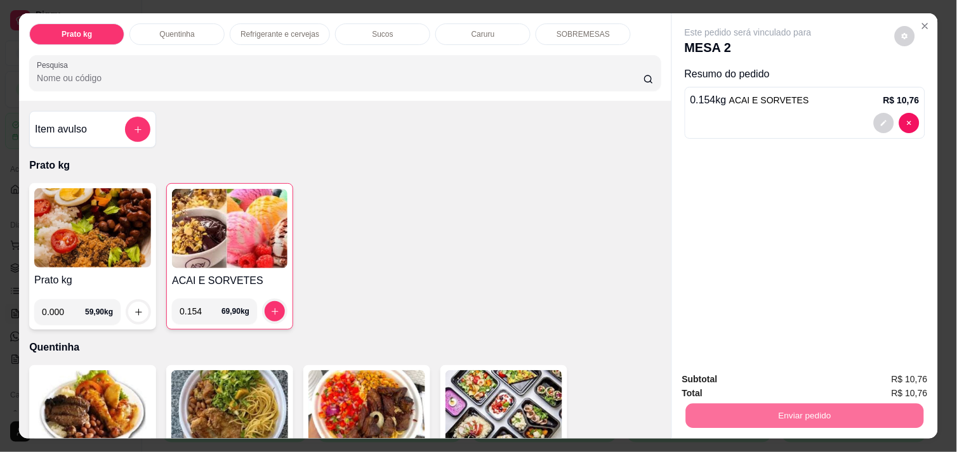
click at [768, 377] on button "Não registrar e enviar pedido" at bounding box center [762, 379] width 128 height 23
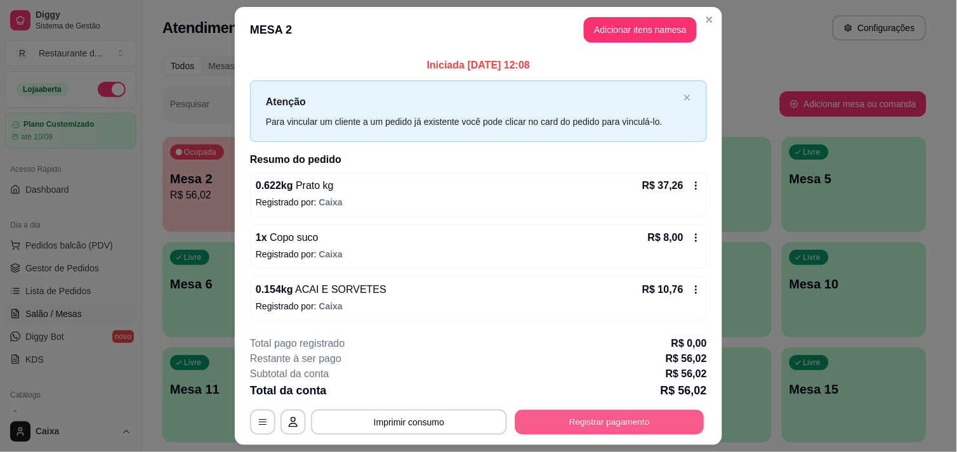
click at [644, 432] on button "Registrar pagamento" at bounding box center [609, 422] width 189 height 25
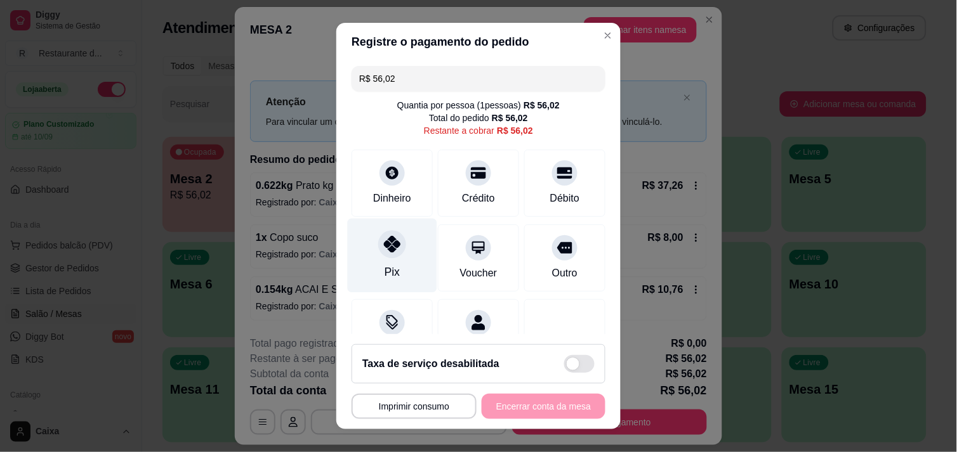
click at [391, 244] on icon at bounding box center [392, 244] width 16 height 16
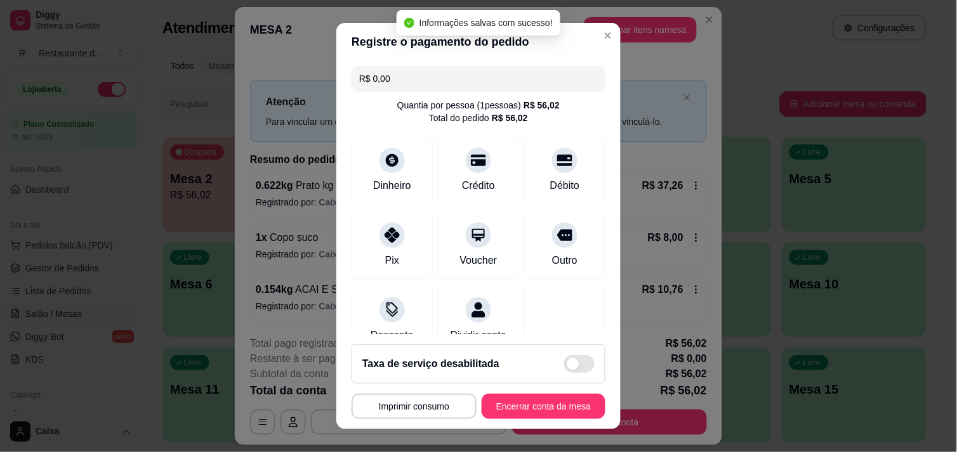
type input "R$ 0,00"
click at [511, 417] on button "Encerrar conta da mesa" at bounding box center [543, 407] width 120 height 25
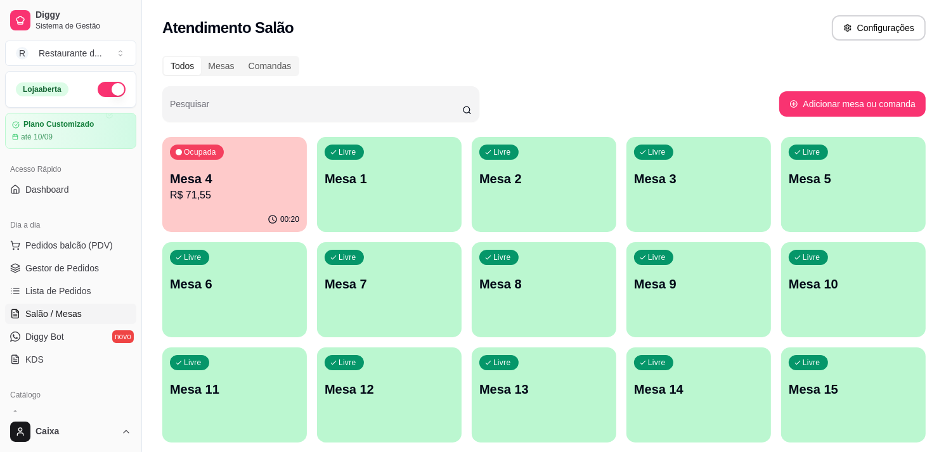
click at [235, 197] on p "R$ 71,55" at bounding box center [234, 195] width 129 height 15
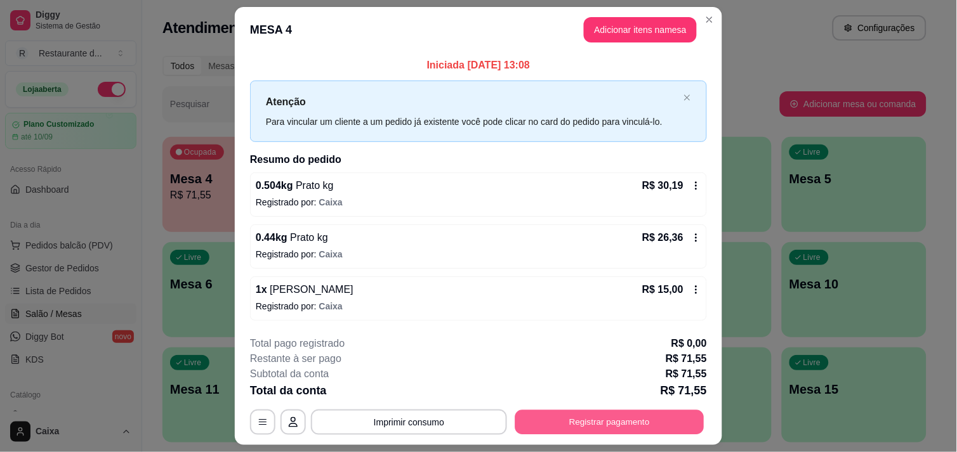
click at [590, 424] on button "Registrar pagamento" at bounding box center [609, 422] width 189 height 25
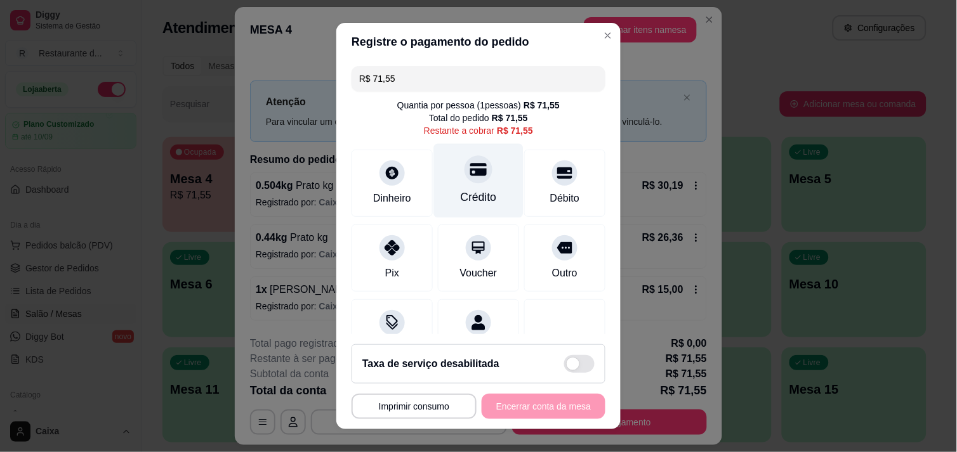
click at [464, 185] on div "Crédito" at bounding box center [478, 180] width 89 height 74
type input "R$ 0,00"
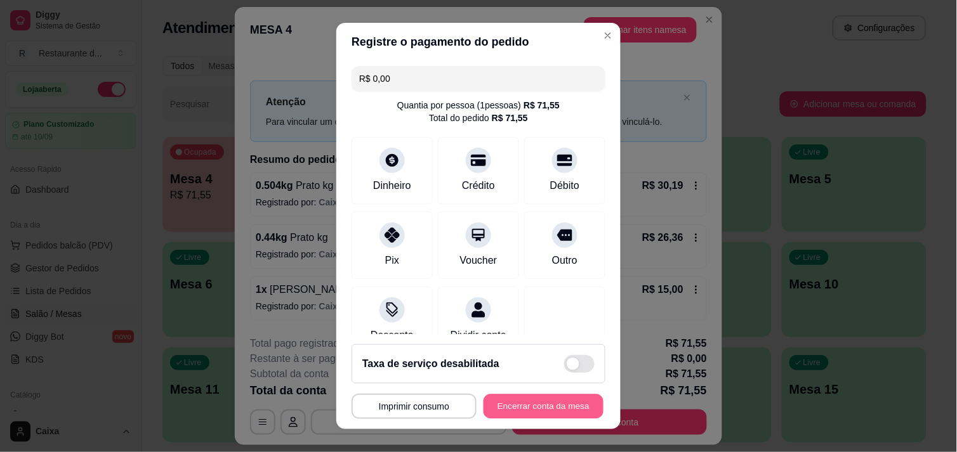
click at [504, 400] on button "Encerrar conta da mesa" at bounding box center [543, 407] width 120 height 25
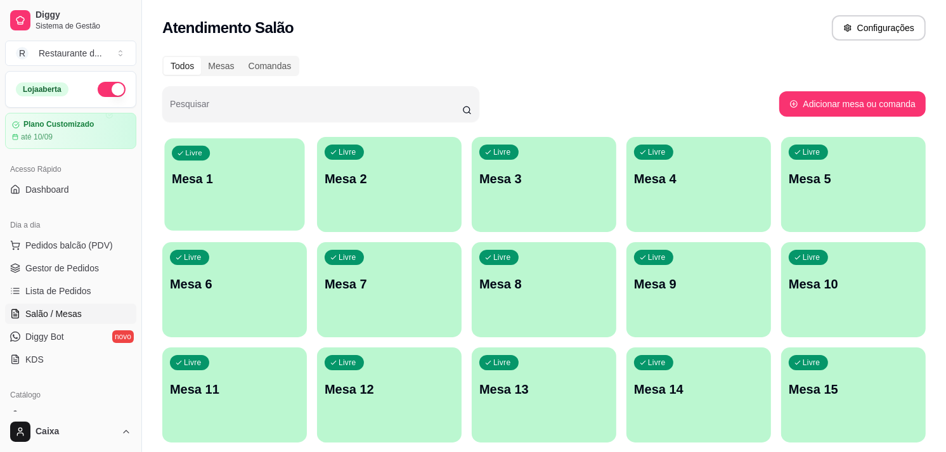
click at [275, 225] on div "button" at bounding box center [234, 223] width 140 height 15
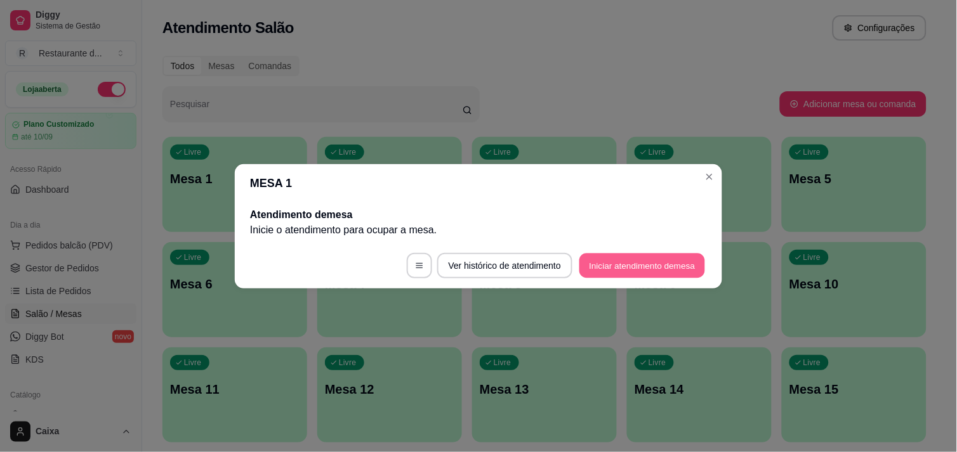
click at [610, 260] on button "Iniciar atendimento de mesa" at bounding box center [642, 265] width 126 height 25
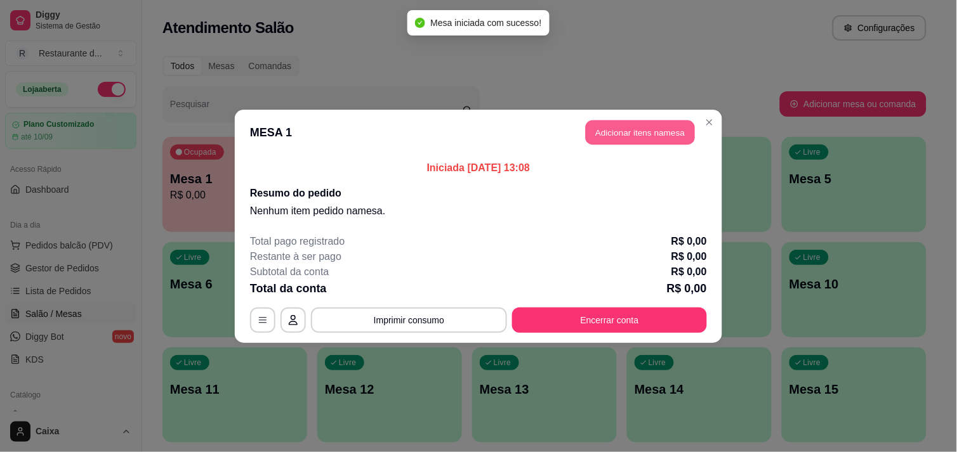
click at [623, 123] on button "Adicionar itens na mesa" at bounding box center [639, 132] width 109 height 25
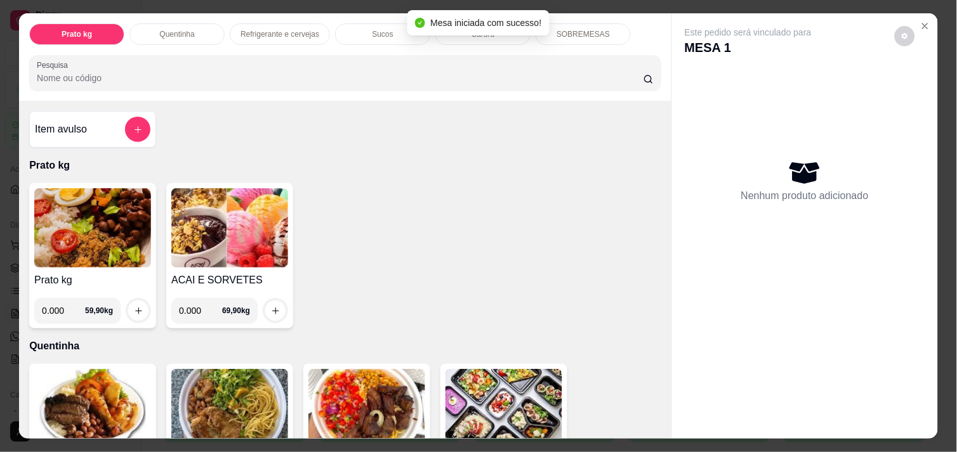
click at [58, 309] on input "0.000" at bounding box center [63, 310] width 43 height 25
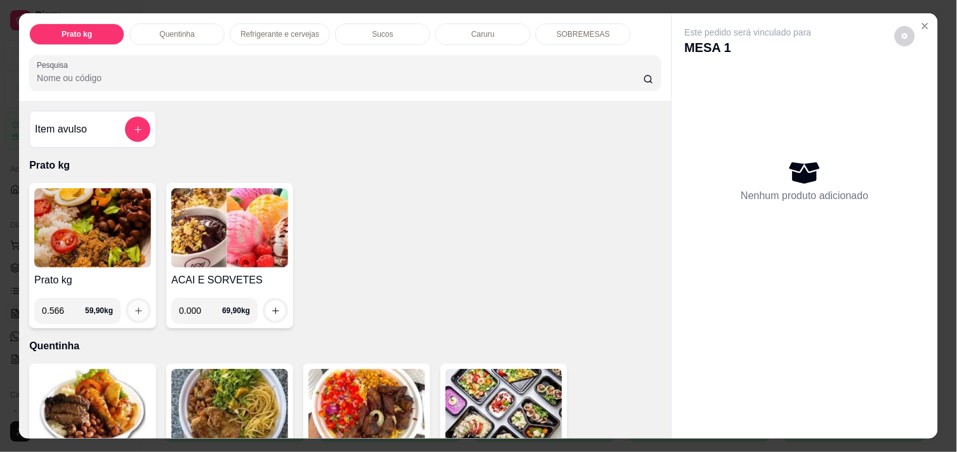
type input "0.566"
click at [135, 301] on button "increase-product-quantity" at bounding box center [138, 311] width 20 height 20
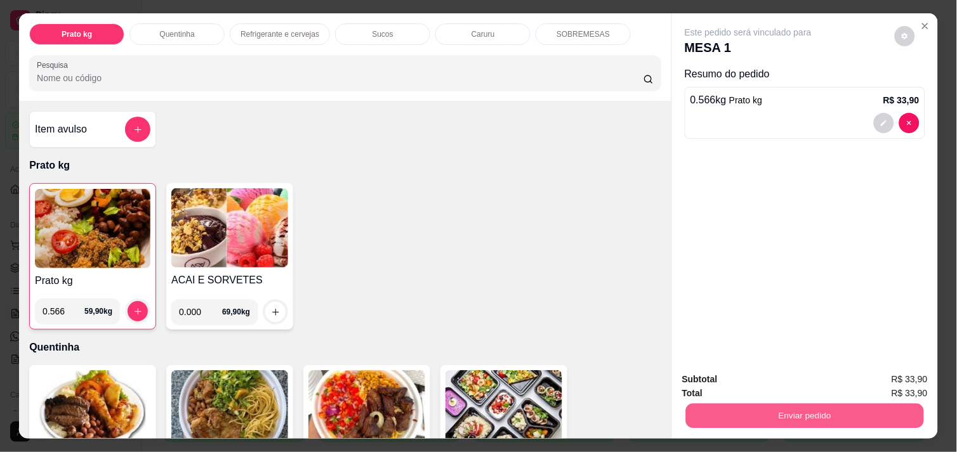
click at [735, 414] on button "Enviar pedido" at bounding box center [805, 415] width 238 height 25
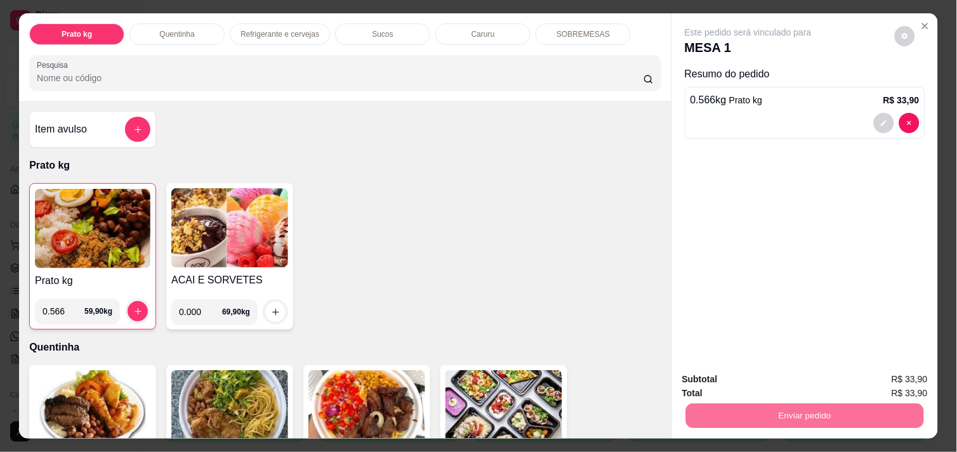
click at [731, 376] on button "Não registrar e enviar pedido" at bounding box center [762, 379] width 128 height 23
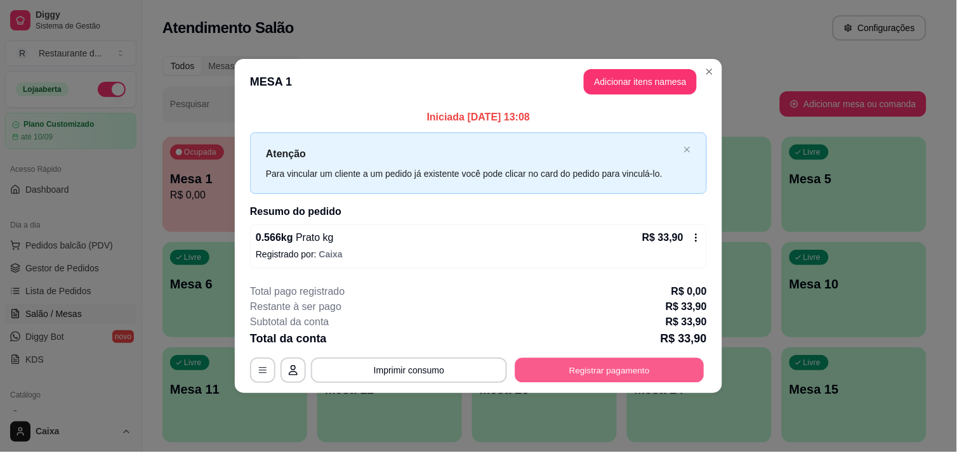
click at [613, 366] on button "Registrar pagamento" at bounding box center [609, 370] width 189 height 25
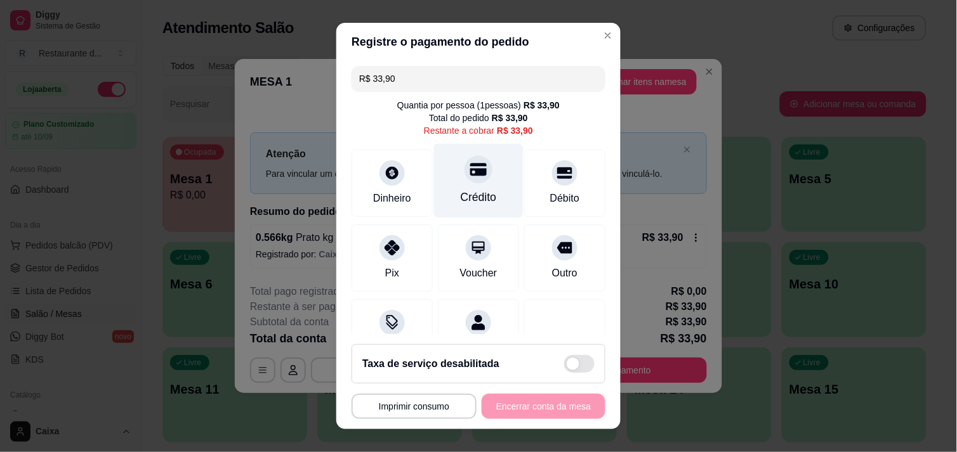
click at [441, 197] on div "Crédito" at bounding box center [478, 180] width 89 height 74
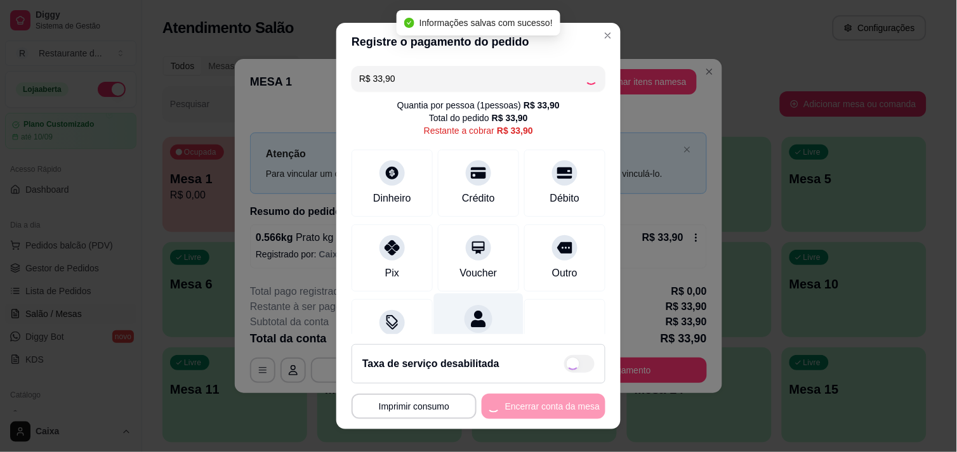
type input "R$ 0,00"
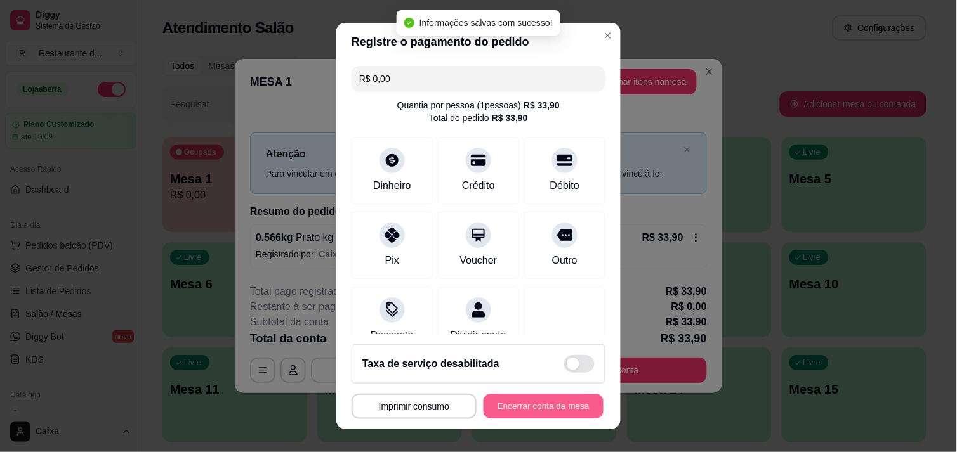
click at [498, 396] on button "Encerrar conta da mesa" at bounding box center [543, 407] width 120 height 25
